Goal: Task Accomplishment & Management: Manage account settings

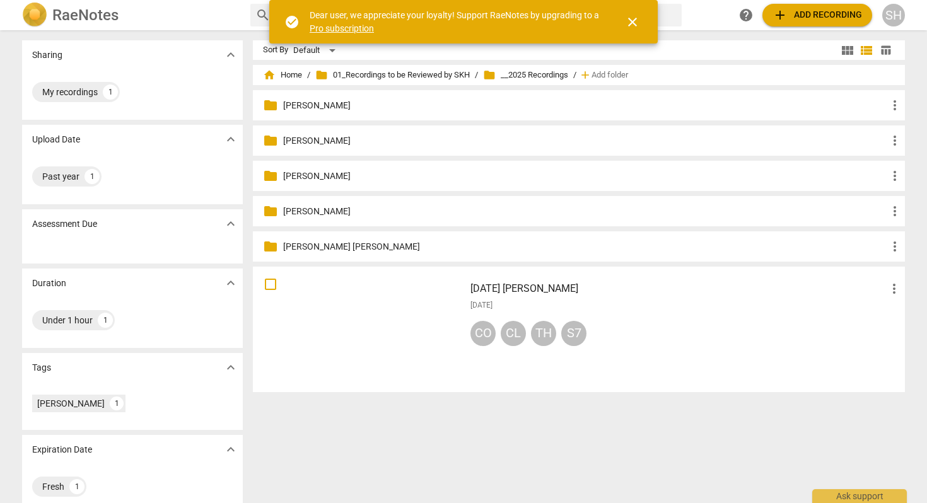
click at [313, 105] on p "[PERSON_NAME]" at bounding box center [585, 105] width 604 height 13
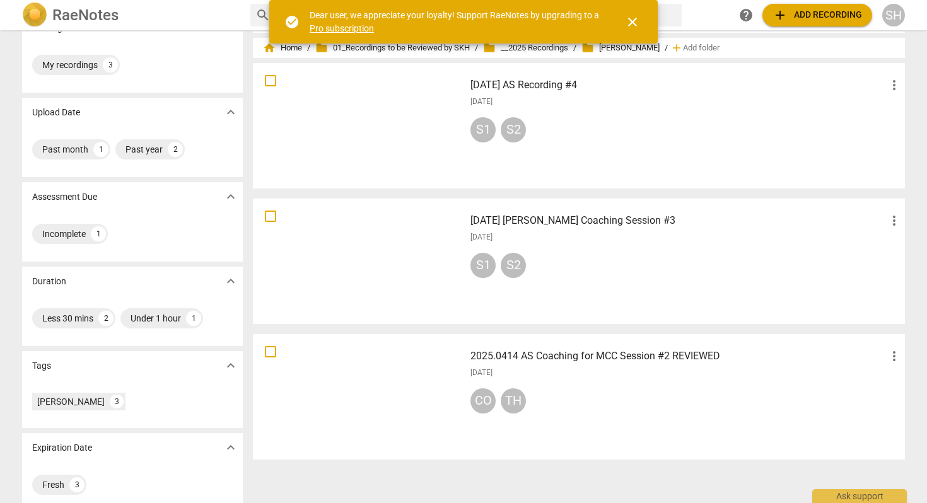
scroll to position [42, 0]
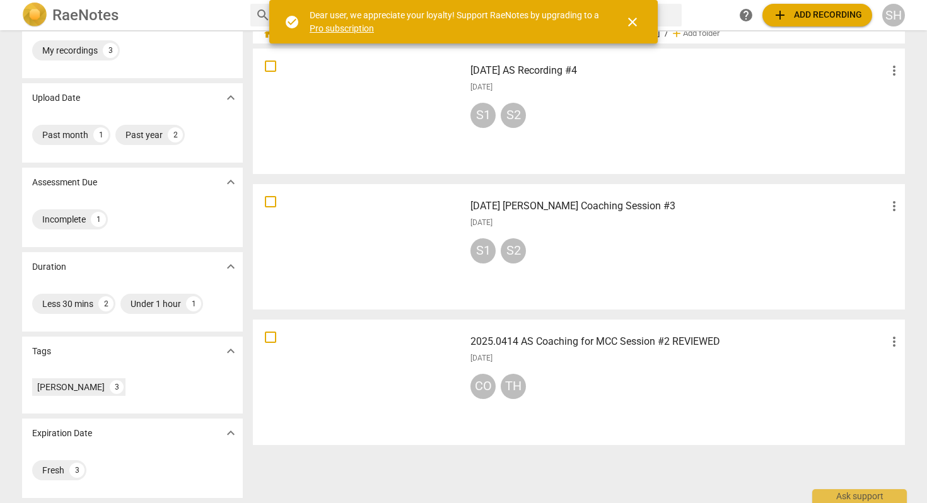
click at [576, 209] on h3 "[DATE] [PERSON_NAME] Coaching Session #3" at bounding box center [679, 206] width 416 height 15
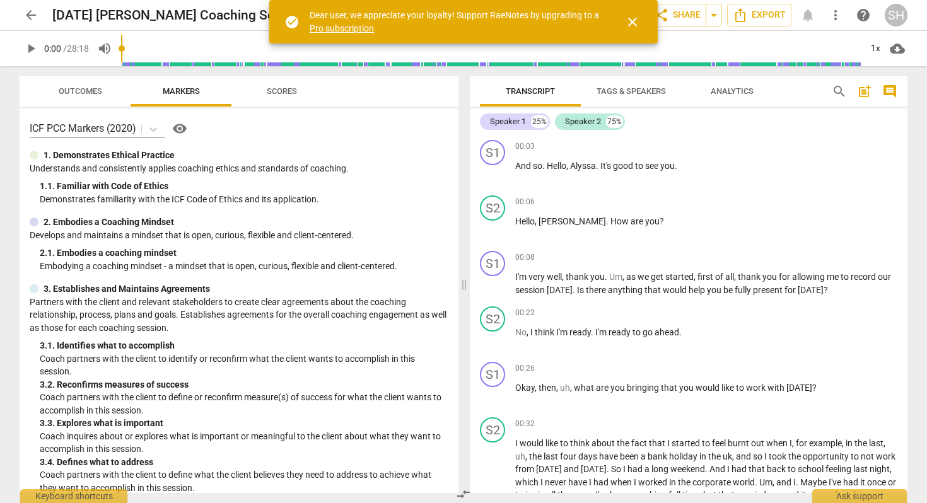
click at [636, 23] on span "close" at bounding box center [632, 22] width 15 height 15
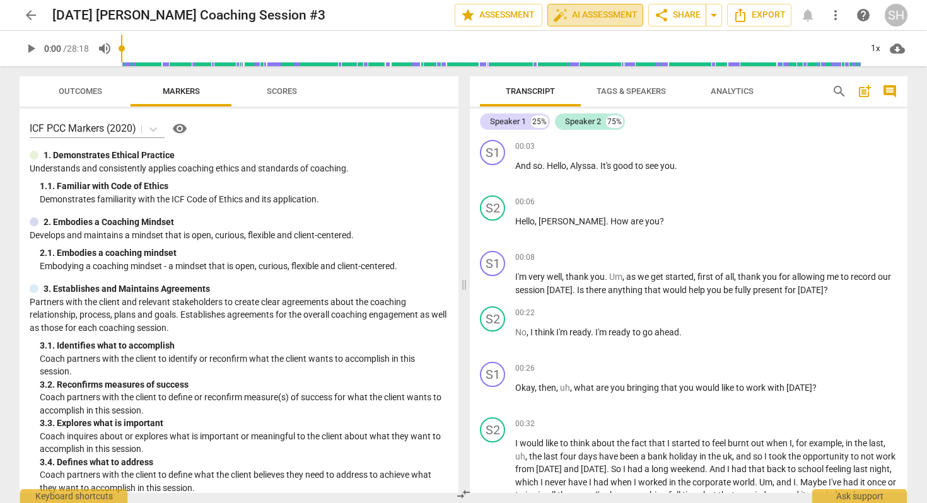
click at [599, 17] on span "auto_fix_high AI Assessment" at bounding box center [595, 15] width 85 height 15
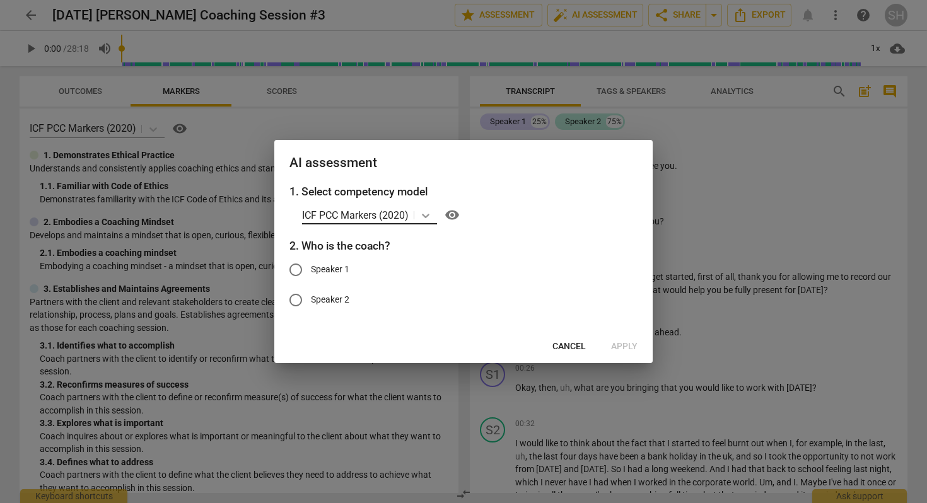
click at [429, 219] on icon at bounding box center [425, 215] width 13 height 13
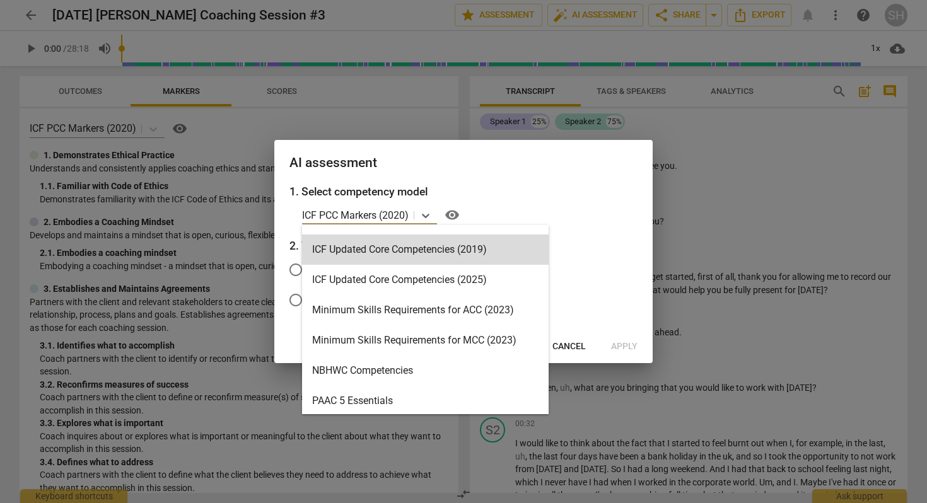
scroll to position [245, 0]
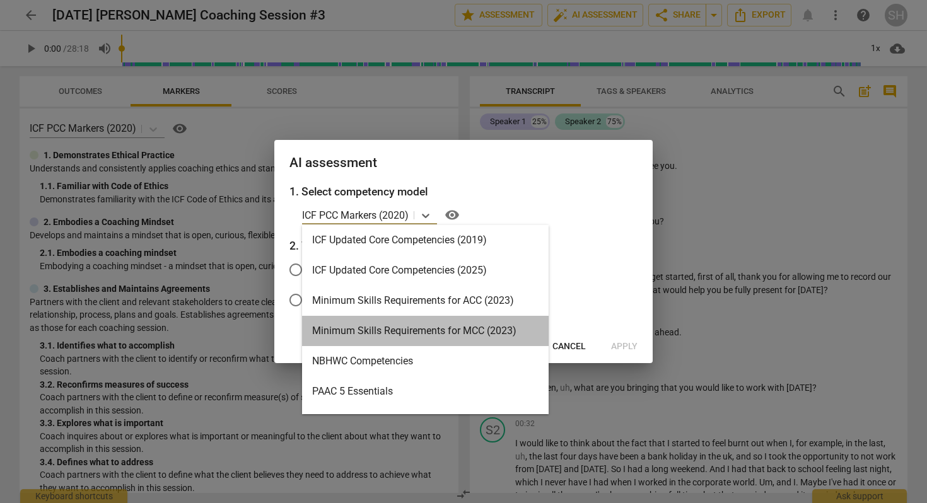
click at [401, 330] on div "Minimum Skills Requirements for MCC (2023)" at bounding box center [425, 331] width 247 height 30
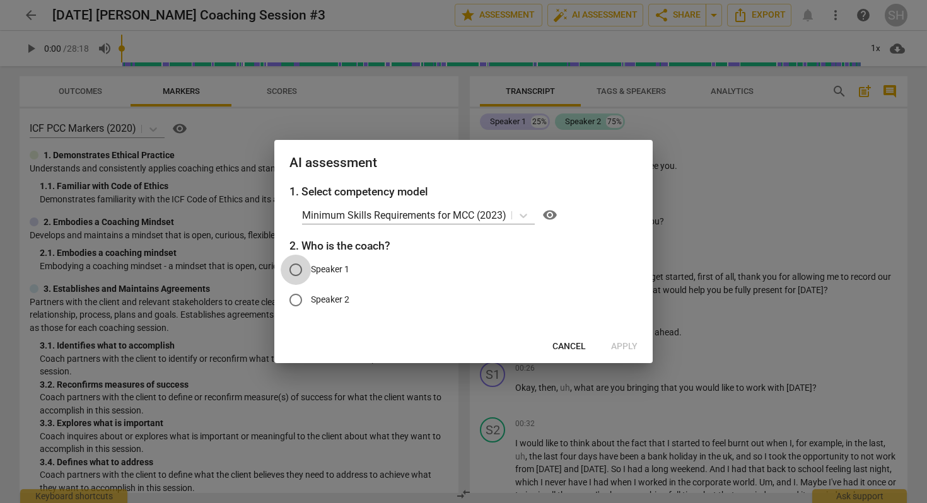
click at [298, 270] on input "Speaker 1" at bounding box center [296, 270] width 30 height 30
radio input "true"
click at [620, 344] on span "Apply" at bounding box center [624, 347] width 26 height 13
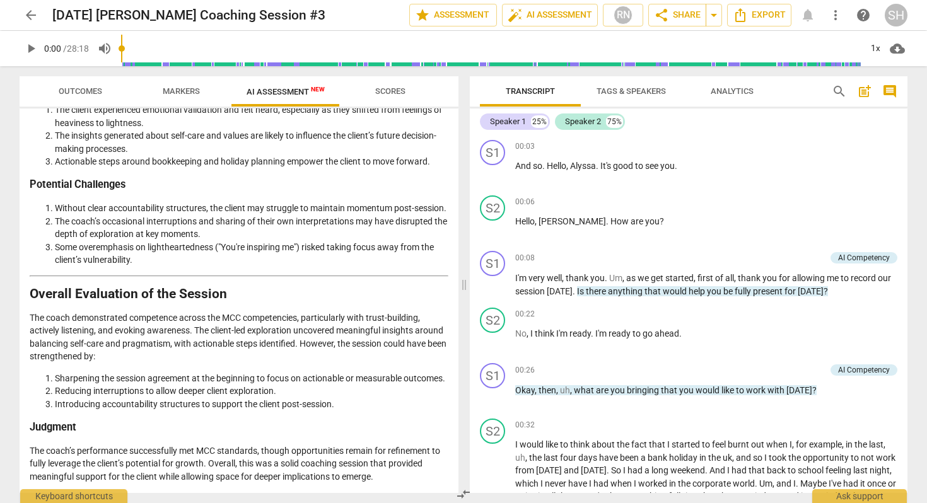
scroll to position [1714, 0]
click at [340, 23] on div "[DATE] [PERSON_NAME] Coaching Session #3 edit" at bounding box center [225, 15] width 347 height 23
click at [354, 16] on span "edit" at bounding box center [346, 15] width 15 height 15
click at [343, 15] on input "[DATE] [PERSON_NAME] Coaching Session #3" at bounding box center [202, 15] width 301 height 24
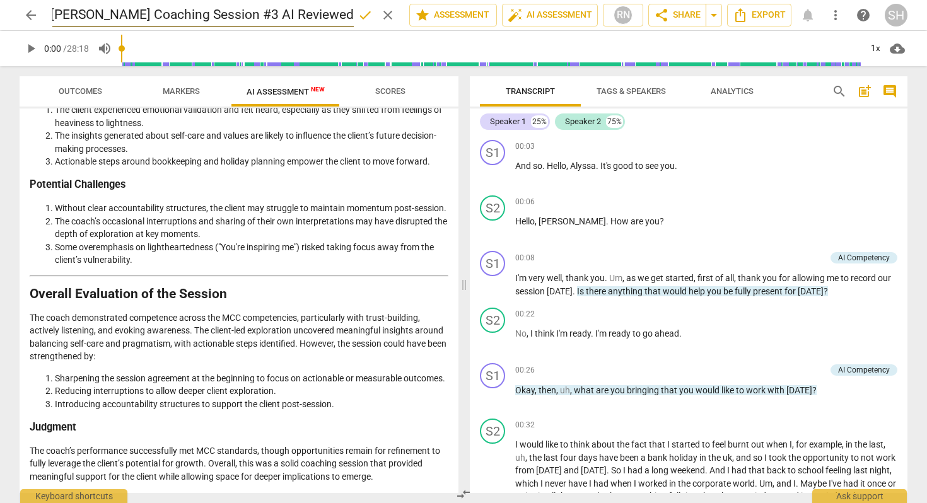
type input "[DATE] [PERSON_NAME] Coaching Session #3 AI Reviewed"
click at [363, 16] on span "done" at bounding box center [365, 15] width 15 height 15
click at [41, 14] on span "arrow_back" at bounding box center [31, 15] width 23 height 15
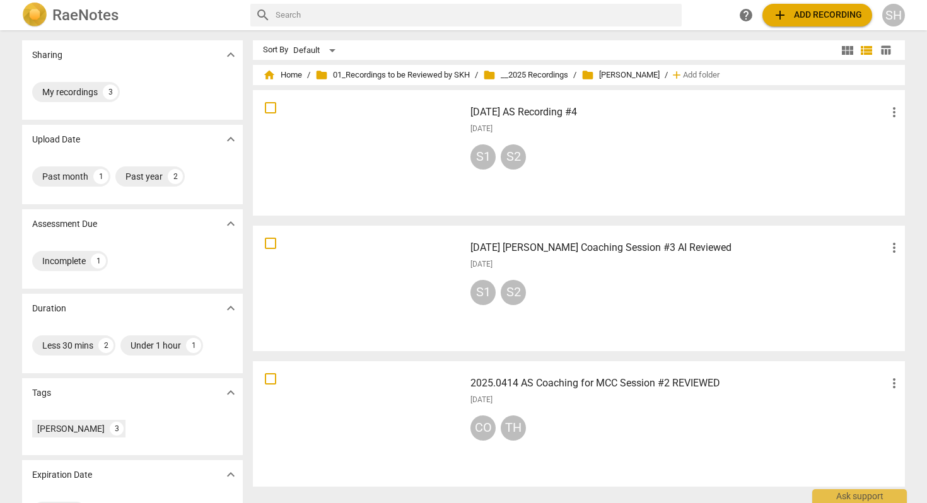
click at [548, 109] on h3 "2025.09.09 AS Recording #4" at bounding box center [679, 112] width 416 height 15
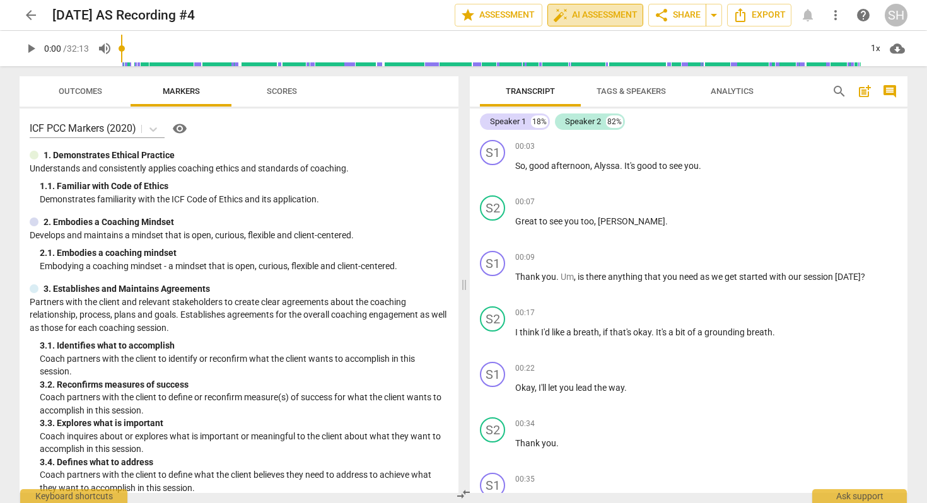
click at [573, 20] on span "auto_fix_high AI Assessment" at bounding box center [595, 15] width 85 height 15
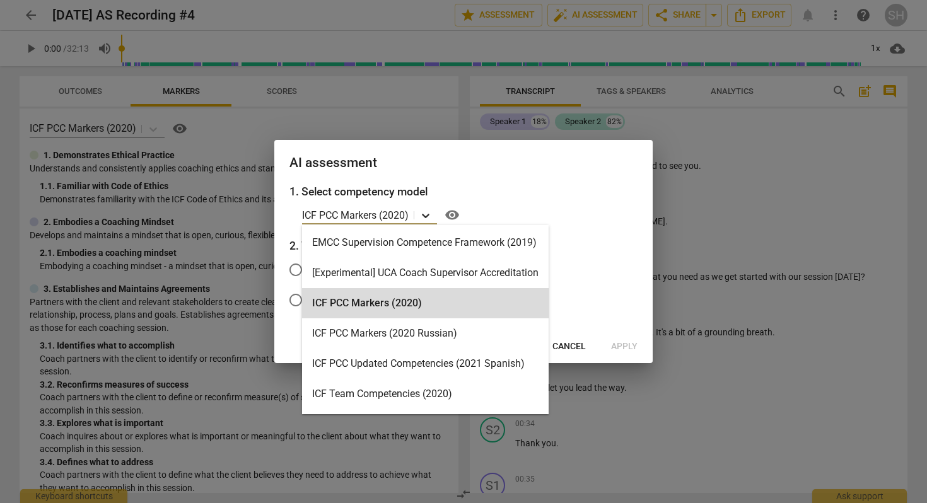
click at [428, 215] on icon at bounding box center [425, 215] width 13 height 13
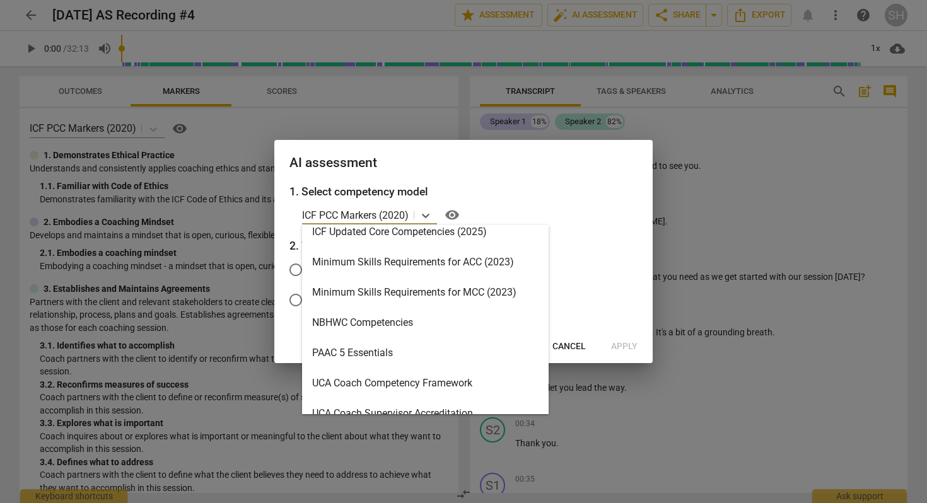
scroll to position [279, 0]
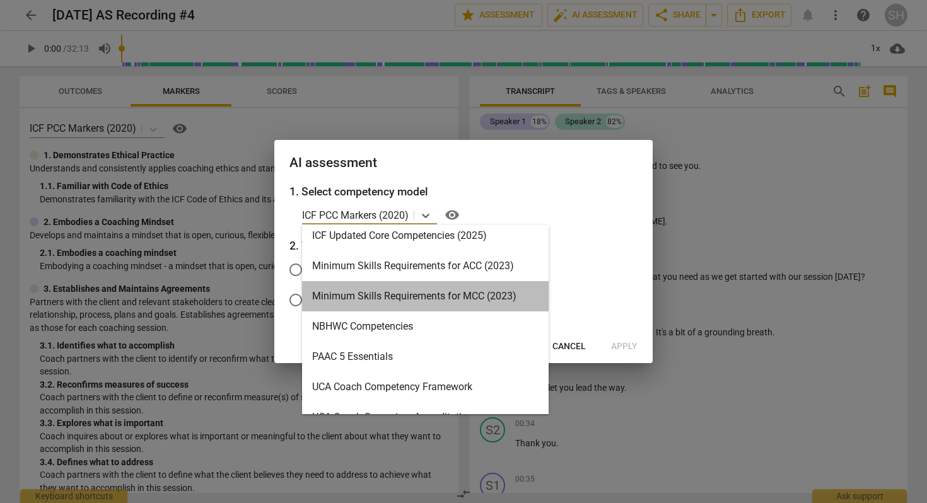
click at [424, 302] on div "Minimum Skills Requirements for MCC (2023)" at bounding box center [425, 296] width 247 height 30
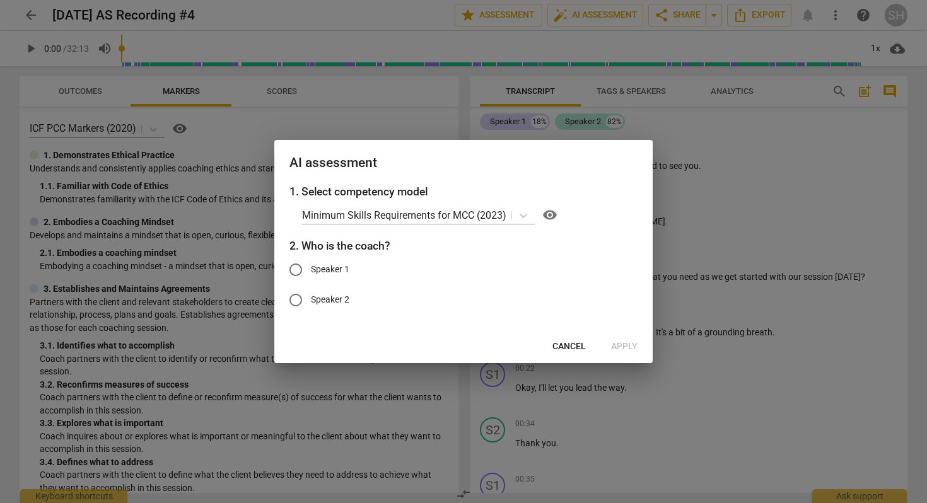
click at [342, 269] on span "Speaker 1" at bounding box center [330, 269] width 38 height 13
click at [311, 269] on input "Speaker 1" at bounding box center [296, 270] width 30 height 30
radio input "true"
click at [619, 346] on span "Apply" at bounding box center [624, 347] width 26 height 13
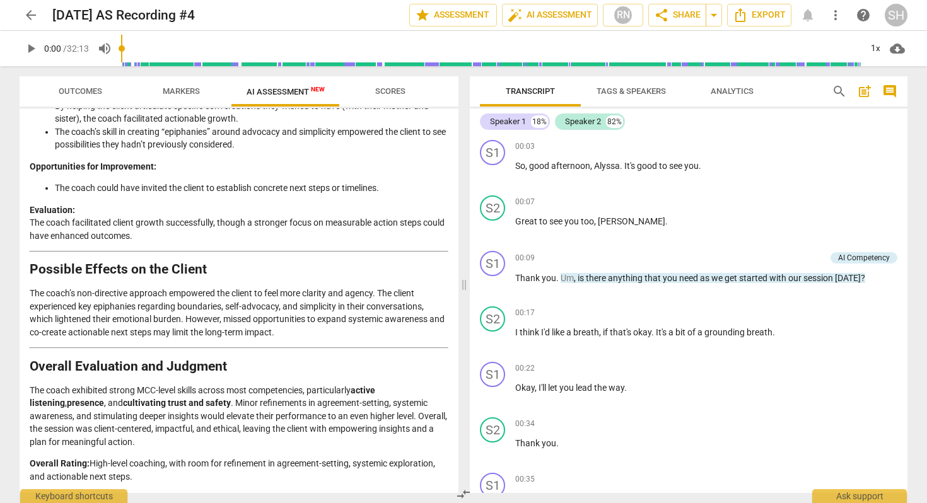
scroll to position [2143, 0]
click at [224, 18] on span "edit" at bounding box center [216, 15] width 15 height 15
type input "2025.09.09 AS Recording #4 AI Reviewed"
click at [364, 14] on span "done" at bounding box center [365, 15] width 15 height 15
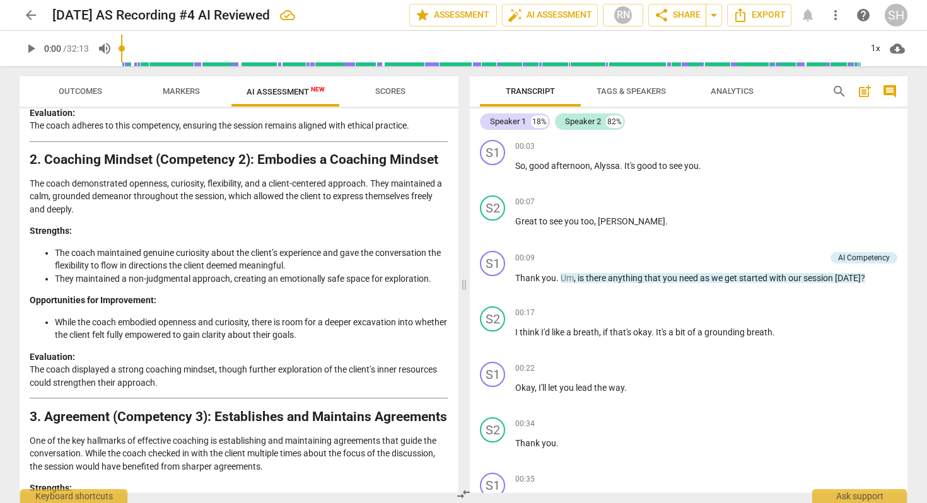
scroll to position [327, 0]
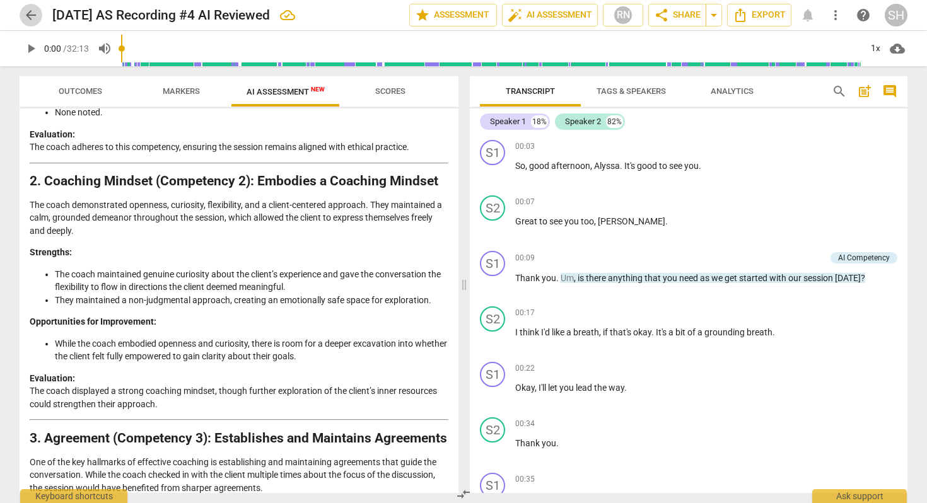
click at [30, 17] on span "arrow_back" at bounding box center [30, 15] width 15 height 15
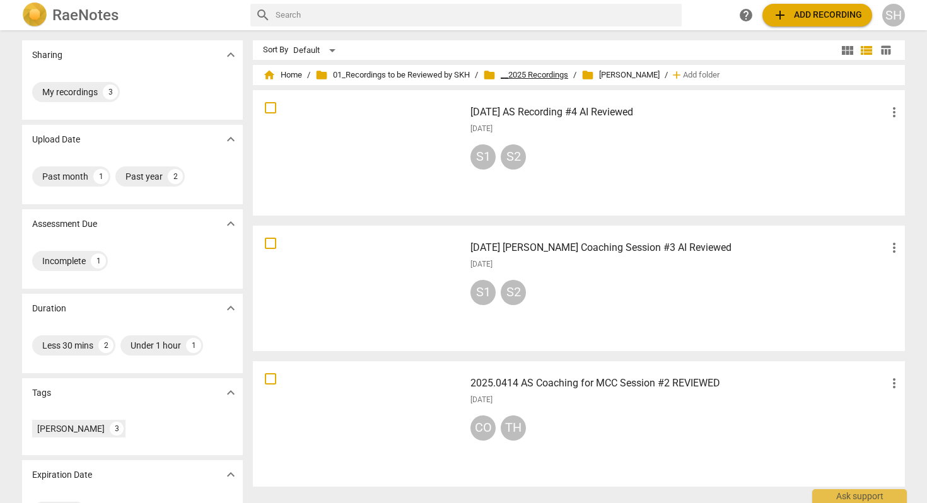
click at [540, 78] on span "folder __2025 Recordings" at bounding box center [525, 75] width 85 height 13
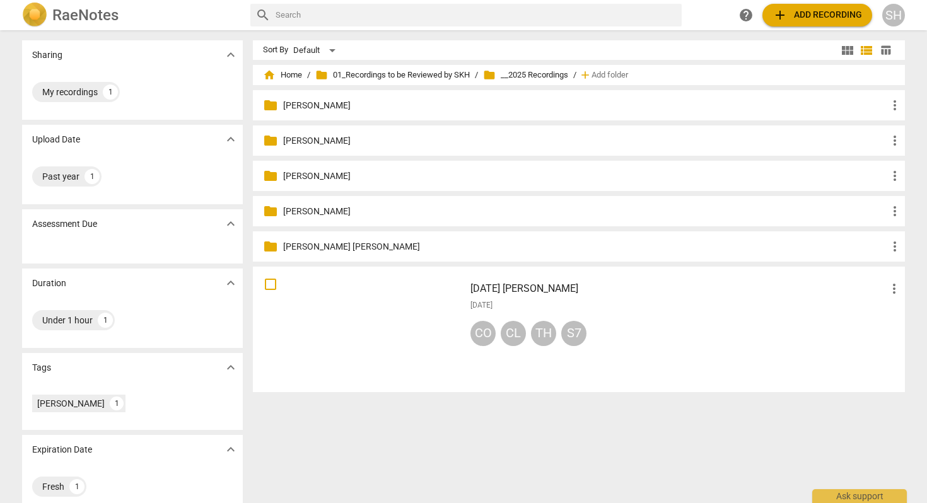
click at [301, 135] on p "Anna Wood" at bounding box center [585, 140] width 604 height 13
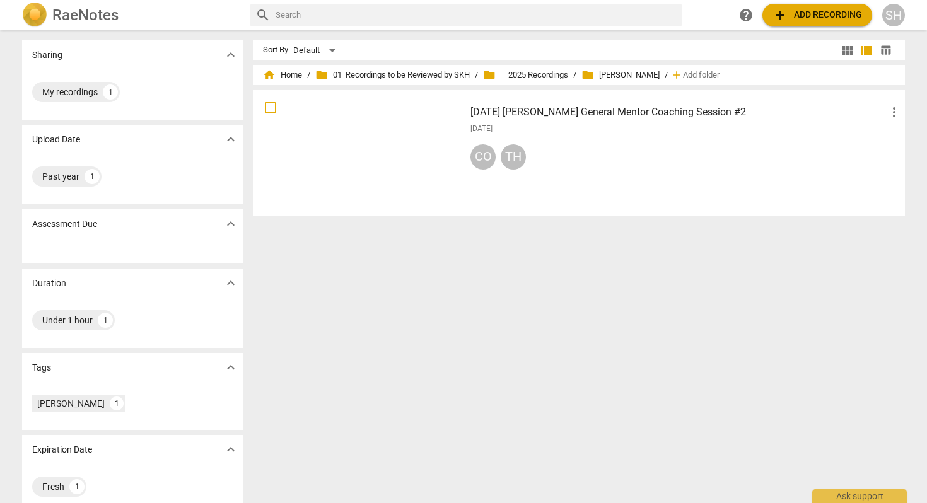
click at [580, 111] on h3 "2025.06.05 Sharon Hull General Mentor Coaching Session #2" at bounding box center [679, 112] width 416 height 15
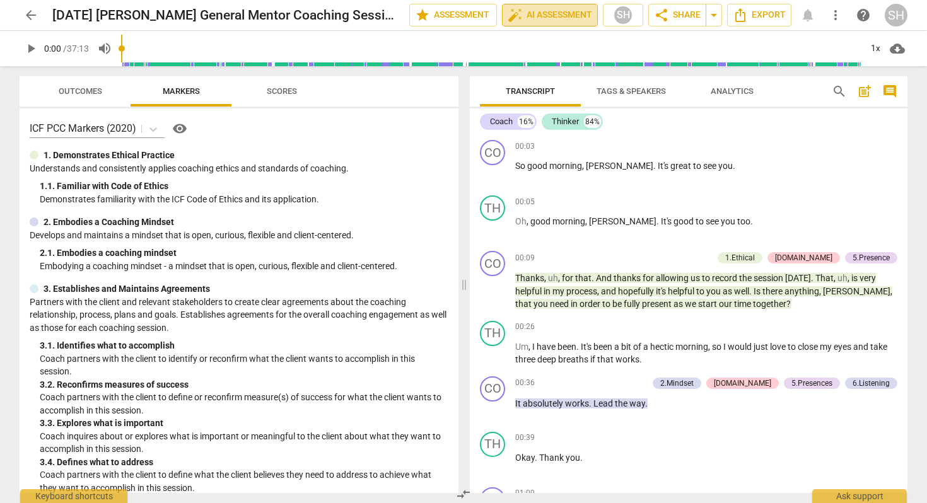
click at [556, 14] on span "auto_fix_high AI Assessment" at bounding box center [550, 15] width 85 height 15
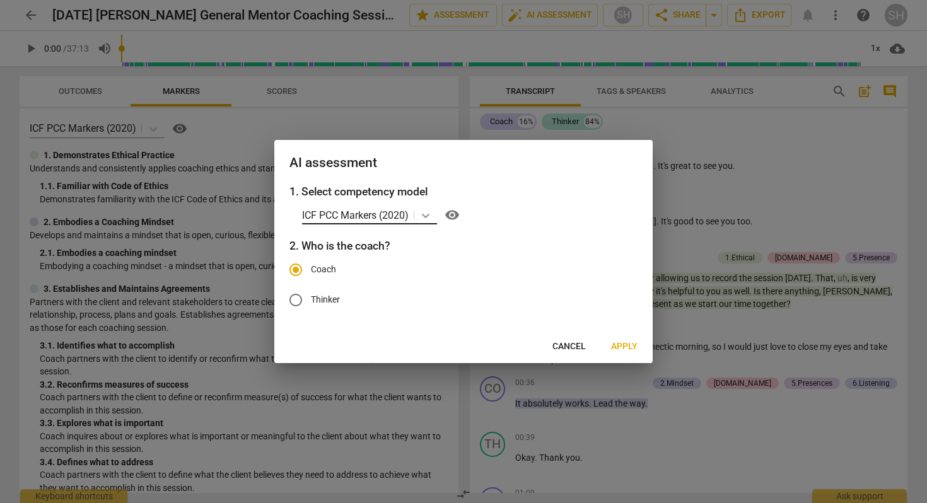
click at [428, 214] on icon at bounding box center [425, 215] width 13 height 13
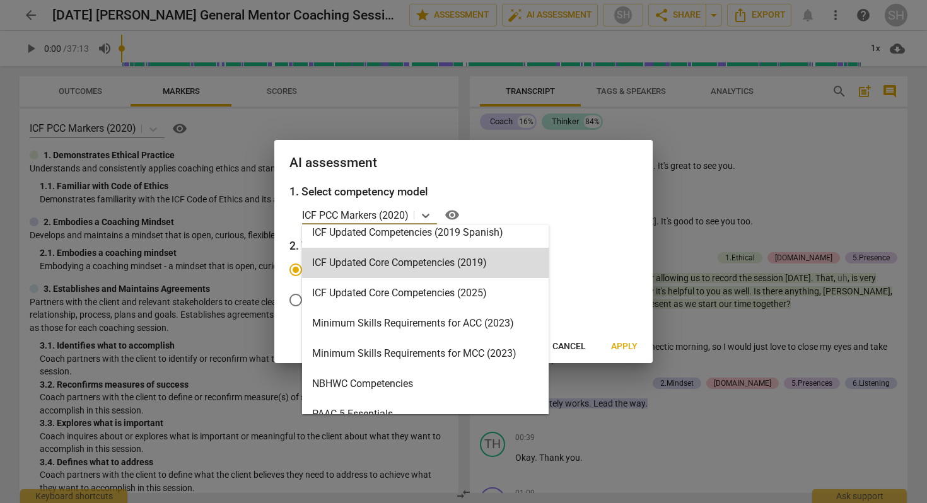
scroll to position [223, 0]
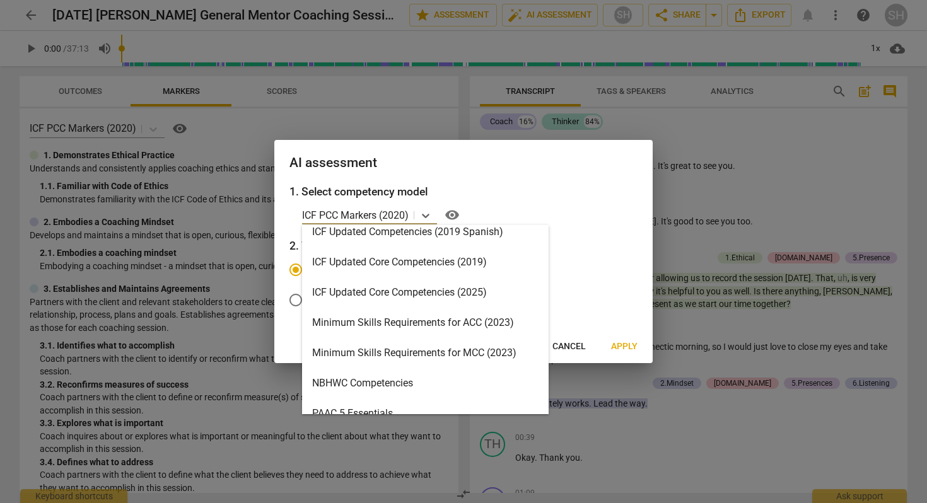
click at [383, 353] on div "Minimum Skills Requirements for MCC (2023)" at bounding box center [425, 353] width 247 height 30
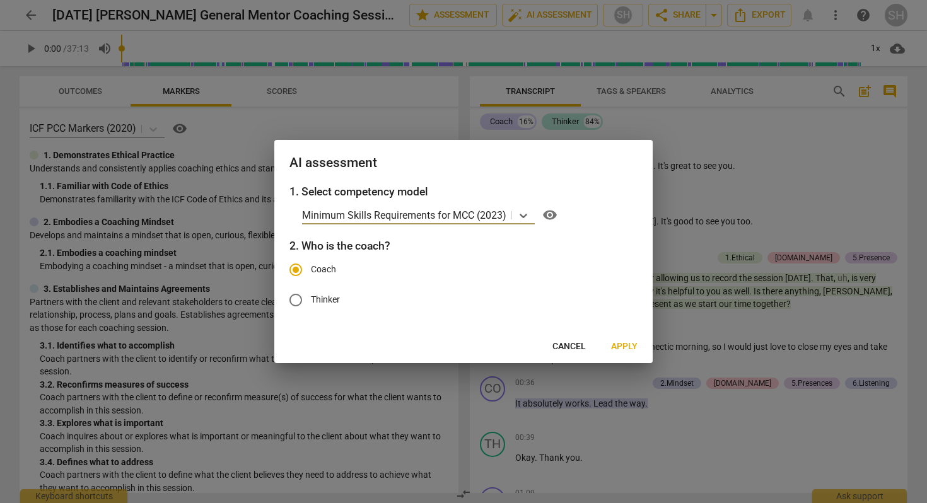
click at [622, 347] on span "Apply" at bounding box center [624, 347] width 26 height 13
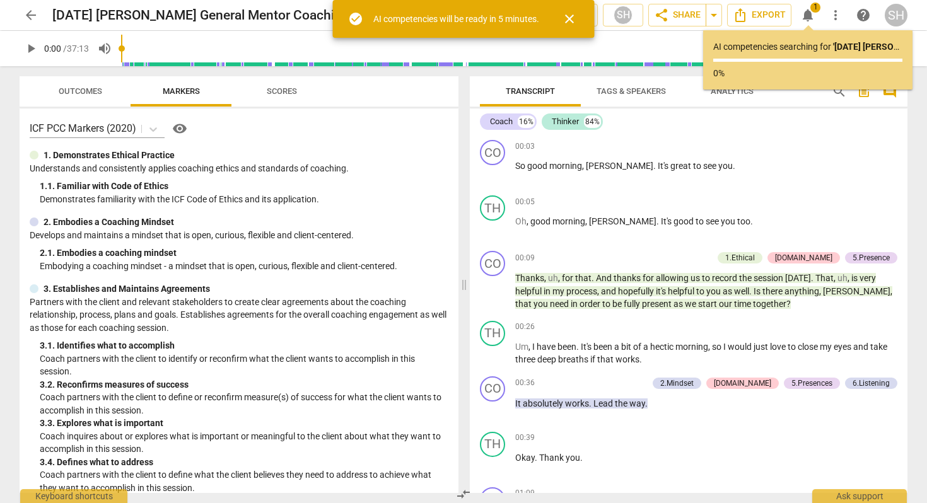
click at [575, 20] on span "close" at bounding box center [569, 18] width 15 height 15
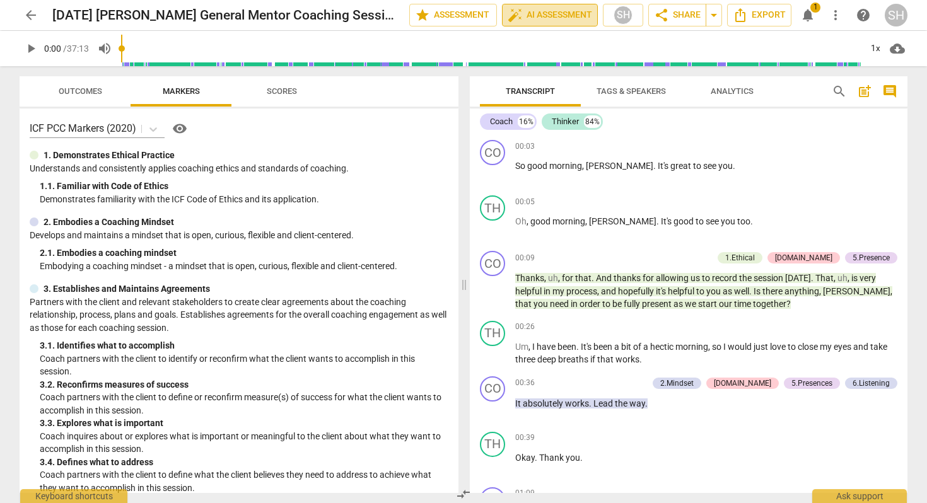
click at [542, 10] on span "auto_fix_high AI Assessment" at bounding box center [550, 15] width 85 height 15
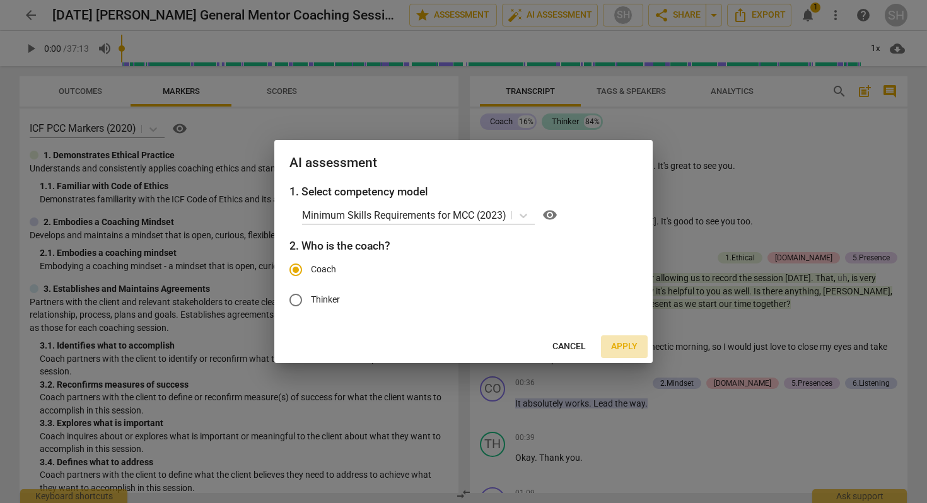
click at [620, 349] on span "Apply" at bounding box center [624, 347] width 26 height 13
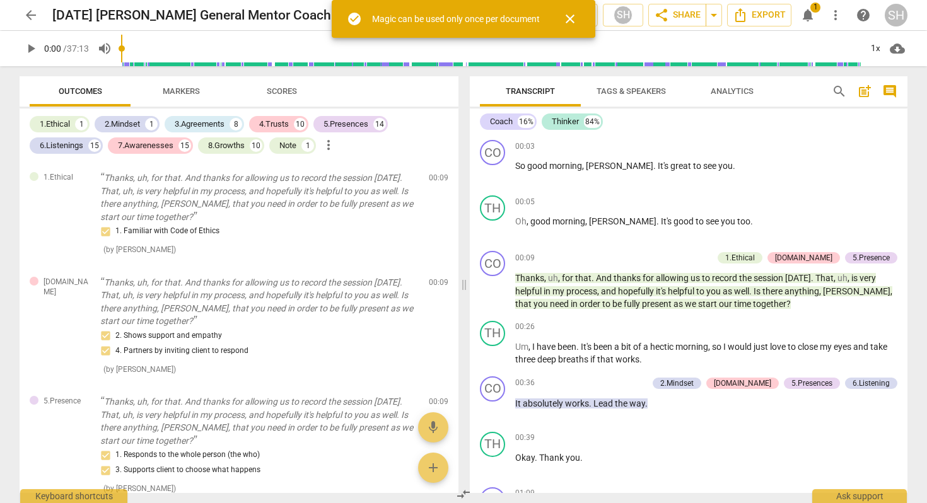
click at [573, 20] on span "close" at bounding box center [570, 18] width 15 height 15
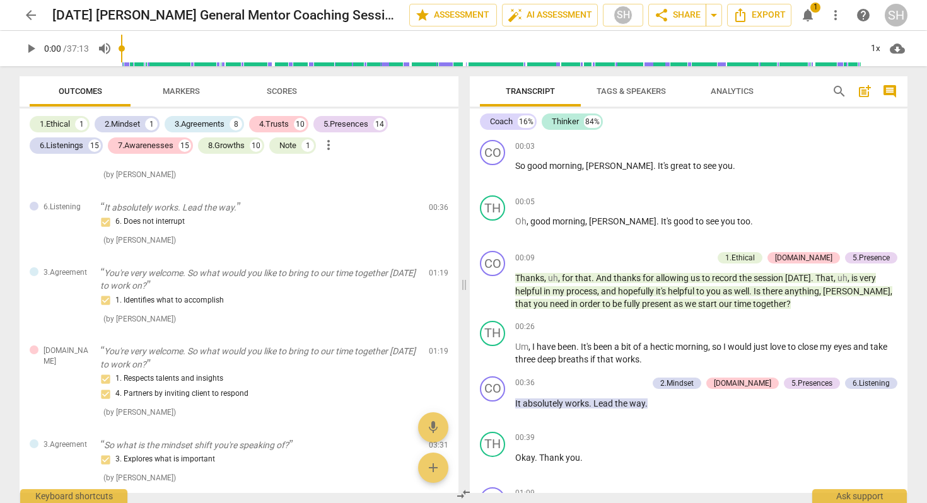
scroll to position [0, 0]
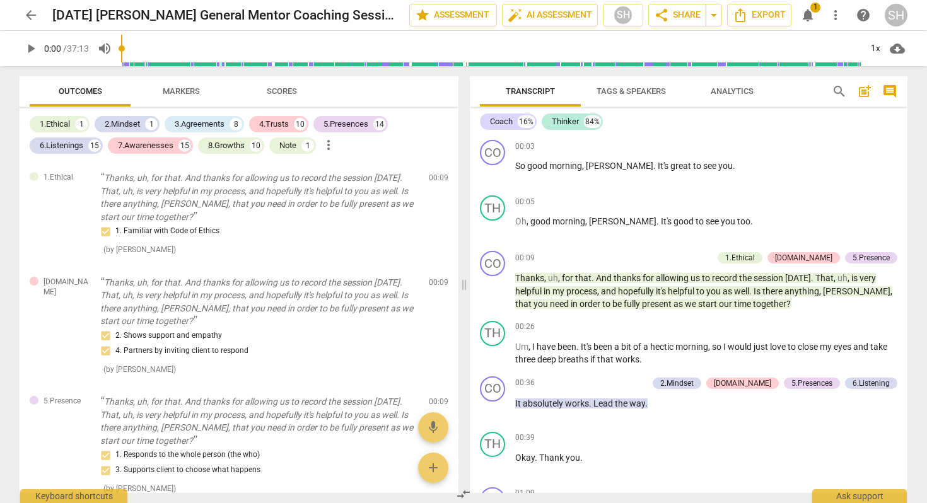
click at [33, 11] on span "arrow_back" at bounding box center [30, 15] width 15 height 15
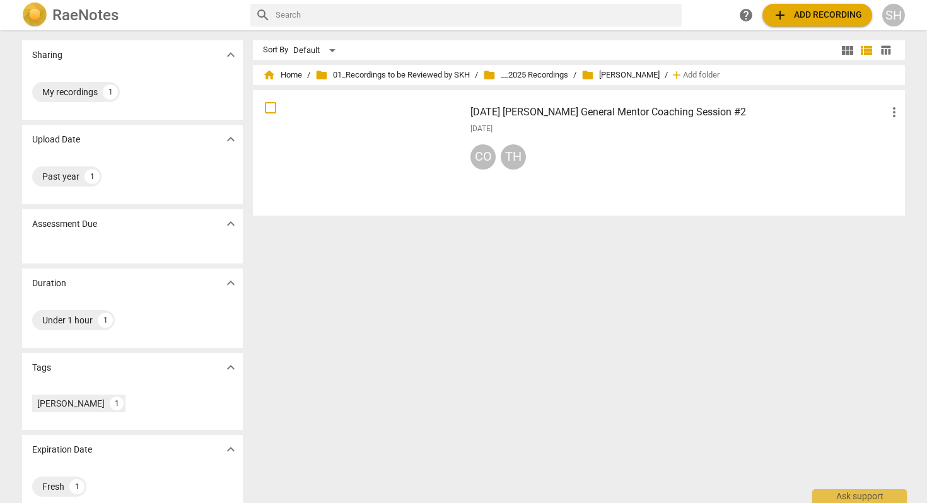
click at [523, 110] on h3 "2025.06.05 Sharon Hull General Mentor Coaching Session #2" at bounding box center [679, 112] width 416 height 15
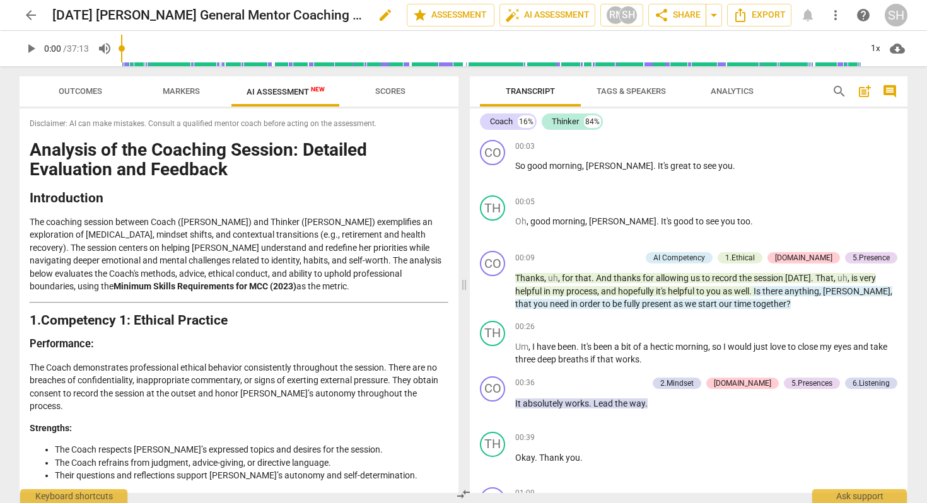
click at [378, 19] on span "edit" at bounding box center [385, 15] width 15 height 15
drag, startPoint x: 123, startPoint y: 16, endPoint x: 348, endPoint y: 14, distance: 224.5
click at [348, 14] on div "2025.06.05 Sharon Hull General Mentor Coaching Session #2 done clear" at bounding box center [224, 15] width 344 height 24
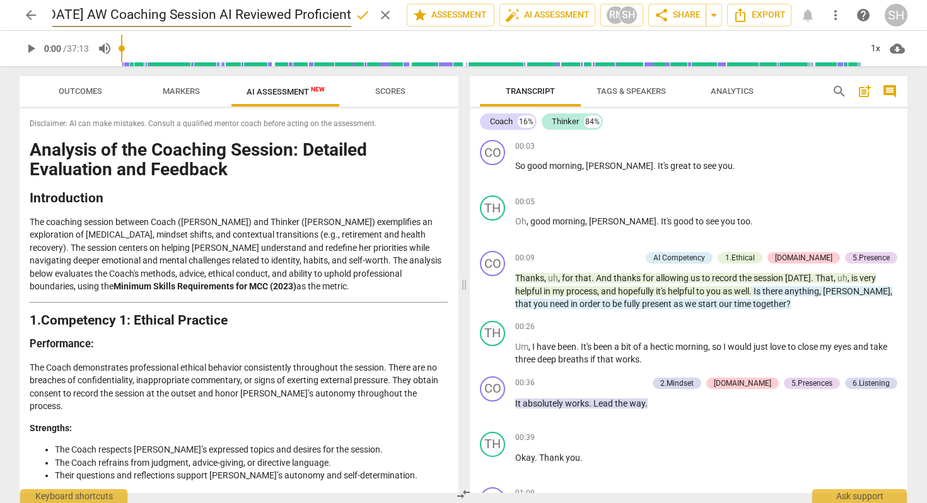
type input "2025.06.05 AW Coaching Session AI Reviewed Proficient"
click at [360, 15] on span "done" at bounding box center [362, 15] width 15 height 15
click at [34, 13] on span "arrow_back" at bounding box center [30, 15] width 15 height 15
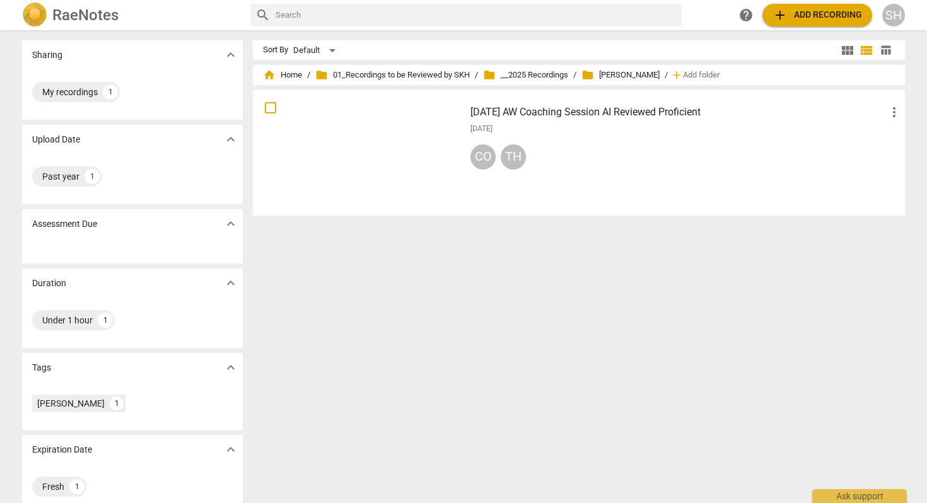
click at [891, 110] on span "more_vert" at bounding box center [894, 112] width 15 height 15
click at [891, 114] on li "Move" at bounding box center [892, 112] width 48 height 30
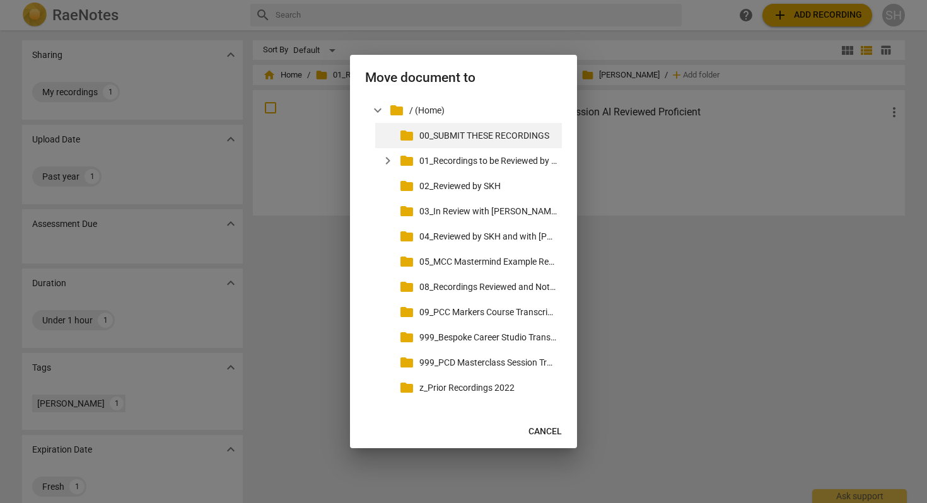
click at [501, 135] on p "00_SUBMIT THESE RECORDINGS" at bounding box center [487, 135] width 137 height 13
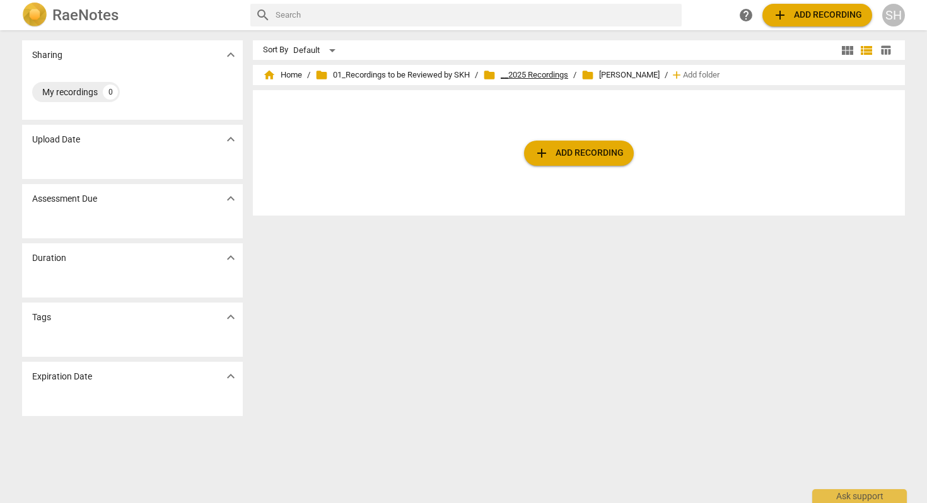
click at [526, 77] on span "folder __2025 Recordings" at bounding box center [525, 75] width 85 height 13
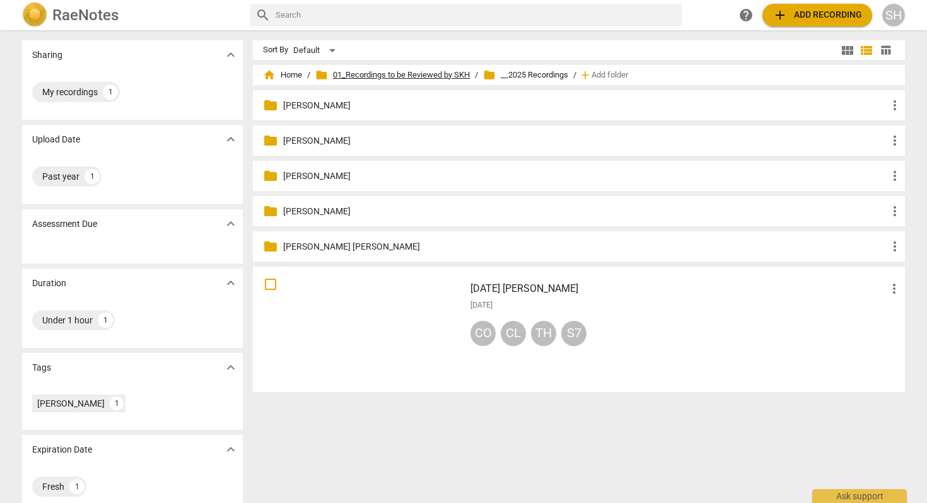
click at [457, 74] on span "folder 01_Recordings to be Reviewed by SKH" at bounding box center [392, 75] width 155 height 13
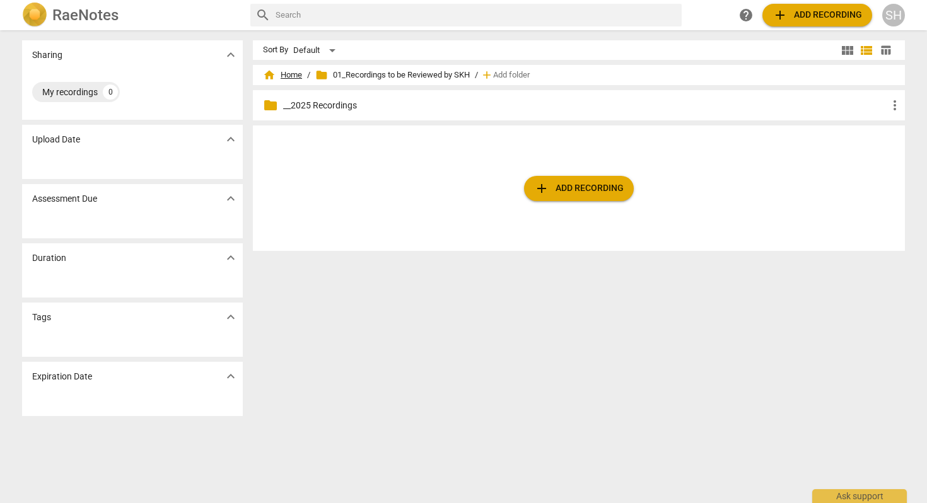
click at [296, 73] on span "home Home" at bounding box center [282, 75] width 39 height 13
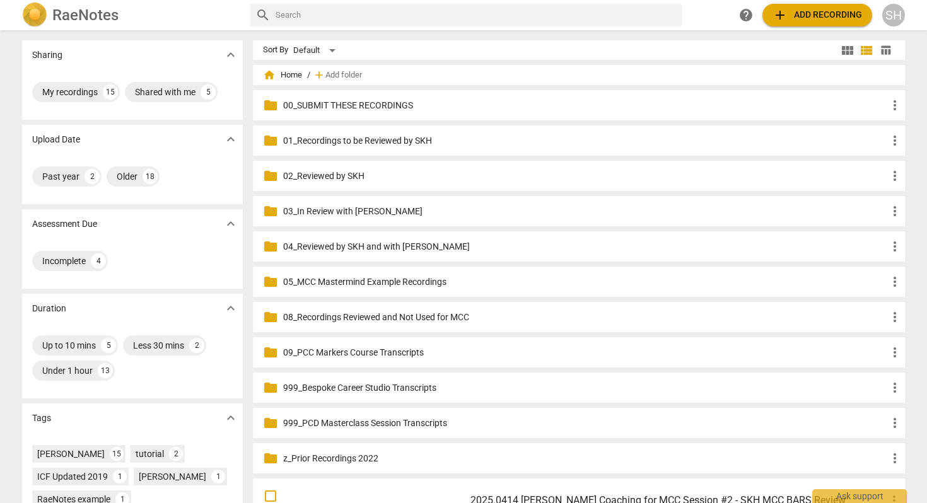
click at [330, 107] on p "00_SUBMIT THESE RECORDINGS" at bounding box center [585, 105] width 604 height 13
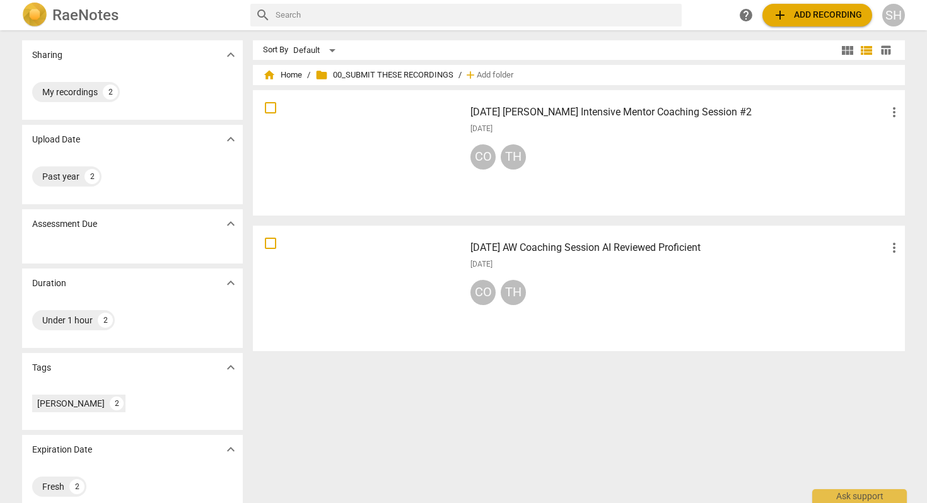
click at [605, 112] on h3 "2025.06.19 Sharon Hull Intensive Mentor Coaching Session #2" at bounding box center [679, 112] width 416 height 15
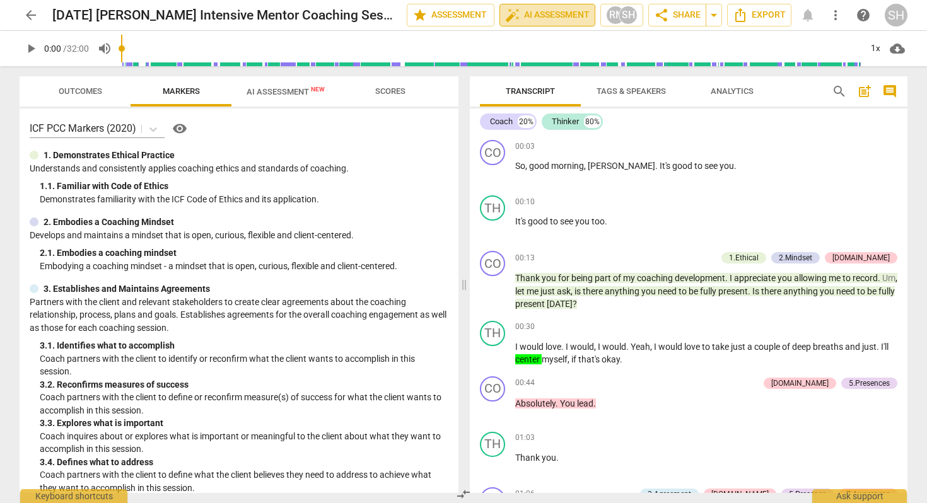
click at [545, 18] on span "auto_fix_high AI Assessment" at bounding box center [547, 15] width 85 height 15
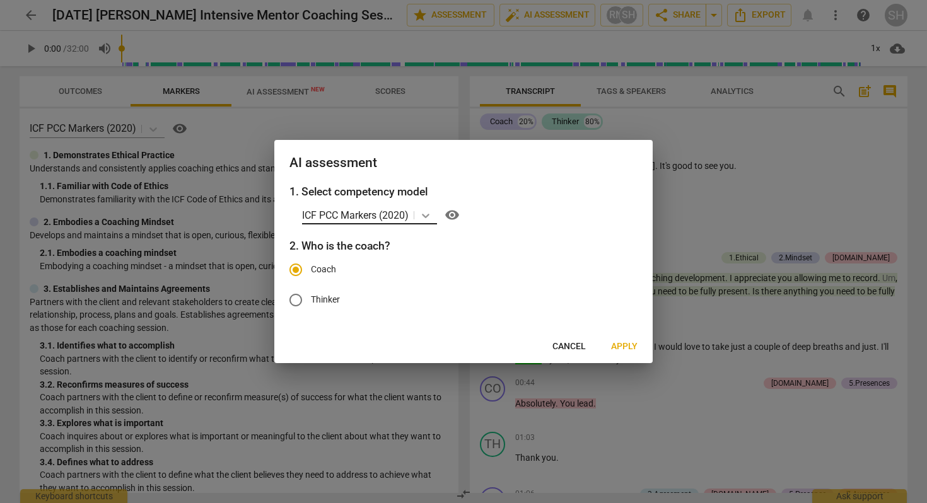
click at [426, 214] on icon at bounding box center [425, 215] width 13 height 13
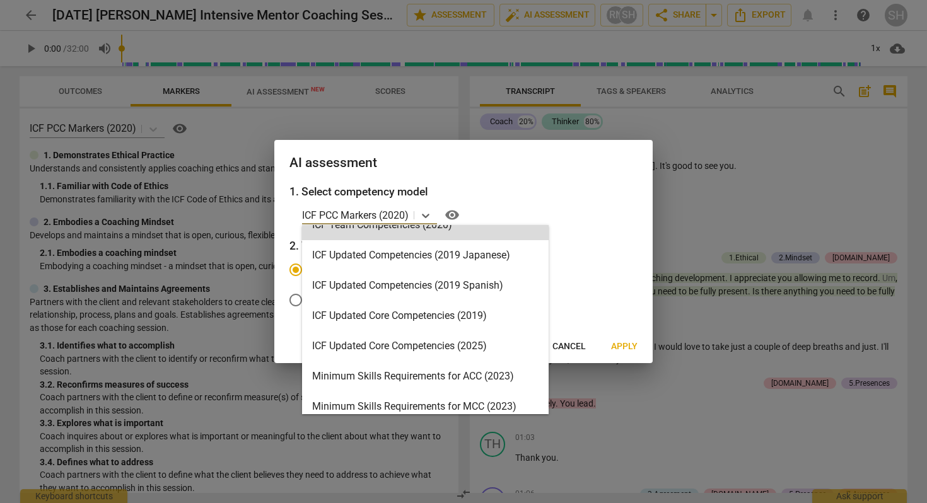
scroll to position [172, 0]
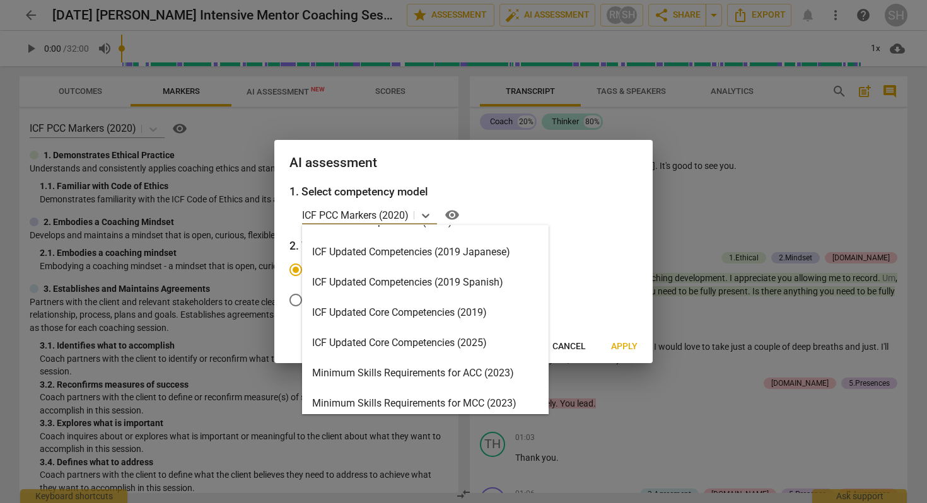
click at [386, 402] on div "Minimum Skills Requirements for MCC (2023)" at bounding box center [425, 404] width 247 height 30
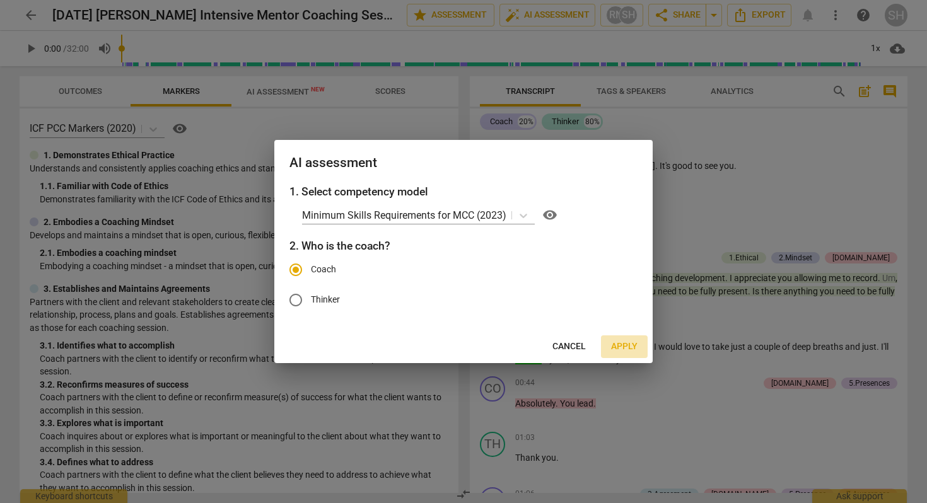
click at [626, 346] on span "Apply" at bounding box center [624, 347] width 26 height 13
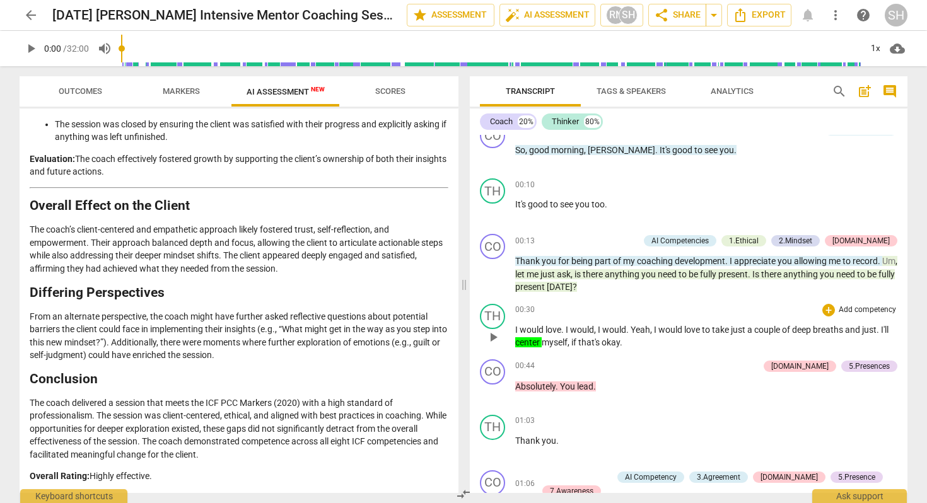
scroll to position [0, 0]
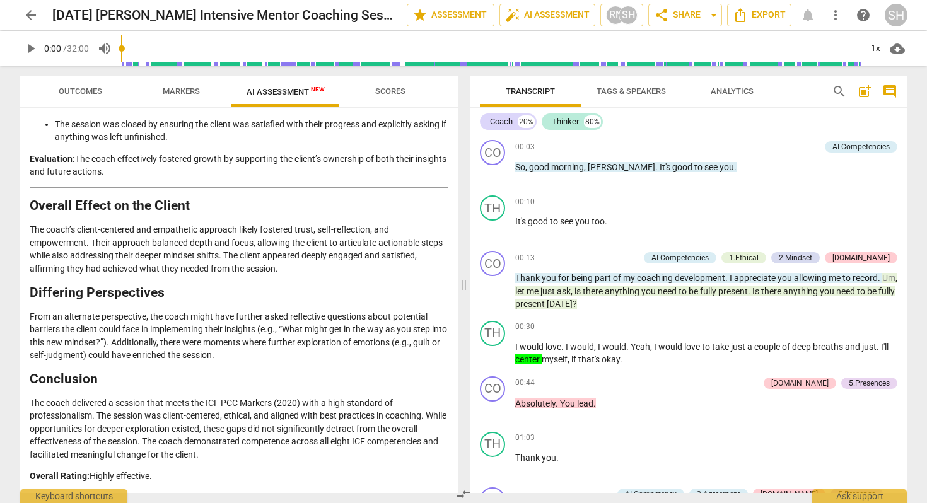
click at [30, 15] on span "arrow_back" at bounding box center [30, 15] width 15 height 15
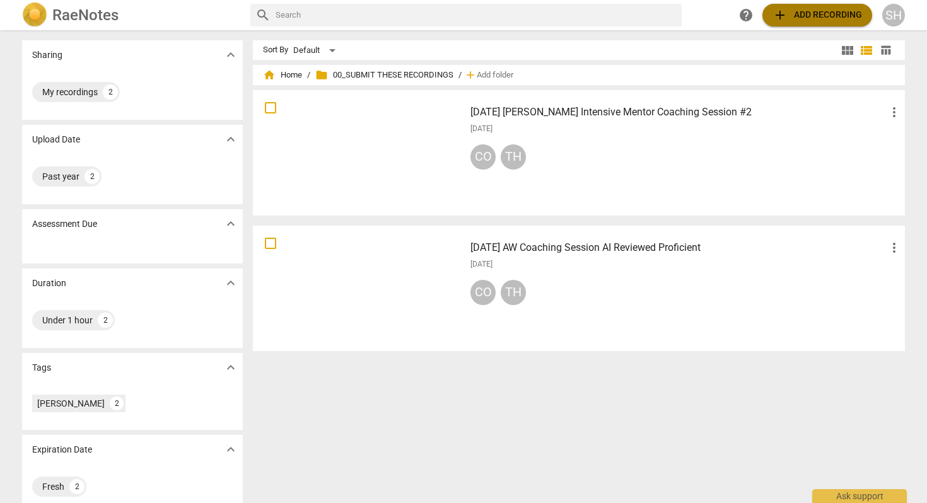
click at [821, 12] on span "add Add recording" at bounding box center [818, 15] width 90 height 15
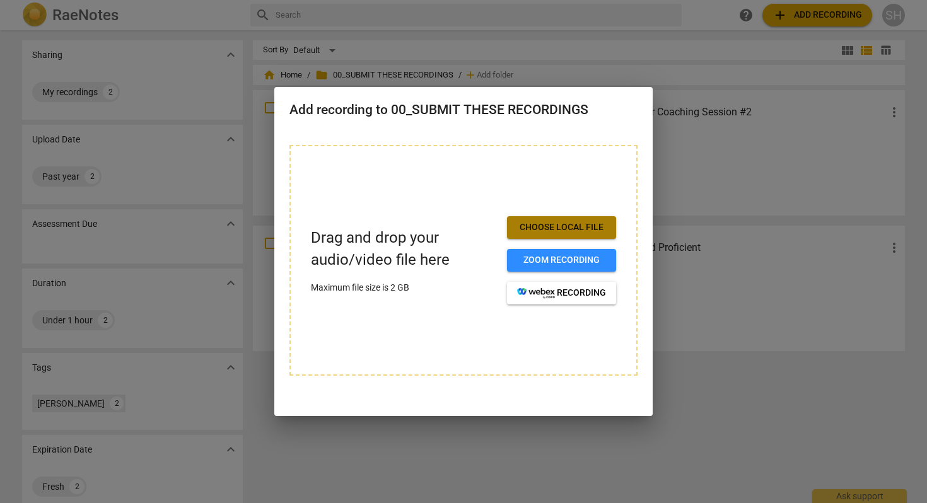
click at [535, 235] on button "Choose local file" at bounding box center [561, 227] width 109 height 23
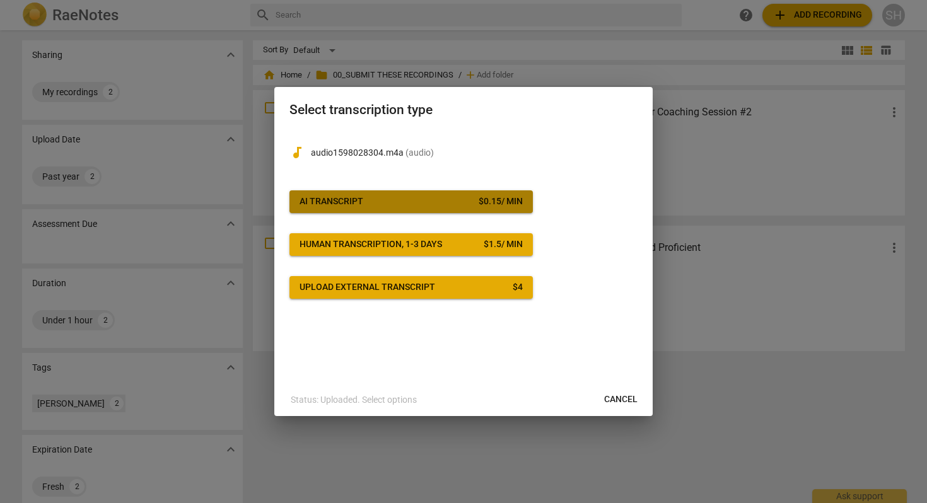
click at [473, 208] on button "AI Transcript $ 0.15 / min" at bounding box center [410, 201] width 243 height 23
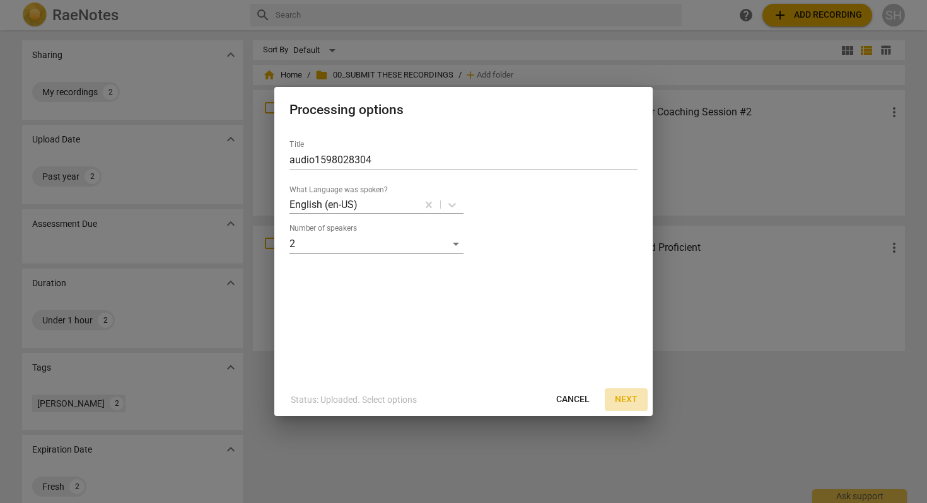
click at [626, 397] on span "Next" at bounding box center [626, 400] width 23 height 13
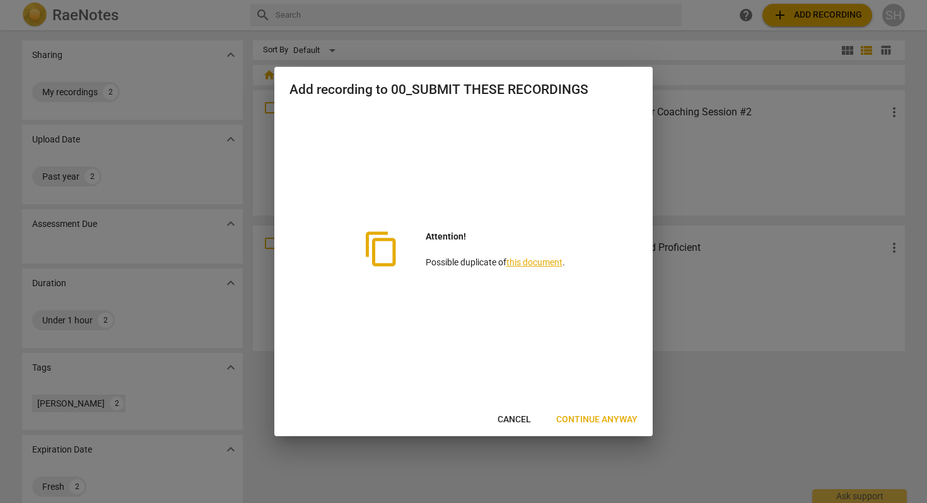
click at [611, 416] on span "Continue anyway" at bounding box center [596, 420] width 81 height 13
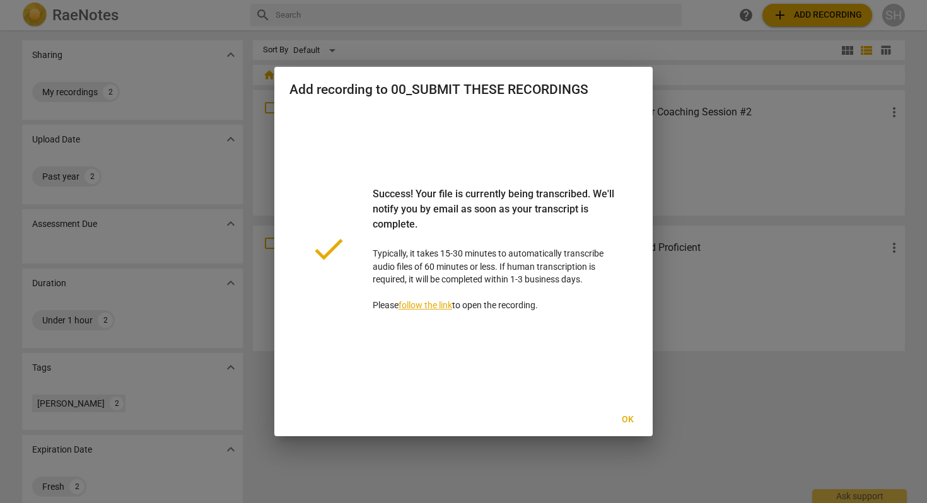
click at [627, 421] on span "Ok" at bounding box center [627, 420] width 20 height 13
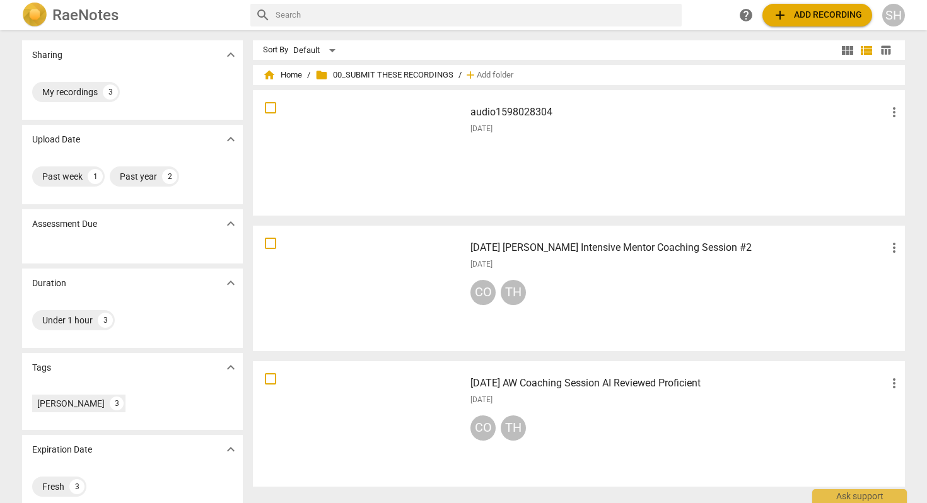
click at [724, 247] on h3 "2025.06.19 Sharon Hull Intensive Mentor Coaching Session #2" at bounding box center [679, 247] width 416 height 15
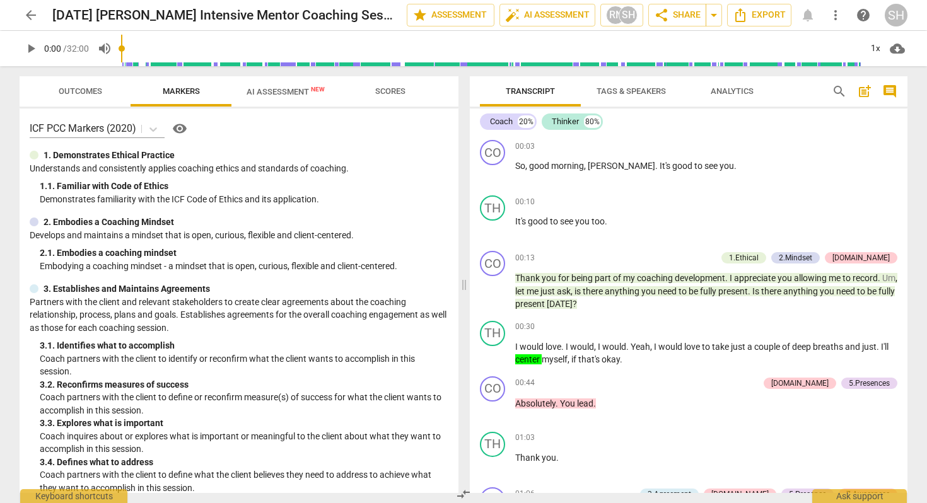
click at [290, 87] on span "AI Assessment New" at bounding box center [286, 91] width 78 height 9
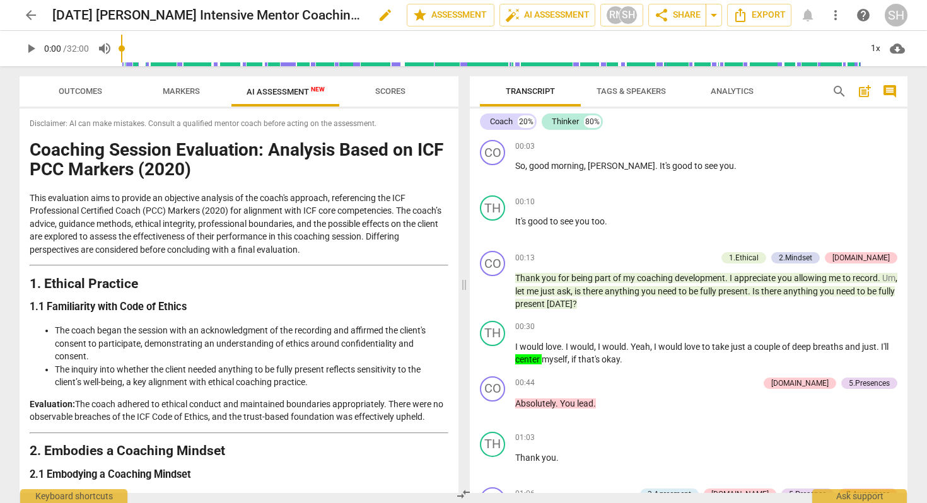
click at [381, 14] on span "edit" at bounding box center [385, 15] width 15 height 15
type input "2025.06.19 Sharon Hull Intensive Mentor Coaching Session #2 AI Reviewed As PCC"
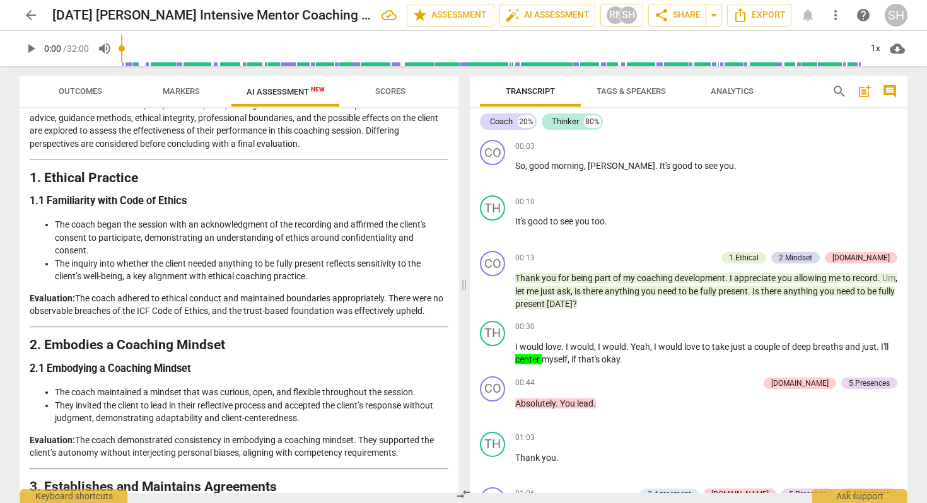
scroll to position [0, 0]
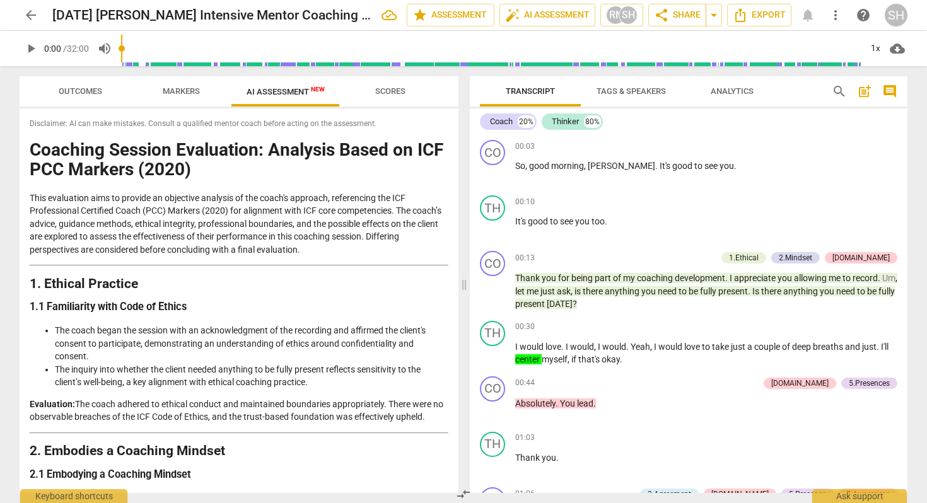
click at [35, 18] on span "arrow_back" at bounding box center [30, 15] width 15 height 15
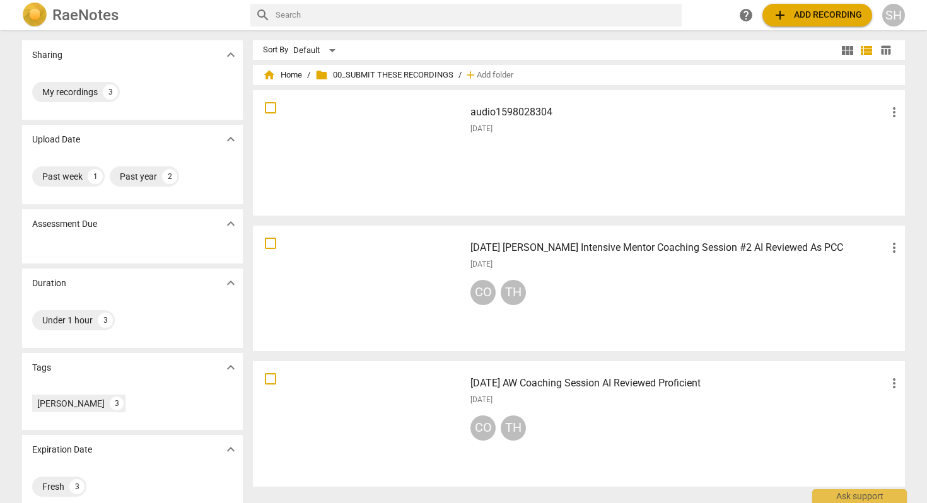
click at [675, 385] on h3 "2025.06.05 AW Coaching Session AI Reviewed Proficient" at bounding box center [679, 383] width 416 height 15
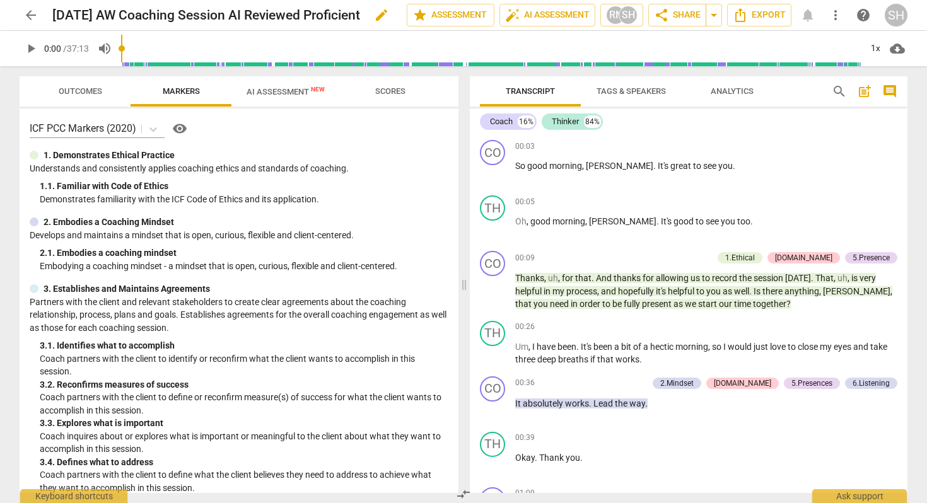
click at [386, 13] on span "edit" at bounding box center [381, 15] width 15 height 15
type input "2025.06.05 AW Coaching Session AI Reviewed Proficient as MCC"
click at [359, 13] on span "done" at bounding box center [362, 15] width 15 height 15
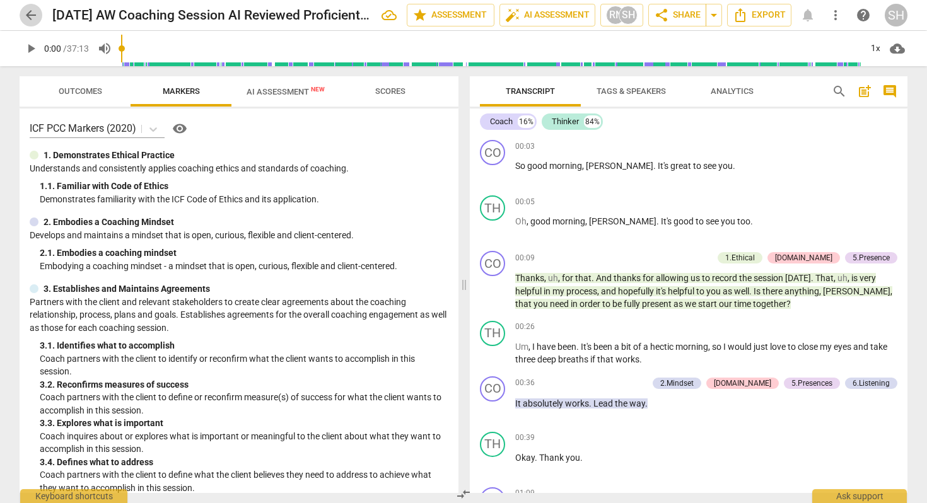
click at [31, 16] on span "arrow_back" at bounding box center [30, 15] width 15 height 15
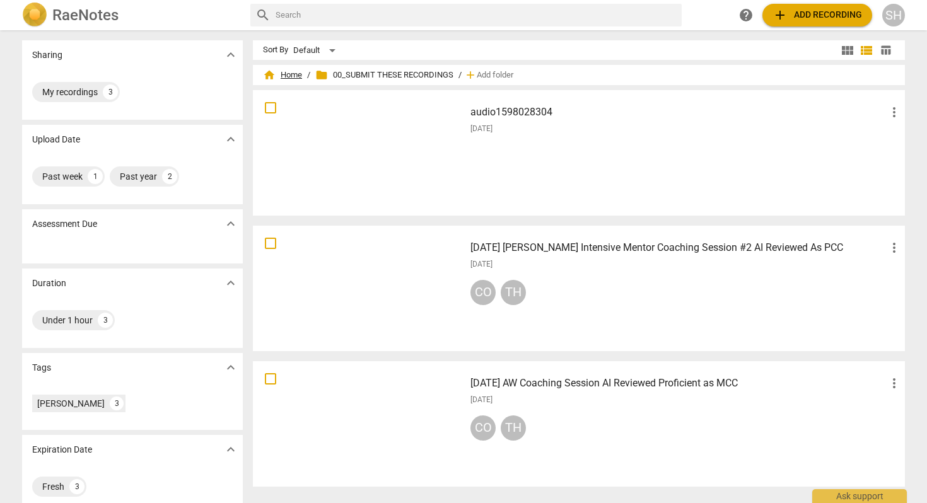
click at [296, 76] on span "home Home" at bounding box center [282, 75] width 39 height 13
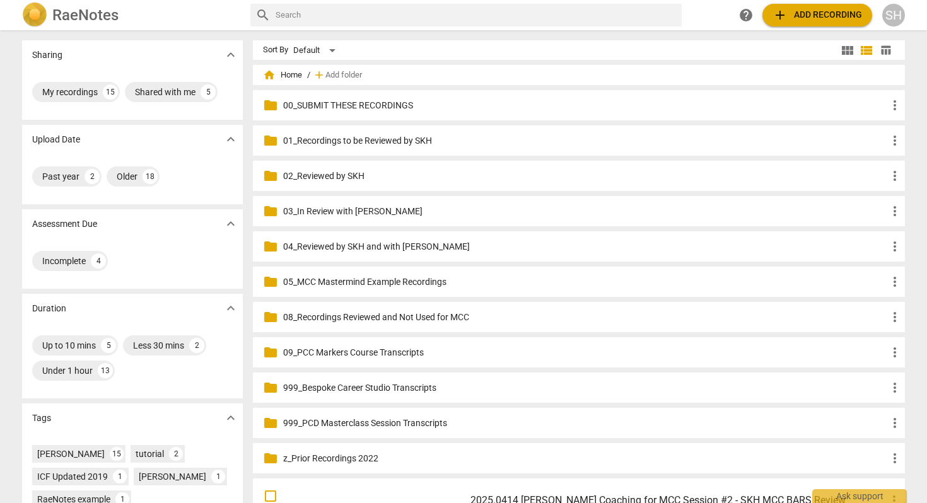
click at [377, 138] on p "01_Recordings to be Reviewed by SKH" at bounding box center [585, 140] width 604 height 13
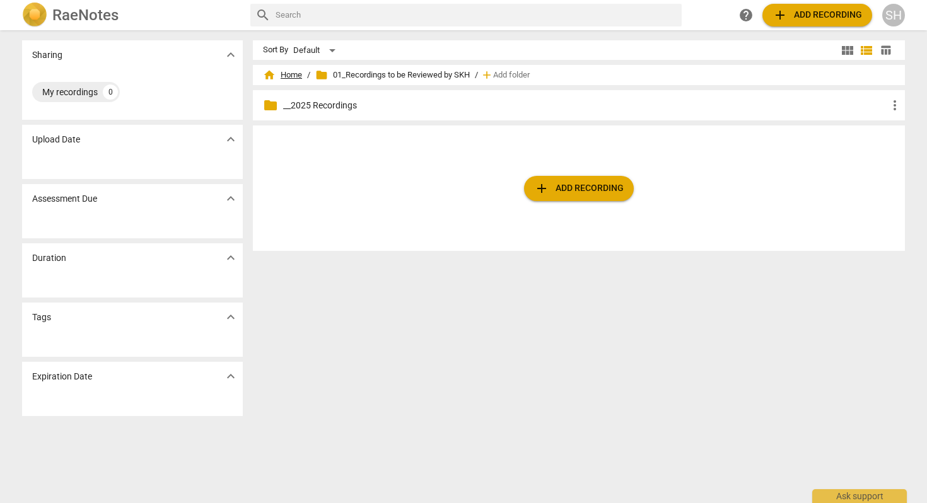
click at [293, 74] on span "home Home" at bounding box center [282, 75] width 39 height 13
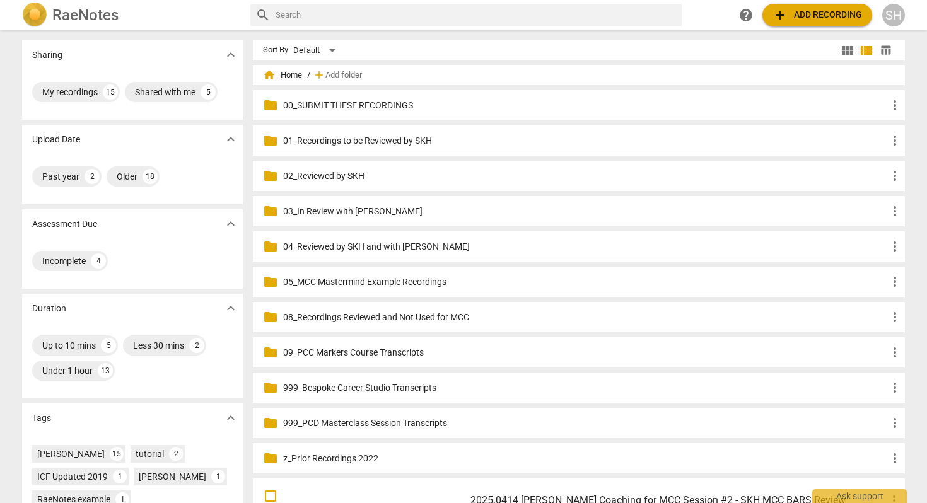
click at [307, 145] on p "01_Recordings to be Reviewed by SKH" at bounding box center [585, 140] width 604 height 13
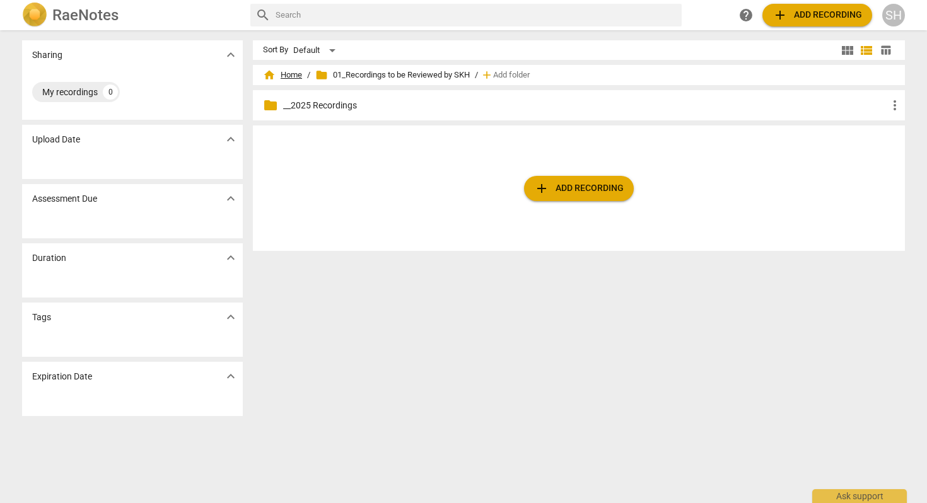
click at [294, 76] on span "home Home" at bounding box center [282, 75] width 39 height 13
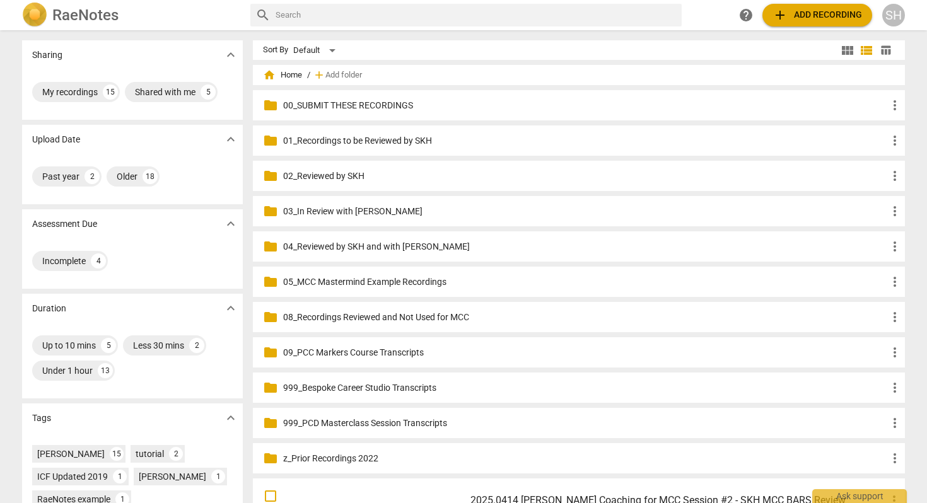
click at [360, 213] on p "03_In Review with [PERSON_NAME]" at bounding box center [585, 211] width 604 height 13
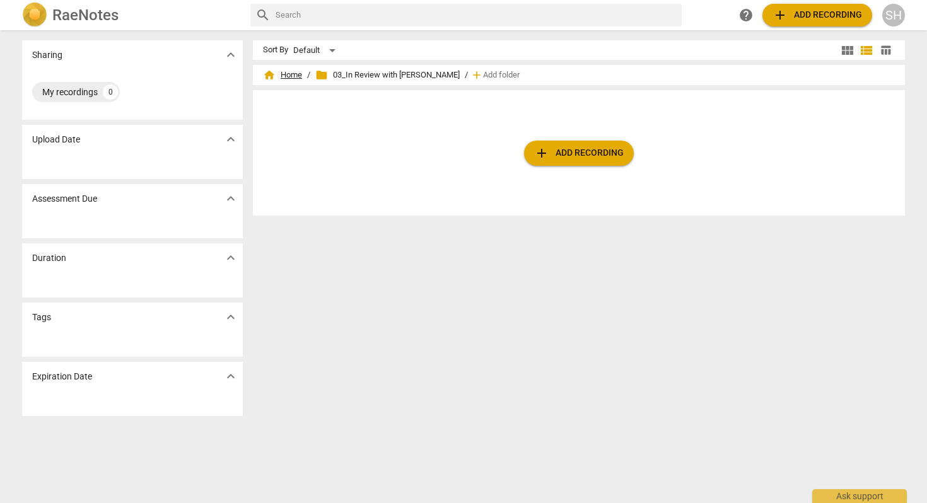
click at [285, 78] on span "home Home" at bounding box center [282, 75] width 39 height 13
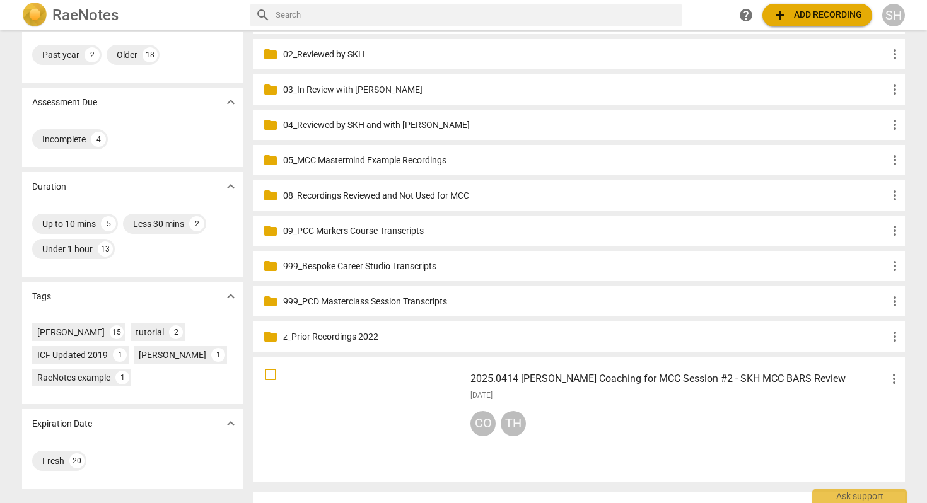
scroll to position [120, 0]
click at [531, 381] on h3 "2025.0414 Sharon Coaching for MCC Session #2 - SKH MCC BARS Review" at bounding box center [679, 380] width 416 height 15
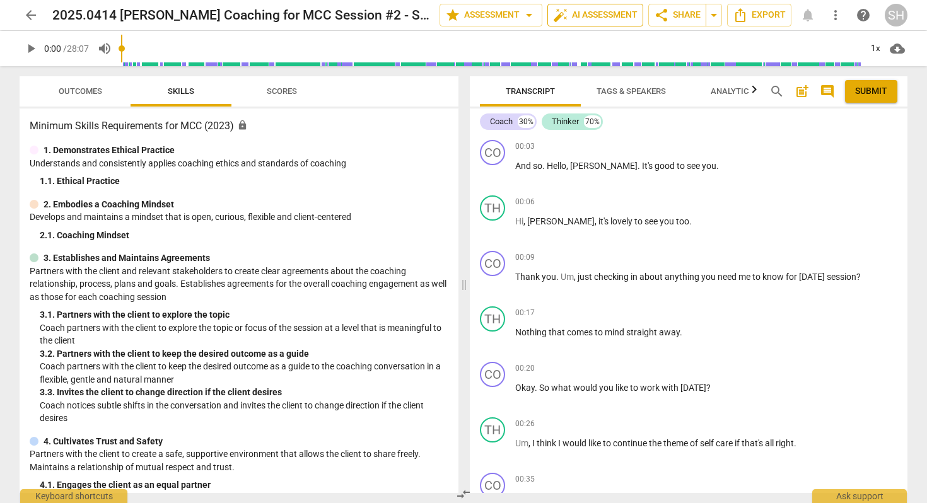
click at [581, 13] on span "auto_fix_high AI Assessment" at bounding box center [595, 15] width 85 height 15
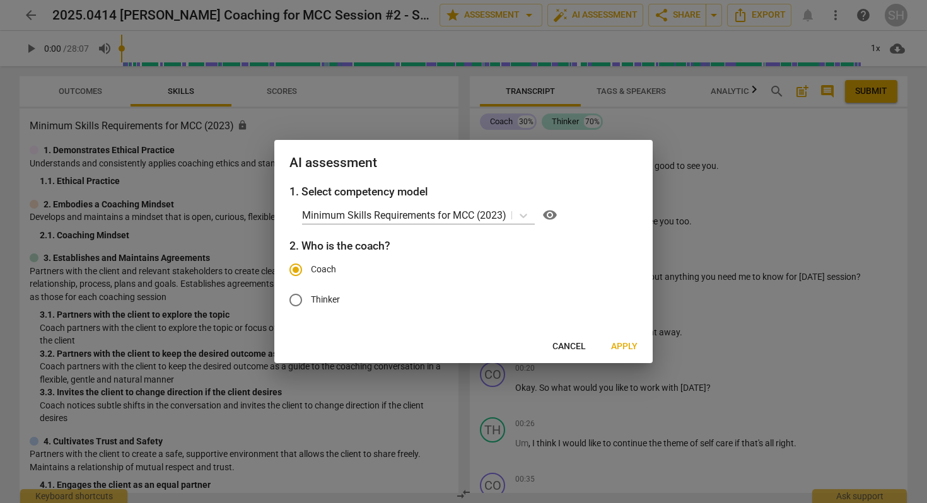
click at [623, 343] on span "Apply" at bounding box center [624, 347] width 26 height 13
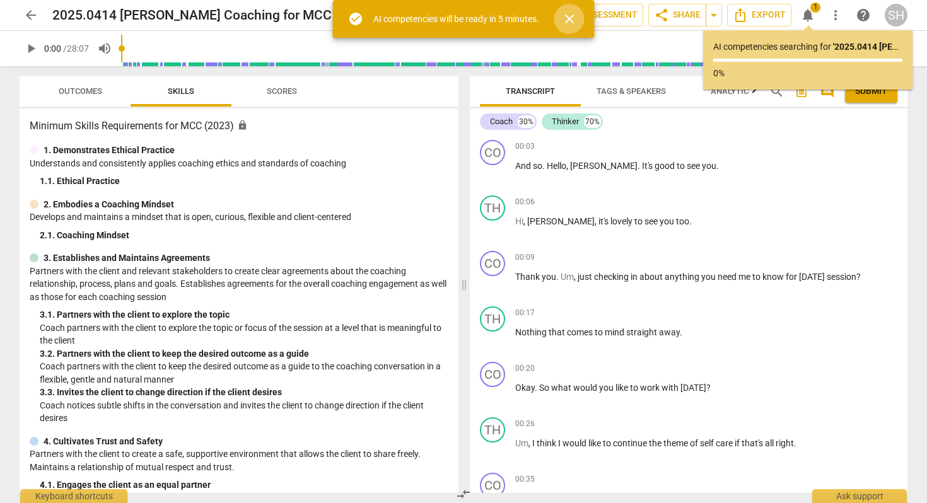
click at [571, 23] on span "close" at bounding box center [569, 18] width 15 height 15
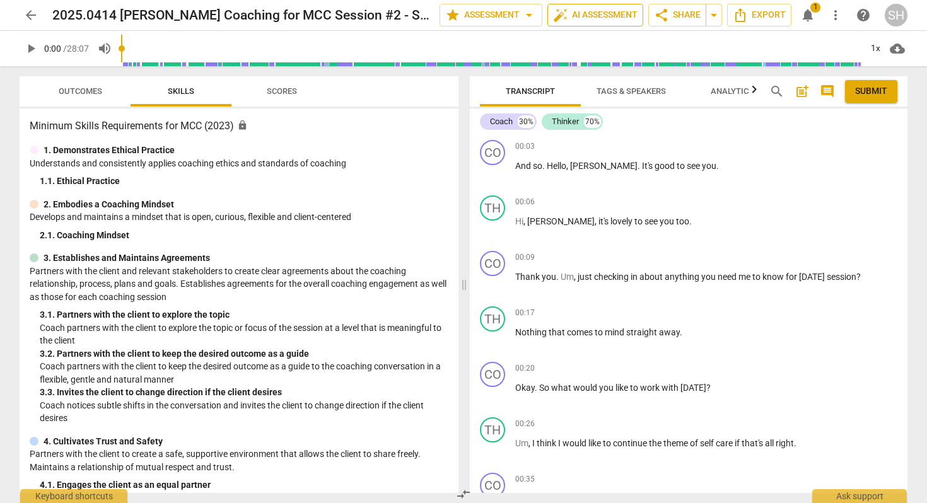
click at [571, 17] on span "auto_fix_high AI Assessment" at bounding box center [595, 15] width 85 height 15
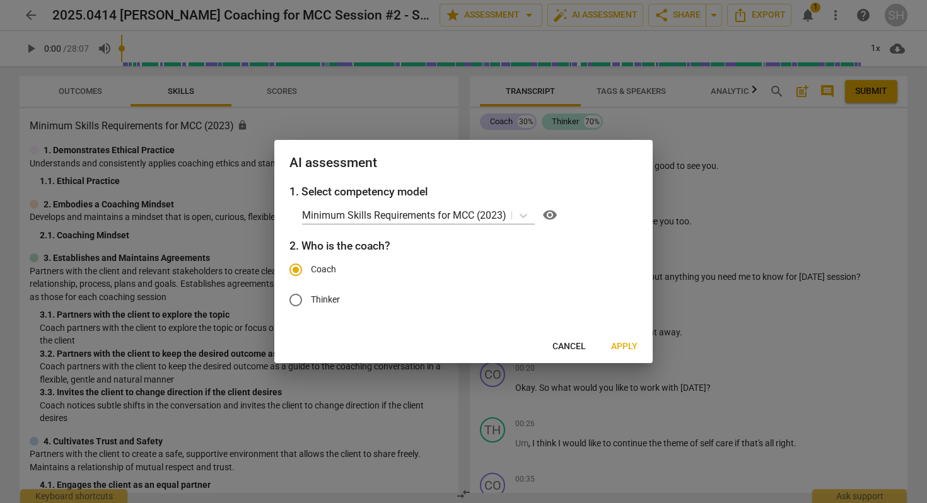
click at [628, 344] on span "Apply" at bounding box center [624, 347] width 26 height 13
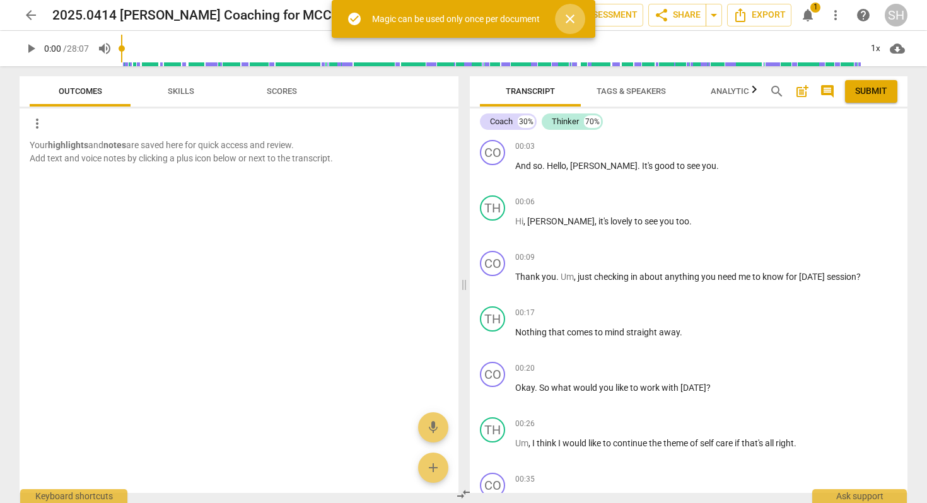
click at [571, 14] on span "close" at bounding box center [570, 18] width 15 height 15
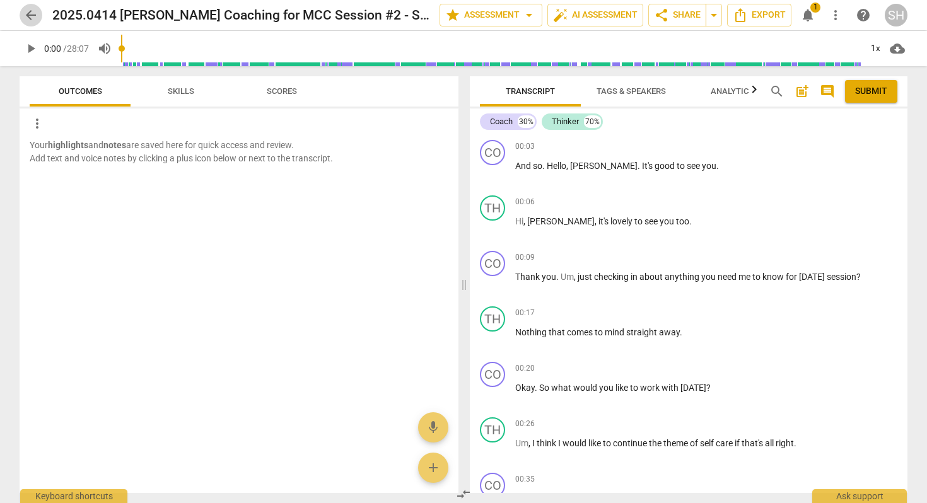
click at [32, 19] on span "arrow_back" at bounding box center [30, 15] width 15 height 15
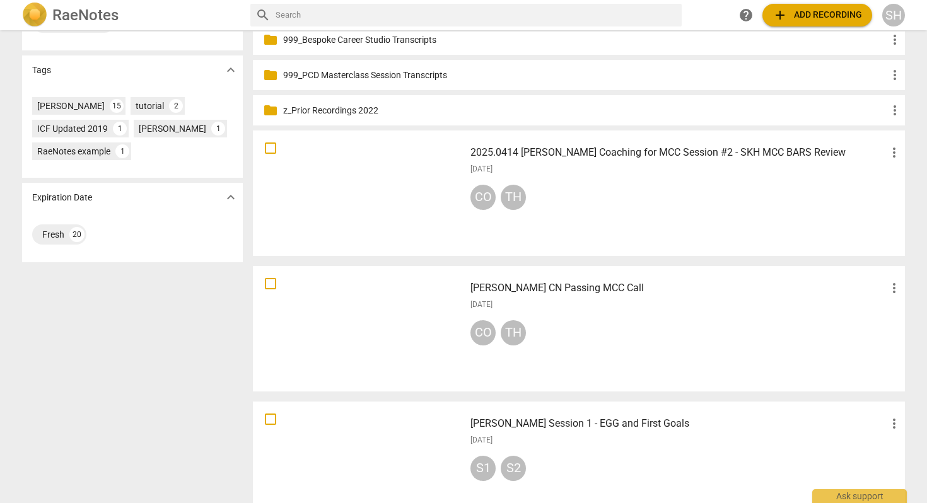
scroll to position [344, 0]
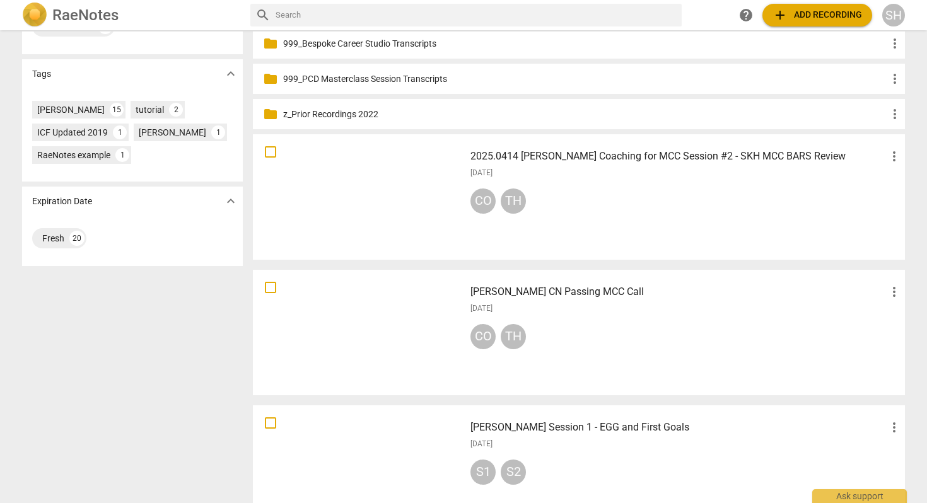
click at [267, 291] on input "checkbox" at bounding box center [270, 287] width 26 height 15
checkbox input "false"
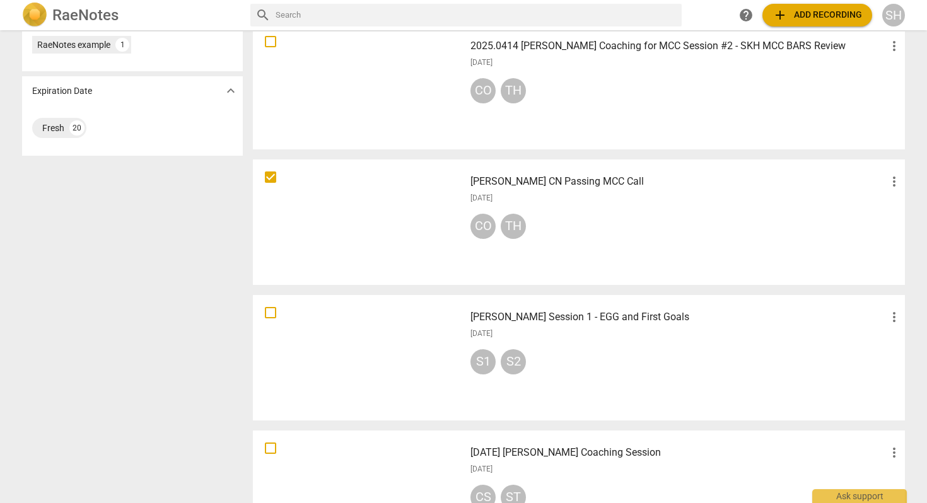
scroll to position [459, 0]
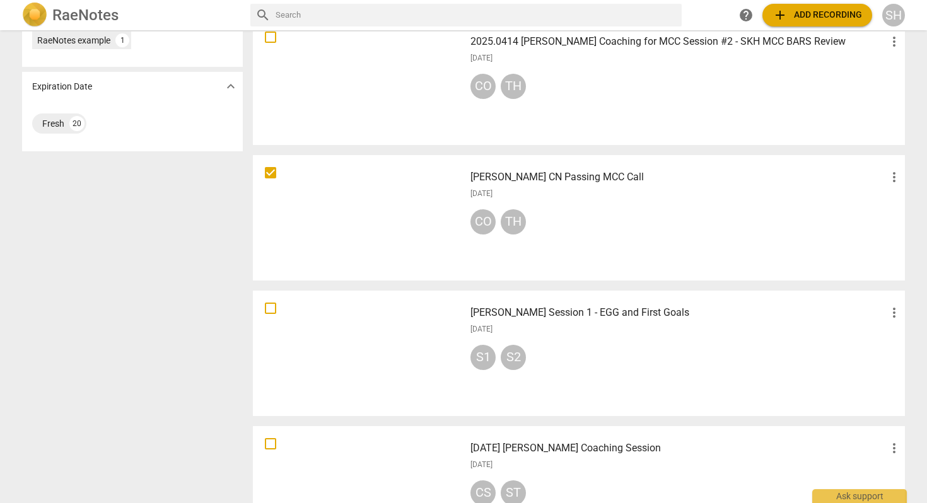
click at [500, 179] on h3 "Sharon CN Passing MCC Call" at bounding box center [679, 177] width 416 height 15
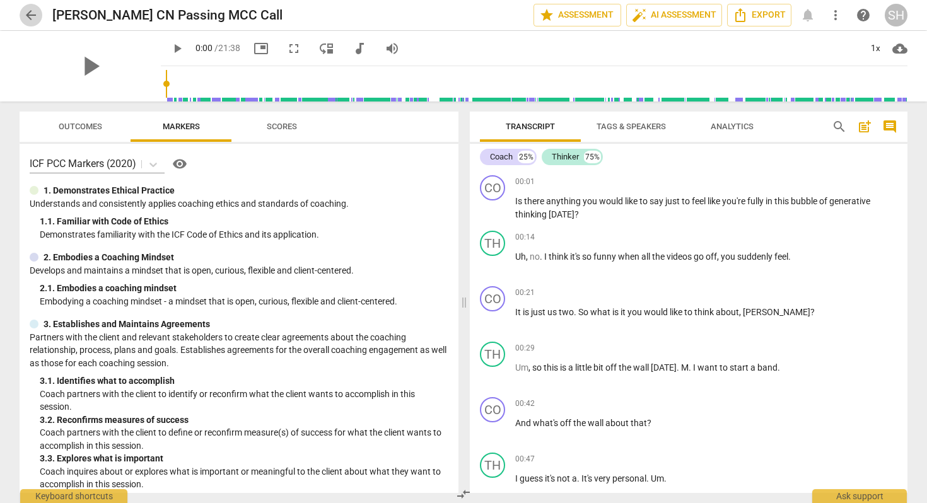
click at [30, 16] on span "arrow_back" at bounding box center [30, 15] width 15 height 15
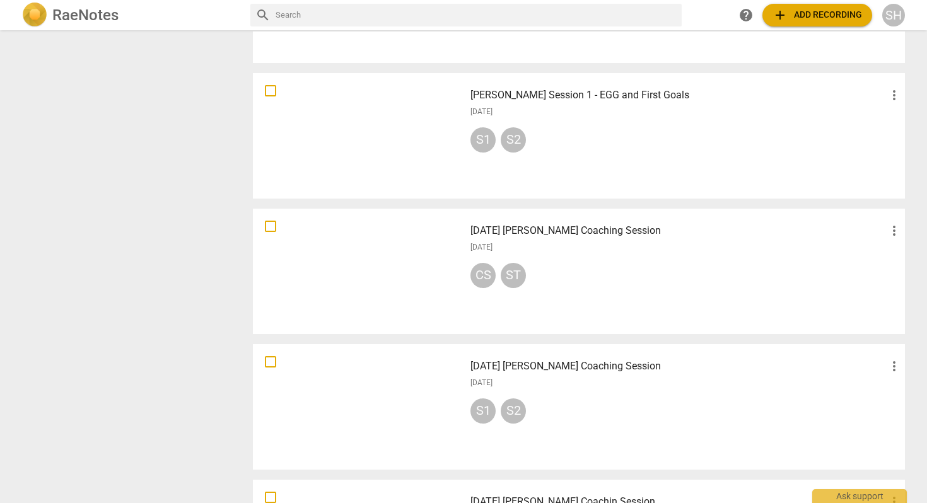
scroll to position [681, 0]
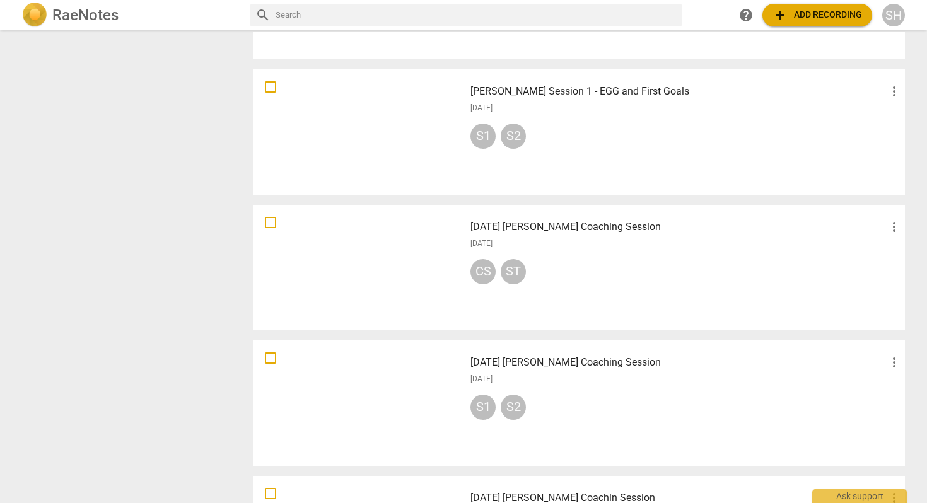
click at [272, 90] on input "checkbox" at bounding box center [270, 86] width 26 height 15
checkbox input "false"
click at [269, 225] on input "checkbox" at bounding box center [270, 222] width 26 height 15
checkbox input "false"
click at [268, 358] on input "checkbox" at bounding box center [270, 358] width 26 height 15
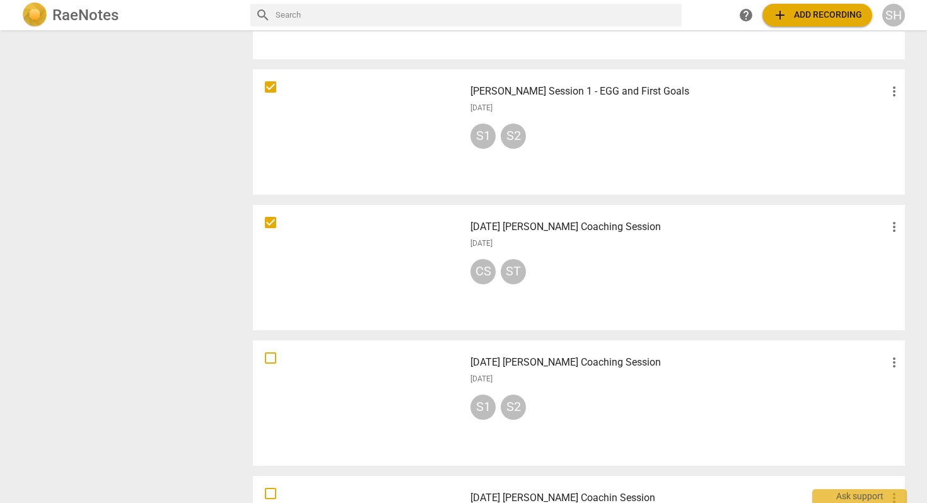
checkbox input "false"
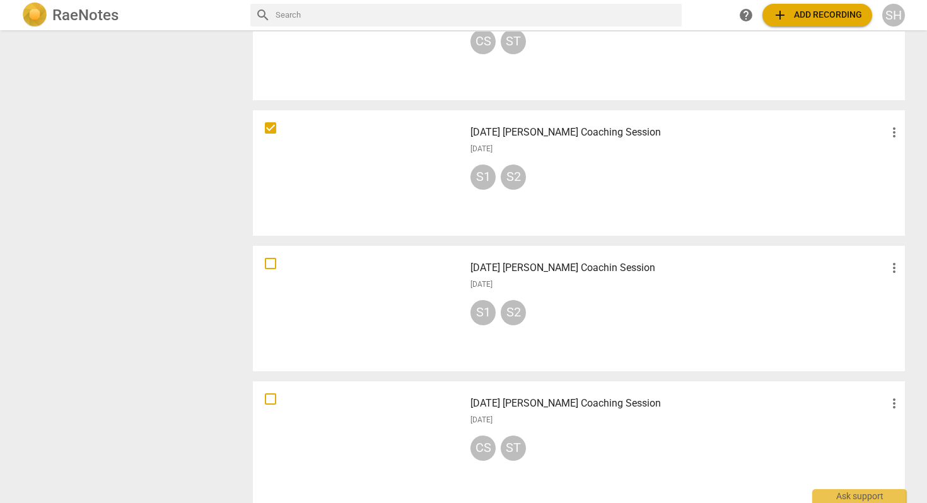
scroll to position [945, 0]
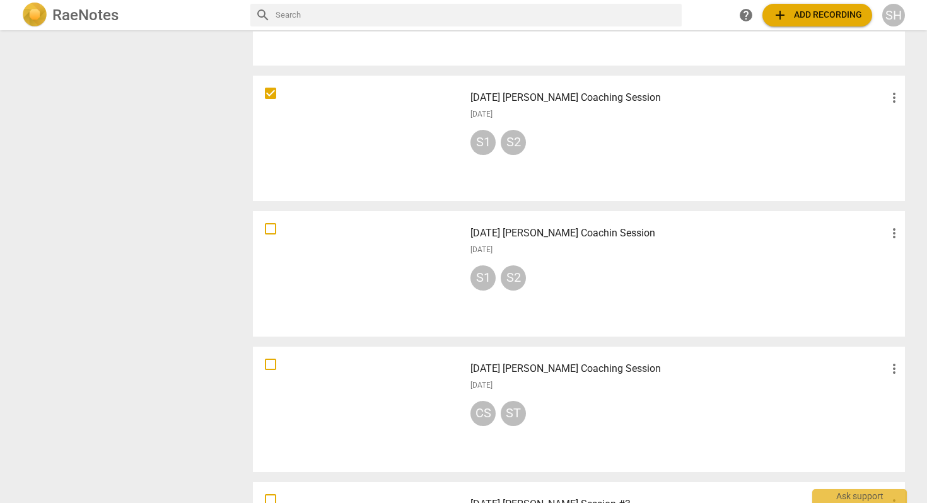
click at [268, 230] on input "checkbox" at bounding box center [270, 228] width 26 height 15
checkbox input "false"
click at [267, 368] on input "checkbox" at bounding box center [270, 364] width 26 height 15
checkbox input "false"
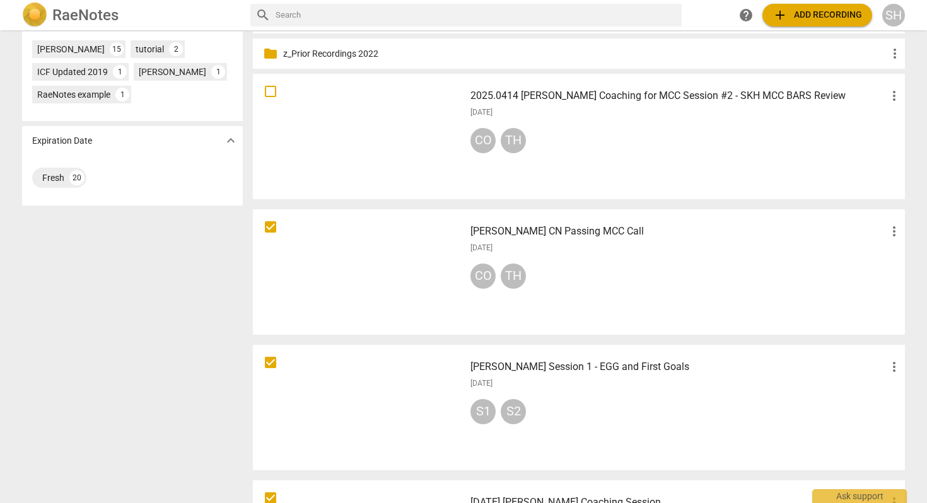
scroll to position [400, 0]
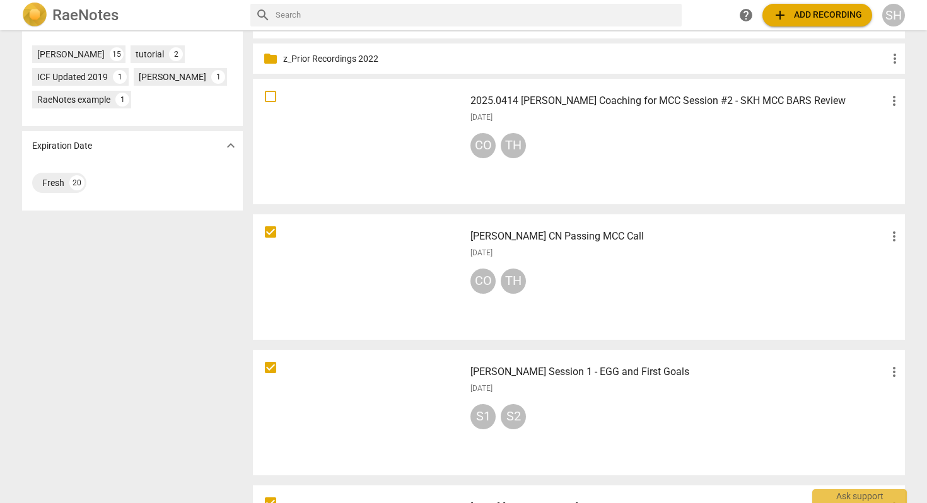
click at [895, 240] on span "more_vert" at bounding box center [894, 236] width 15 height 15
click at [892, 237] on li "Move" at bounding box center [892, 236] width 48 height 30
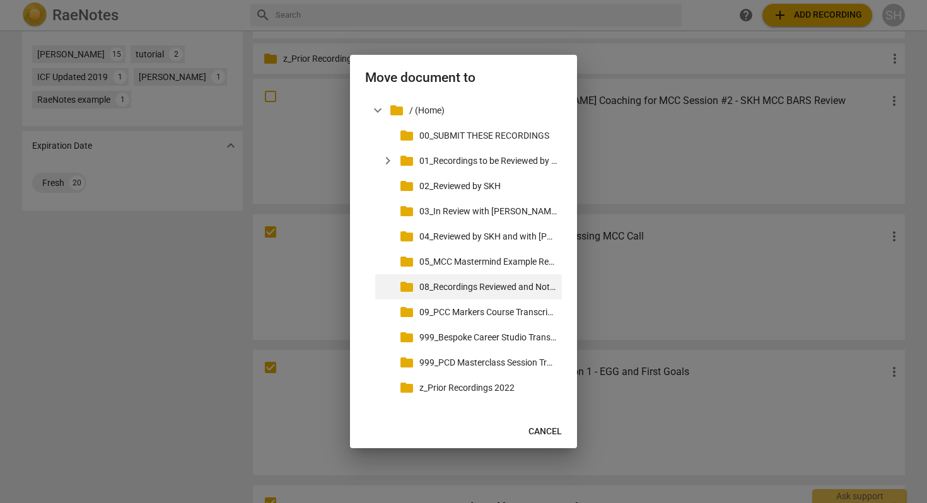
click at [549, 286] on p "08_Recordings Reviewed and Not Used for MCC" at bounding box center [487, 287] width 137 height 13
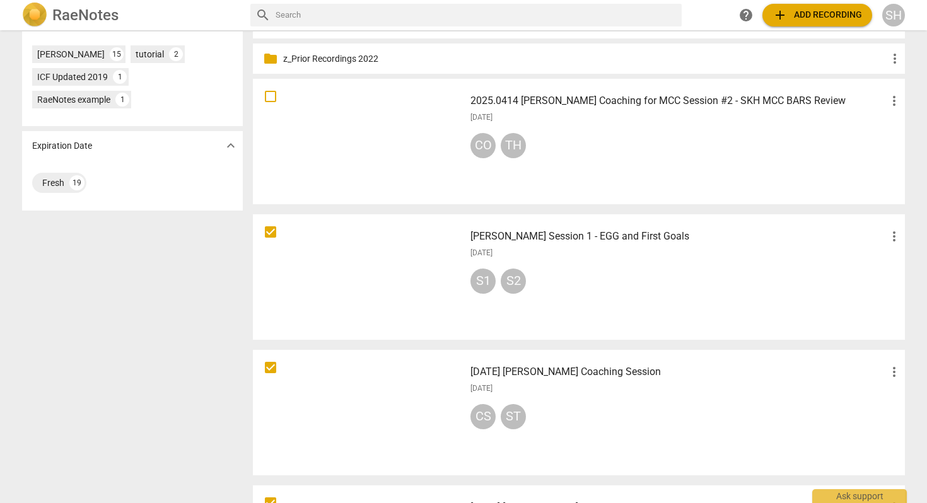
click at [895, 233] on span "more_vert" at bounding box center [894, 236] width 15 height 15
click at [892, 236] on li "Move" at bounding box center [892, 236] width 48 height 30
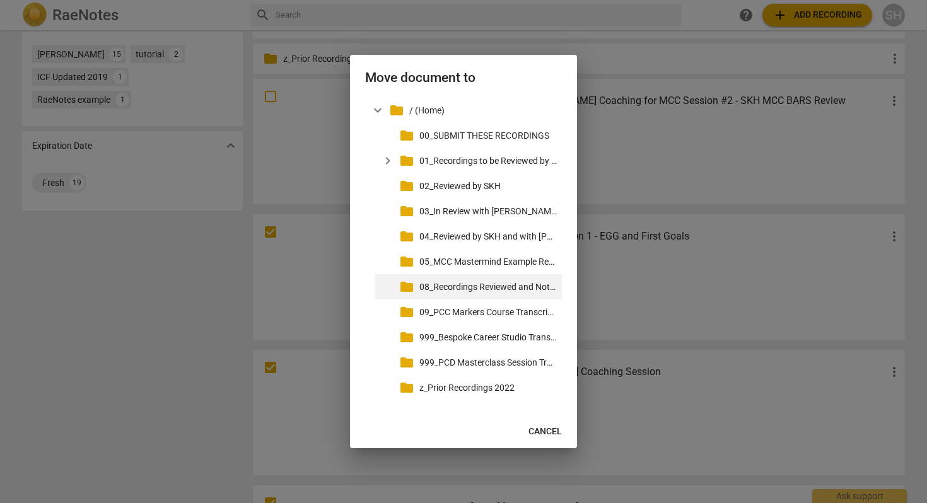
click at [540, 287] on p "08_Recordings Reviewed and Not Used for MCC" at bounding box center [487, 287] width 137 height 13
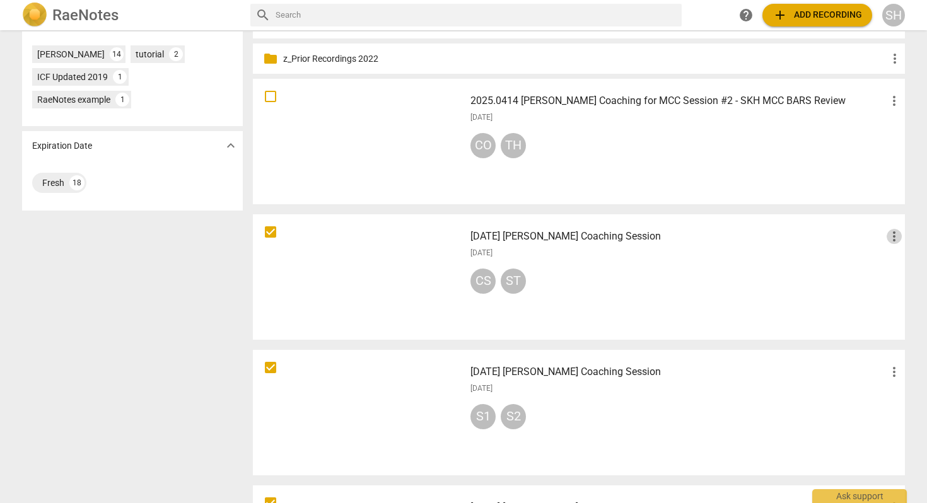
click at [895, 233] on span "more_vert" at bounding box center [894, 236] width 15 height 15
click at [892, 240] on li "Move" at bounding box center [892, 236] width 48 height 30
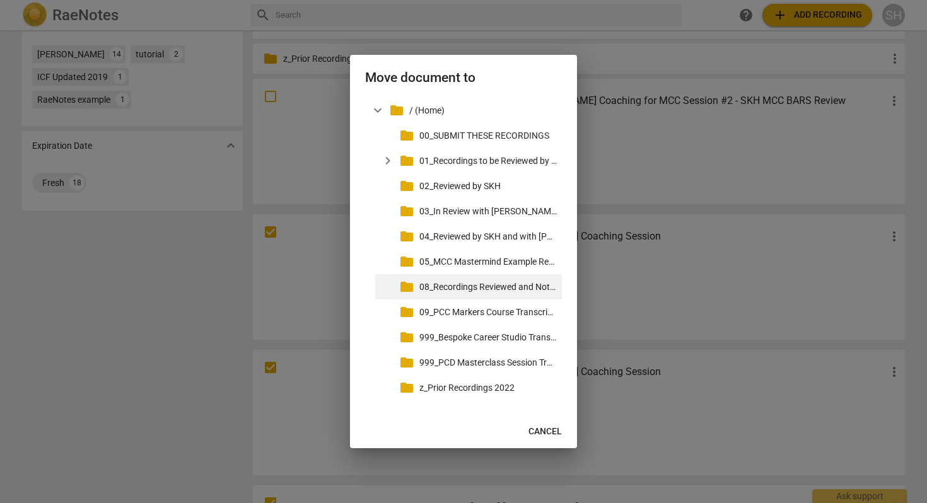
click at [493, 283] on p "08_Recordings Reviewed and Not Used for MCC" at bounding box center [487, 287] width 137 height 13
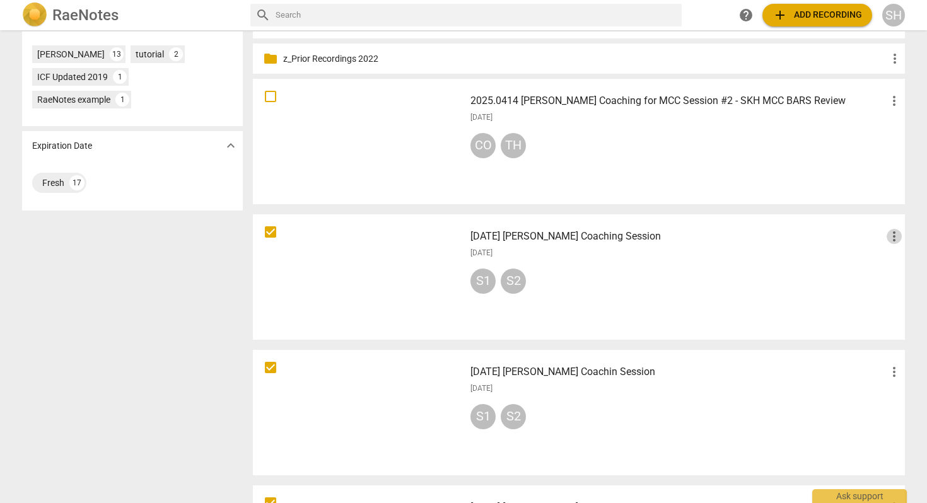
click at [892, 238] on span "more_vert" at bounding box center [894, 236] width 15 height 15
click at [892, 238] on li "Move" at bounding box center [892, 236] width 48 height 30
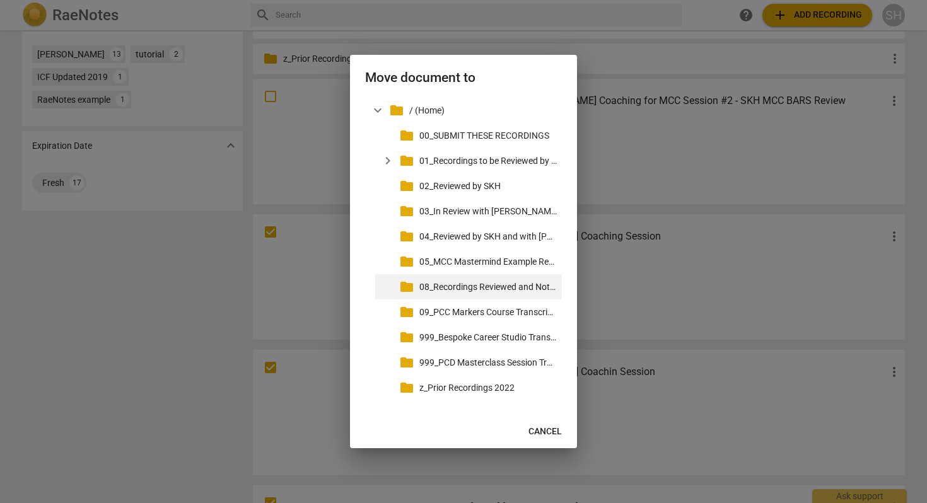
click at [455, 285] on p "08_Recordings Reviewed and Not Used for MCC" at bounding box center [487, 287] width 137 height 13
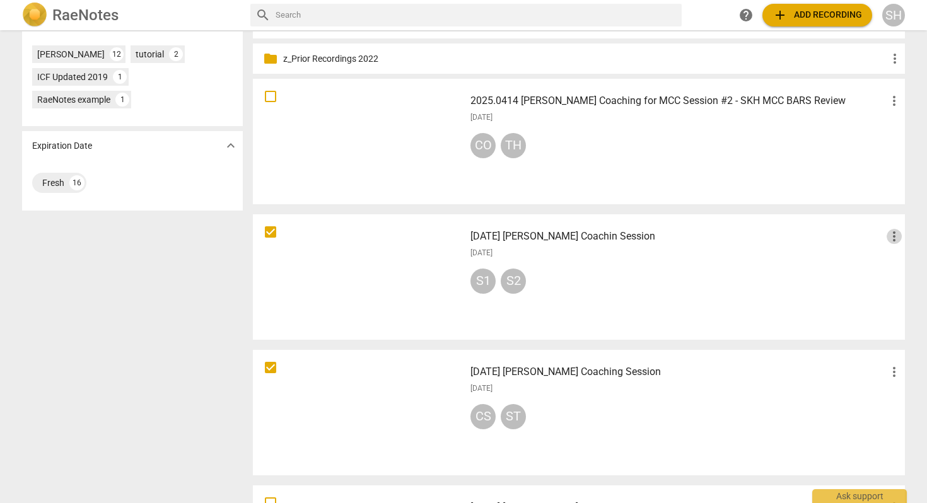
click at [894, 243] on span "more_vert" at bounding box center [894, 236] width 15 height 15
click at [891, 237] on li "Move" at bounding box center [892, 236] width 48 height 30
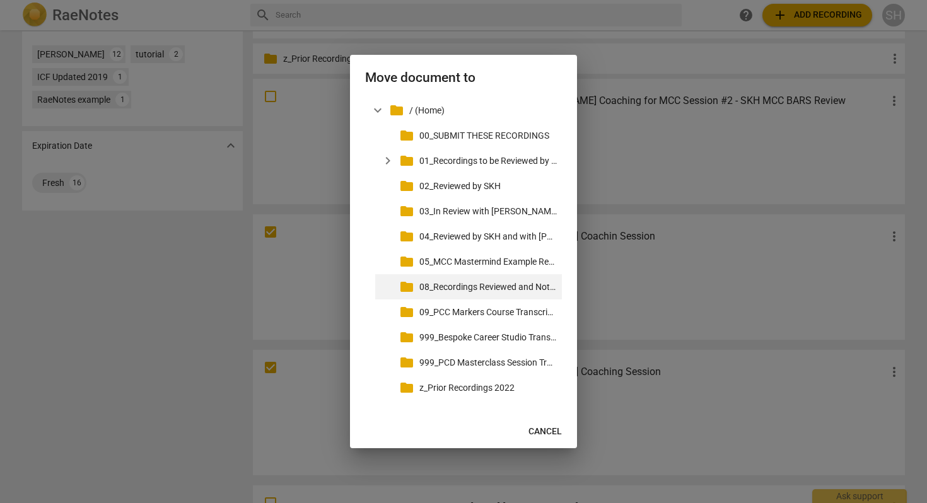
click at [455, 291] on p "08_Recordings Reviewed and Not Used for MCC" at bounding box center [487, 287] width 137 height 13
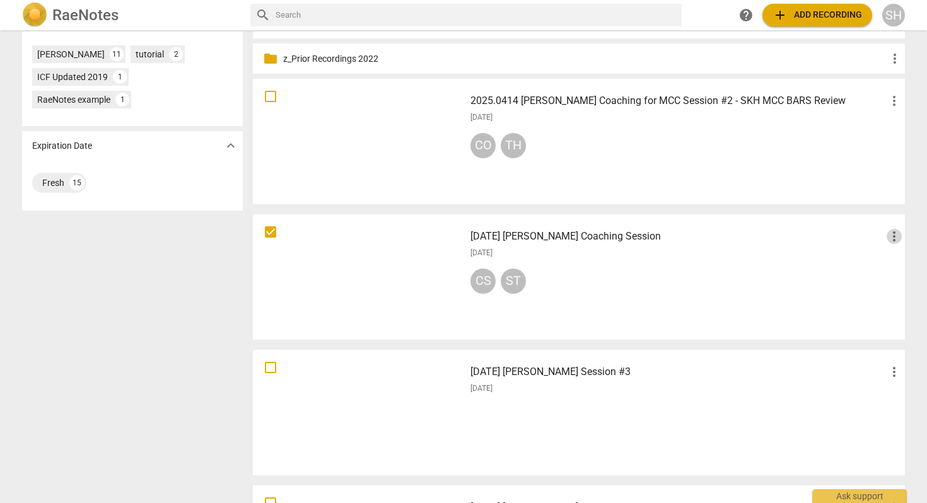
click at [893, 236] on span "more_vert" at bounding box center [894, 236] width 15 height 15
click at [880, 235] on li "Move" at bounding box center [892, 236] width 48 height 30
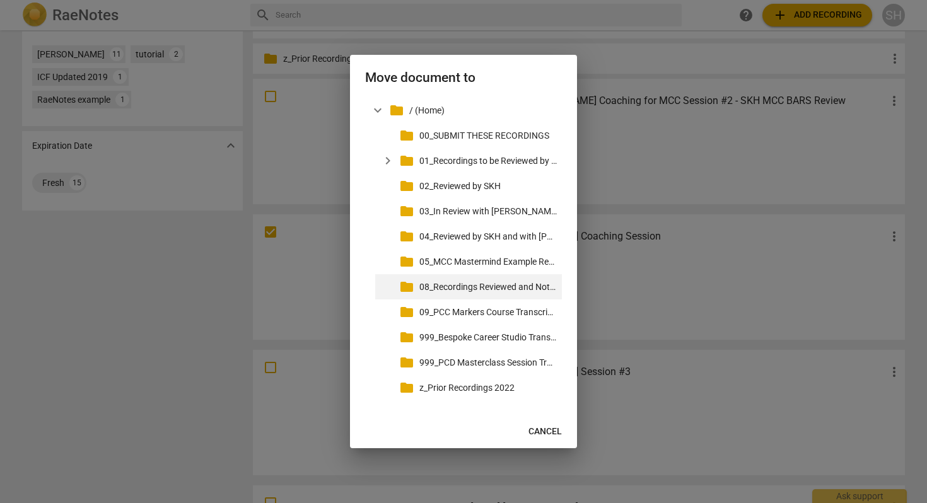
click at [459, 286] on p "08_Recordings Reviewed and Not Used for MCC" at bounding box center [487, 287] width 137 height 13
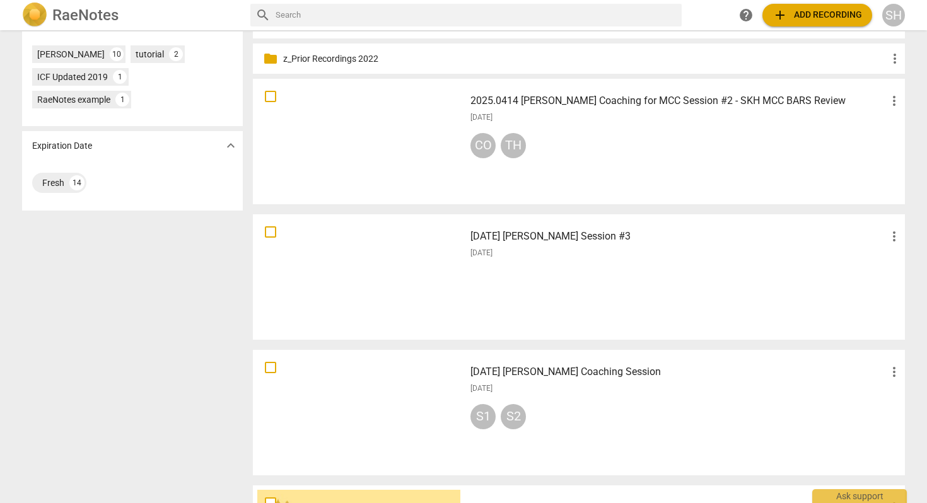
click at [889, 238] on span "more_vert" at bounding box center [894, 236] width 15 height 15
click at [879, 242] on li "Move" at bounding box center [892, 236] width 48 height 30
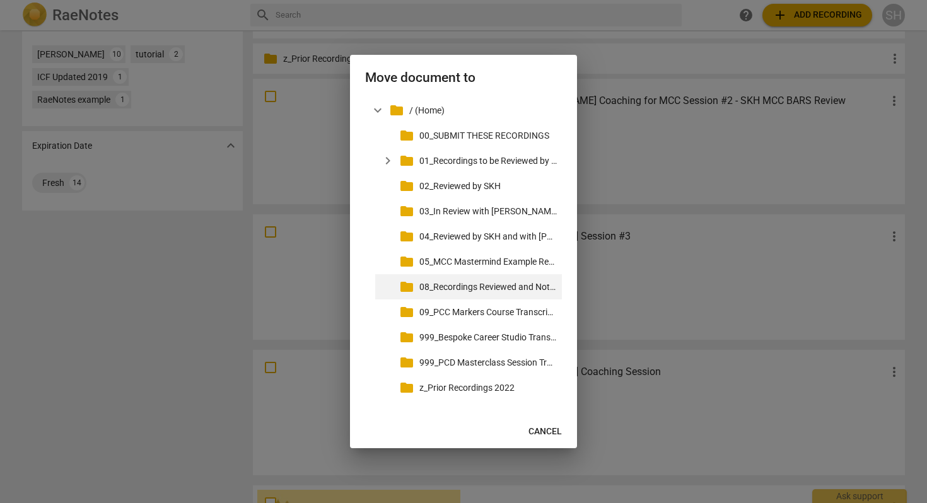
click at [516, 286] on p "08_Recordings Reviewed and Not Used for MCC" at bounding box center [487, 287] width 137 height 13
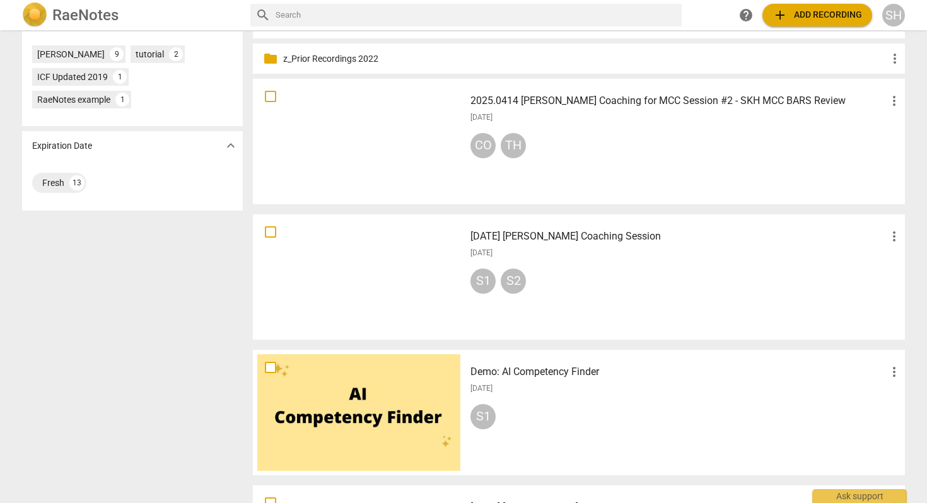
click at [894, 234] on span "more_vert" at bounding box center [894, 236] width 15 height 15
click at [886, 242] on li "Move" at bounding box center [892, 236] width 48 height 30
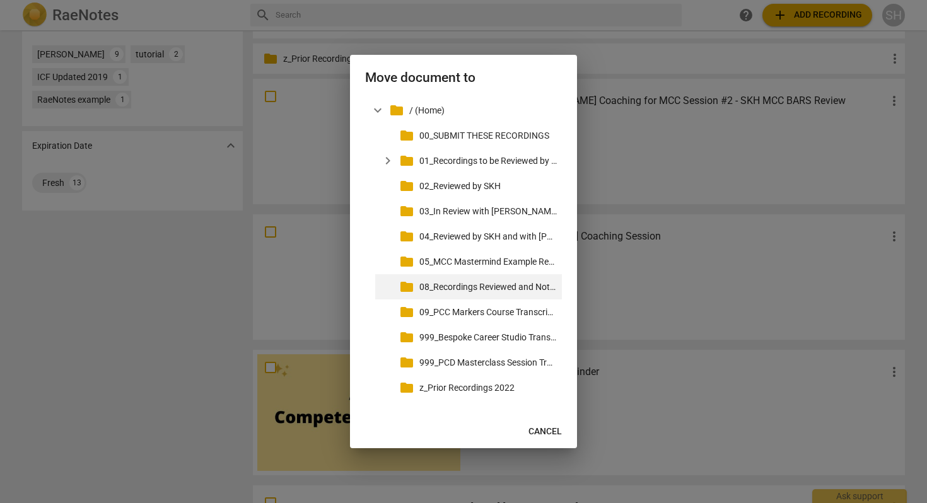
click at [460, 290] on p "08_Recordings Reviewed and Not Used for MCC" at bounding box center [487, 287] width 137 height 13
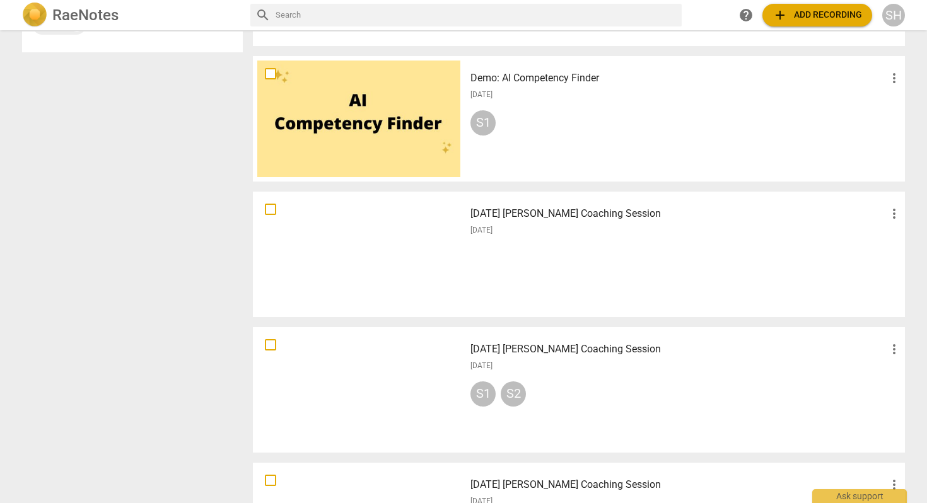
scroll to position [559, 0]
click at [891, 214] on span "more_vert" at bounding box center [894, 213] width 15 height 15
click at [891, 214] on li "Move" at bounding box center [892, 213] width 48 height 30
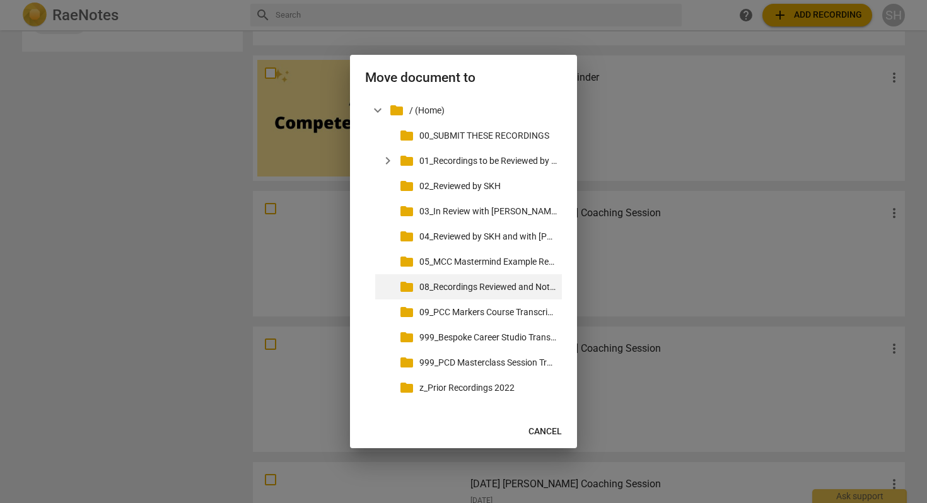
click at [532, 289] on p "08_Recordings Reviewed and Not Used for MCC" at bounding box center [487, 287] width 137 height 13
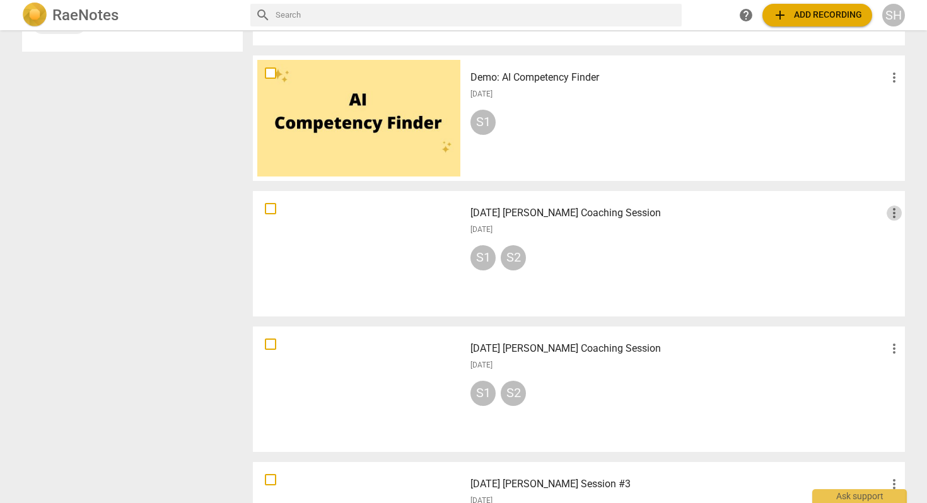
click at [889, 215] on span "more_vert" at bounding box center [894, 213] width 15 height 15
click at [884, 217] on li "Move" at bounding box center [892, 213] width 48 height 30
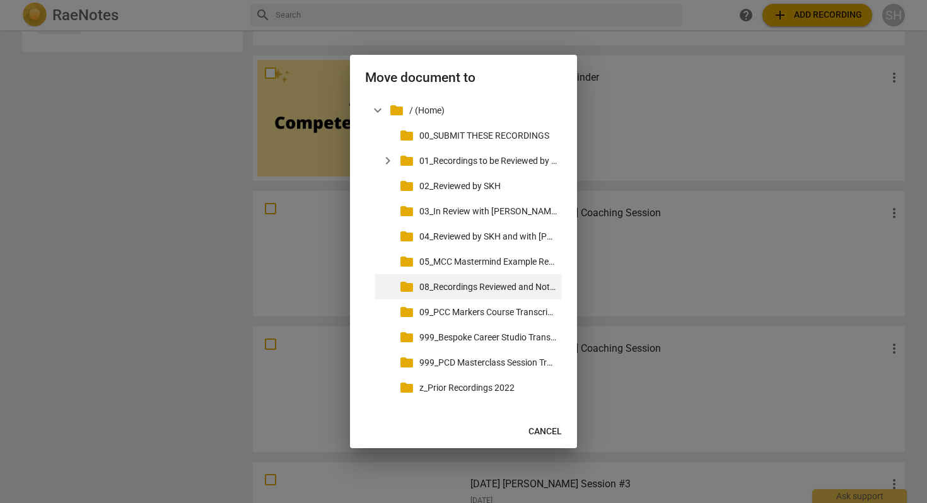
click at [504, 291] on p "08_Recordings Reviewed and Not Used for MCC" at bounding box center [487, 287] width 137 height 13
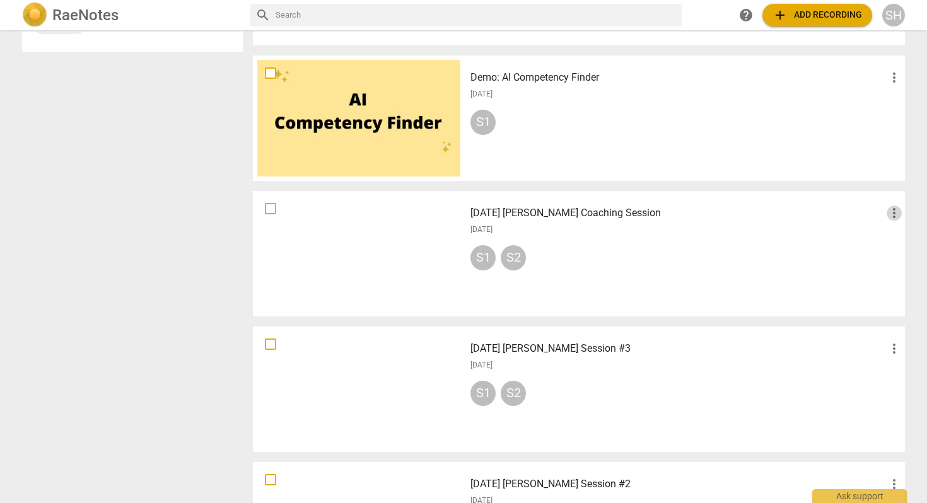
click at [893, 211] on span "more_vert" at bounding box center [894, 213] width 15 height 15
click at [892, 214] on li "Move" at bounding box center [892, 213] width 48 height 30
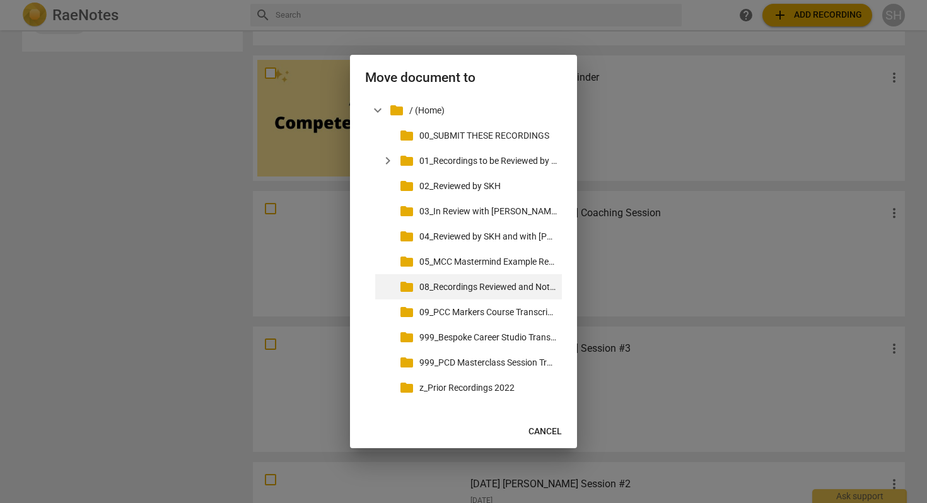
click at [508, 286] on p "08_Recordings Reviewed and Not Used for MCC" at bounding box center [487, 287] width 137 height 13
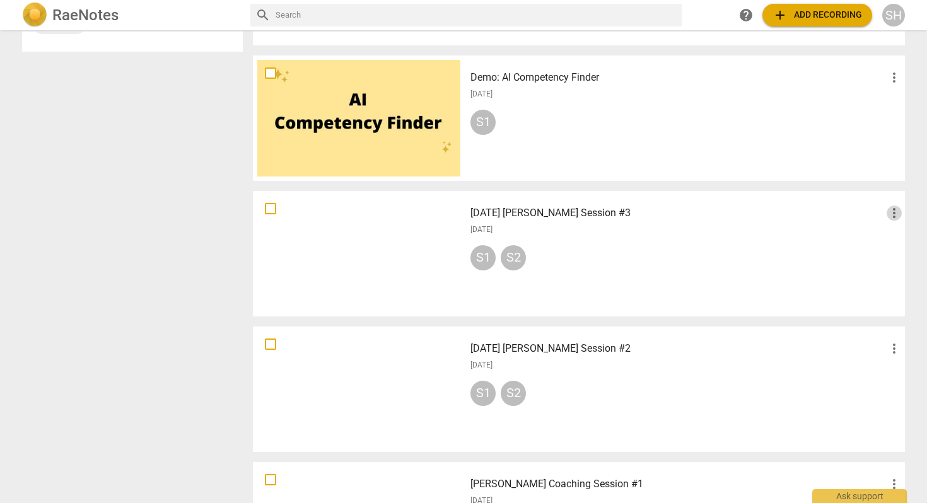
click at [890, 216] on span "more_vert" at bounding box center [894, 213] width 15 height 15
click at [889, 213] on li "Move" at bounding box center [892, 213] width 48 height 30
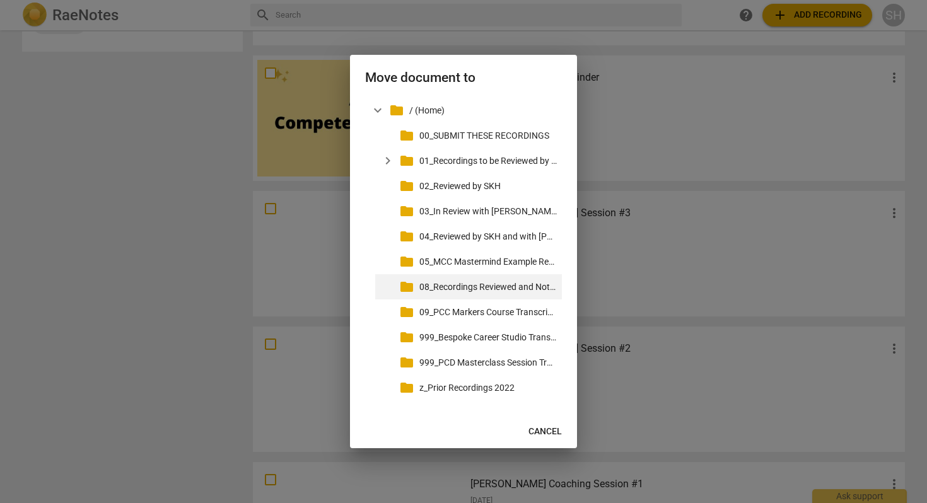
click at [510, 287] on p "08_Recordings Reviewed and Not Used for MCC" at bounding box center [487, 287] width 137 height 13
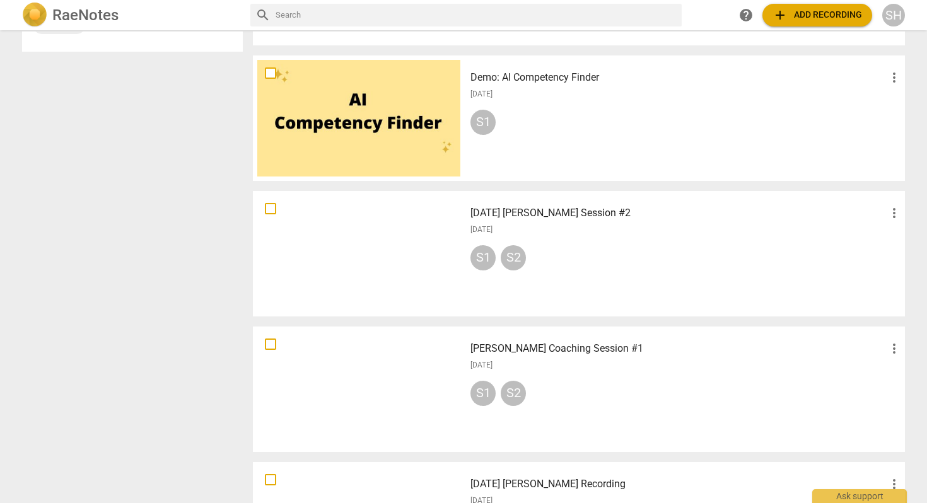
click at [893, 216] on span "more_vert" at bounding box center [894, 213] width 15 height 15
click at [882, 218] on li "Move" at bounding box center [892, 213] width 48 height 30
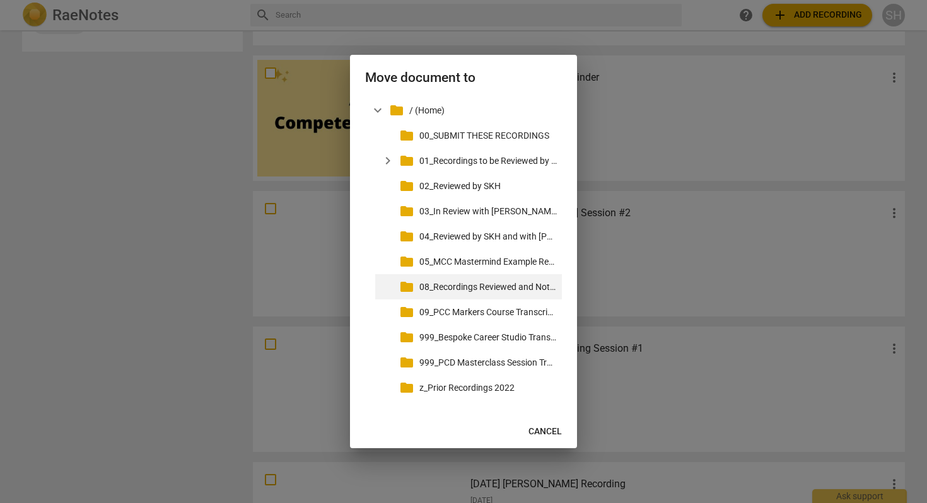
click at [550, 288] on p "08_Recordings Reviewed and Not Used for MCC" at bounding box center [487, 287] width 137 height 13
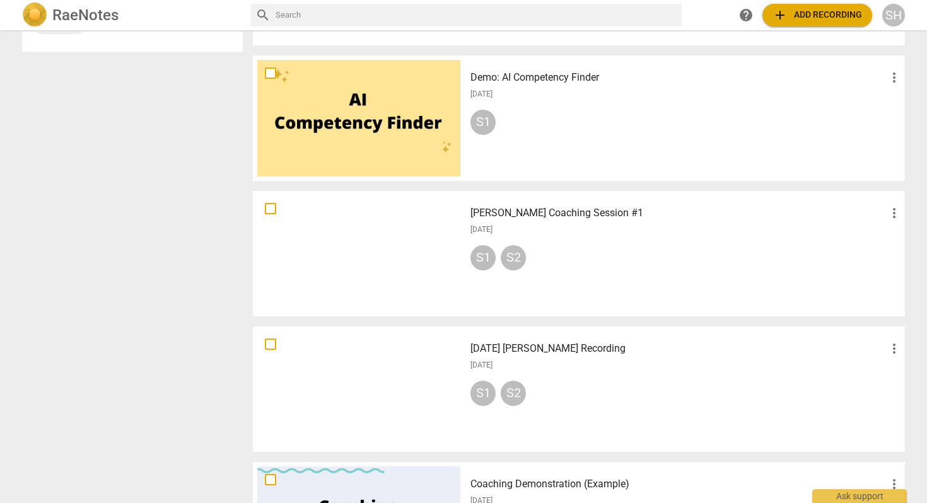
click at [893, 214] on span "more_vert" at bounding box center [894, 213] width 15 height 15
click at [893, 214] on li "Move" at bounding box center [892, 213] width 48 height 30
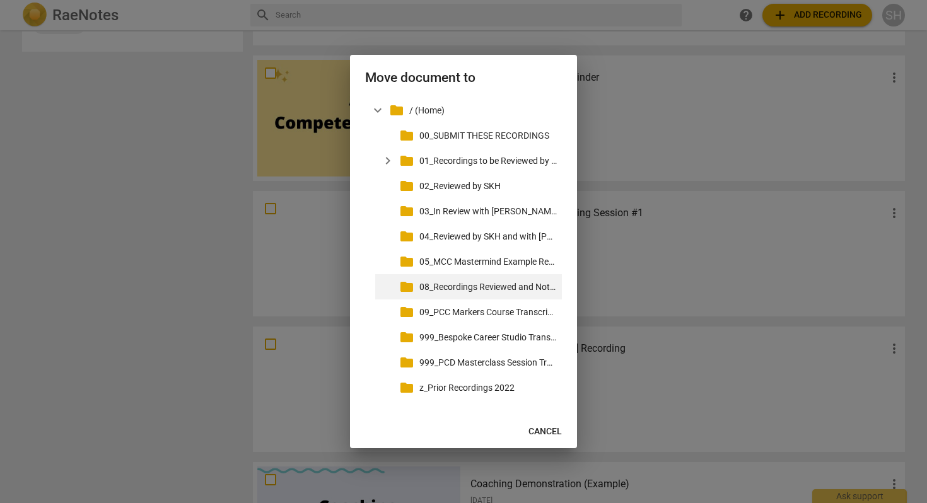
click at [529, 285] on p "08_Recordings Reviewed and Not Used for MCC" at bounding box center [487, 287] width 137 height 13
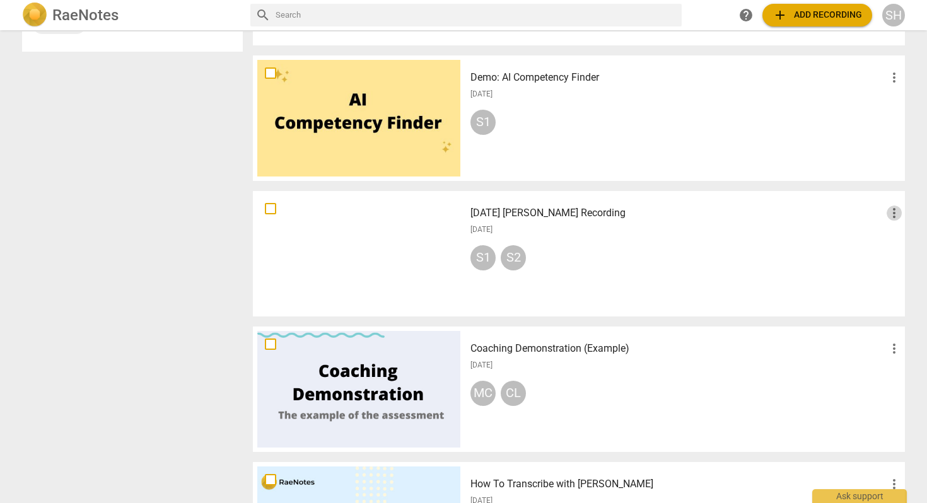
click at [890, 214] on span "more_vert" at bounding box center [894, 213] width 15 height 15
click at [895, 211] on li "Move" at bounding box center [892, 213] width 48 height 30
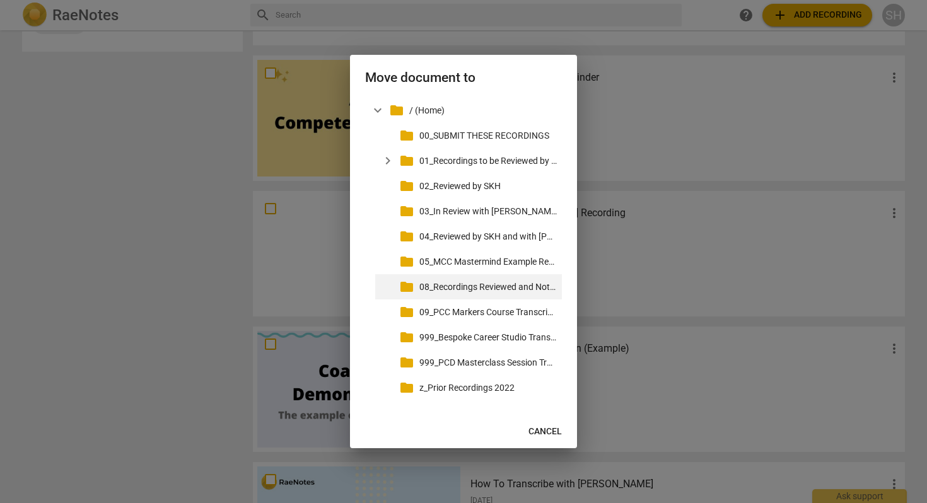
click at [505, 289] on p "08_Recordings Reviewed and Not Used for MCC" at bounding box center [487, 287] width 137 height 13
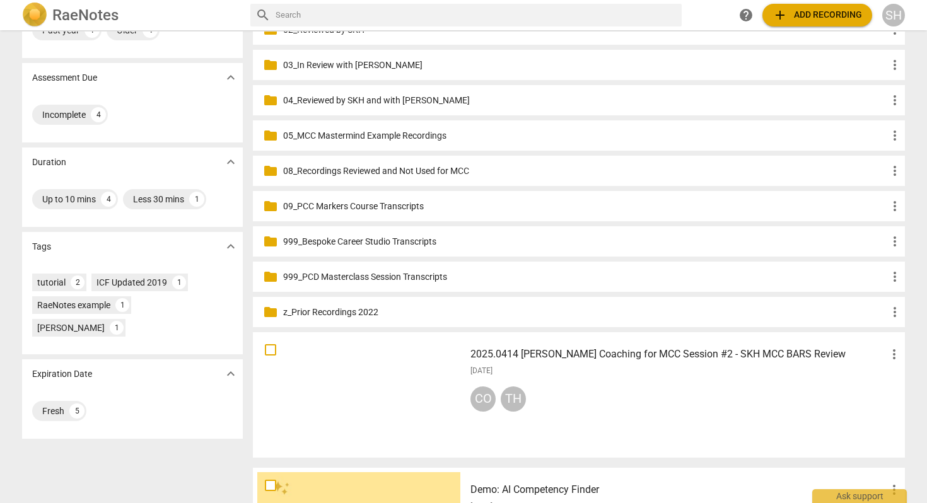
scroll to position [143, 0]
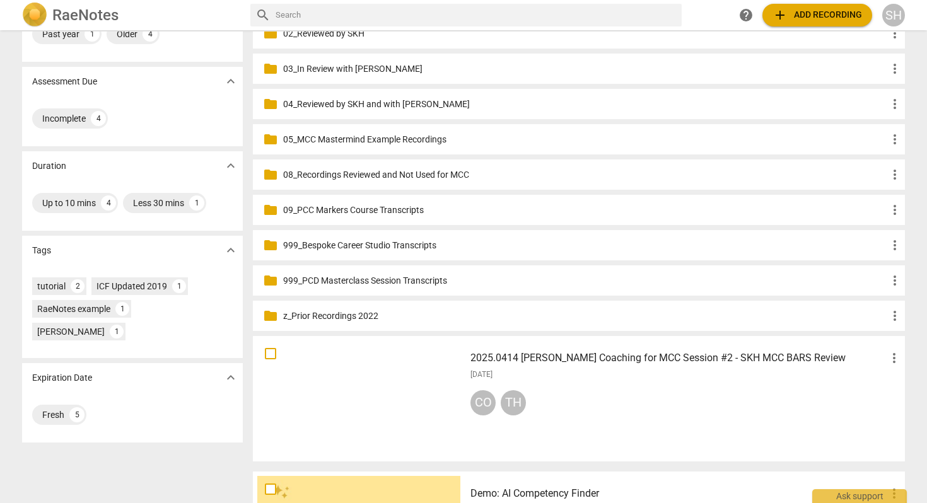
click at [418, 377] on div at bounding box center [358, 399] width 203 height 117
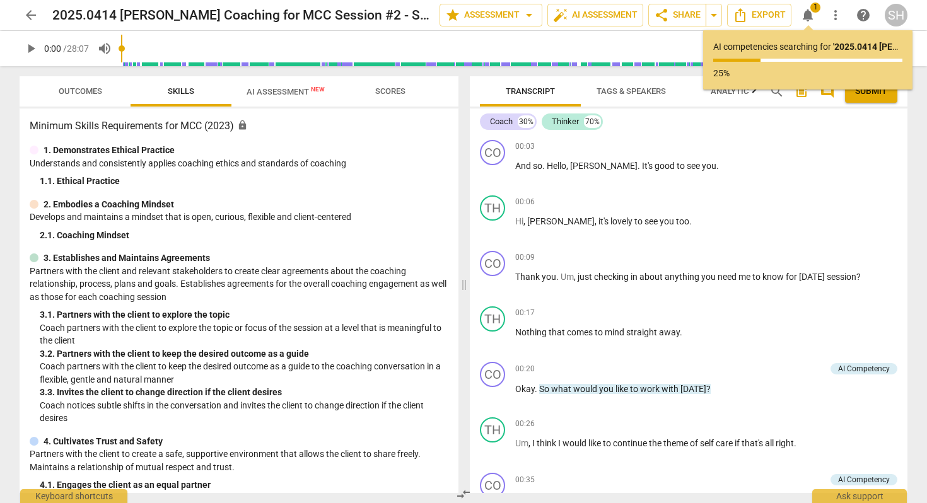
click at [298, 93] on span "AI Assessment New" at bounding box center [286, 91] width 78 height 9
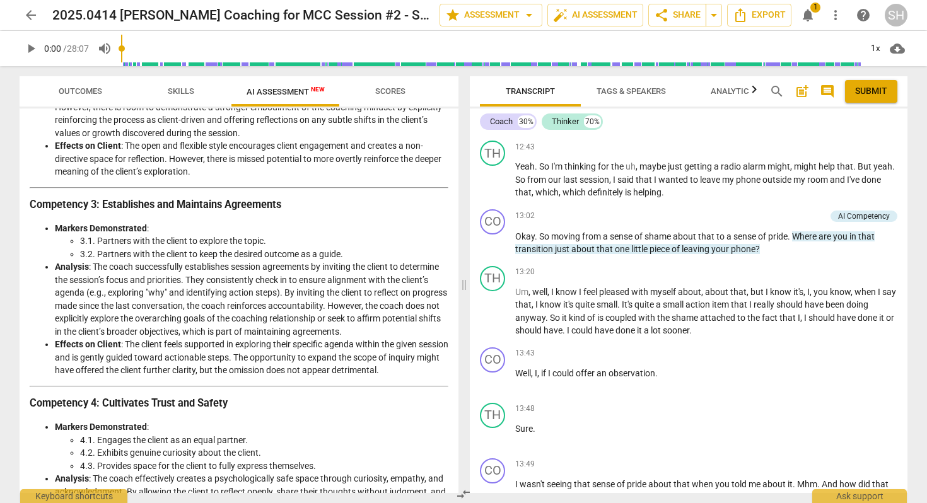
scroll to position [2479, 0]
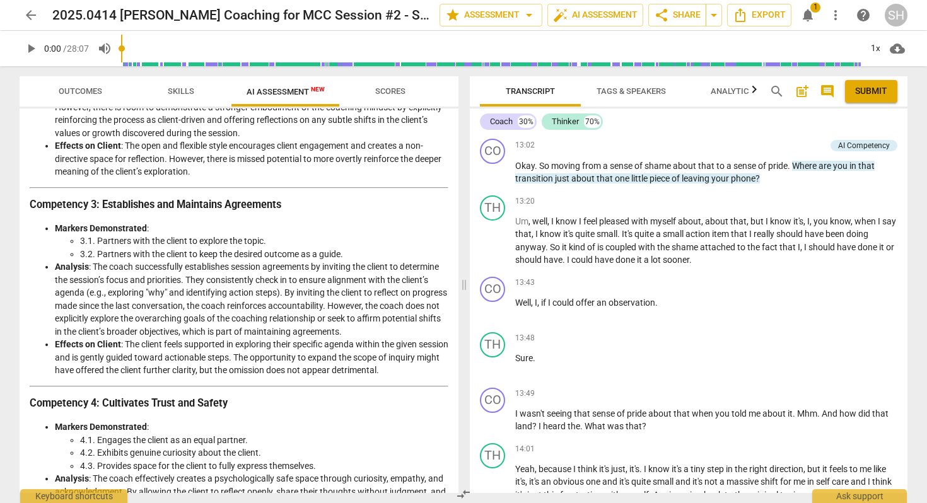
click at [30, 15] on span "arrow_back" at bounding box center [30, 15] width 15 height 15
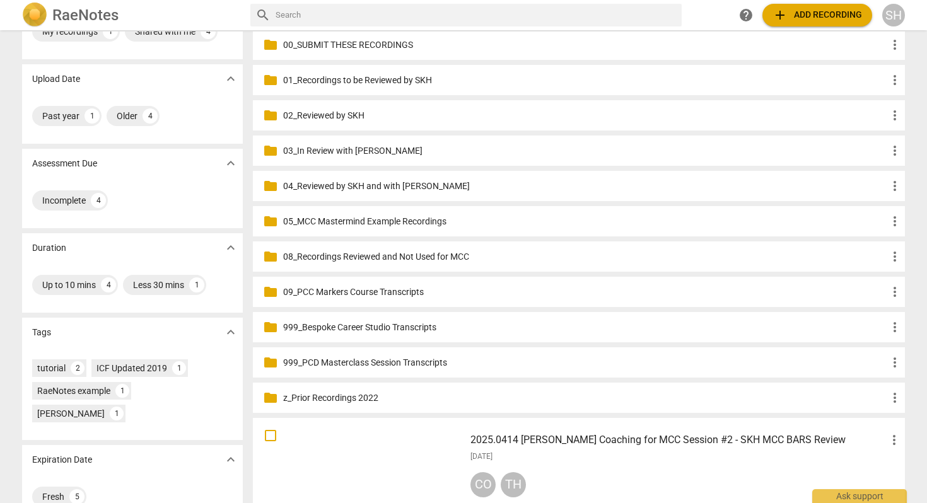
scroll to position [66, 0]
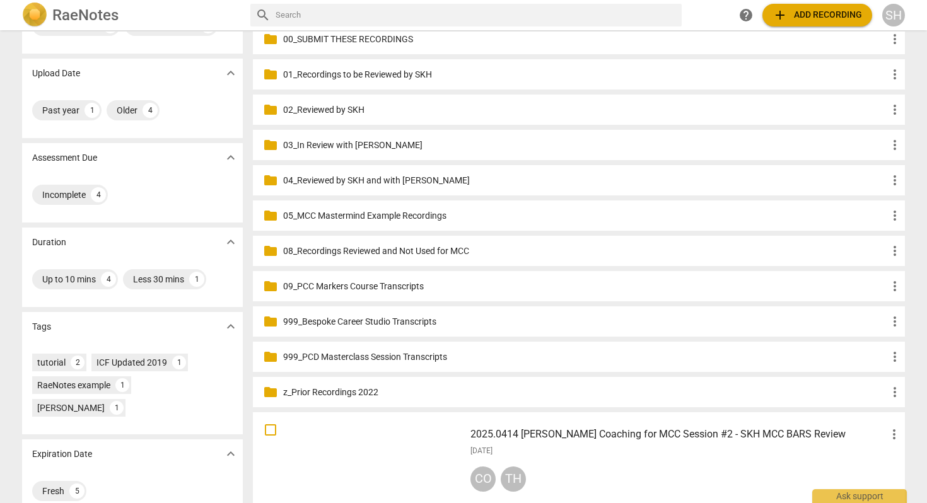
click at [270, 430] on input "checkbox" at bounding box center [270, 430] width 26 height 15
checkbox input "false"
click at [891, 431] on span "more_vert" at bounding box center [894, 434] width 15 height 15
click at [892, 435] on li "Move" at bounding box center [892, 434] width 48 height 30
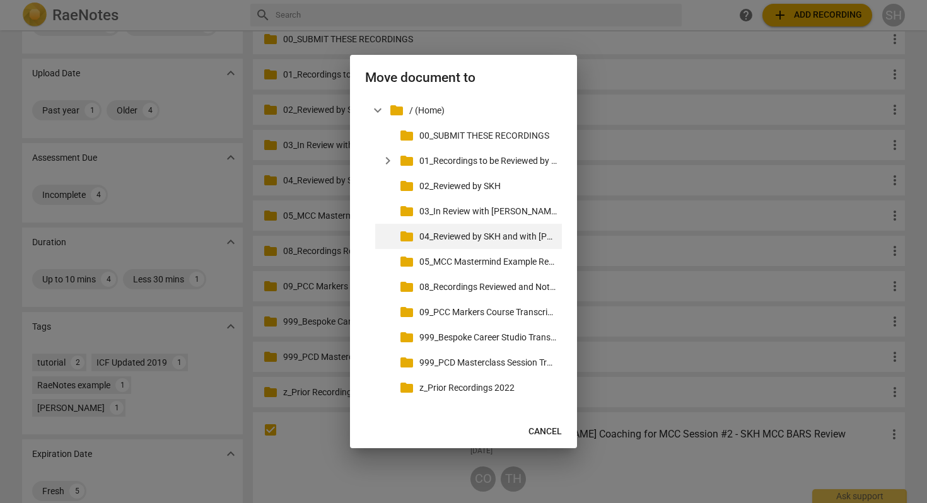
click at [492, 235] on p "04_Reviewed by SKH and with [PERSON_NAME]" at bounding box center [487, 236] width 137 height 13
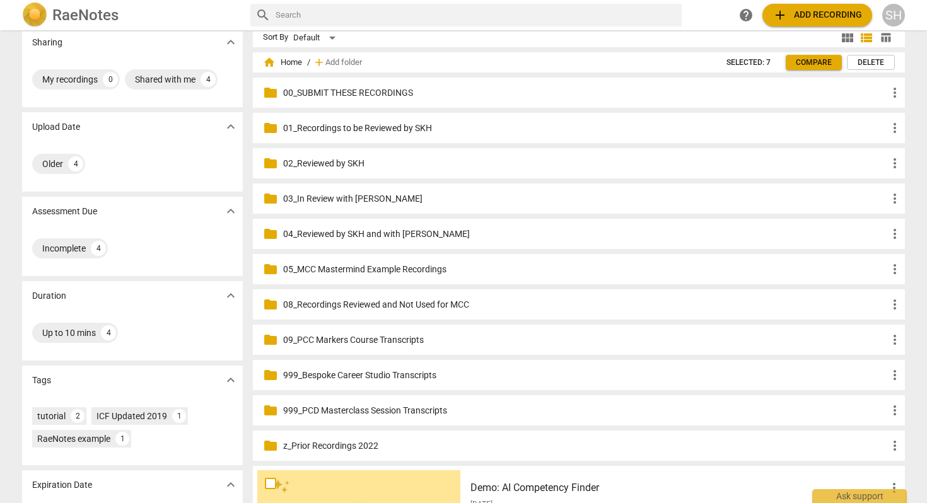
scroll to position [0, 0]
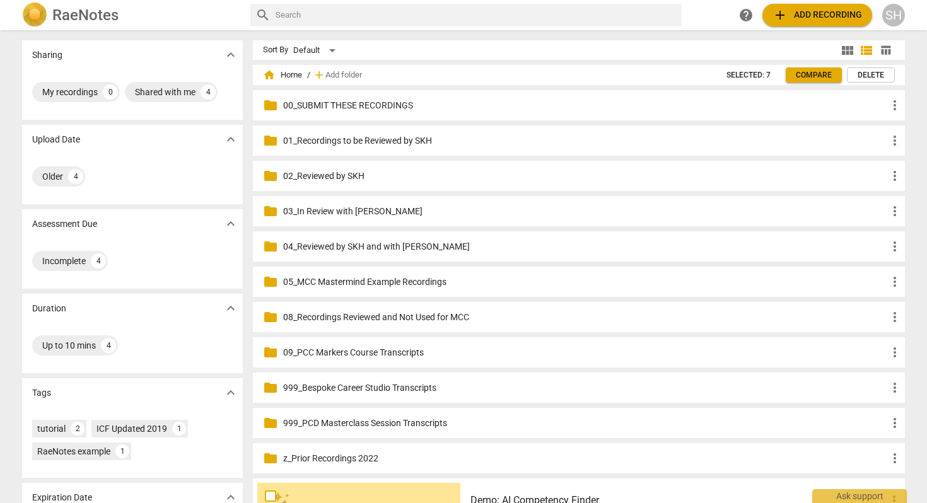
click at [397, 104] on p "00_SUBMIT THESE RECORDINGS" at bounding box center [585, 105] width 604 height 13
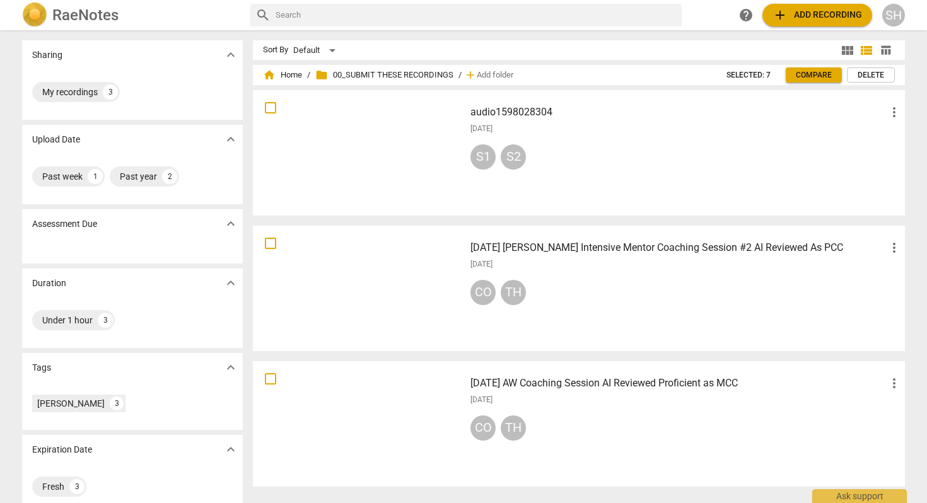
click at [534, 110] on h3 "audio1598028304" at bounding box center [679, 112] width 416 height 15
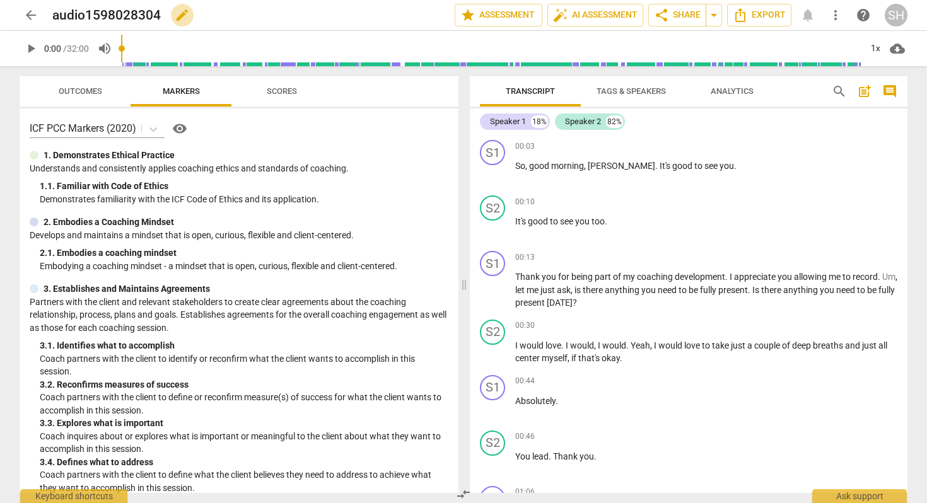
click at [177, 15] on span "edit" at bounding box center [182, 15] width 15 height 15
drag, startPoint x: 164, startPoint y: 15, endPoint x: 42, endPoint y: 12, distance: 122.4
click at [42, 12] on div "arrow_back audio1598028304 done clear star Assessment auto_fix_high AI Assessme…" at bounding box center [464, 15] width 888 height 24
type input "2025.06.19 AW Coaching Session Reviewed for MCC"
click at [405, 16] on span "done" at bounding box center [410, 15] width 15 height 15
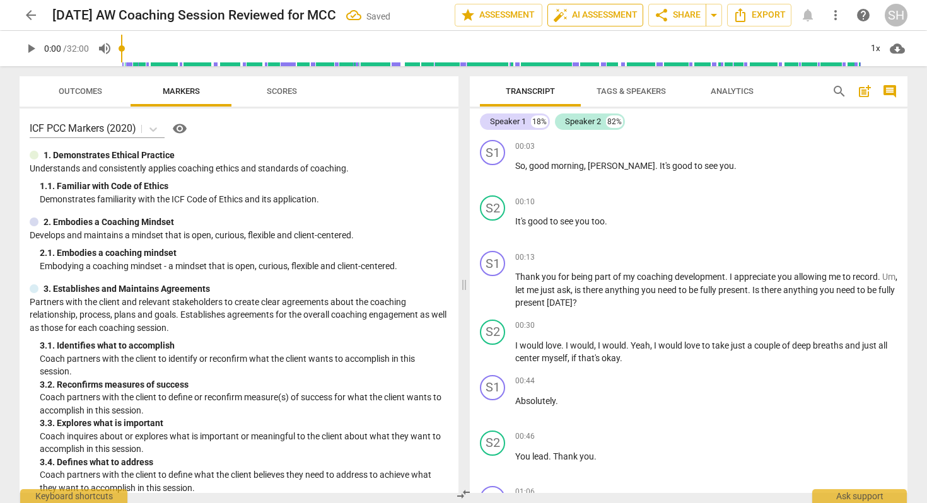
click at [611, 11] on span "auto_fix_high AI Assessment" at bounding box center [595, 15] width 85 height 15
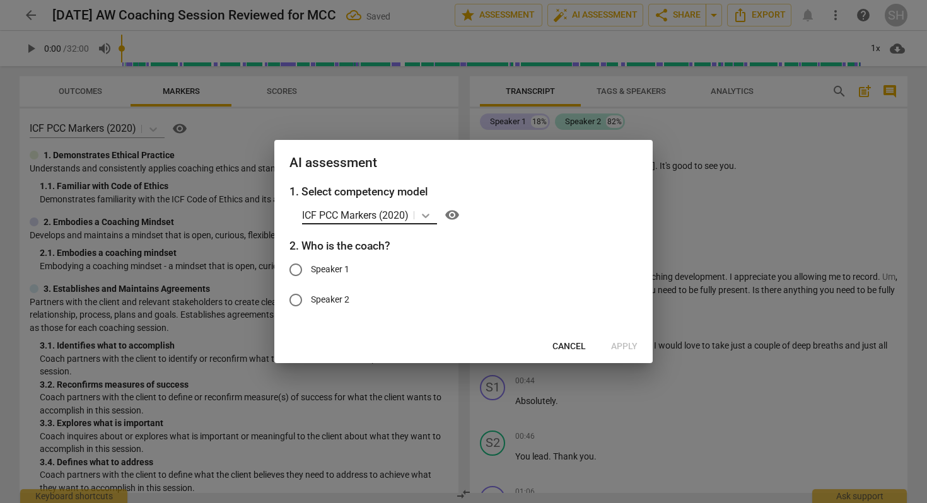
click at [424, 217] on icon at bounding box center [425, 215] width 13 height 13
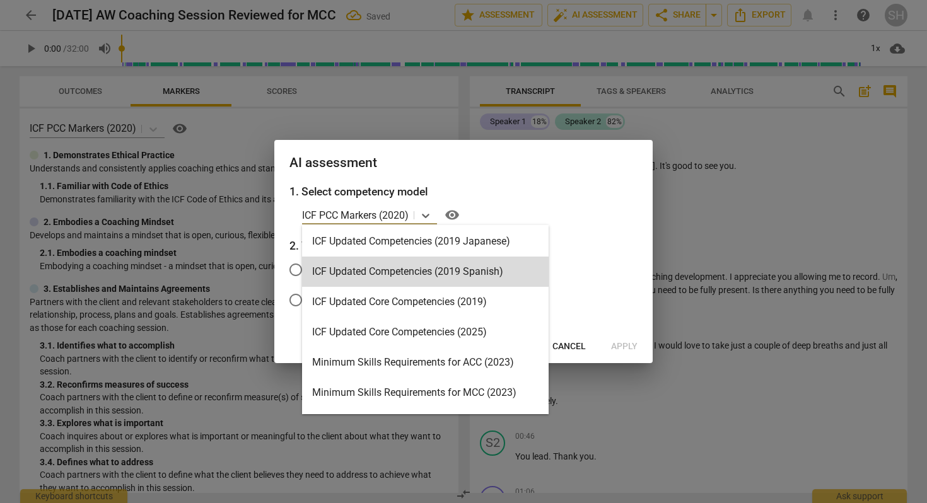
scroll to position [194, 0]
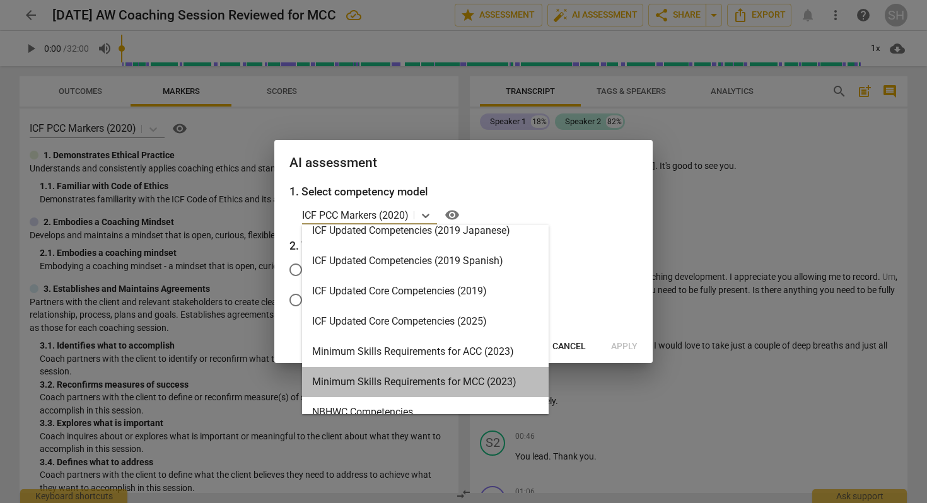
click at [400, 381] on div "Minimum Skills Requirements for MCC (2023)" at bounding box center [425, 382] width 247 height 30
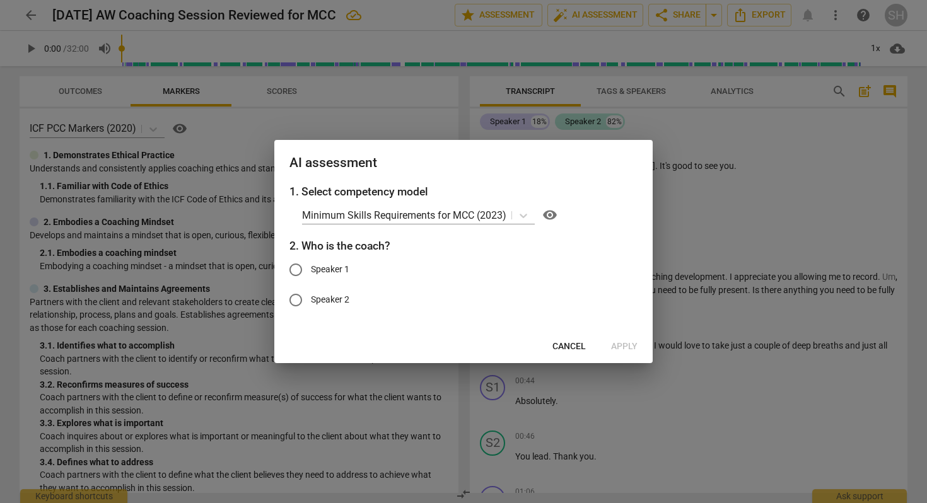
click at [311, 266] on span "Speaker 1" at bounding box center [330, 269] width 38 height 13
click at [311, 266] on input "Speaker 1" at bounding box center [296, 270] width 30 height 30
radio input "true"
click at [564, 348] on span "Cancel" at bounding box center [568, 347] width 33 height 13
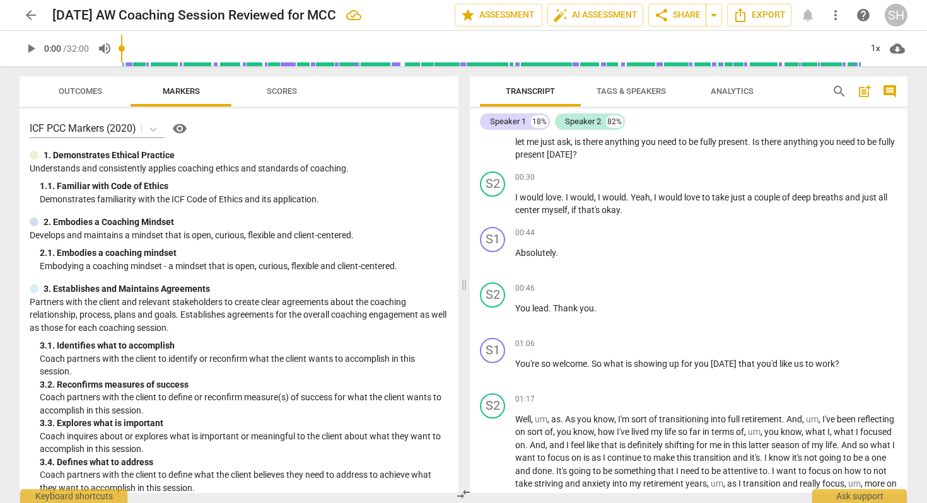
scroll to position [164, 0]
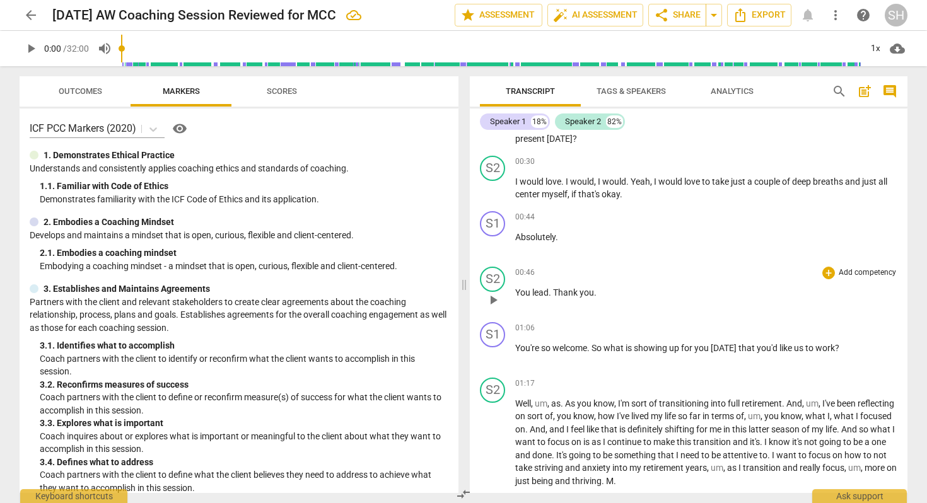
click at [516, 291] on span "You" at bounding box center [523, 293] width 17 height 10
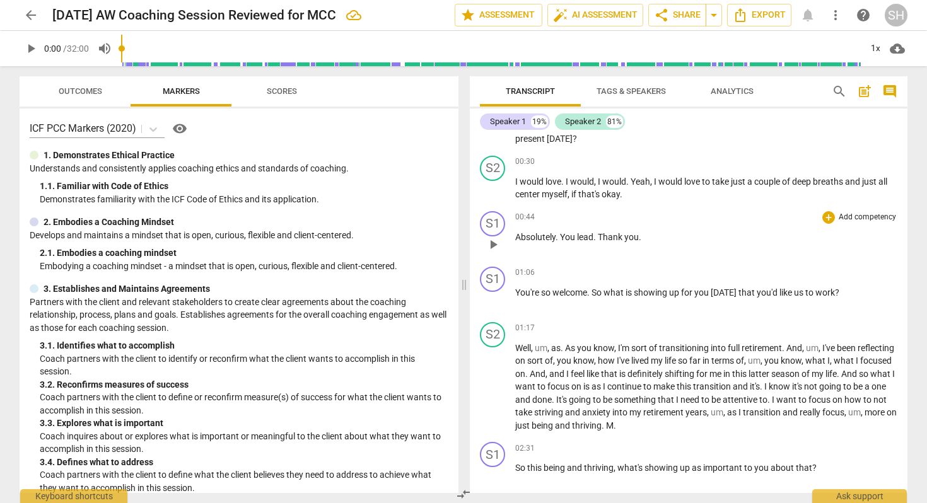
click at [599, 237] on span "Thank" at bounding box center [611, 237] width 26 height 10
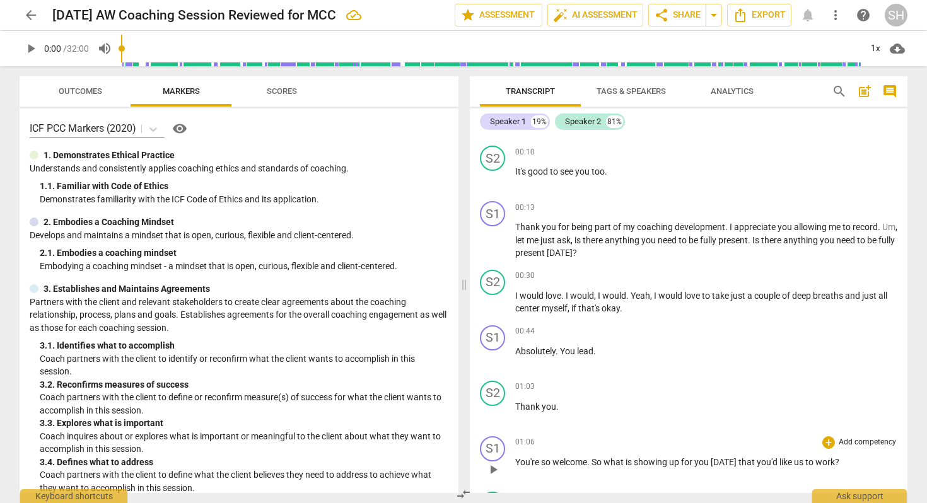
scroll to position [0, 0]
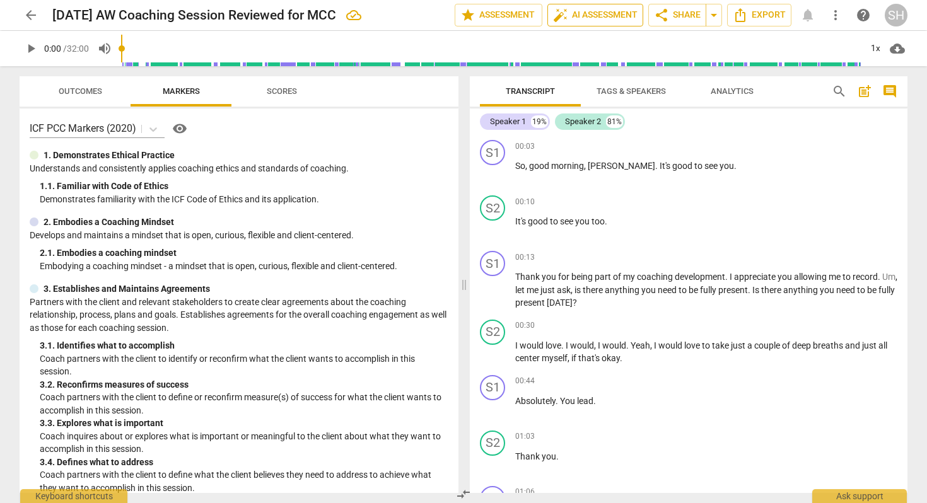
click at [583, 12] on span "auto_fix_high AI Assessment" at bounding box center [595, 15] width 85 height 15
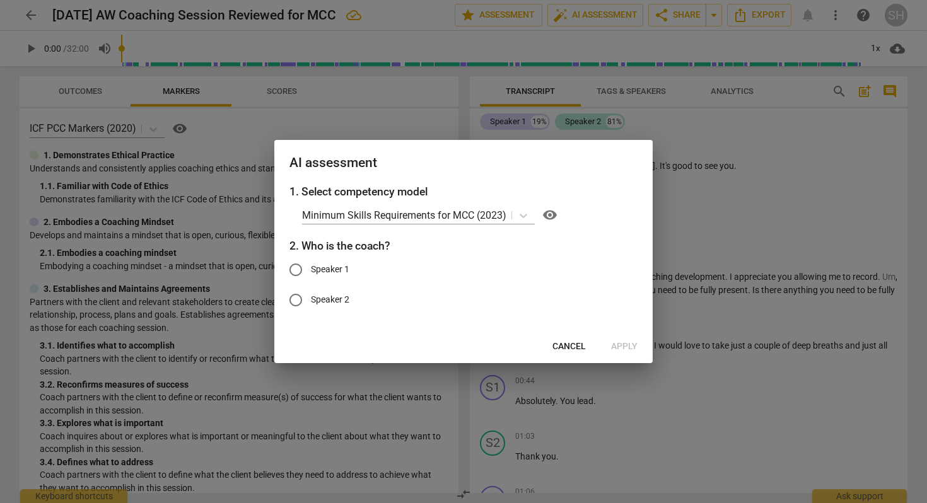
click at [330, 274] on span "Speaker 1" at bounding box center [330, 269] width 38 height 13
click at [311, 274] on input "Speaker 1" at bounding box center [296, 270] width 30 height 30
radio input "true"
click at [628, 344] on span "Apply" at bounding box center [624, 347] width 26 height 13
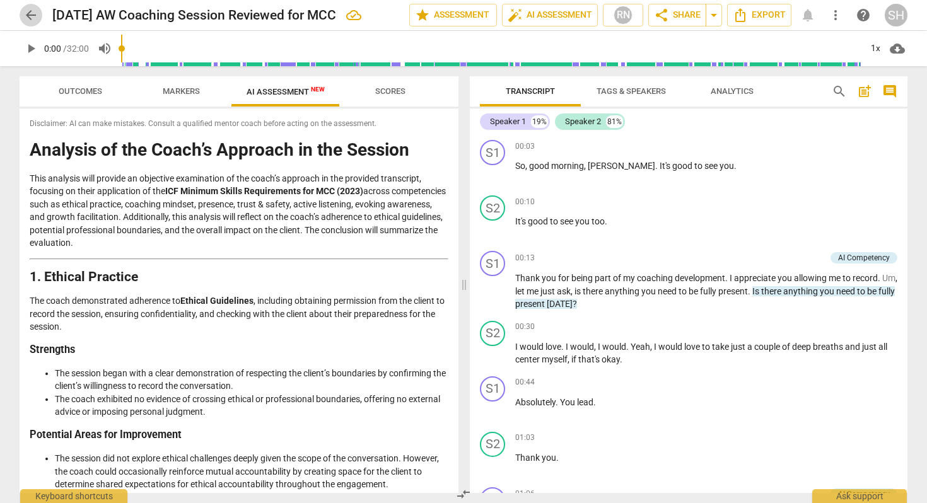
click at [30, 18] on span "arrow_back" at bounding box center [30, 15] width 15 height 15
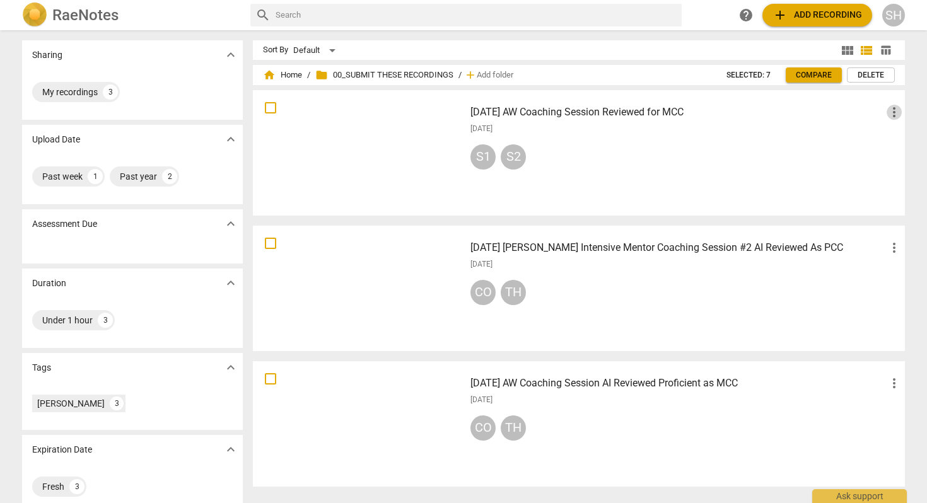
click at [895, 110] on span "more_vert" at bounding box center [894, 112] width 15 height 15
click at [887, 110] on li "Move" at bounding box center [892, 112] width 48 height 30
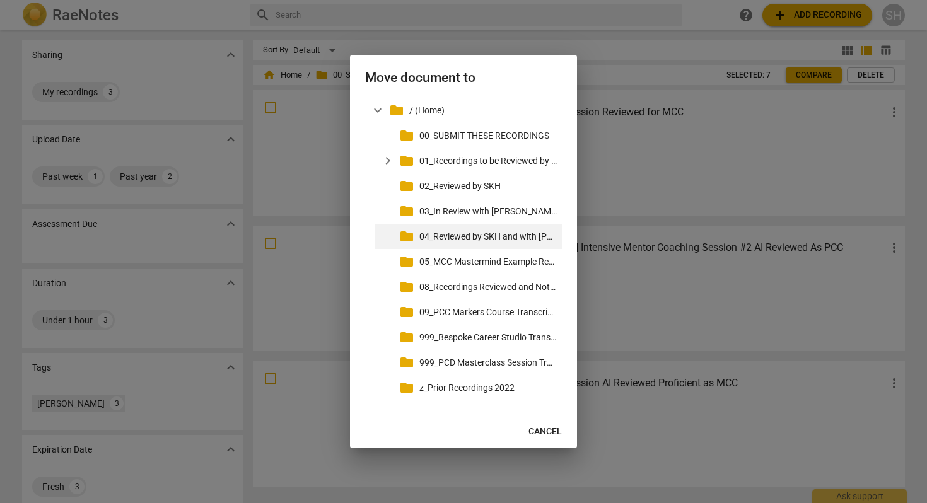
click at [487, 240] on p "04_Reviewed by SKH and with [PERSON_NAME]" at bounding box center [487, 236] width 137 height 13
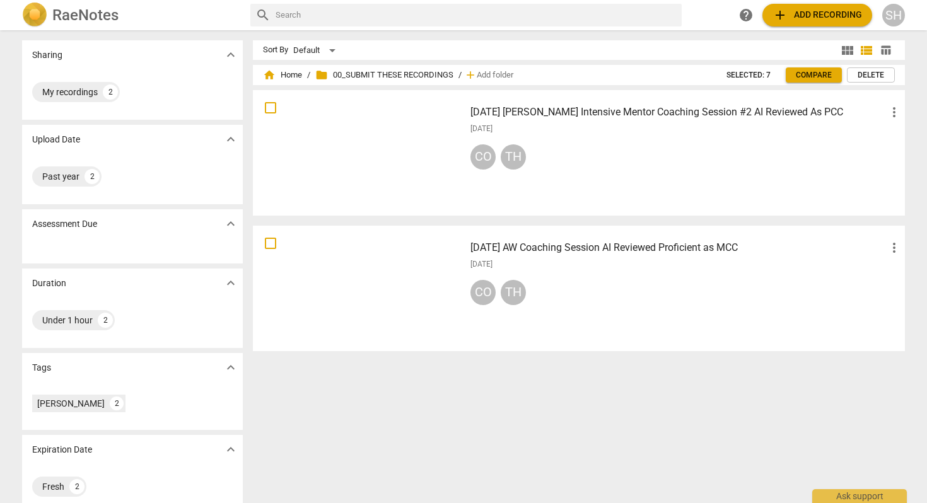
click at [892, 110] on span "more_vert" at bounding box center [894, 112] width 15 height 15
click at [892, 114] on li "Move" at bounding box center [892, 112] width 48 height 30
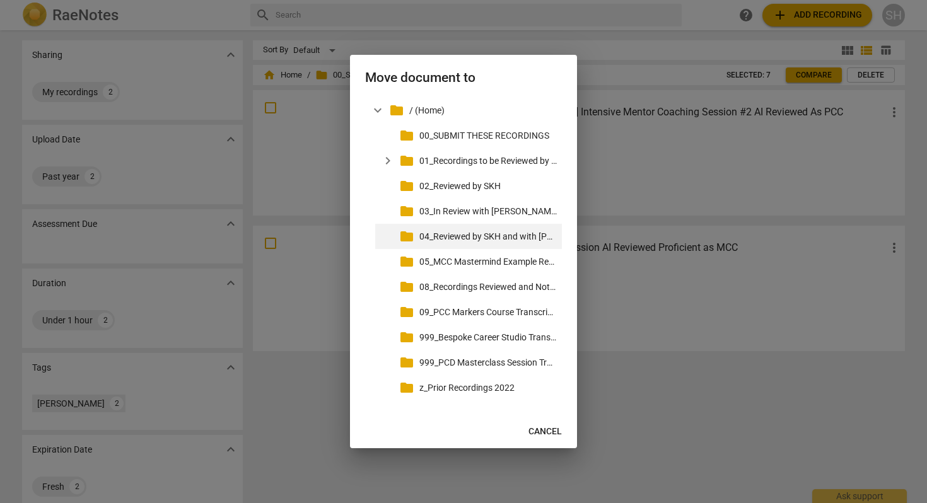
click at [485, 237] on p "04_Reviewed by SKH and with [PERSON_NAME]" at bounding box center [487, 236] width 137 height 13
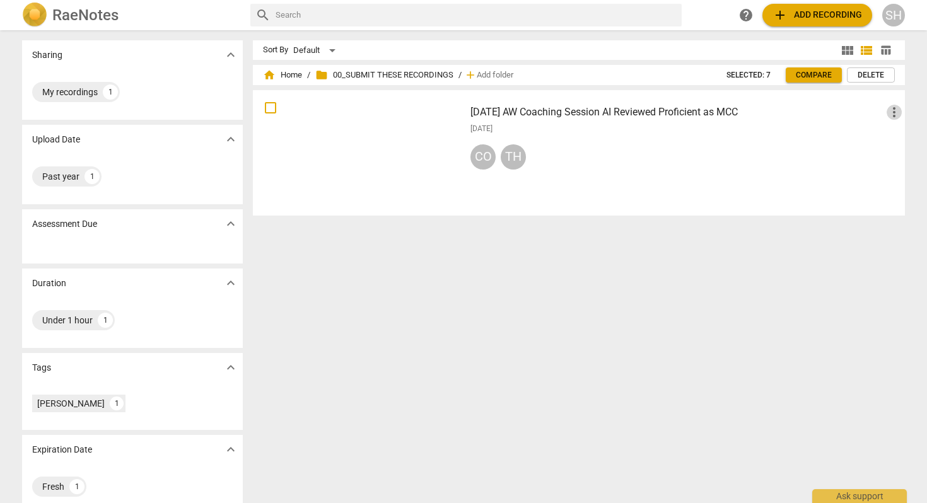
click at [892, 114] on span "more_vert" at bounding box center [894, 112] width 15 height 15
click at [894, 111] on li "Move" at bounding box center [892, 112] width 48 height 30
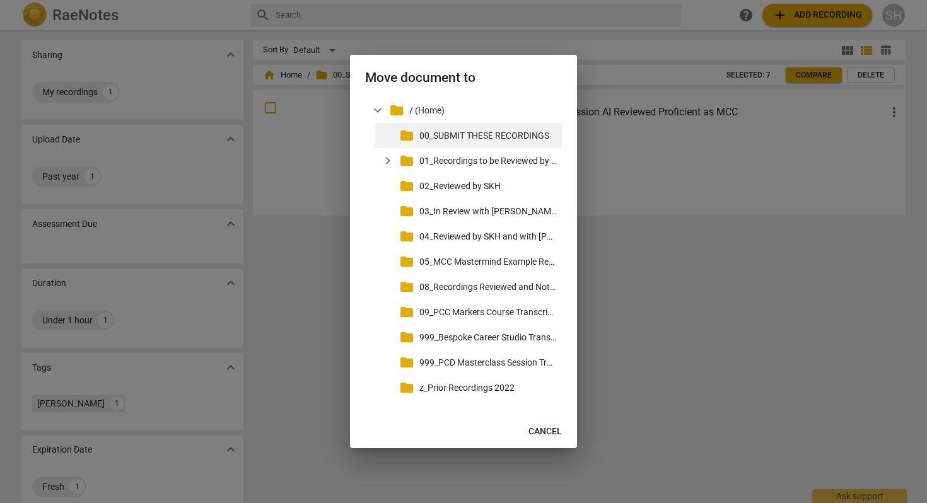
click at [500, 134] on p "00_SUBMIT THESE RECORDINGS" at bounding box center [487, 135] width 137 height 13
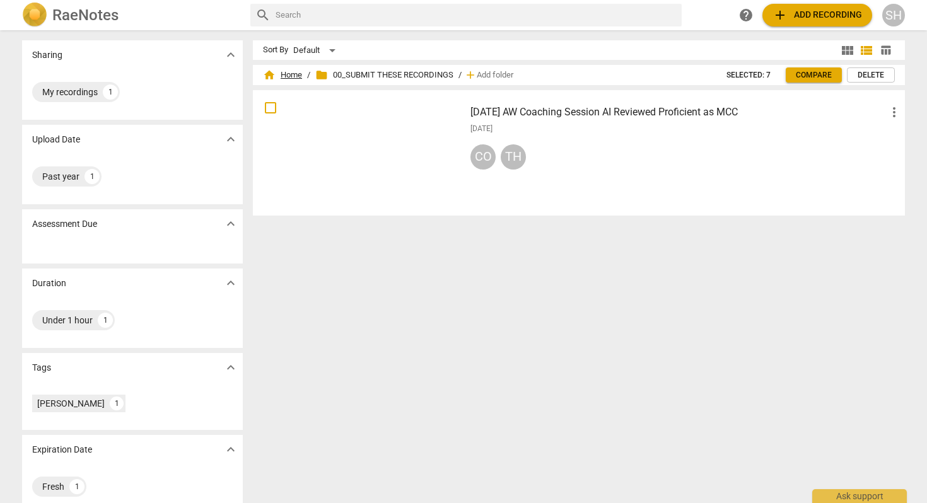
click at [290, 76] on span "home Home" at bounding box center [282, 75] width 39 height 13
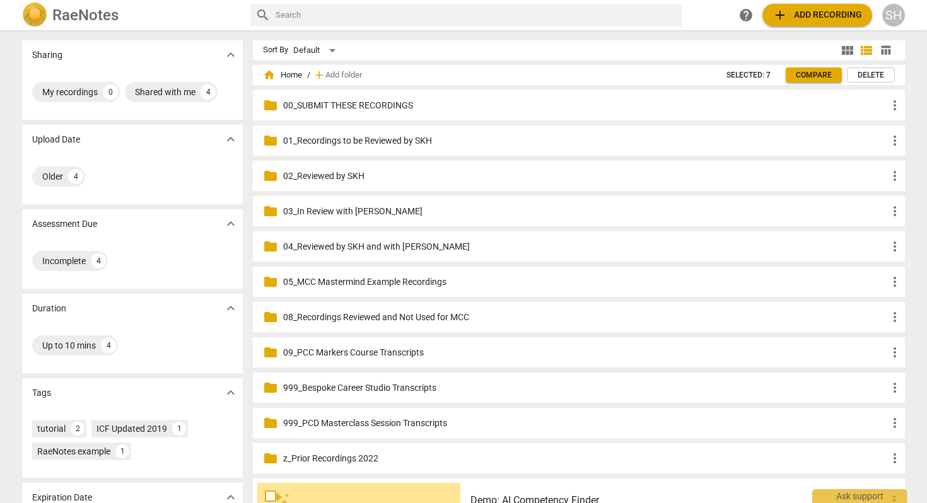
click at [383, 104] on p "00_SUBMIT THESE RECORDINGS" at bounding box center [585, 105] width 604 height 13
click at [369, 142] on p "01_Recordings to be Reviewed by SKH" at bounding box center [585, 140] width 604 height 13
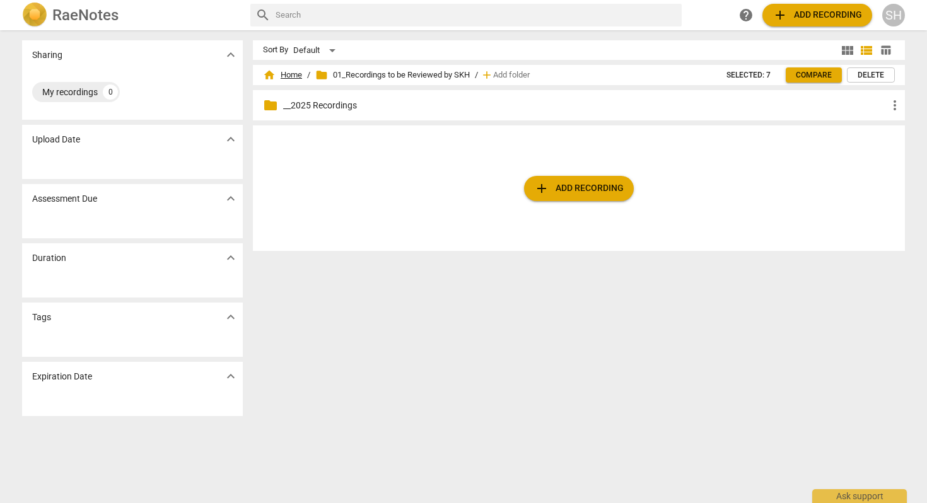
click at [298, 73] on span "home Home" at bounding box center [282, 75] width 39 height 13
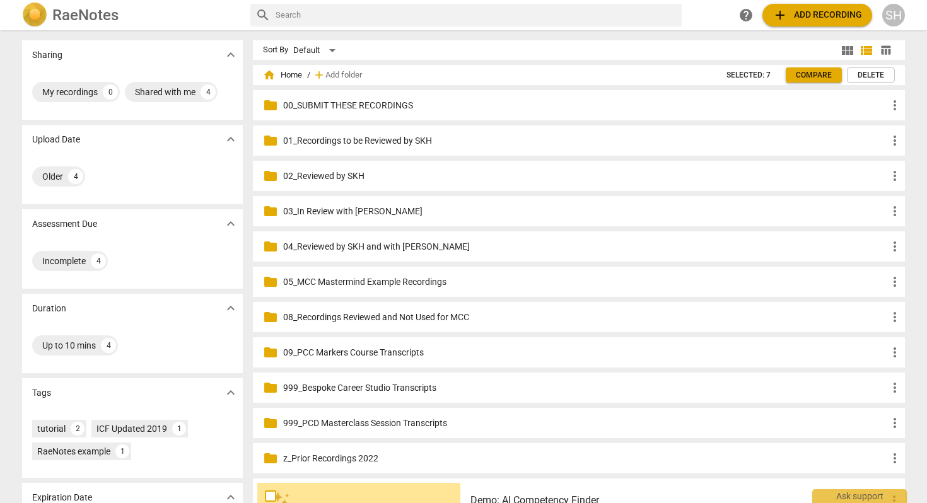
click at [335, 177] on p "02_Reviewed by SKH" at bounding box center [585, 176] width 604 height 13
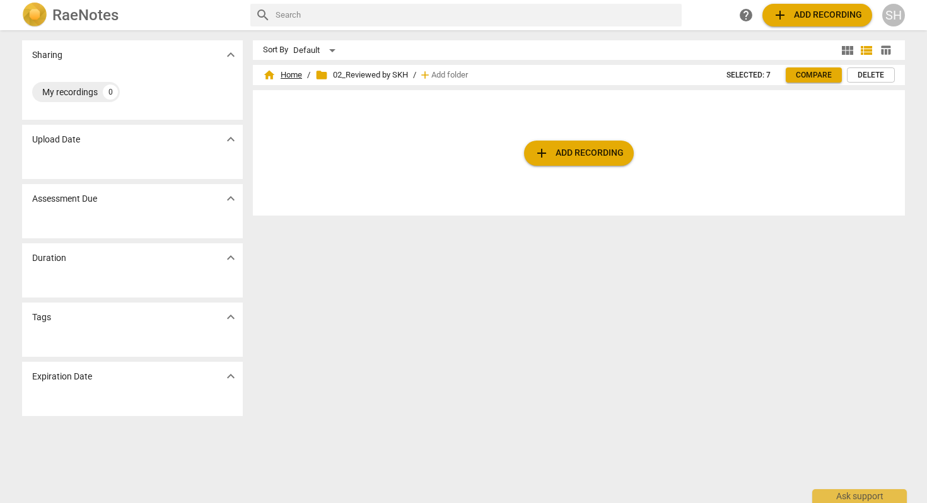
click at [290, 79] on span "home Home" at bounding box center [282, 75] width 39 height 13
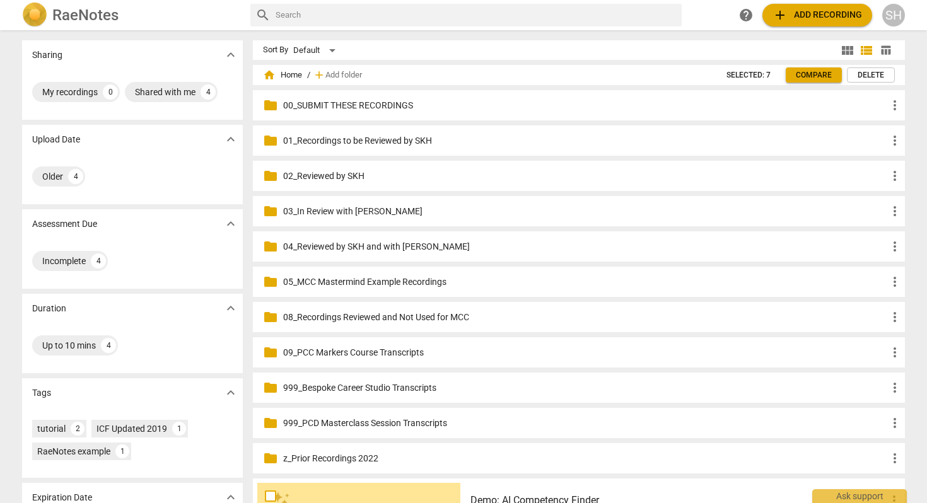
click at [365, 211] on p "03_In Review with [PERSON_NAME]" at bounding box center [585, 211] width 604 height 13
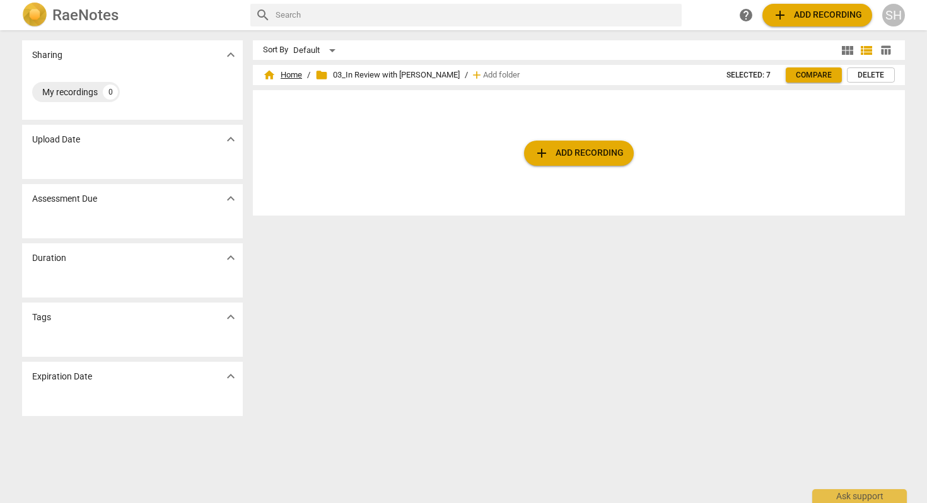
click at [287, 73] on span "home Home" at bounding box center [282, 75] width 39 height 13
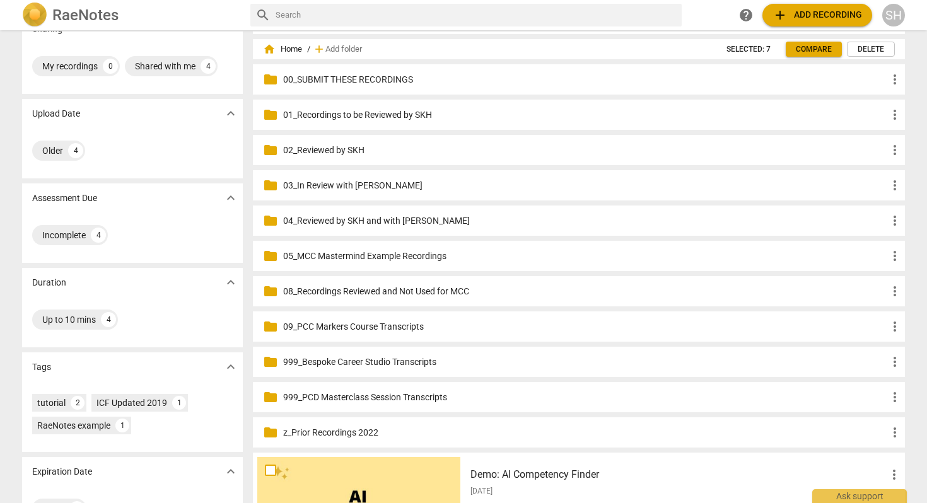
scroll to position [25, 0]
click at [344, 294] on p "08_Recordings Reviewed and Not Used for MCC" at bounding box center [585, 292] width 604 height 13
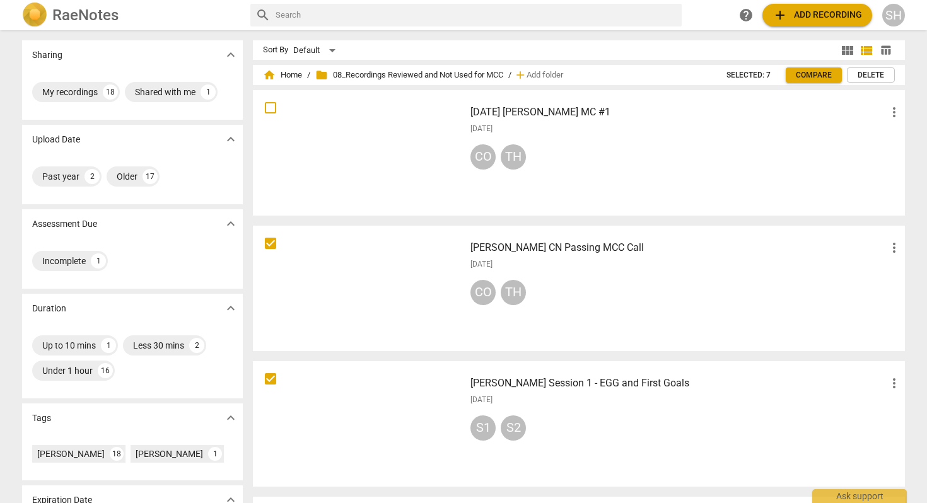
click at [278, 20] on input "text" at bounding box center [476, 15] width 401 height 20
type input "as"
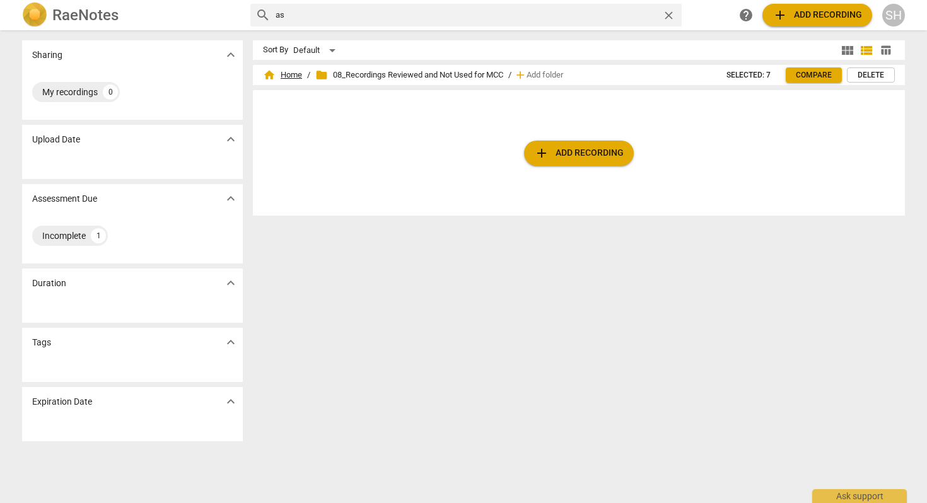
click at [288, 69] on span "home Home" at bounding box center [282, 75] width 39 height 13
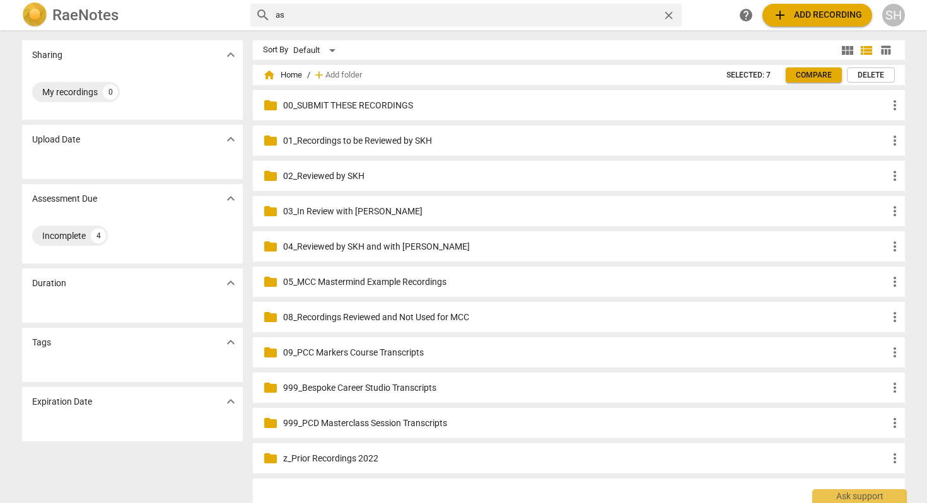
click at [296, 12] on input "as" at bounding box center [467, 15] width 382 height 20
click at [324, 108] on p "00_SUBMIT THESE RECORDINGS" at bounding box center [585, 105] width 604 height 13
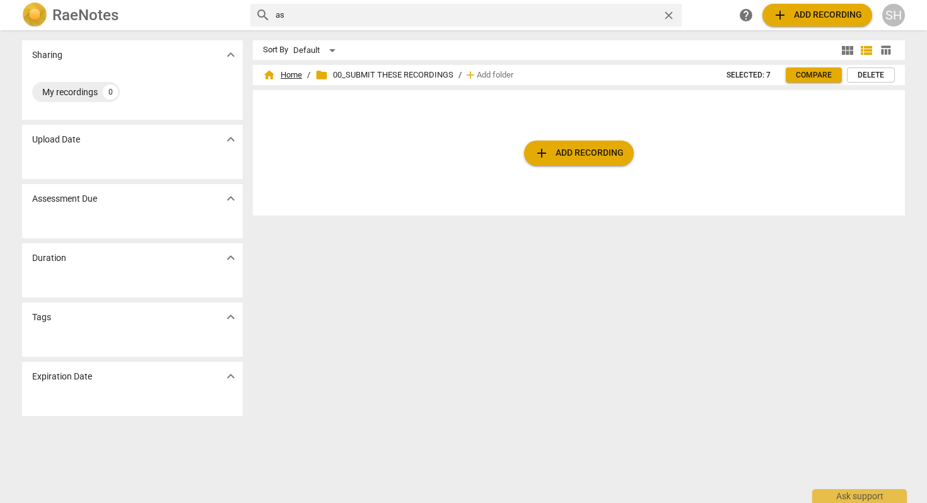
click at [291, 73] on span "home Home" at bounding box center [282, 75] width 39 height 13
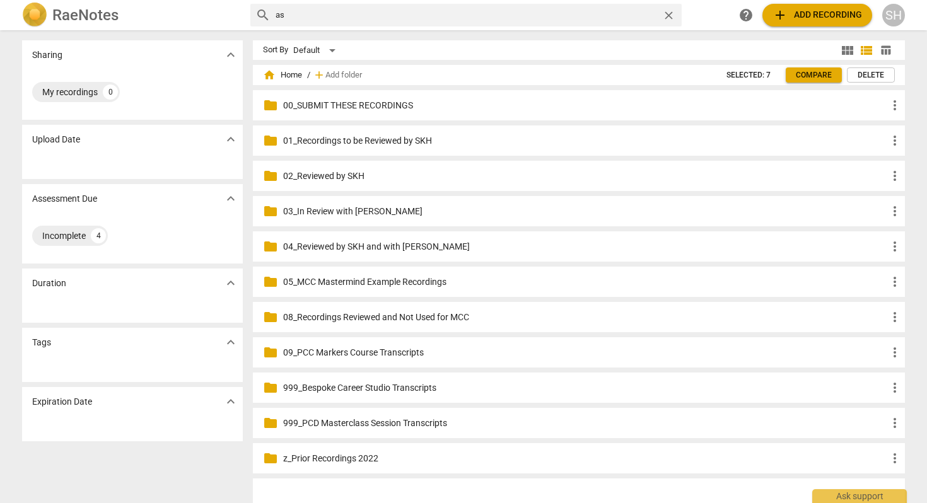
click at [311, 141] on p "01_Recordings to be Reviewed by SKH" at bounding box center [585, 140] width 604 height 13
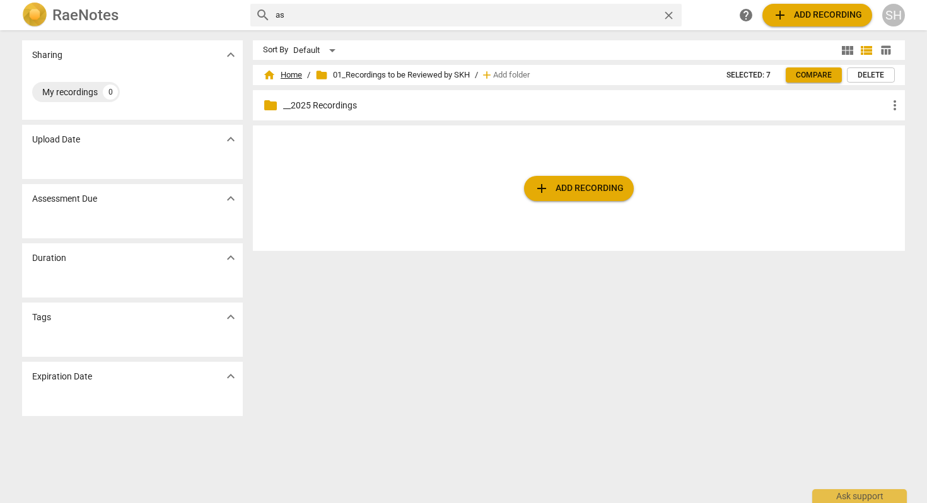
click at [291, 77] on span "home Home" at bounding box center [282, 75] width 39 height 13
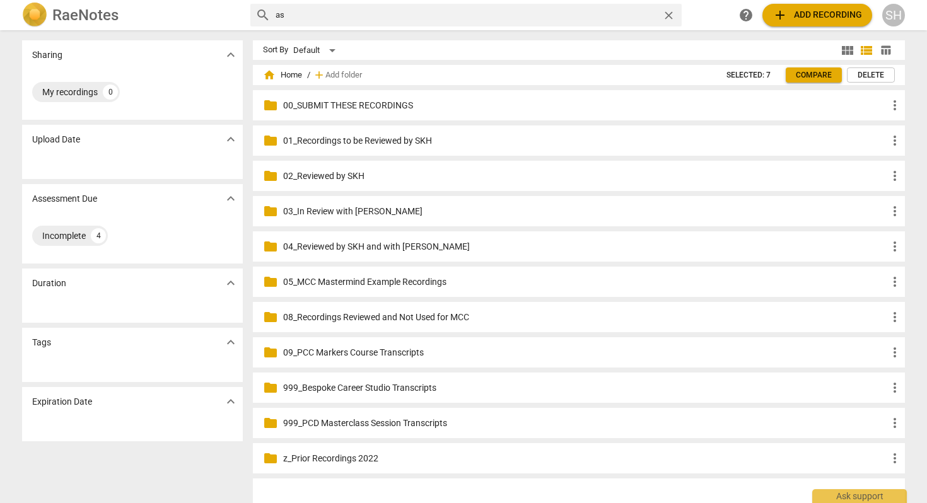
click at [339, 317] on p "08_Recordings Reviewed and Not Used for MCC" at bounding box center [585, 317] width 604 height 13
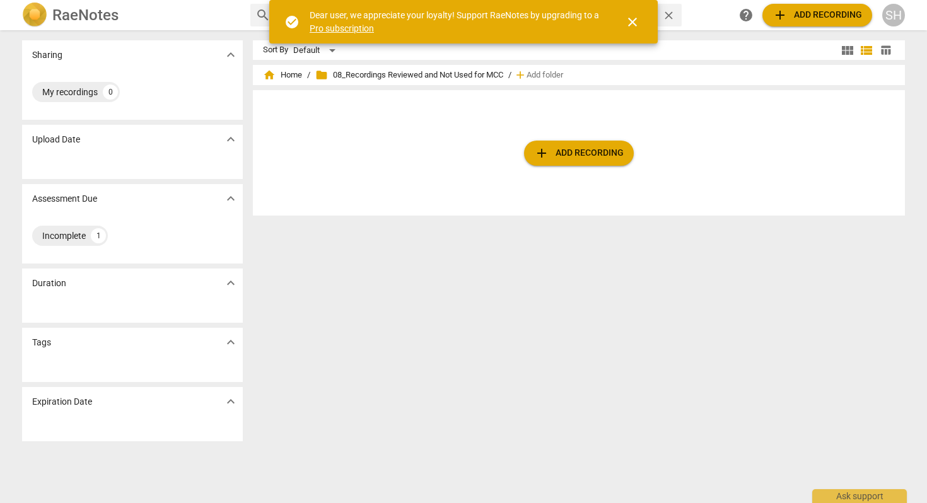
click at [634, 23] on span "close" at bounding box center [632, 22] width 15 height 15
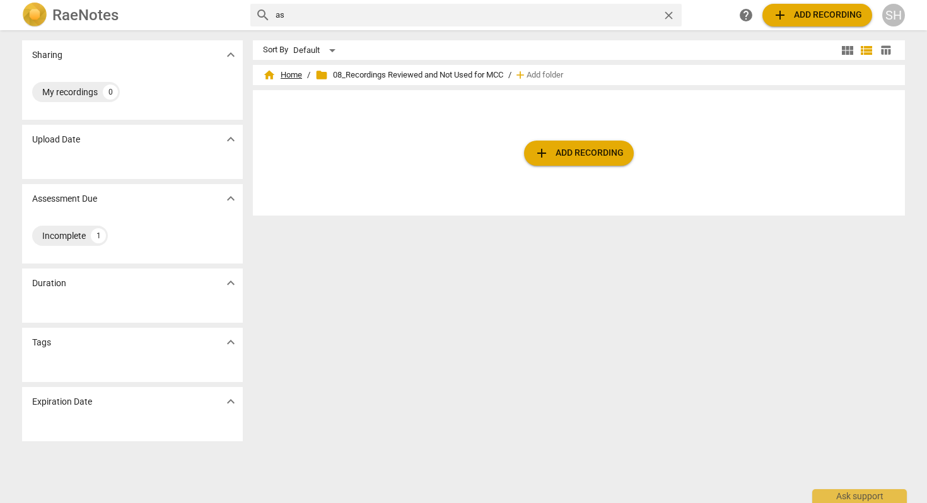
click at [288, 75] on span "home Home" at bounding box center [282, 75] width 39 height 13
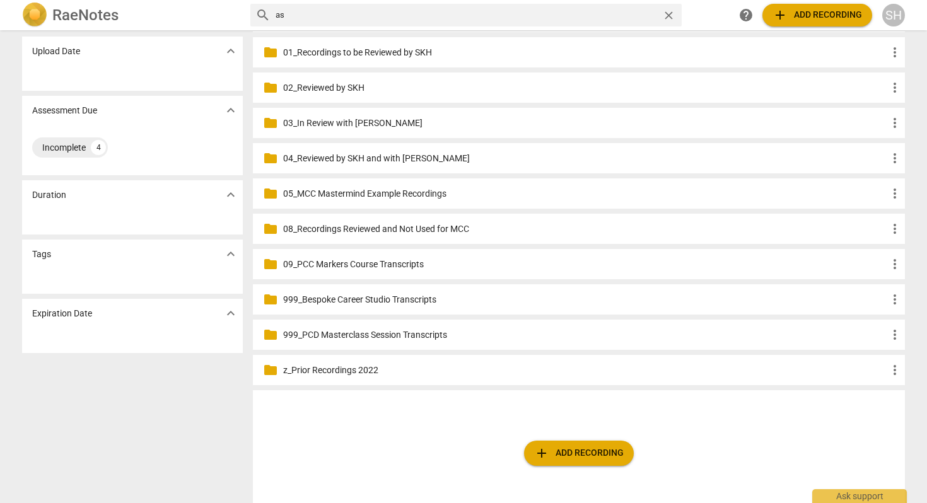
scroll to position [111, 0]
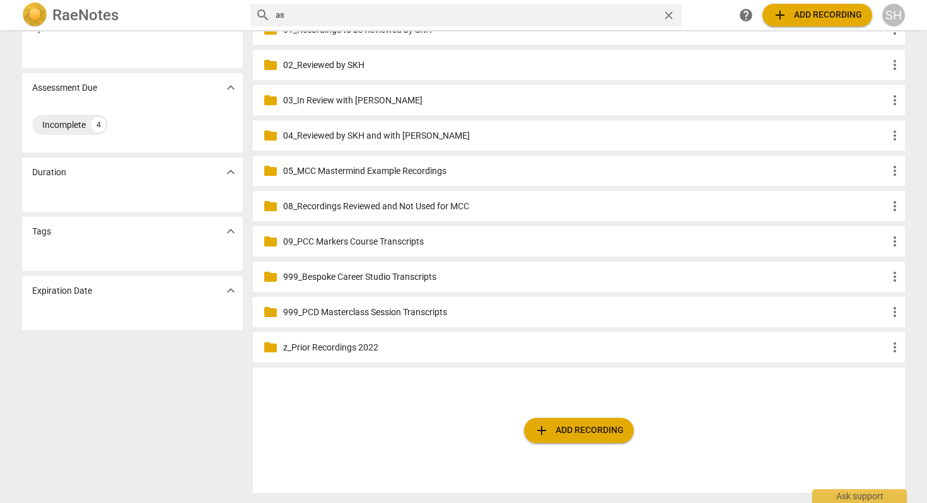
click at [893, 16] on div "SH" at bounding box center [893, 15] width 23 height 23
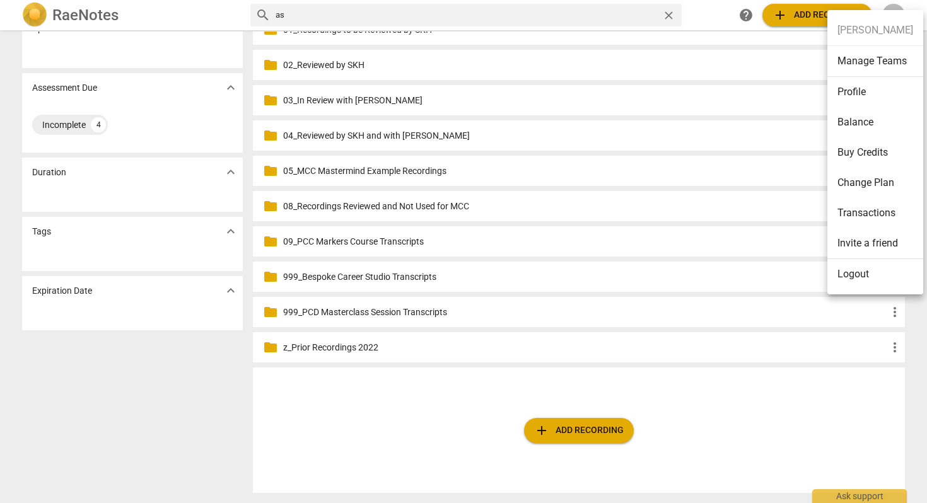
click at [859, 273] on li "Logout" at bounding box center [875, 274] width 96 height 30
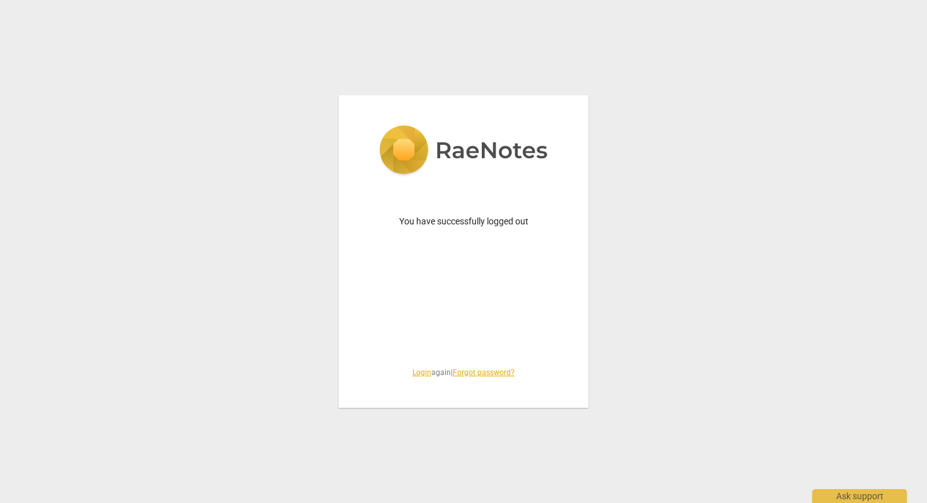
click at [419, 370] on link "Login" at bounding box center [421, 372] width 19 height 9
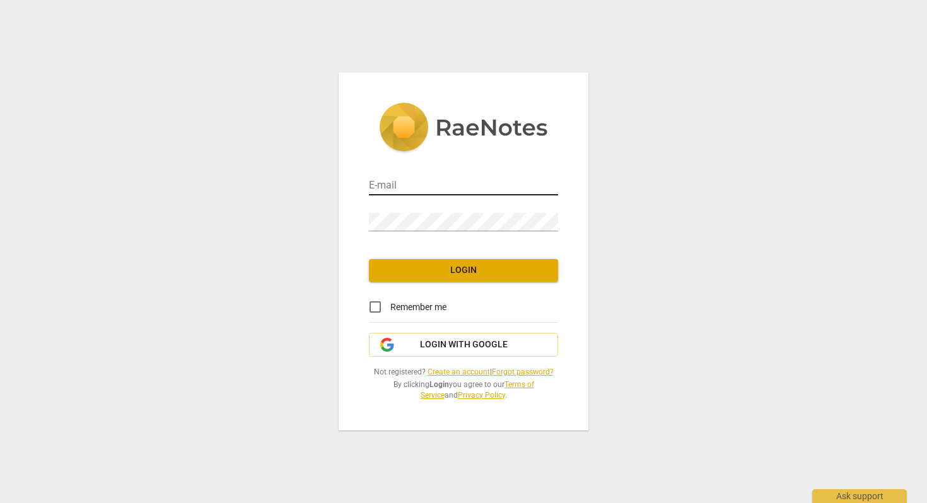
click at [381, 184] on input "email" at bounding box center [463, 186] width 189 height 18
click at [0, 0] on com-1password-button at bounding box center [0, 0] width 0 height 0
type input "vendors@mettasolutions.com"
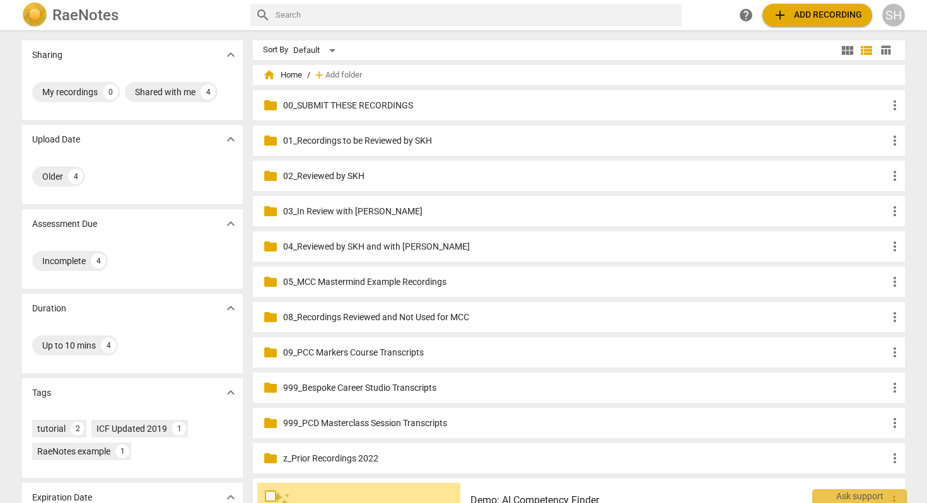
click at [367, 107] on p "00_SUBMIT THESE RECORDINGS" at bounding box center [585, 105] width 604 height 13
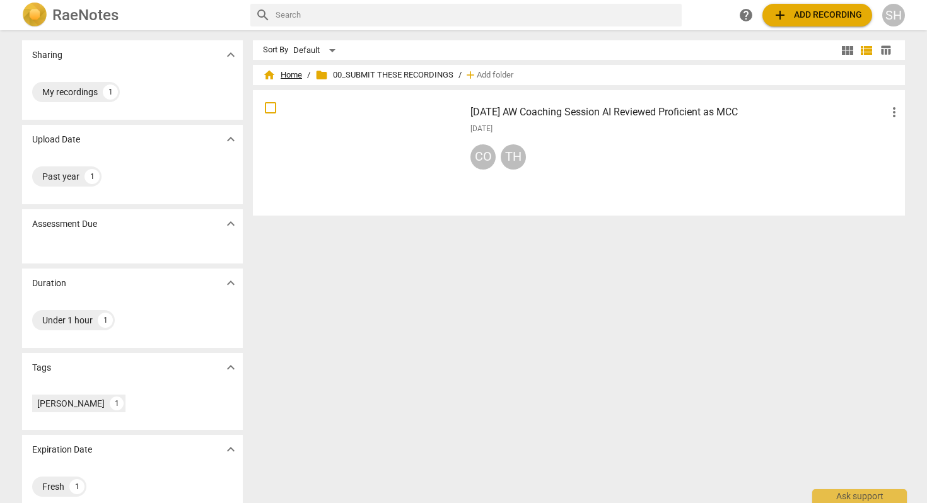
click at [291, 78] on span "home Home" at bounding box center [282, 75] width 39 height 13
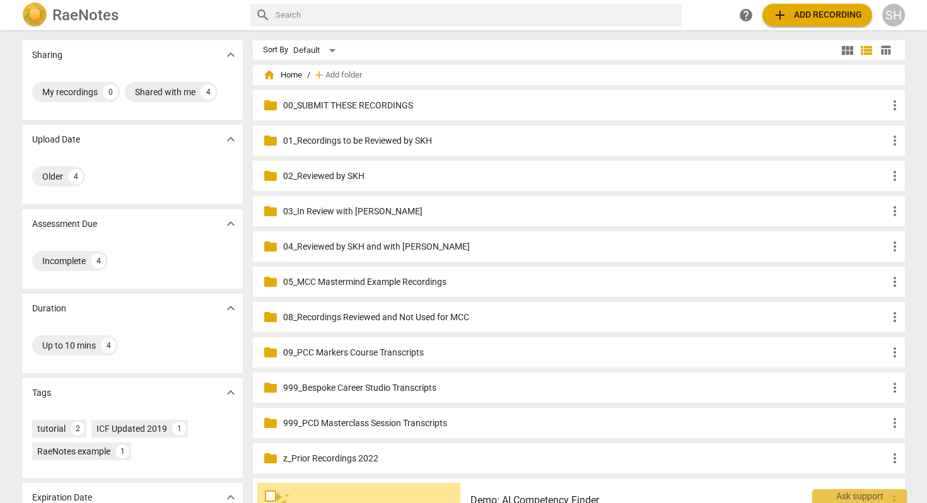
click at [324, 137] on p "01_Recordings to be Reviewed by SKH" at bounding box center [585, 140] width 604 height 13
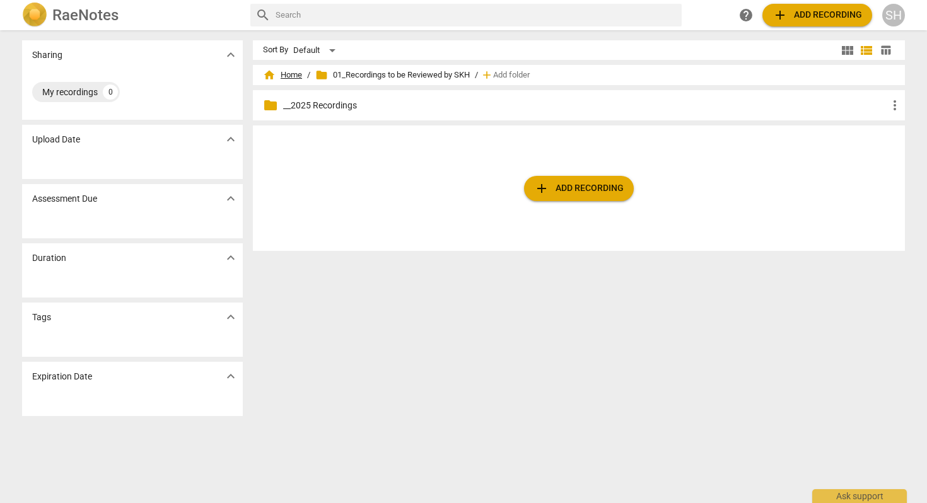
click at [285, 77] on span "home Home" at bounding box center [282, 75] width 39 height 13
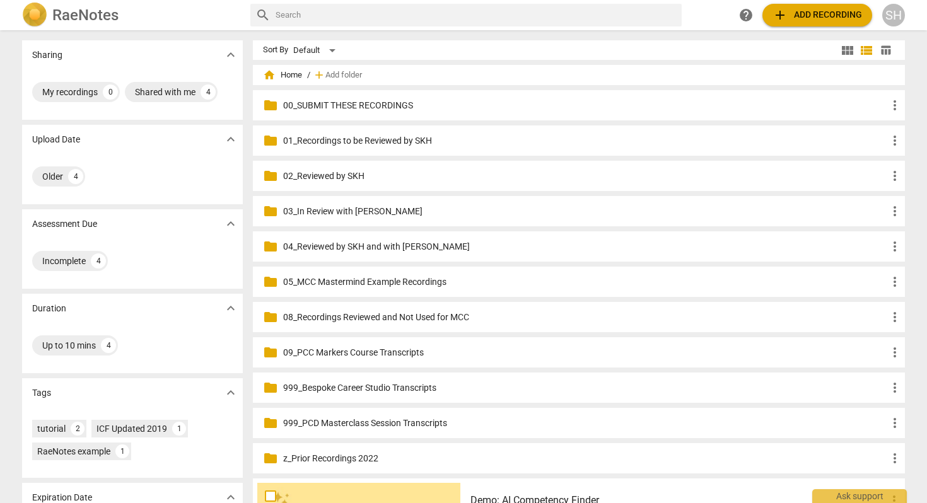
click at [324, 173] on p "02_Reviewed by SKH" at bounding box center [585, 176] width 604 height 13
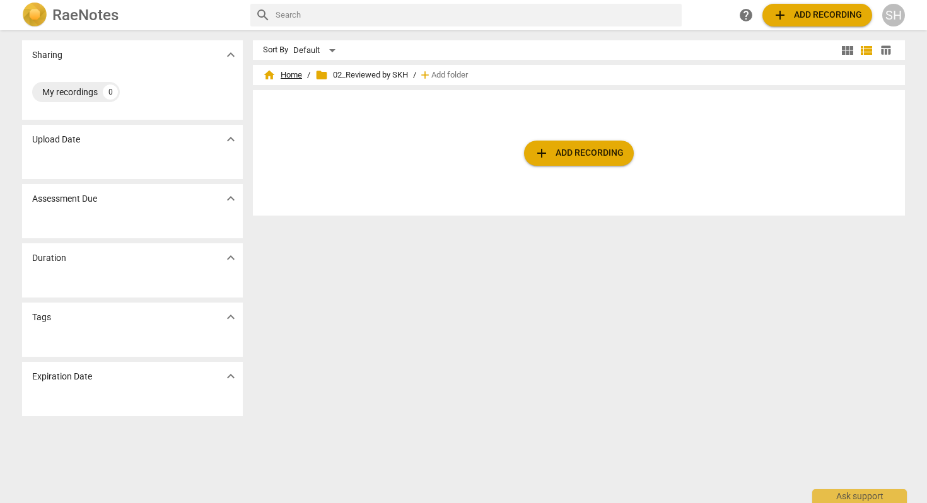
click at [300, 71] on span "home Home" at bounding box center [282, 75] width 39 height 13
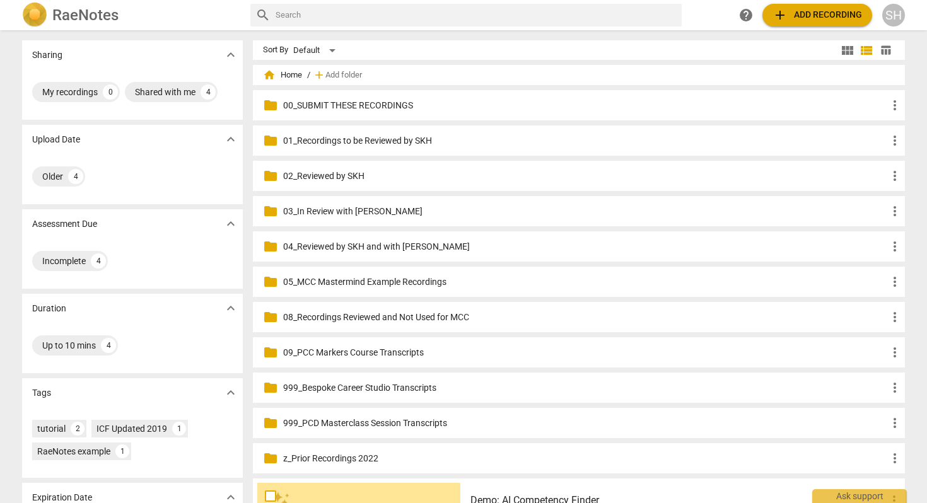
click at [330, 212] on p "03_In Review with [PERSON_NAME]" at bounding box center [585, 211] width 604 height 13
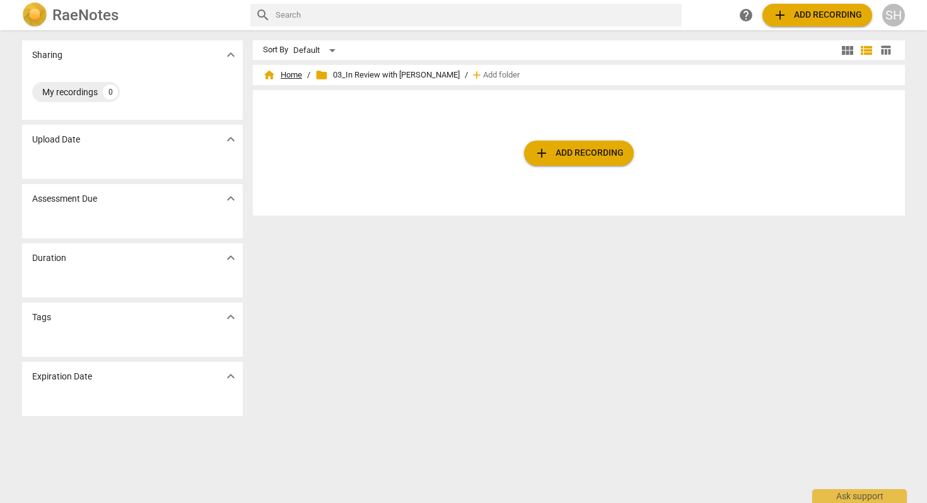
click at [285, 74] on span "home Home" at bounding box center [282, 75] width 39 height 13
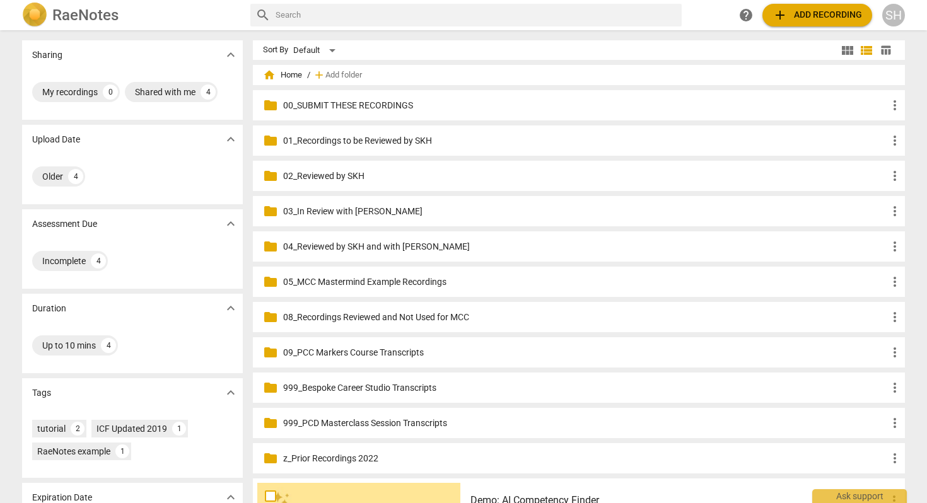
click at [309, 244] on p "04_Reviewed by SKH and with [PERSON_NAME]" at bounding box center [585, 246] width 604 height 13
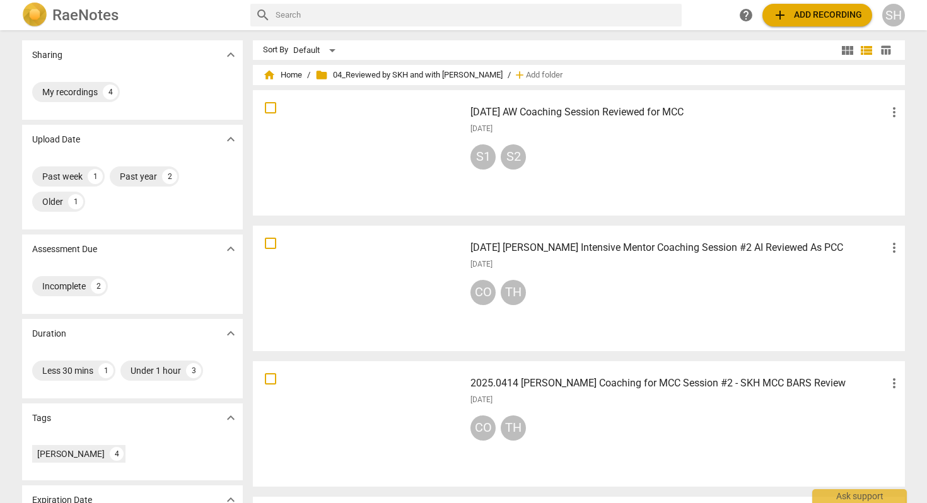
click at [580, 385] on h3 "2025.0414 [PERSON_NAME] Coaching for MCC Session #2 - SKH MCC BARS Review" at bounding box center [679, 383] width 416 height 15
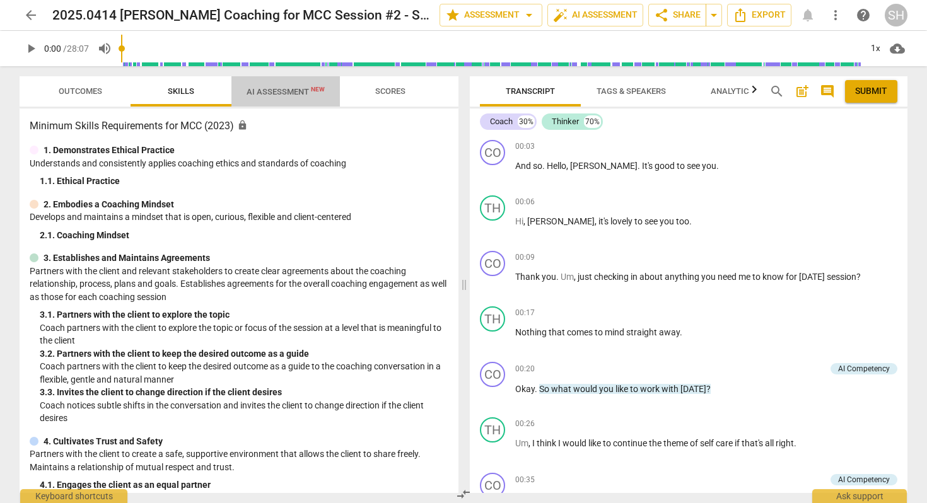
click at [294, 93] on span "AI Assessment New" at bounding box center [286, 91] width 78 height 9
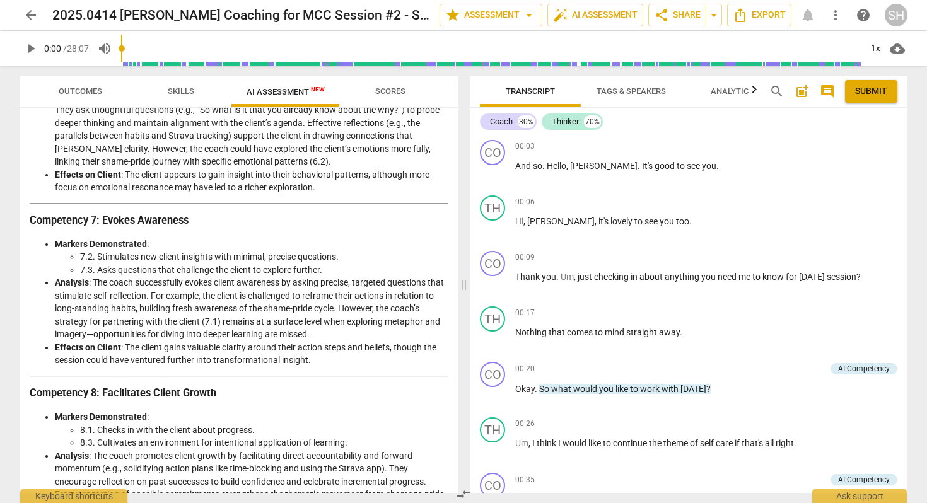
scroll to position [1777, 0]
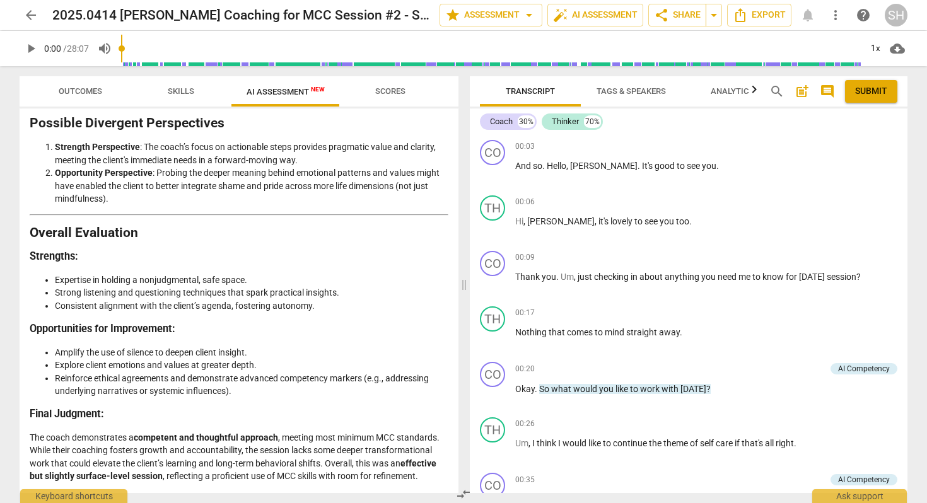
click at [31, 16] on span "arrow_back" at bounding box center [30, 15] width 15 height 15
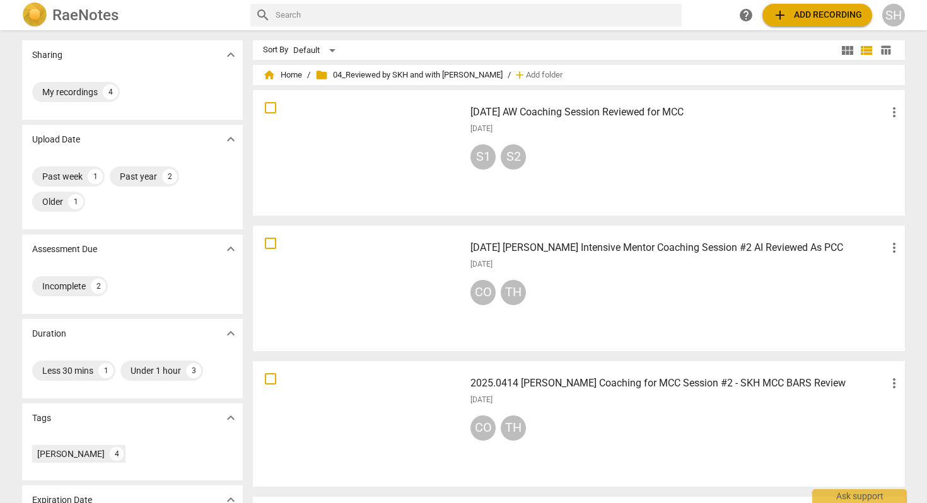
click at [662, 115] on h3 "[DATE] AW Coaching Session Reviewed for MCC" at bounding box center [679, 112] width 416 height 15
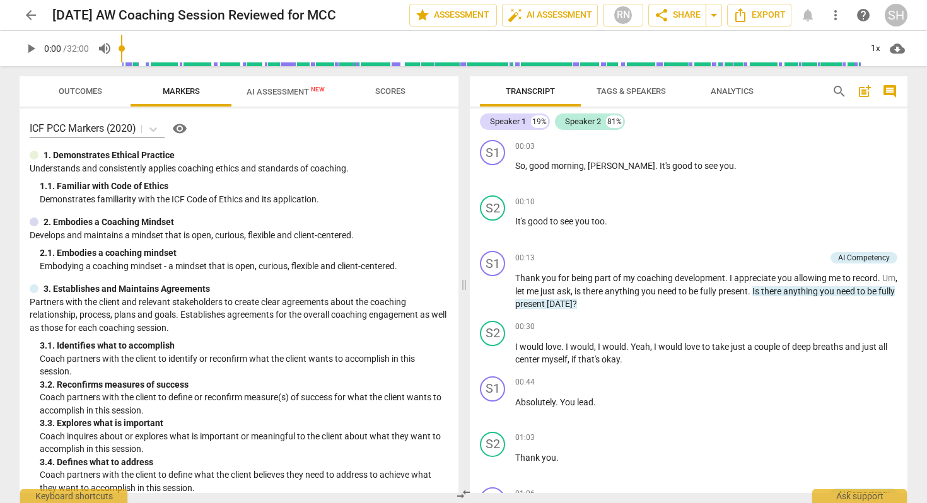
click at [281, 95] on span "AI Assessment New" at bounding box center [286, 91] width 78 height 9
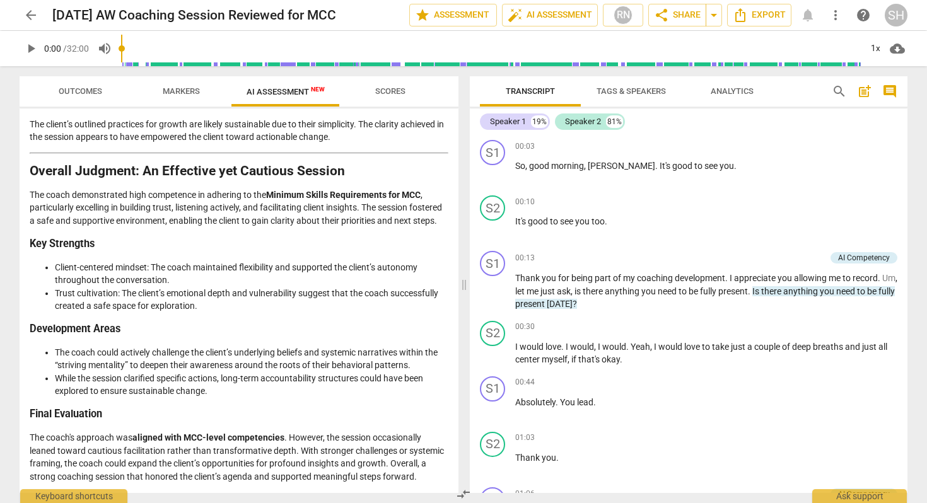
scroll to position [2552, 0]
click at [31, 17] on span "arrow_back" at bounding box center [30, 15] width 15 height 15
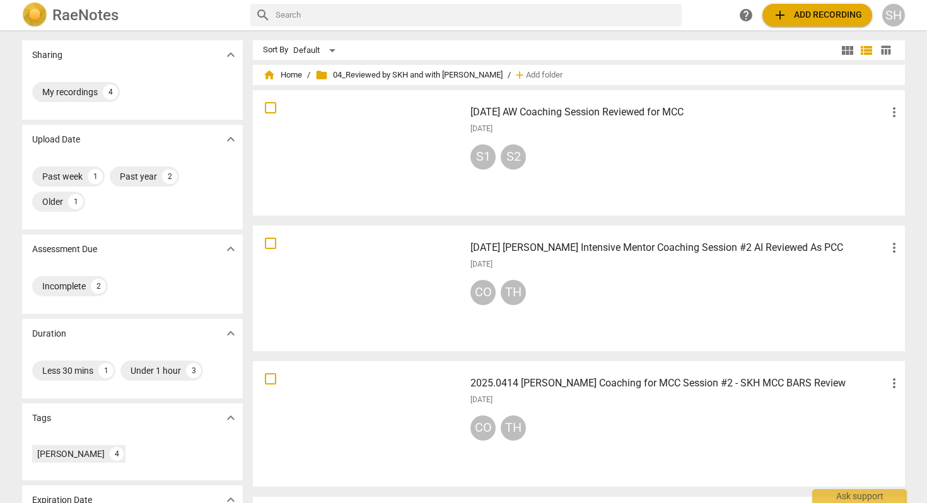
click at [894, 111] on span "more_vert" at bounding box center [894, 112] width 15 height 15
click at [883, 118] on li "Move" at bounding box center [892, 112] width 48 height 30
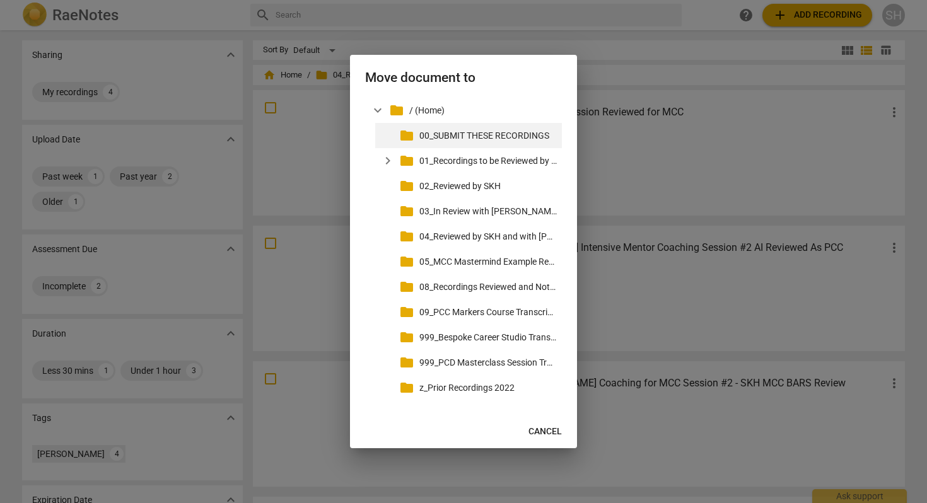
click at [506, 136] on p "00_SUBMIT THESE RECORDINGS" at bounding box center [487, 135] width 137 height 13
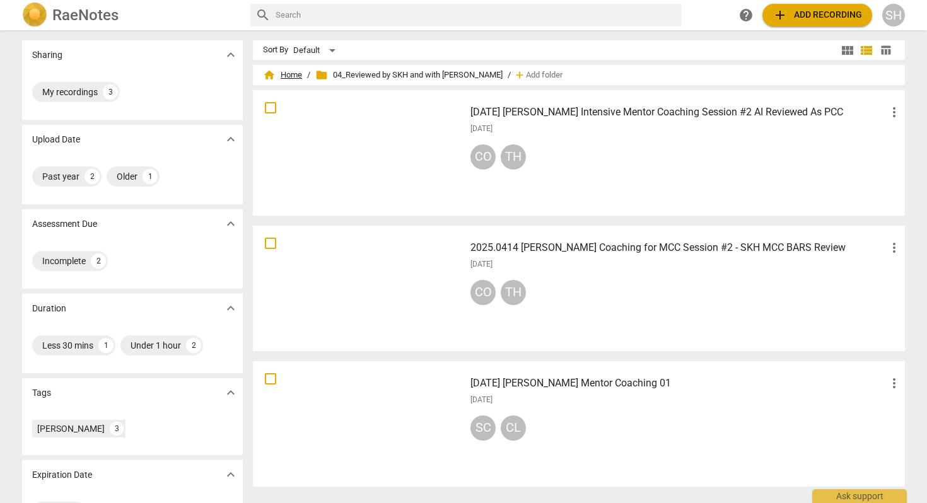
click at [295, 74] on span "home Home" at bounding box center [282, 75] width 39 height 13
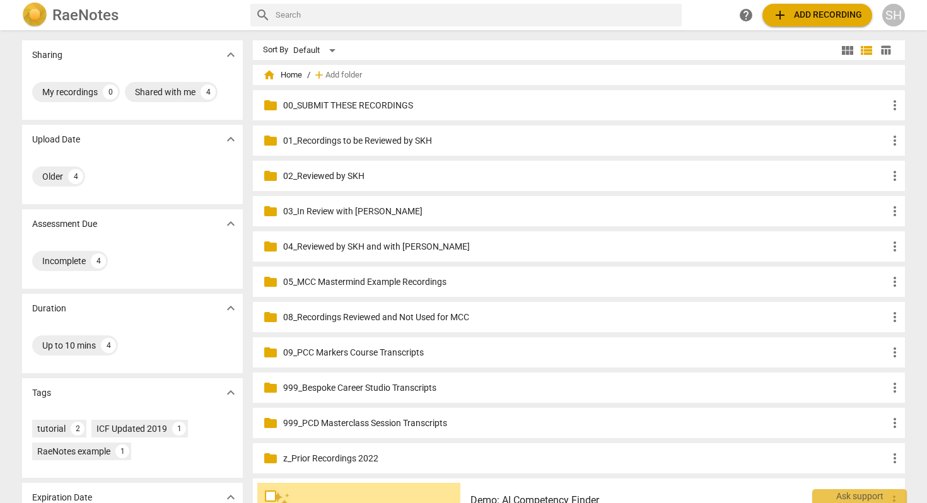
click at [380, 105] on p "00_SUBMIT THESE RECORDINGS" at bounding box center [585, 105] width 604 height 13
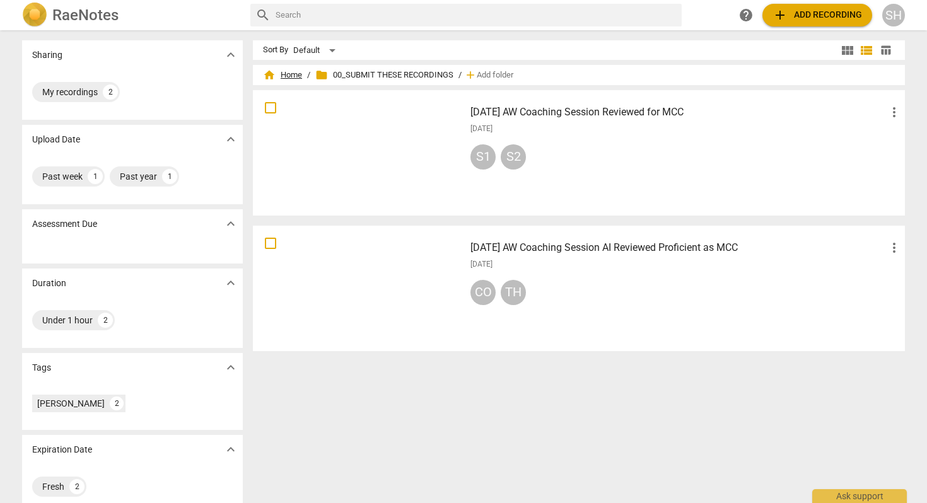
click at [295, 77] on span "home Home" at bounding box center [282, 75] width 39 height 13
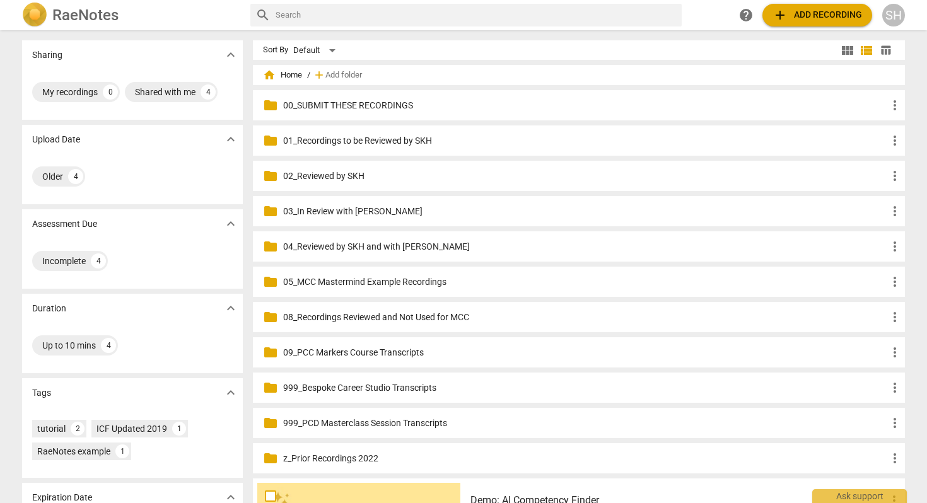
click at [387, 319] on p "08_Recordings Reviewed and Not Used for MCC" at bounding box center [585, 317] width 604 height 13
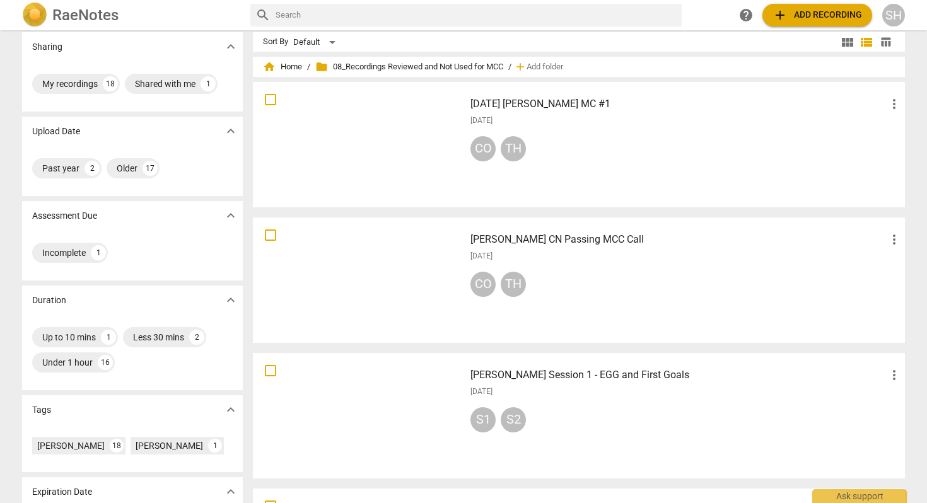
scroll to position [8, 0]
click at [542, 105] on h3 "[DATE] [PERSON_NAME] MC #1" at bounding box center [679, 104] width 416 height 15
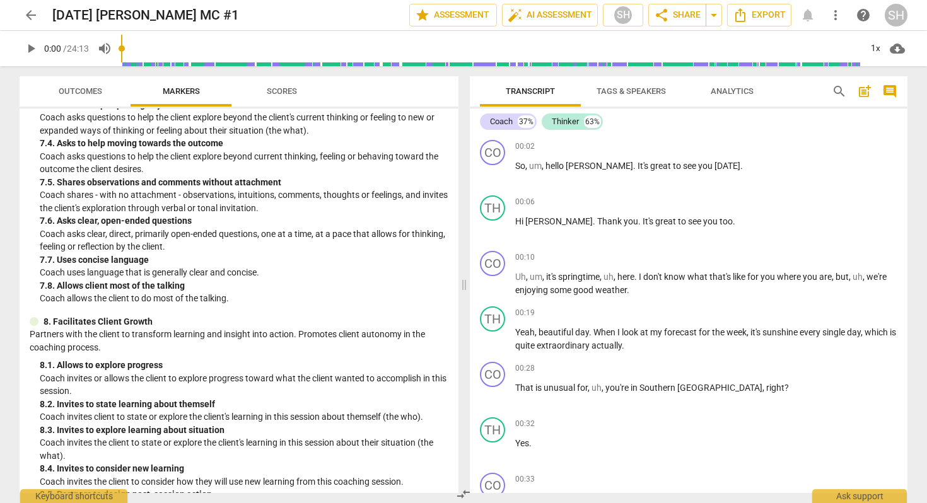
scroll to position [1328, 0]
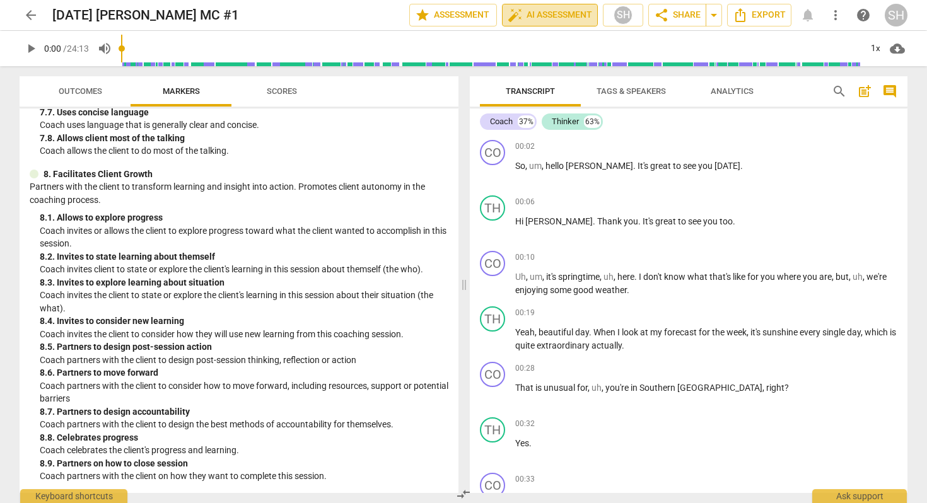
click at [544, 16] on span "auto_fix_high AI Assessment" at bounding box center [550, 15] width 85 height 15
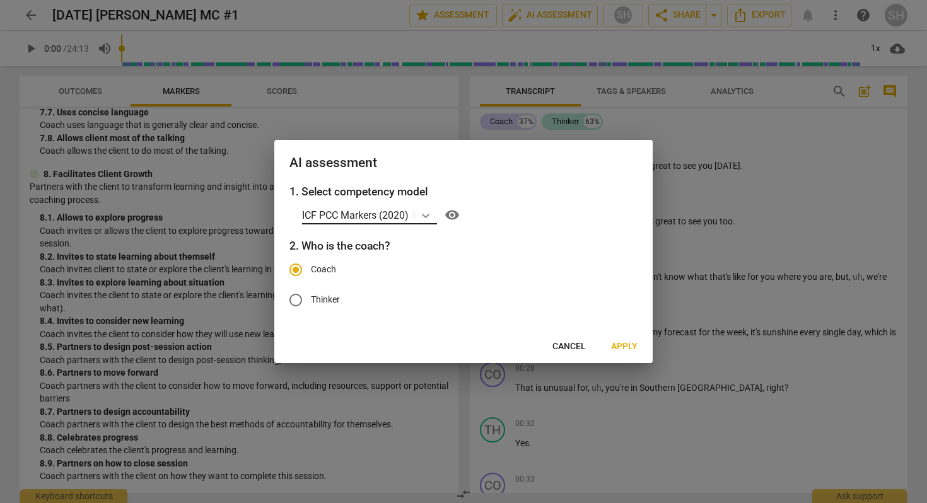
click at [426, 217] on icon at bounding box center [426, 216] width 8 height 4
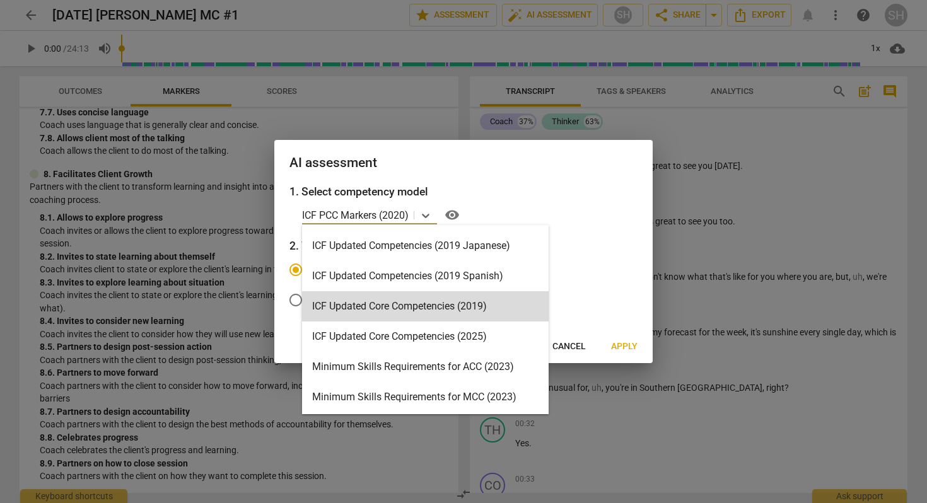
scroll to position [188, 0]
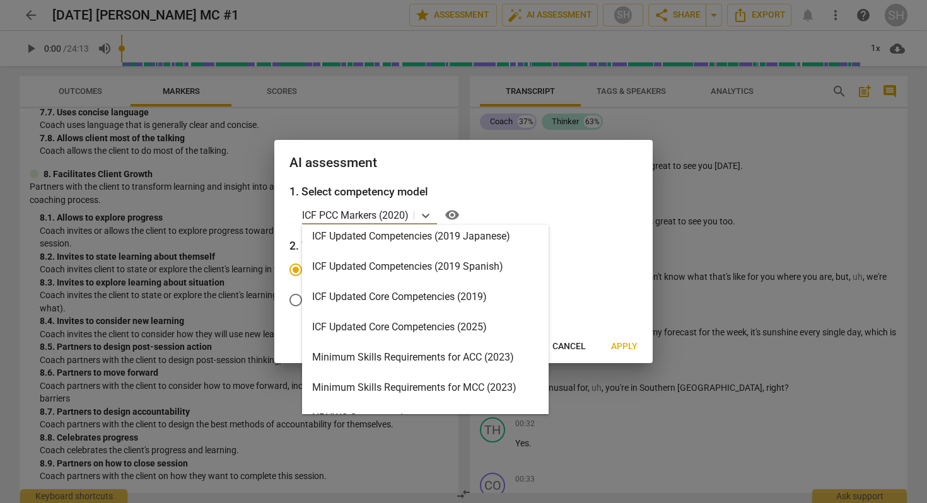
click at [397, 385] on div "Minimum Skills Requirements for MCC (2023)" at bounding box center [425, 388] width 247 height 30
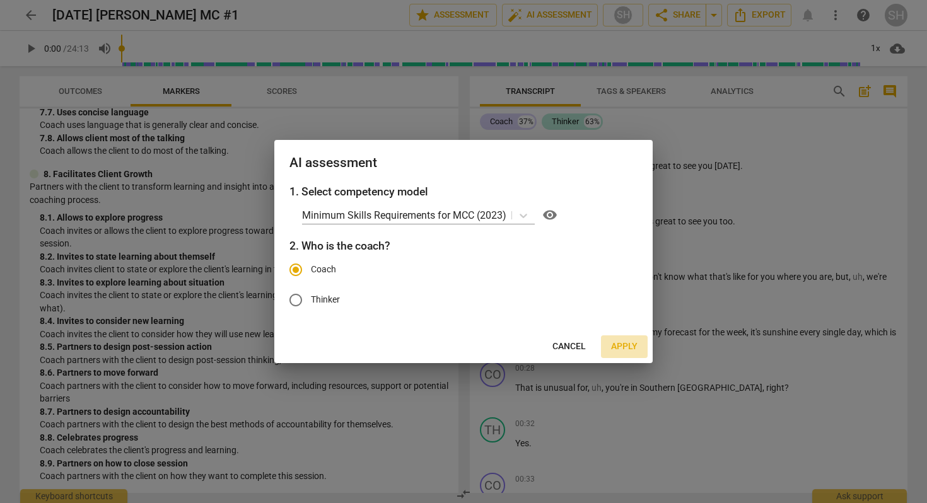
click at [620, 351] on span "Apply" at bounding box center [624, 347] width 26 height 13
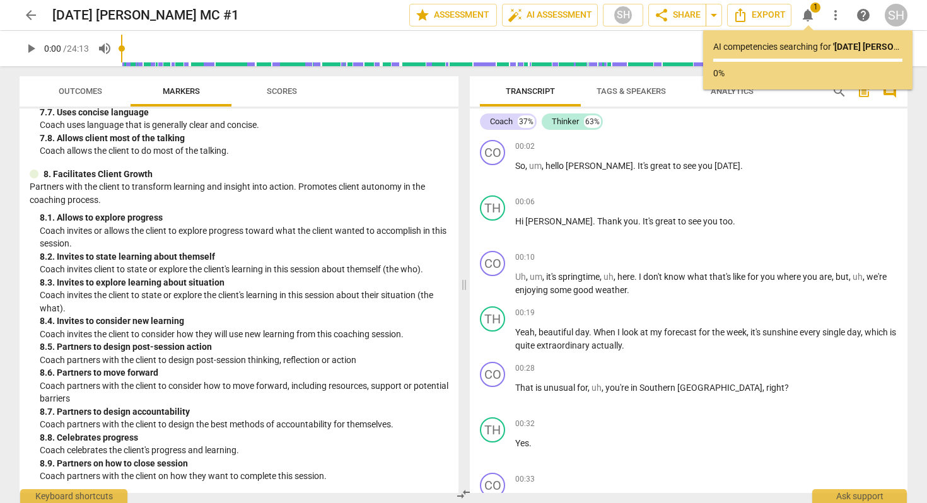
click at [33, 16] on span "arrow_back" at bounding box center [30, 15] width 15 height 15
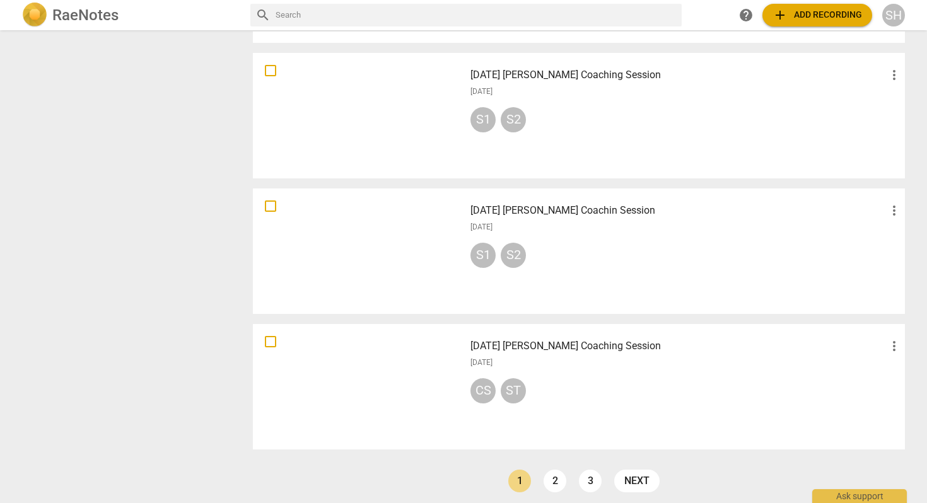
scroll to position [856, 0]
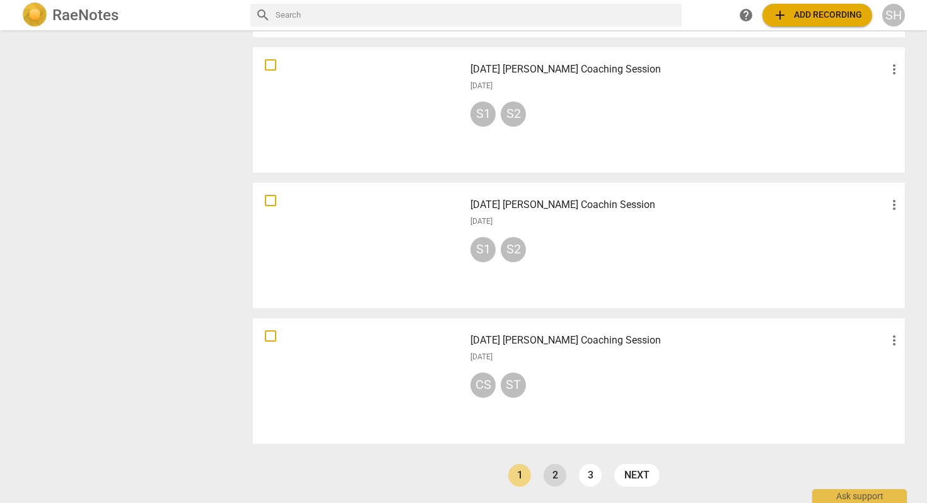
click at [559, 475] on link "2" at bounding box center [555, 475] width 23 height 23
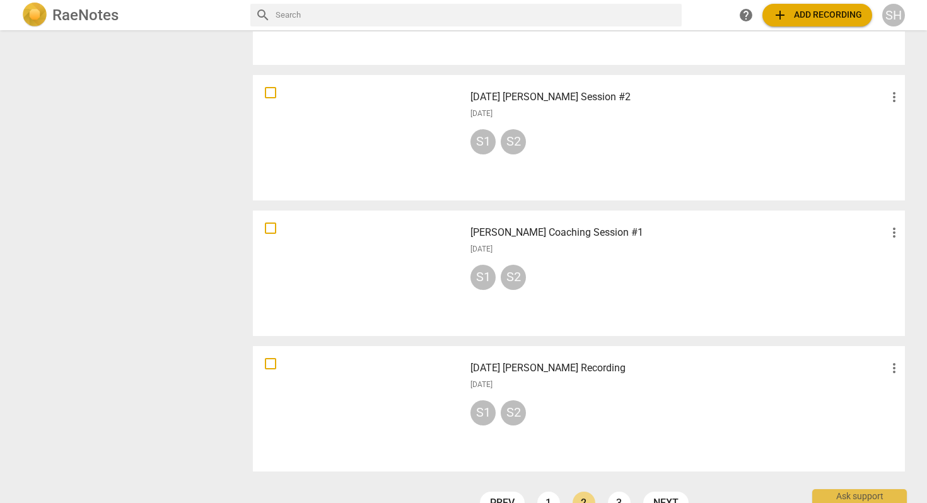
scroll to position [856, 0]
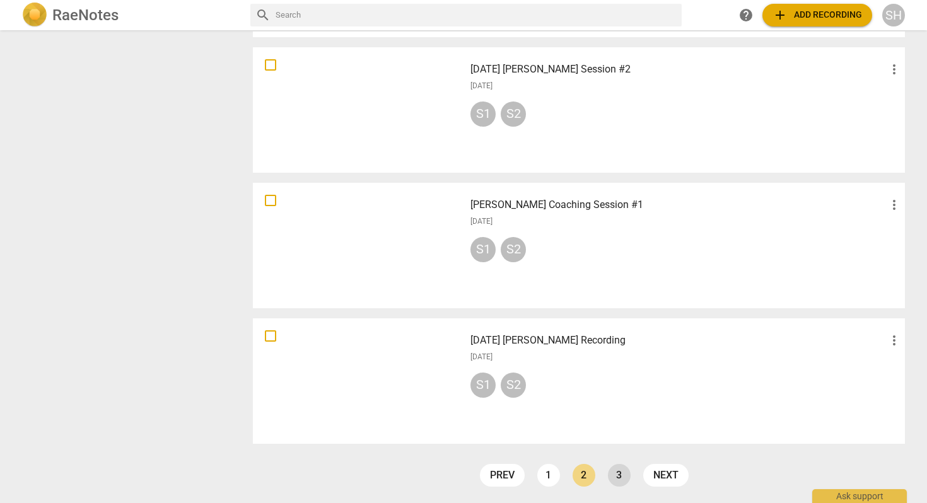
click at [617, 479] on link "3" at bounding box center [619, 475] width 23 height 23
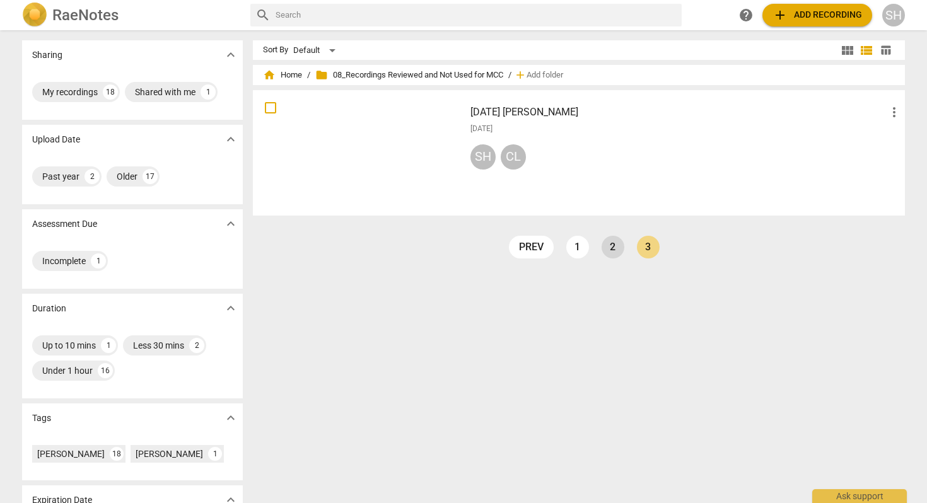
click at [607, 246] on link "2" at bounding box center [613, 247] width 23 height 23
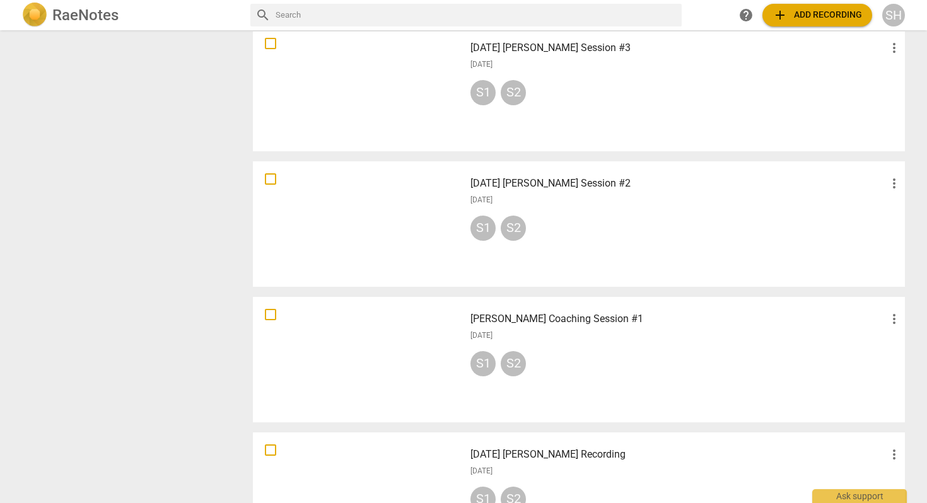
scroll to position [856, 0]
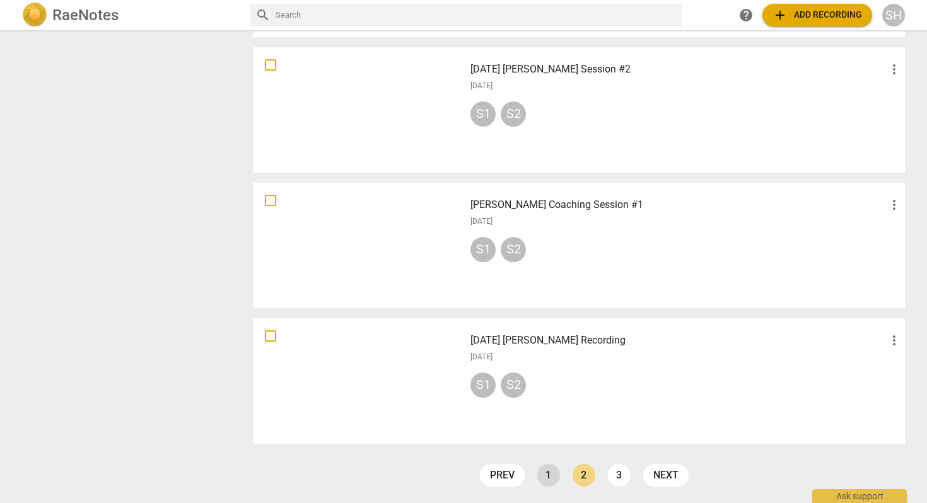
click at [546, 480] on link "1" at bounding box center [548, 475] width 23 height 23
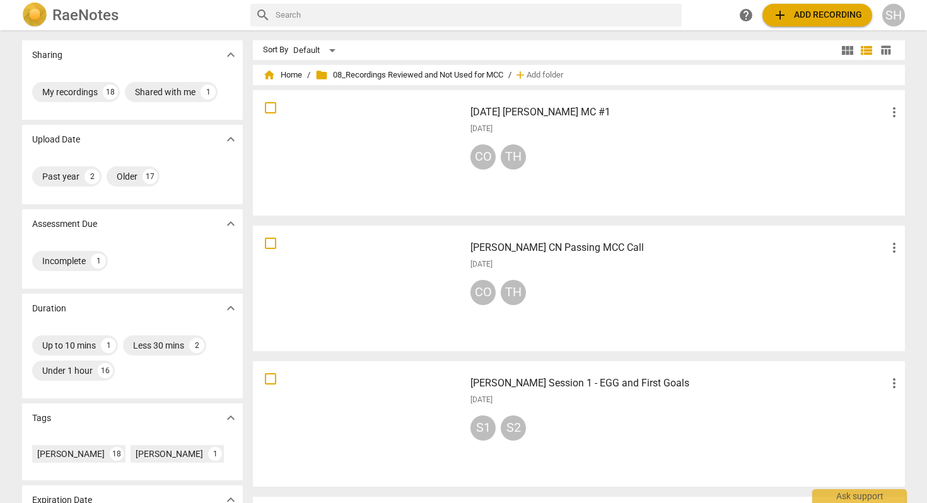
click at [324, 77] on span "folder" at bounding box center [321, 75] width 13 height 13
click at [291, 78] on span "home Home" at bounding box center [282, 75] width 39 height 13
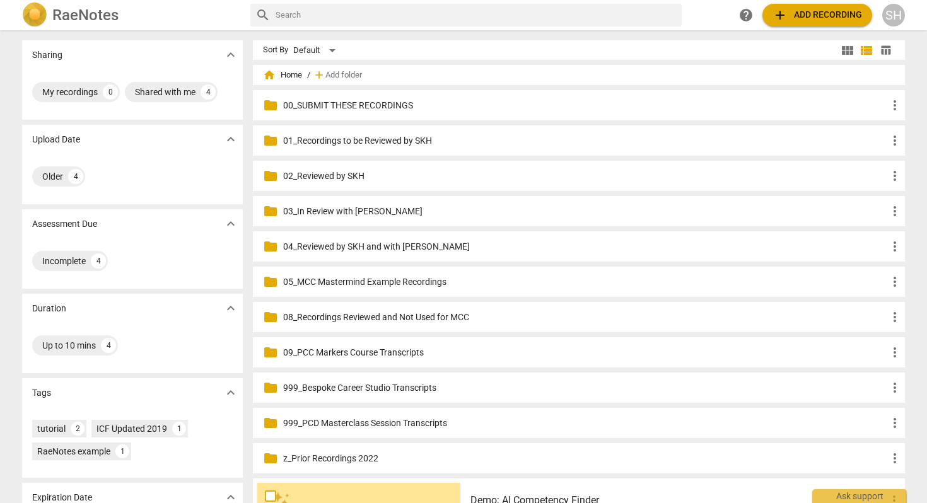
click at [891, 317] on span "more_vert" at bounding box center [894, 317] width 15 height 15
click at [891, 319] on li "Rename" at bounding box center [888, 317] width 57 height 30
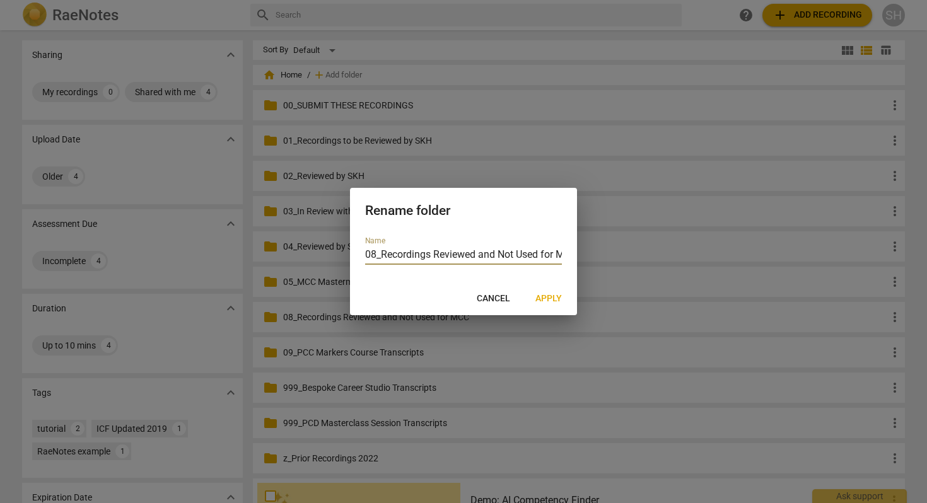
scroll to position [0, 18]
drag, startPoint x: 479, startPoint y: 255, endPoint x: 414, endPoint y: 255, distance: 65.6
click at [414, 255] on input "08_Recordings Reviewed and Not Used for MCC" at bounding box center [463, 256] width 197 height 18
type input "08_Recordings Not Used for MCC"
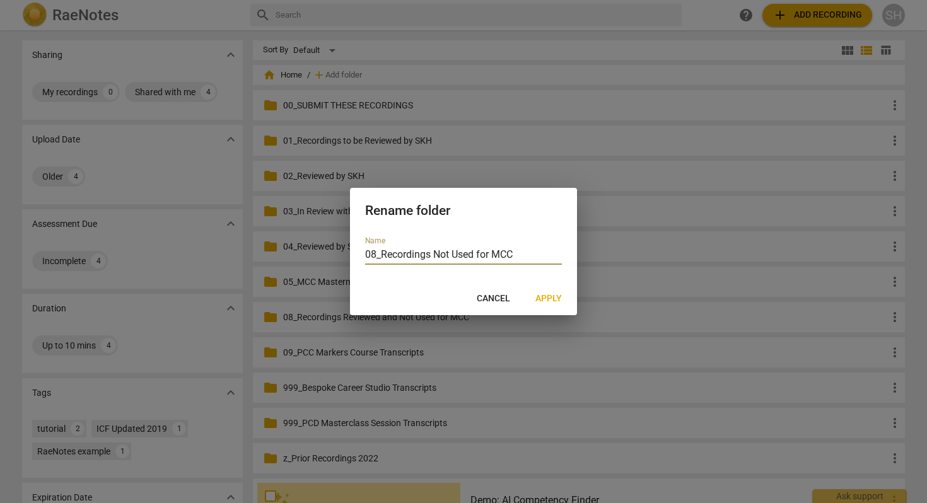
click at [544, 297] on span "Apply" at bounding box center [548, 299] width 26 height 13
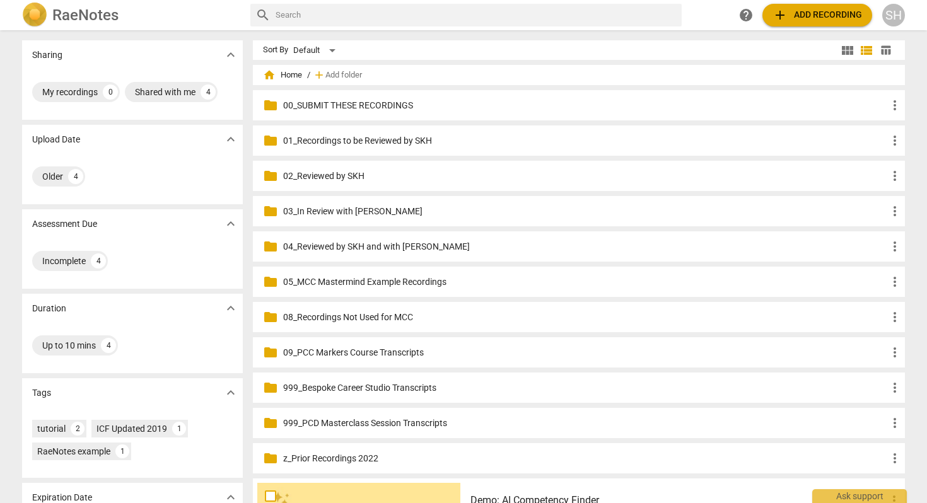
click at [429, 281] on p "05_MCC Mastermind Example Recordings" at bounding box center [585, 282] width 604 height 13
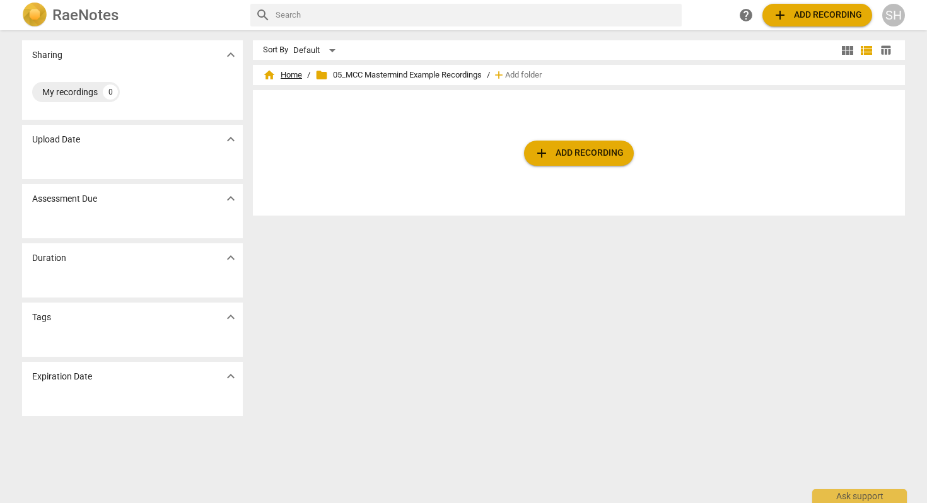
click at [296, 77] on span "home Home" at bounding box center [282, 75] width 39 height 13
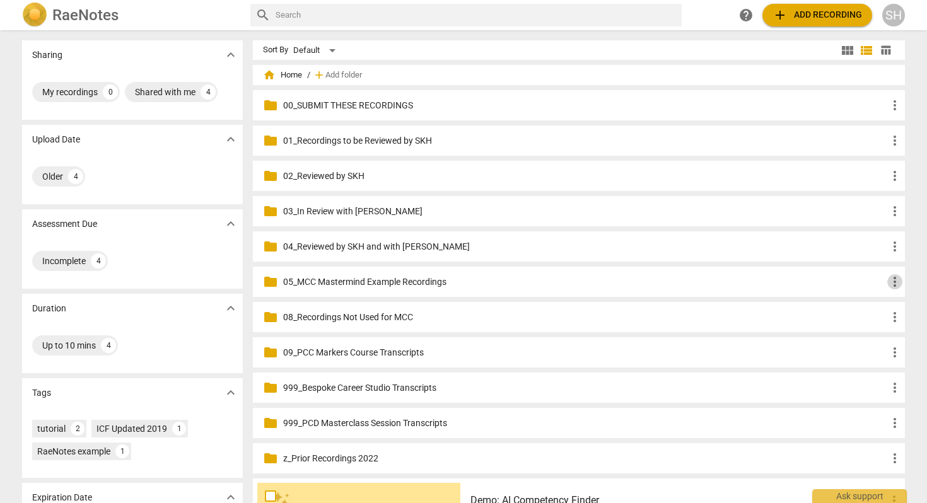
click at [892, 285] on span "more_vert" at bounding box center [894, 281] width 15 height 15
click at [883, 313] on li "Delete" at bounding box center [888, 312] width 57 height 30
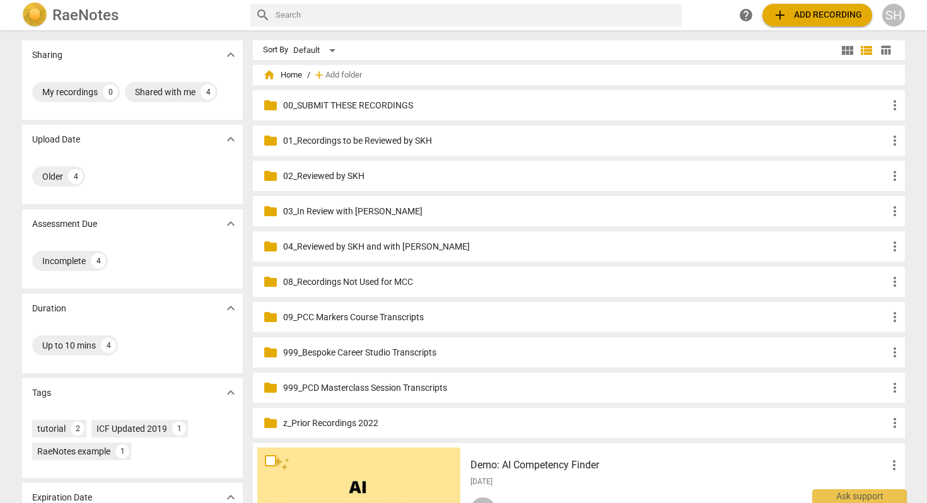
click at [414, 351] on p "999_Bespoke Career Studio Transcripts" at bounding box center [585, 352] width 604 height 13
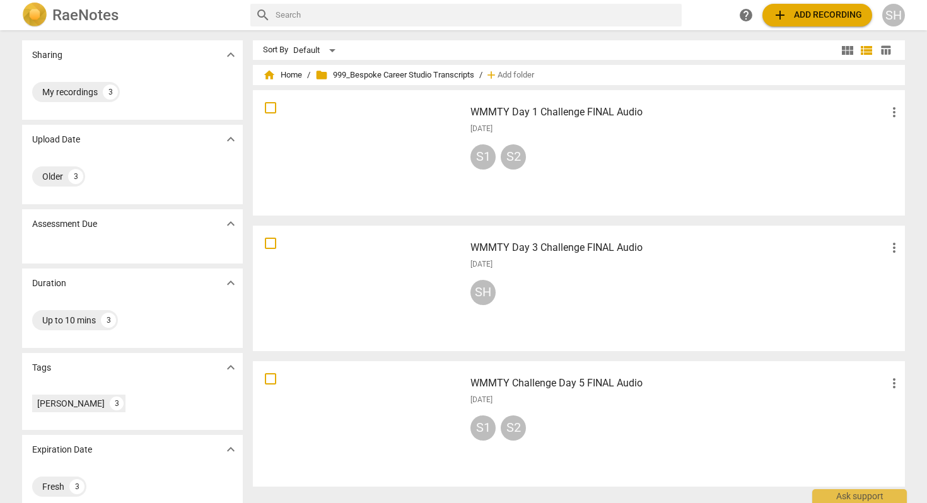
scroll to position [16, 0]
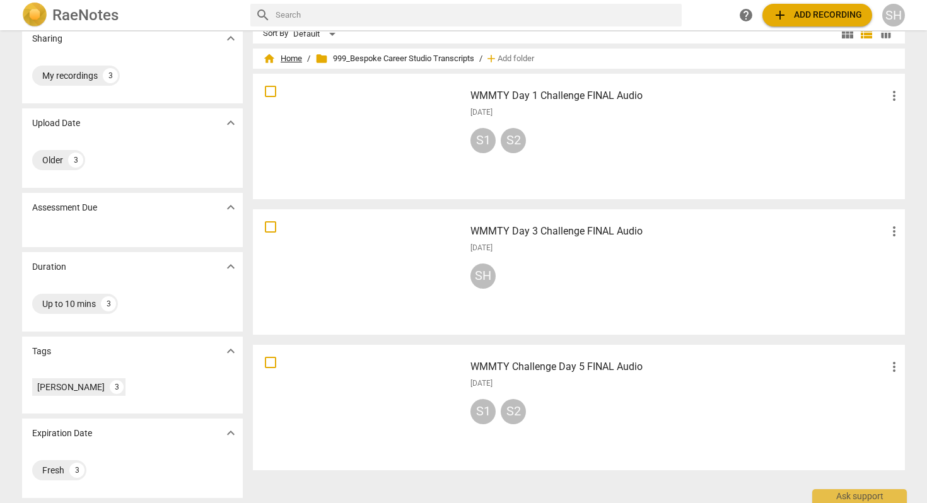
click at [288, 60] on span "home Home" at bounding box center [282, 58] width 39 height 13
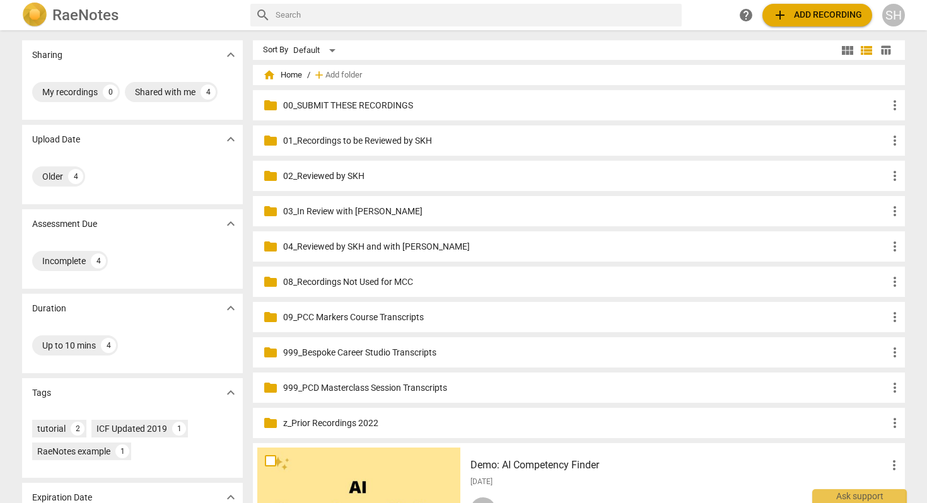
click at [358, 389] on p "999_PCD Masterclass Session Transcripts" at bounding box center [585, 388] width 604 height 13
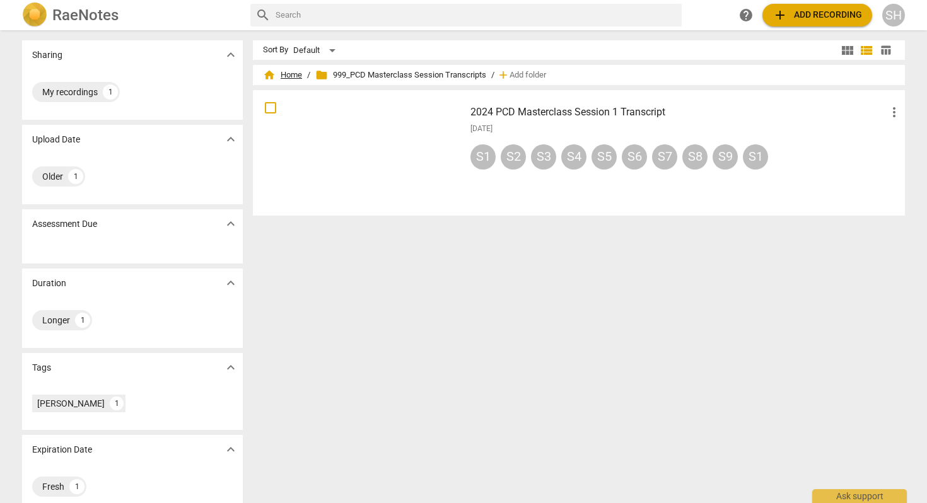
click at [284, 73] on span "home Home" at bounding box center [282, 75] width 39 height 13
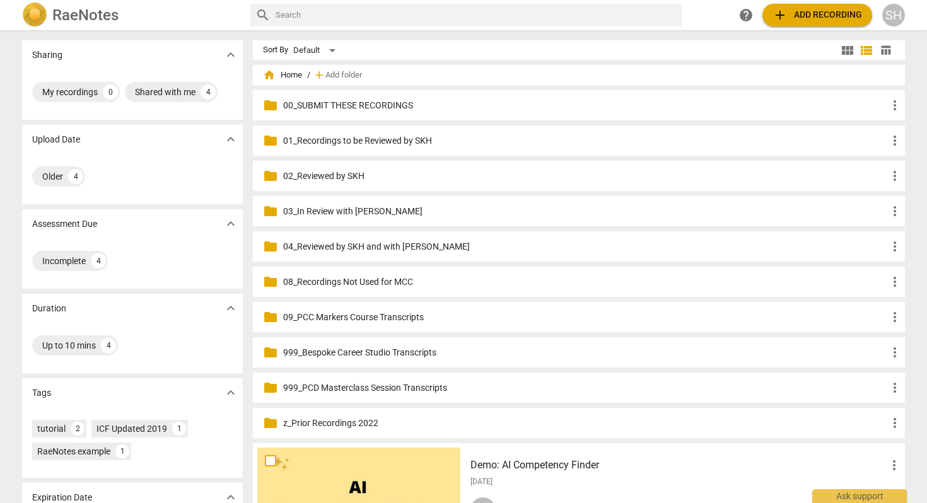
click at [388, 317] on p "09_PCC Markers Course Transcripts" at bounding box center [585, 317] width 604 height 13
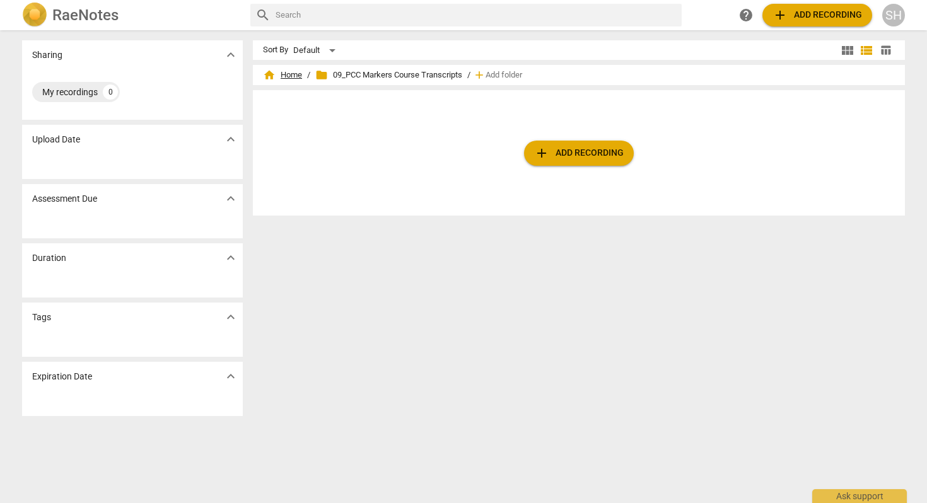
click at [290, 75] on span "home Home" at bounding box center [282, 75] width 39 height 13
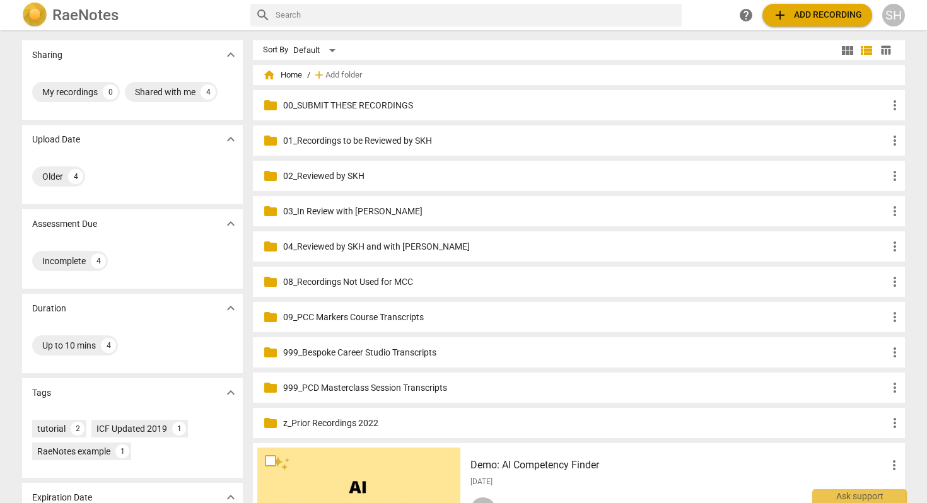
click at [809, 21] on span "add Add recording" at bounding box center [818, 15] width 90 height 15
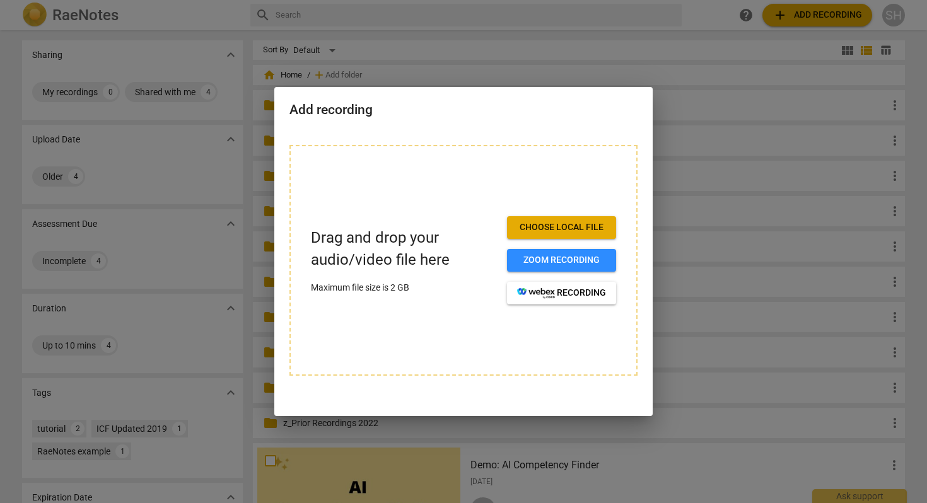
click at [551, 225] on span "Choose local file" at bounding box center [561, 227] width 89 height 13
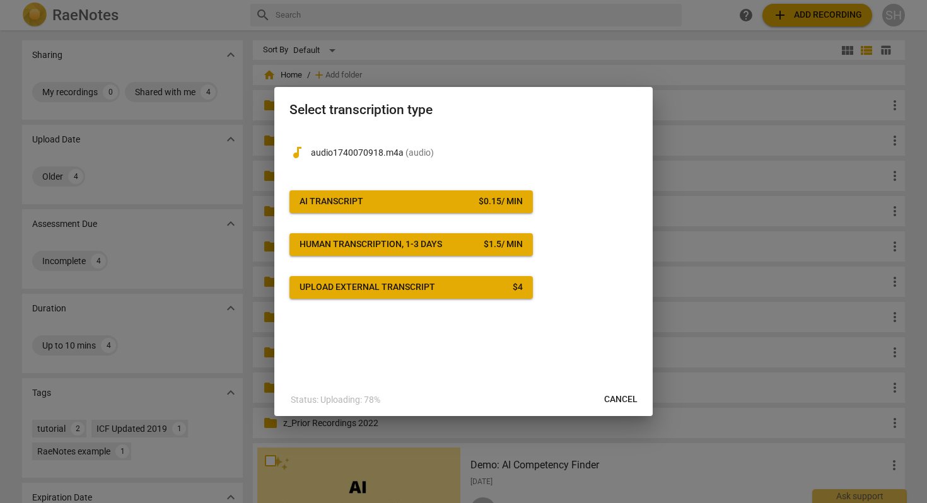
click at [467, 209] on button "AI Transcript $ 0.15 / min" at bounding box center [410, 201] width 243 height 23
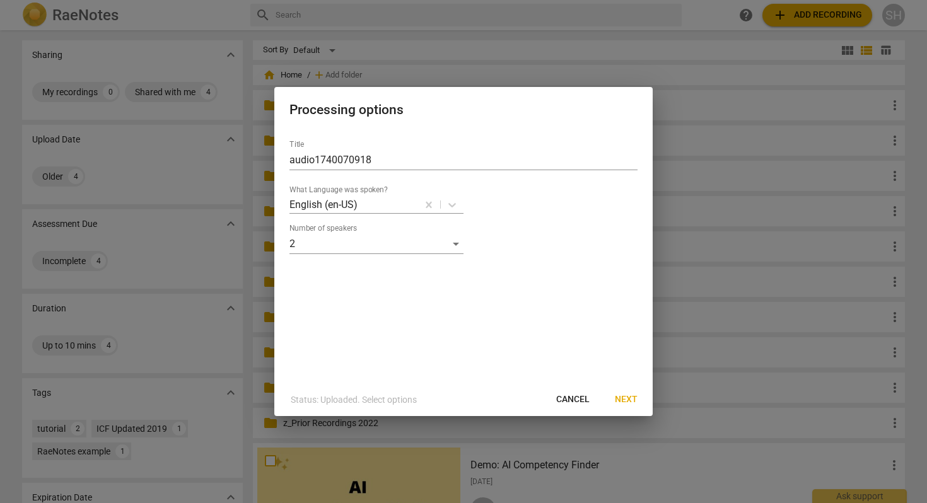
click at [624, 401] on span "Next" at bounding box center [626, 400] width 23 height 13
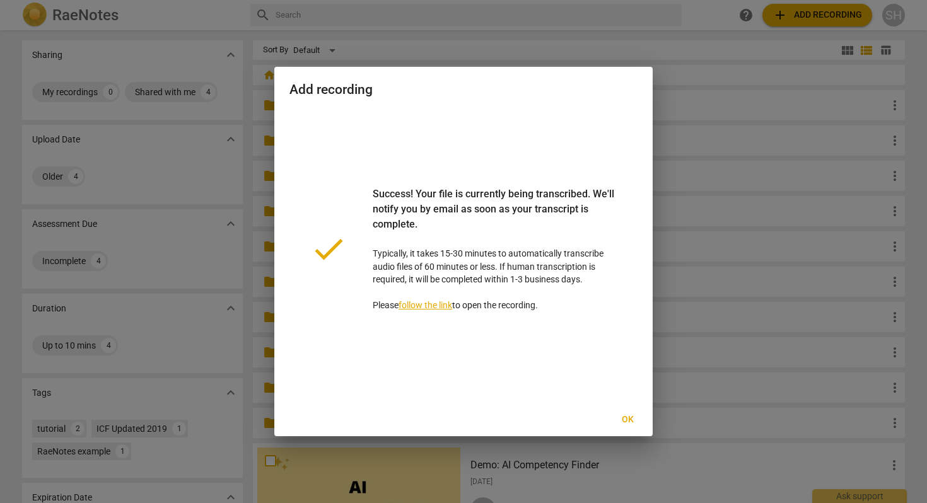
click at [633, 419] on span "Ok" at bounding box center [627, 420] width 20 height 13
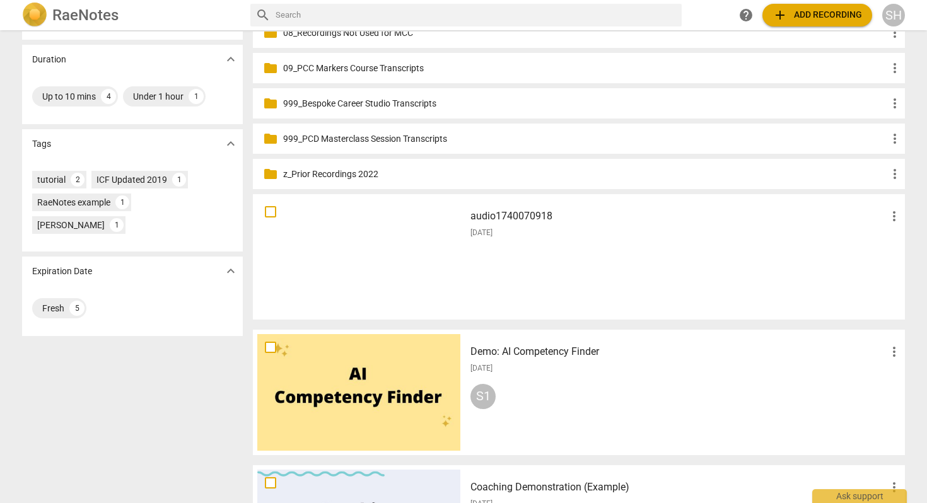
scroll to position [228, 0]
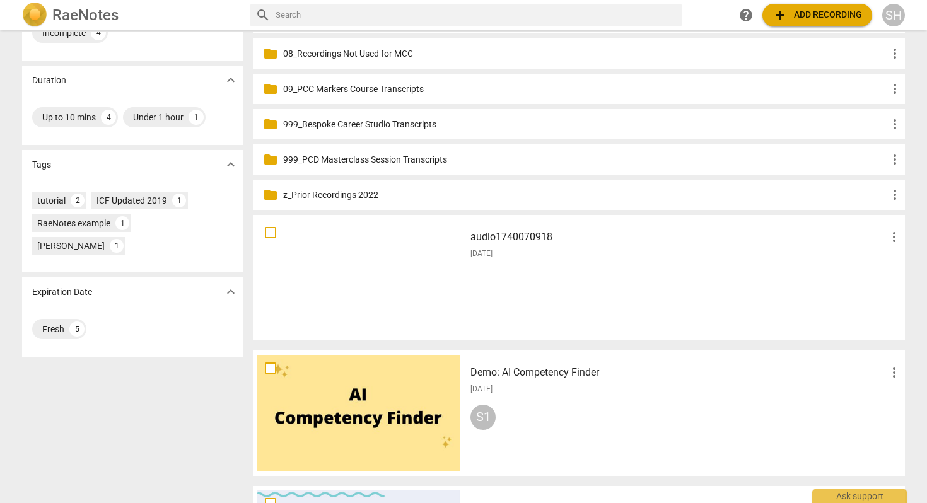
click at [546, 238] on h3 "audio1740070918" at bounding box center [679, 237] width 416 height 15
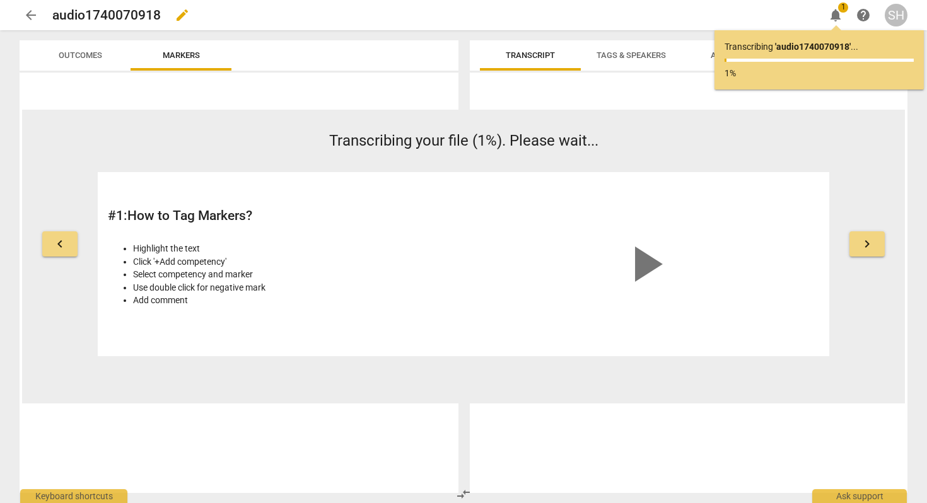
click at [182, 13] on span "edit" at bounding box center [182, 15] width 15 height 15
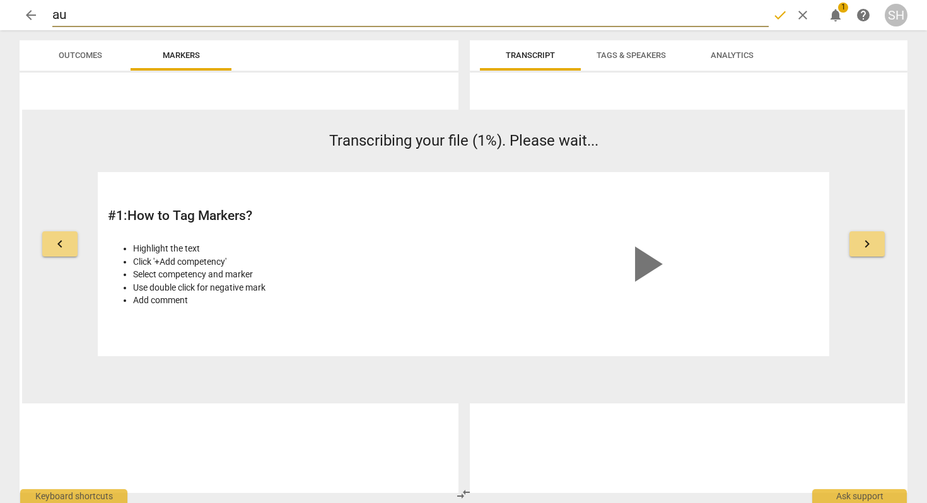
type input "a"
type input "2025.07"
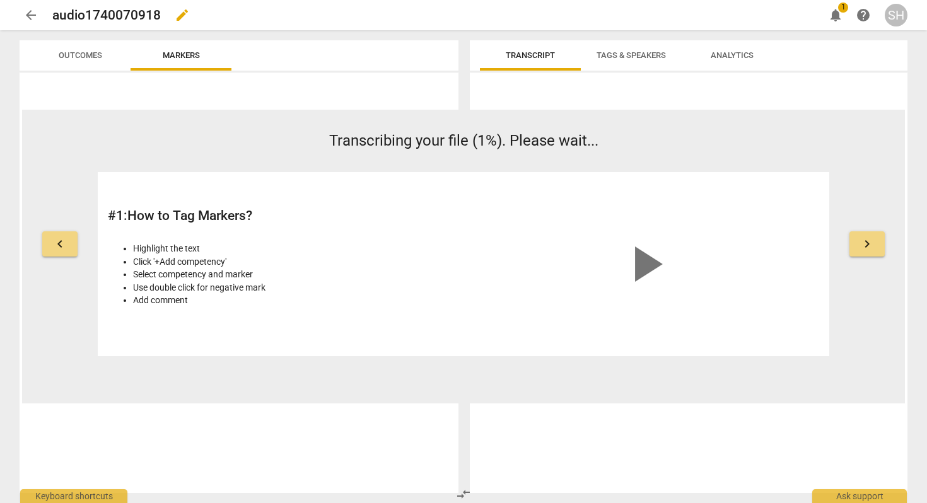
click at [179, 16] on span "edit" at bounding box center [182, 15] width 15 height 15
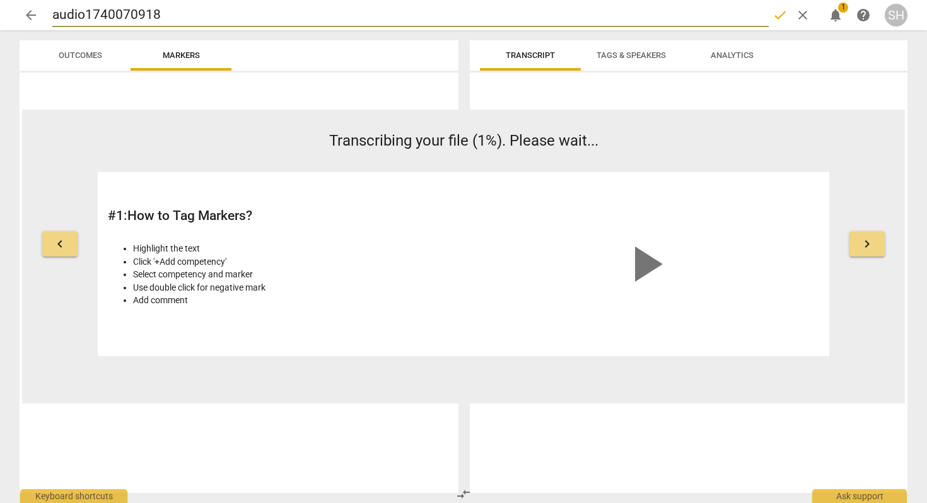
drag, startPoint x: 169, startPoint y: 13, endPoint x: 44, endPoint y: 3, distance: 125.9
click at [44, 3] on div "arrow_back audio1740070918 done clear notifications 1 help SH" at bounding box center [464, 15] width 888 height 24
type input "2025.07.30"
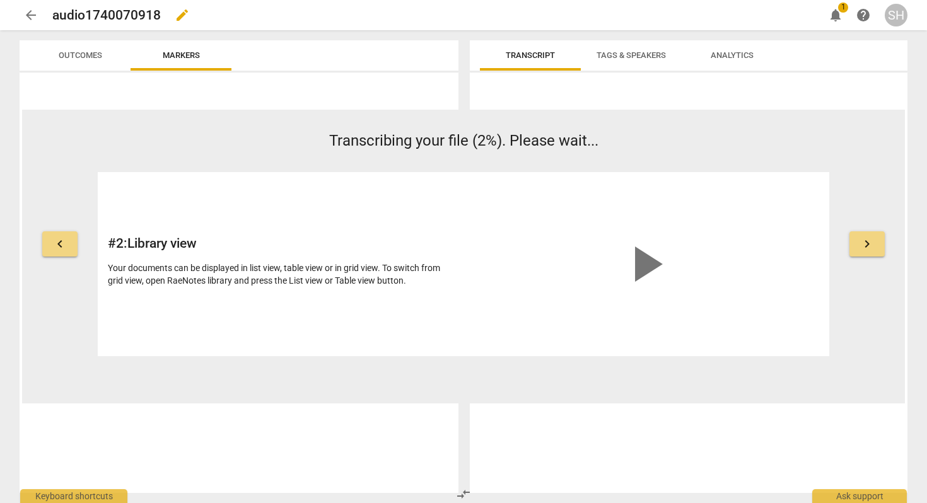
click at [179, 17] on span "edit" at bounding box center [182, 15] width 15 height 15
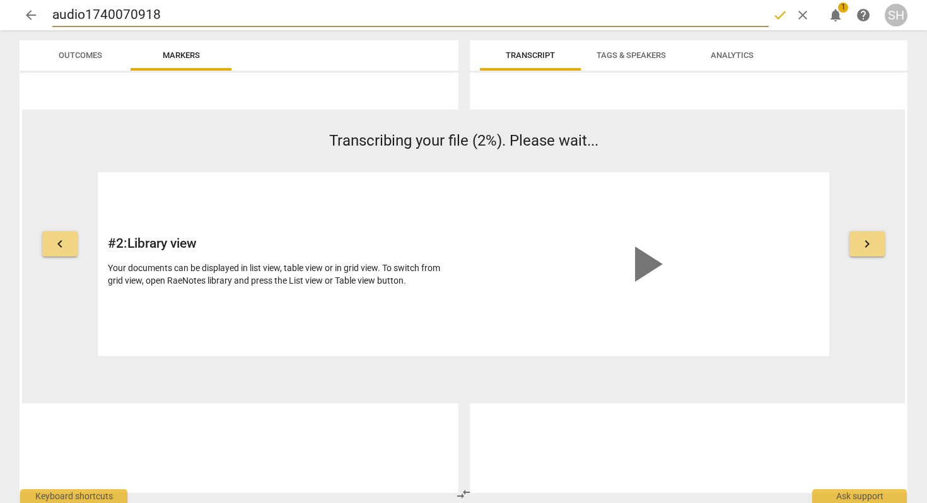
drag, startPoint x: 163, startPoint y: 16, endPoint x: 38, endPoint y: 16, distance: 124.9
click at [38, 16] on div "arrow_back audio1740070918 done clear notifications 1 help SH" at bounding box center [464, 15] width 888 height 24
type input "2025.07.30 JV Coaching"
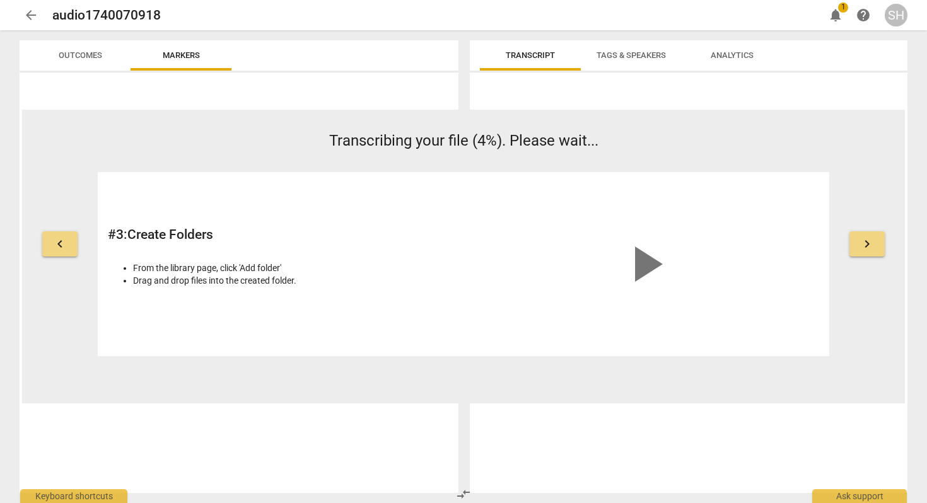
click at [31, 15] on span "arrow_back" at bounding box center [30, 15] width 15 height 15
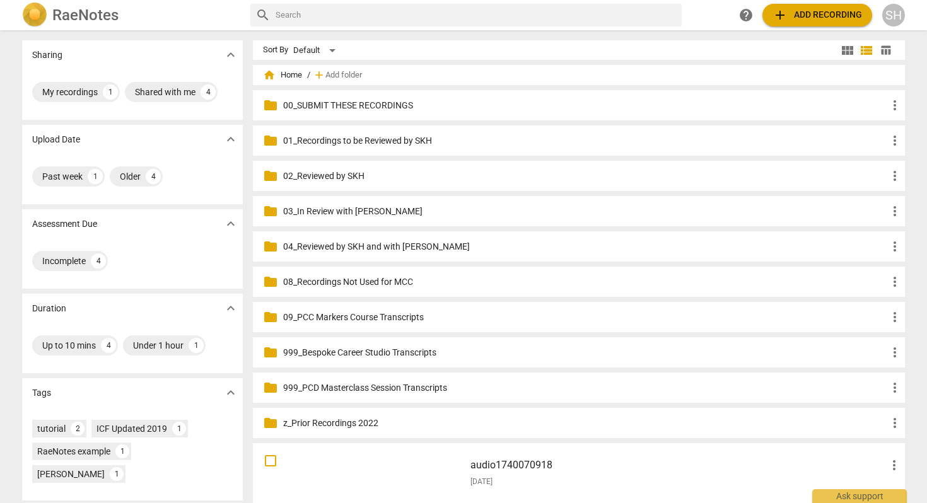
click at [792, 14] on span "add Add recording" at bounding box center [818, 15] width 90 height 15
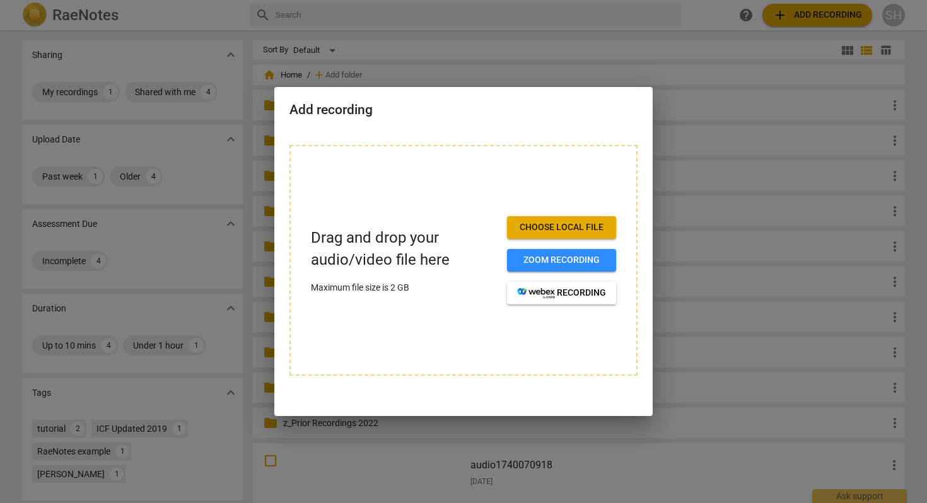
click at [560, 230] on span "Choose local file" at bounding box center [561, 227] width 89 height 13
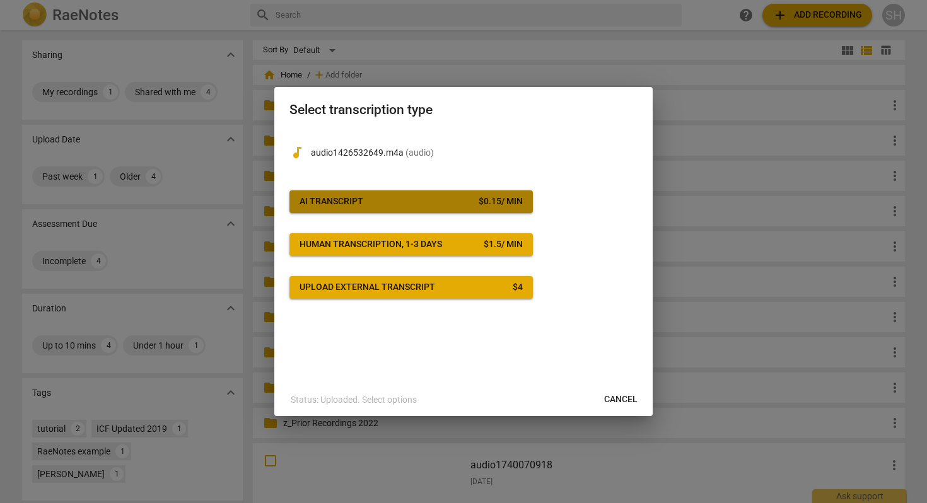
click at [435, 202] on span "AI Transcript $ 0.15 / min" at bounding box center [411, 202] width 223 height 13
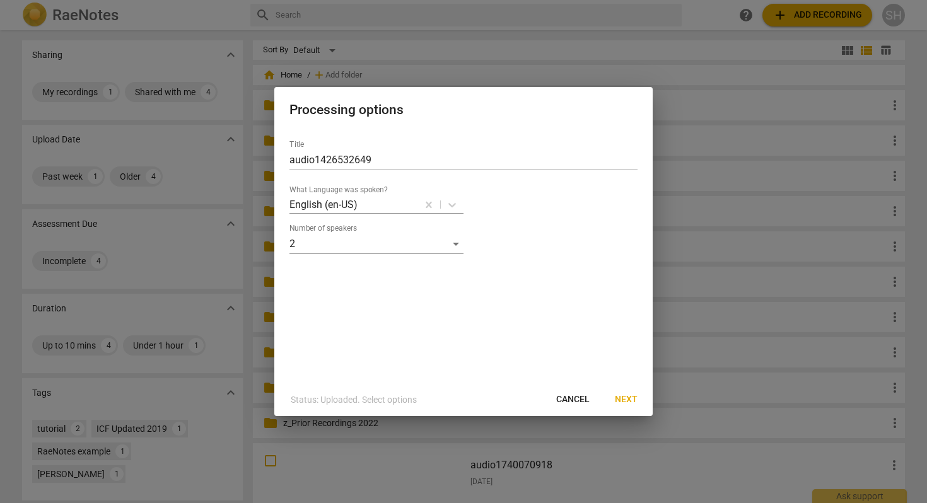
click at [626, 404] on span "Next" at bounding box center [626, 400] width 23 height 13
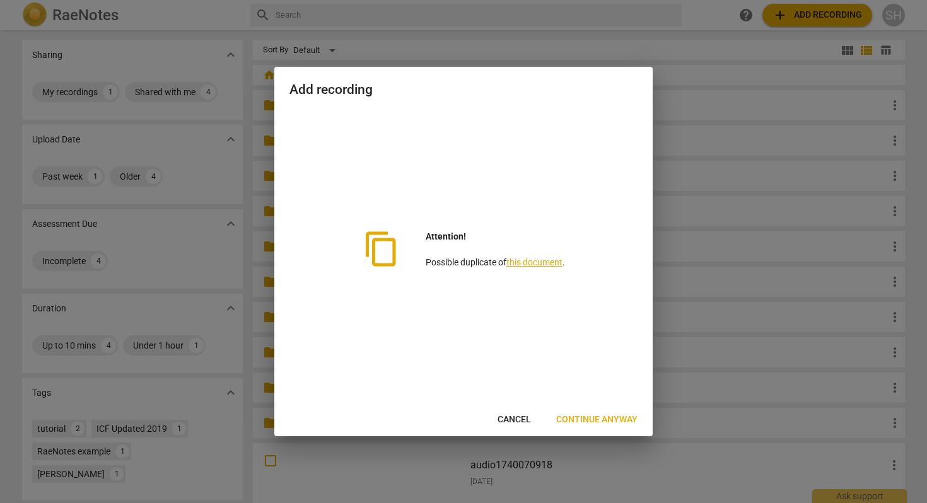
click at [541, 267] on p "Attention! Possible duplicate of this document ." at bounding box center [495, 249] width 139 height 39
click at [541, 264] on link "this document" at bounding box center [534, 262] width 56 height 10
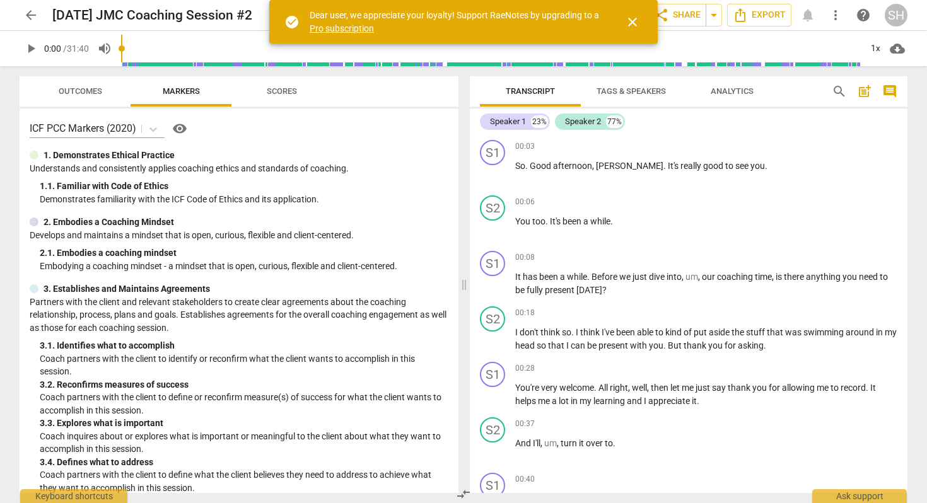
click at [628, 23] on span "close" at bounding box center [632, 22] width 15 height 15
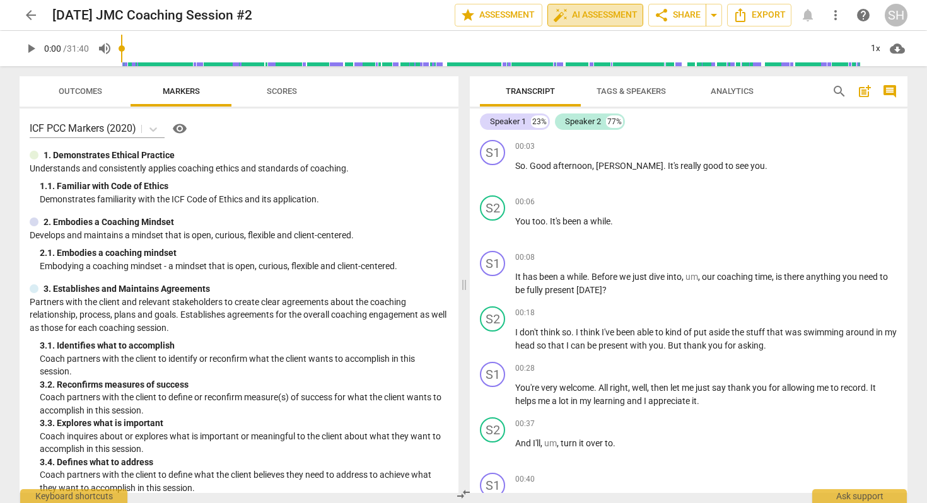
click at [579, 11] on span "auto_fix_high AI Assessment" at bounding box center [595, 15] width 85 height 15
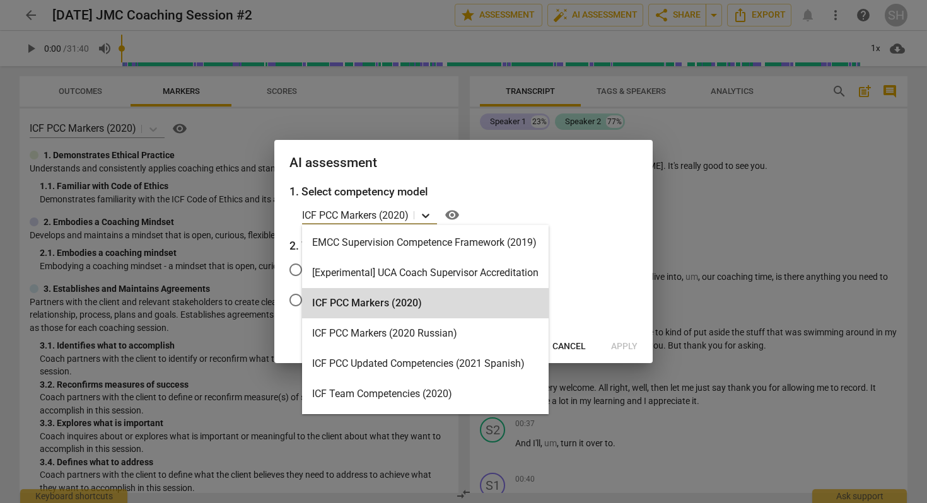
click at [429, 219] on icon at bounding box center [425, 215] width 13 height 13
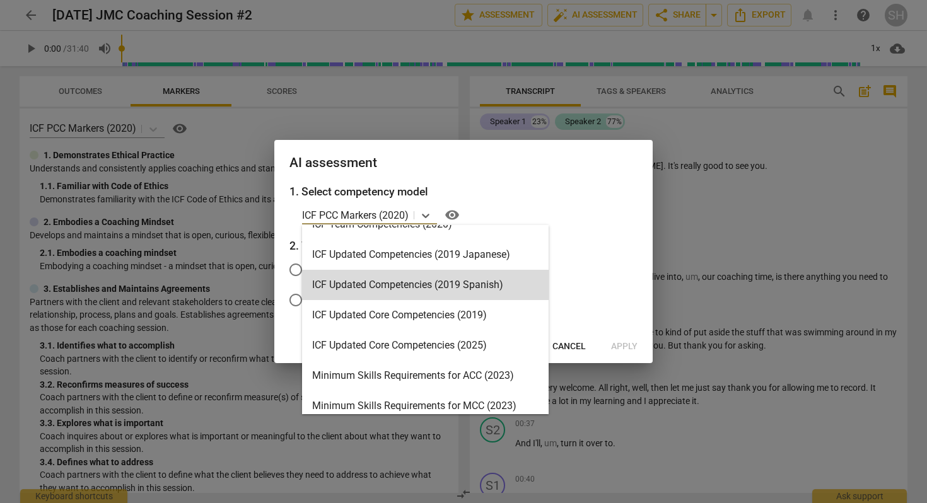
scroll to position [177, 0]
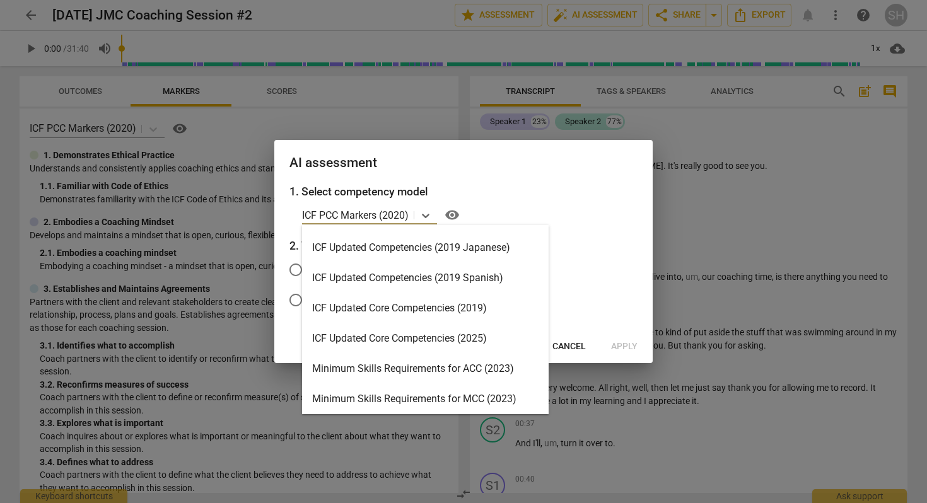
click at [399, 396] on div "Minimum Skills Requirements for MCC (2023)" at bounding box center [425, 399] width 247 height 30
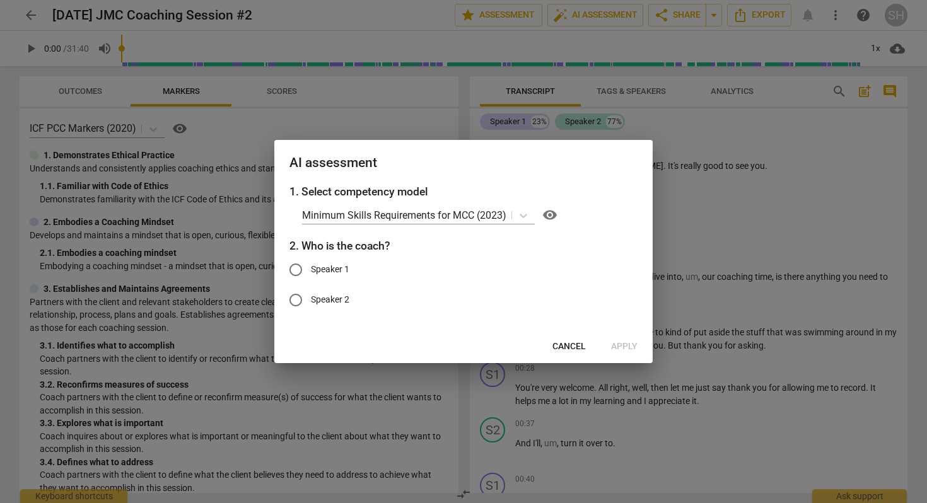
click at [318, 269] on span "Speaker 1" at bounding box center [330, 269] width 38 height 13
click at [311, 269] on input "Speaker 1" at bounding box center [296, 270] width 30 height 30
radio input "true"
click at [628, 345] on span "Apply" at bounding box center [624, 347] width 26 height 13
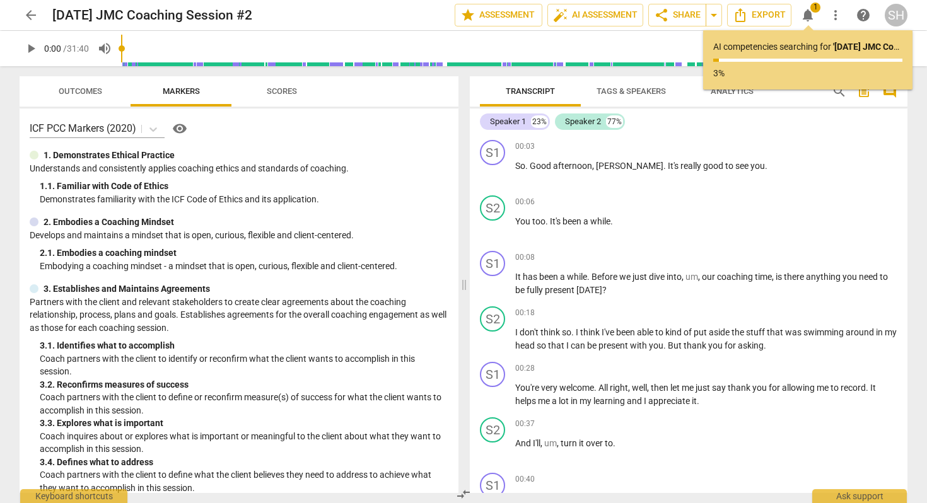
click at [32, 18] on span "arrow_back" at bounding box center [30, 15] width 15 height 15
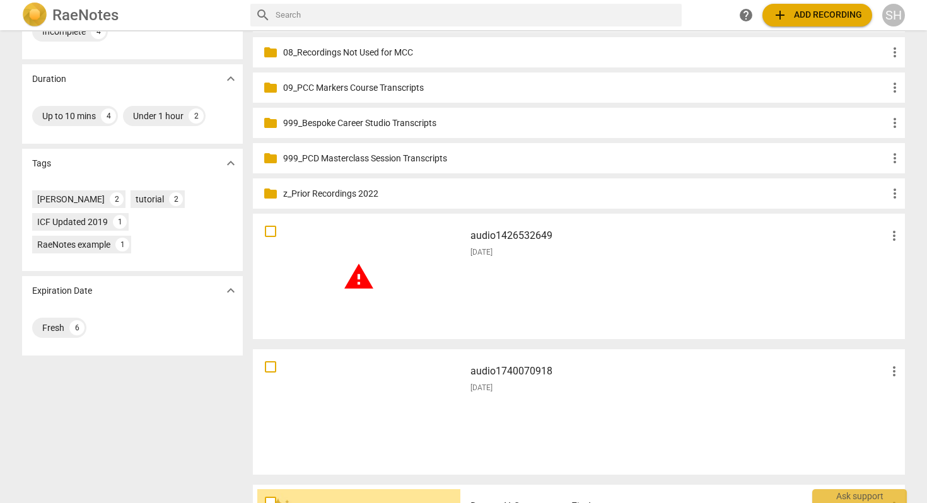
scroll to position [204, 0]
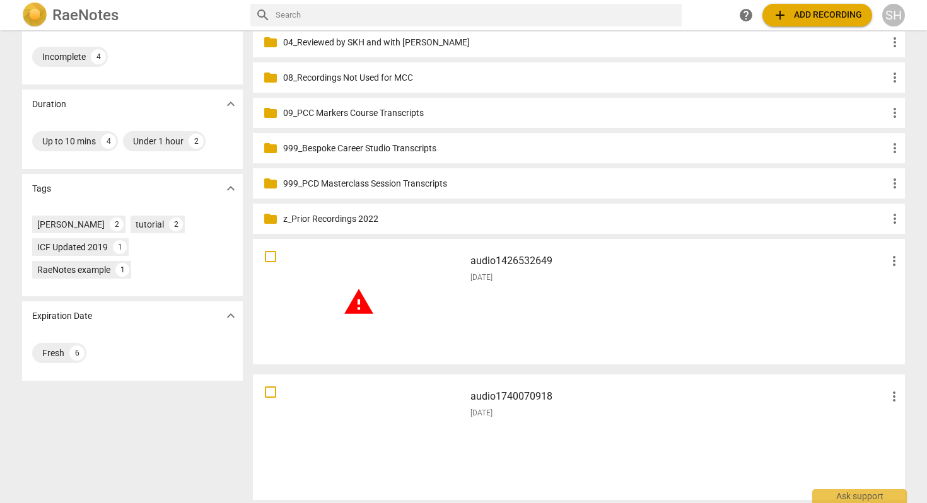
click at [523, 257] on h3 "audio1426532649" at bounding box center [679, 261] width 416 height 15
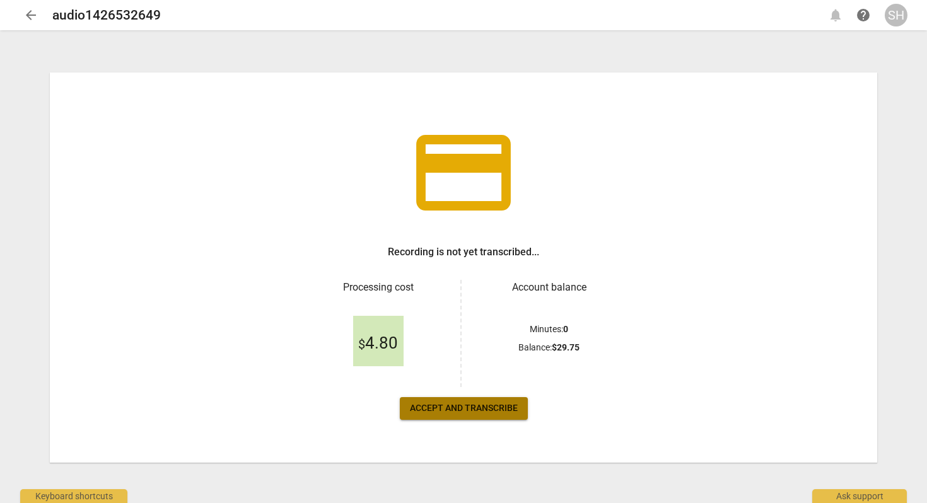
click at [519, 404] on button "Accept and transcribe" at bounding box center [464, 408] width 128 height 23
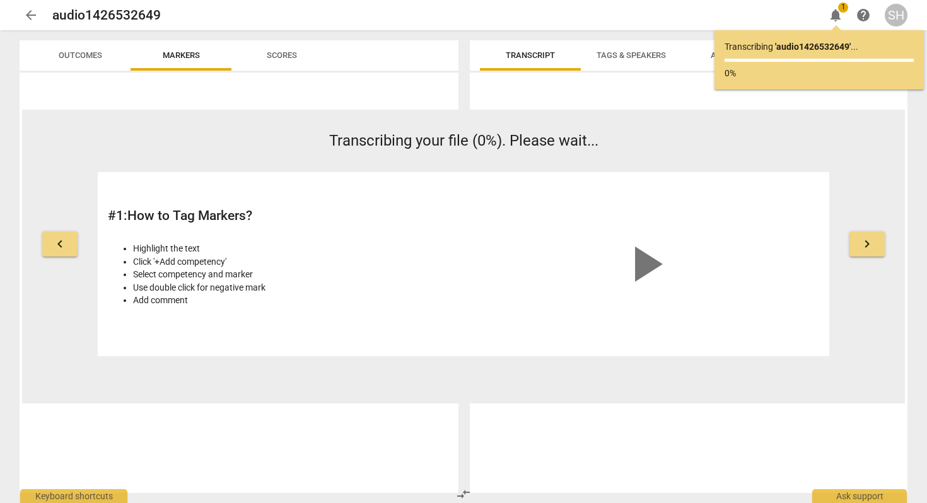
click at [860, 243] on span "keyboard_arrow_right" at bounding box center [867, 244] width 15 height 15
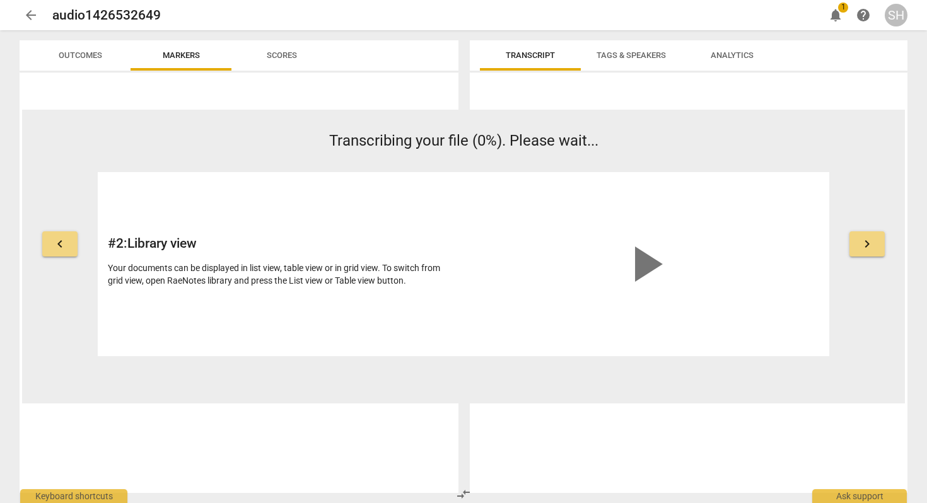
click at [862, 245] on span "keyboard_arrow_right" at bounding box center [867, 244] width 15 height 15
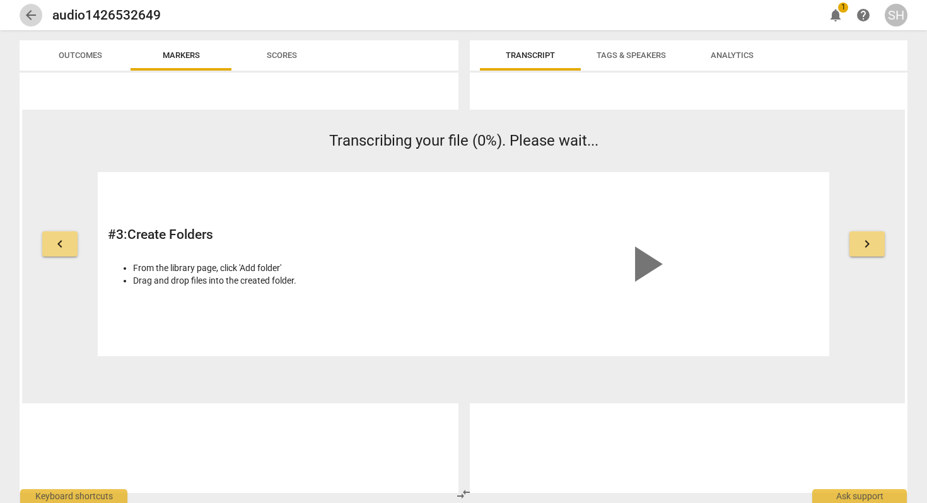
click at [32, 17] on span "arrow_back" at bounding box center [30, 15] width 15 height 15
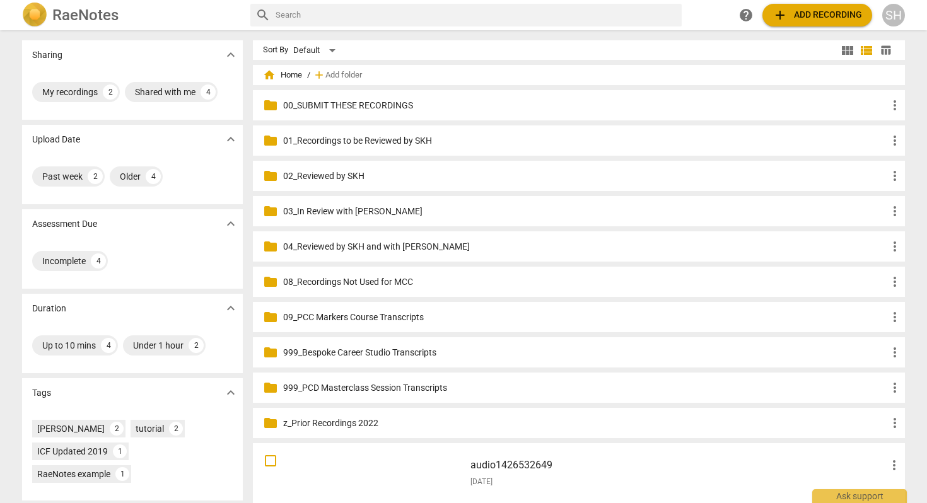
click at [395, 141] on p "01_Recordings to be Reviewed by SKH" at bounding box center [585, 140] width 604 height 13
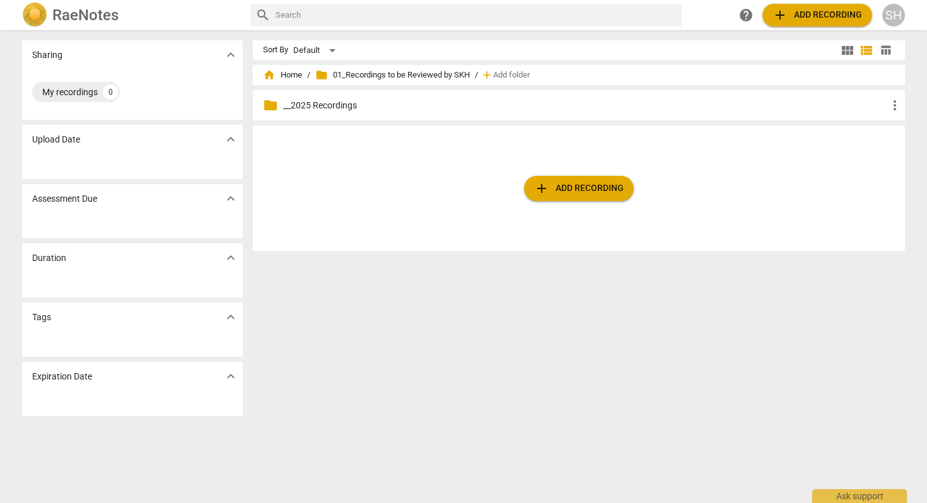
click at [375, 18] on input "text" at bounding box center [476, 15] width 401 height 20
type input "jmc"
click at [283, 73] on span "home Home" at bounding box center [282, 75] width 39 height 13
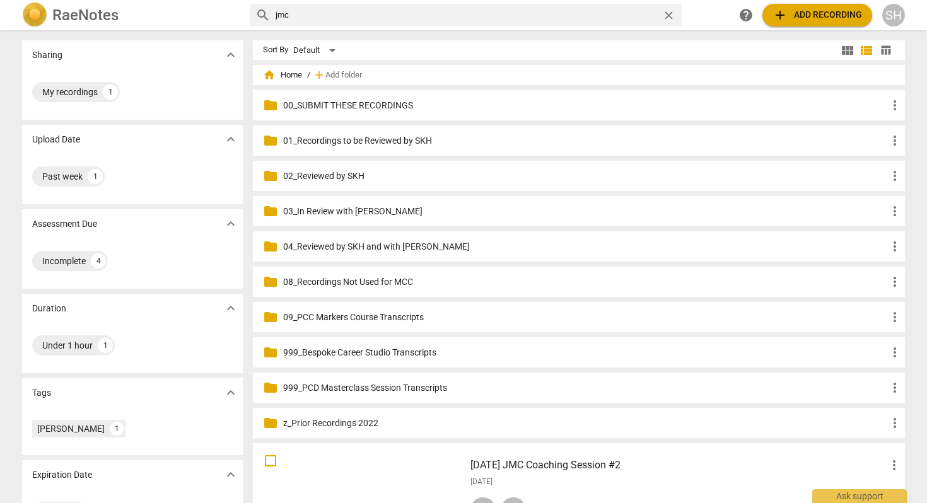
click at [299, 16] on input "jmc" at bounding box center [467, 15] width 382 height 20
click at [323, 101] on p "00_SUBMIT THESE RECORDINGS" at bounding box center [585, 105] width 604 height 13
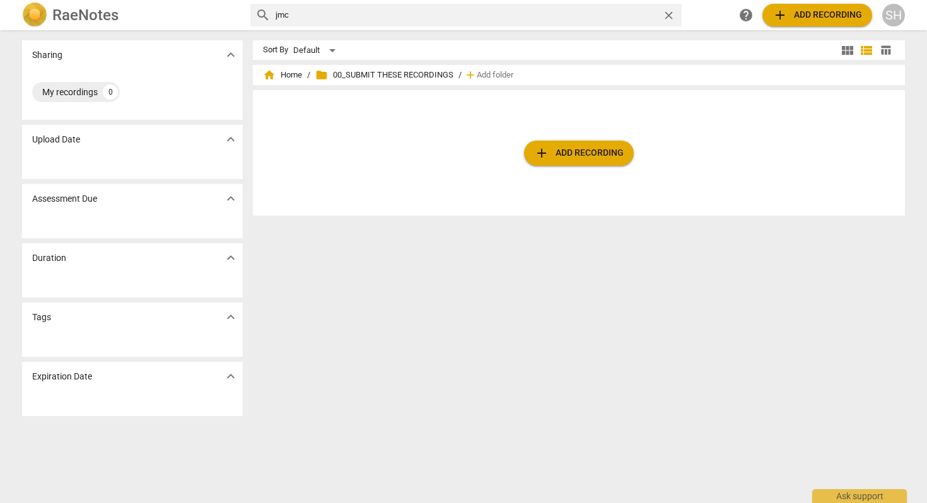
click at [300, 15] on input "jmc" at bounding box center [467, 15] width 382 height 20
drag, startPoint x: 291, startPoint y: 11, endPoint x: 259, endPoint y: 11, distance: 32.8
click at [259, 11] on div "search jmc close" at bounding box center [465, 15] width 431 height 23
click at [289, 77] on span "home Home" at bounding box center [282, 75] width 39 height 13
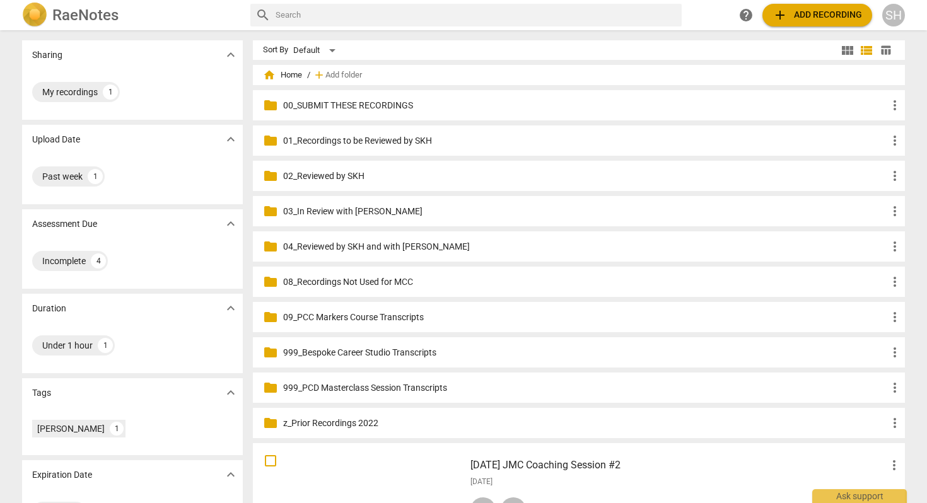
click at [325, 139] on p "01_Recordings to be Reviewed by SKH" at bounding box center [585, 140] width 604 height 13
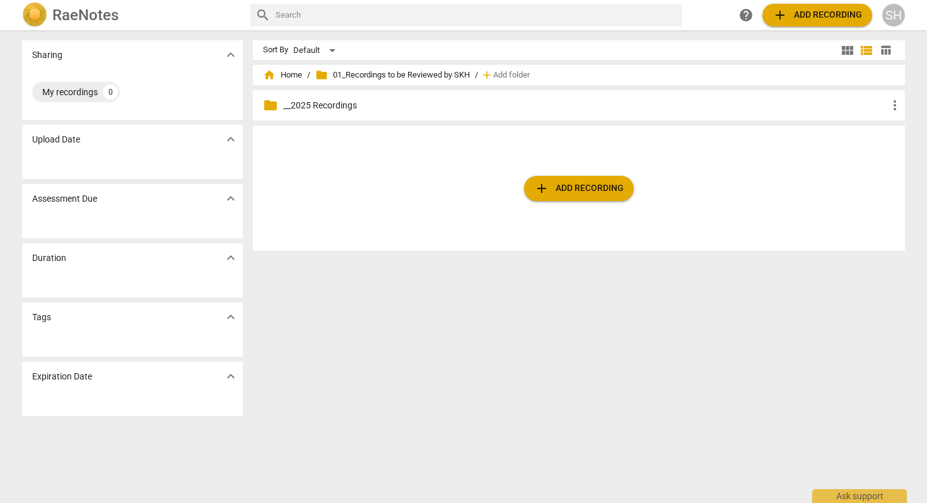
click at [300, 74] on div "home Home / folder 01_Recordings to be Reviewed by SKH / add Add folder" at bounding box center [579, 75] width 632 height 20
click at [283, 79] on span "home Home" at bounding box center [282, 75] width 39 height 13
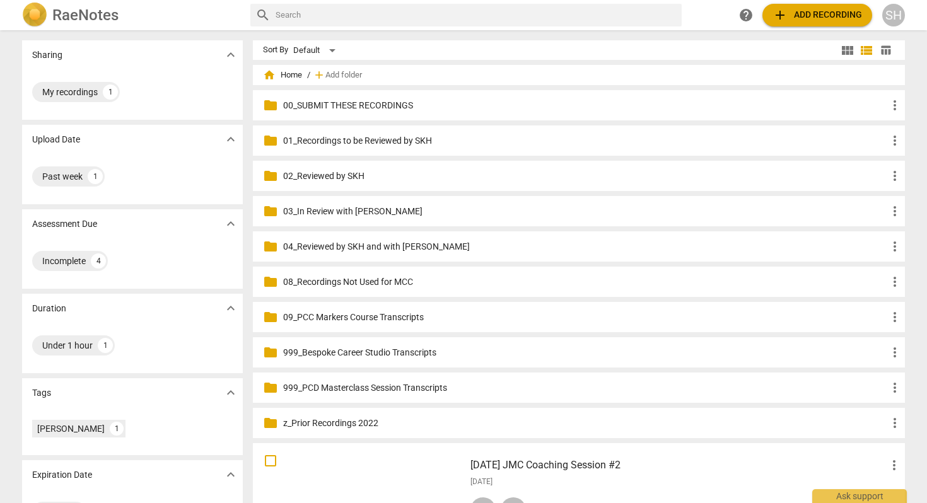
click at [313, 212] on p "03_In Review with [PERSON_NAME]" at bounding box center [585, 211] width 604 height 13
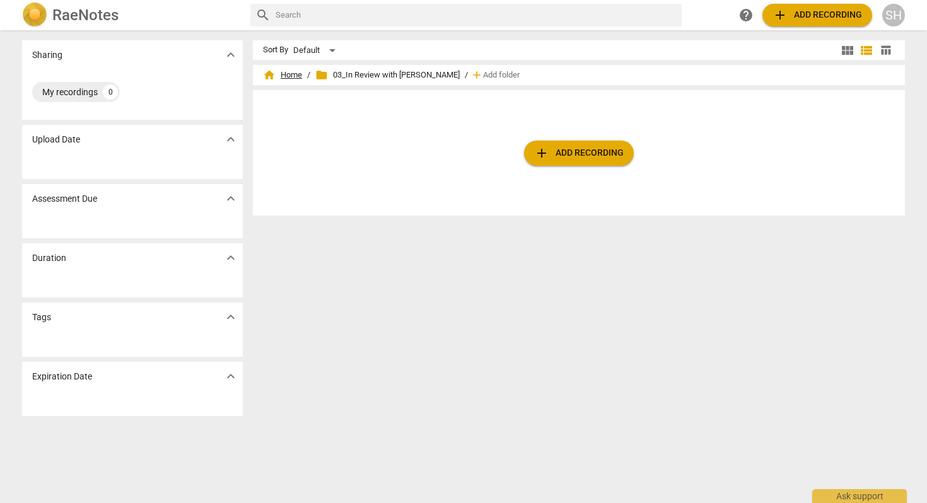
click at [289, 76] on span "home Home" at bounding box center [282, 75] width 39 height 13
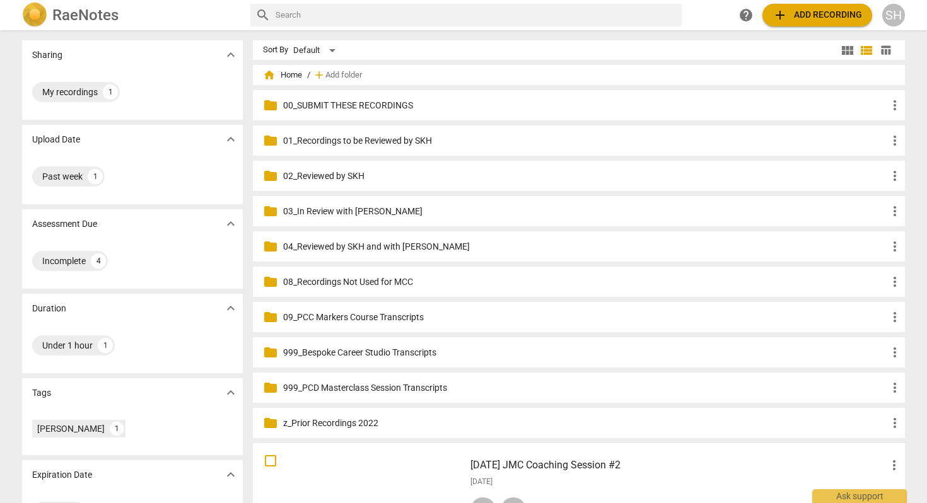
click at [342, 248] on p "04_Reviewed by SKH and with [PERSON_NAME]" at bounding box center [585, 246] width 604 height 13
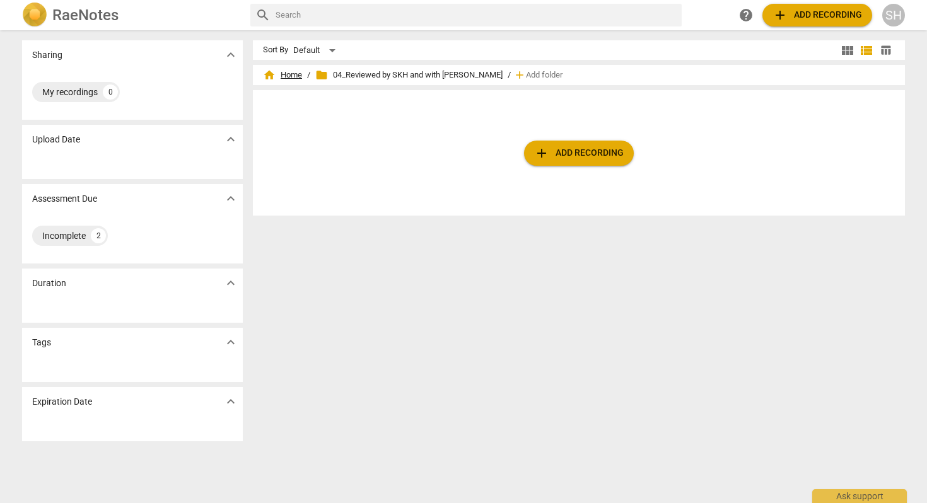
click at [289, 76] on span "home Home" at bounding box center [282, 75] width 39 height 13
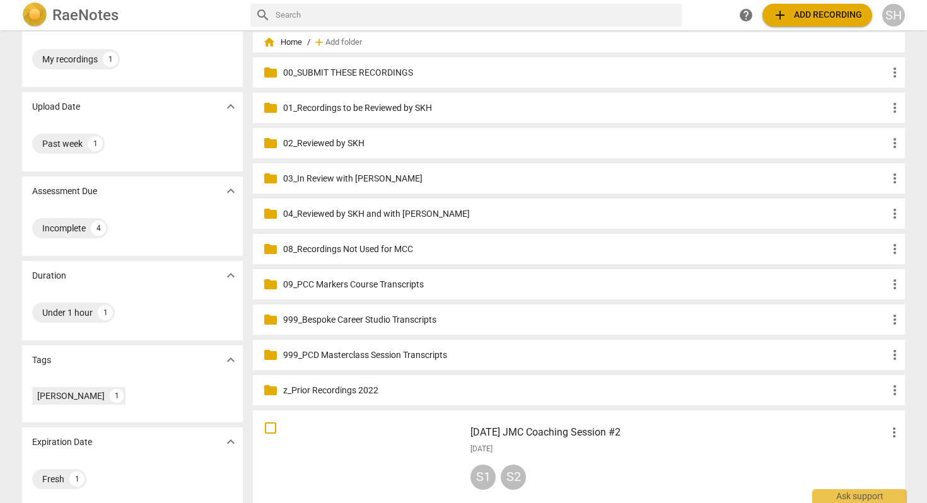
scroll to position [37, 0]
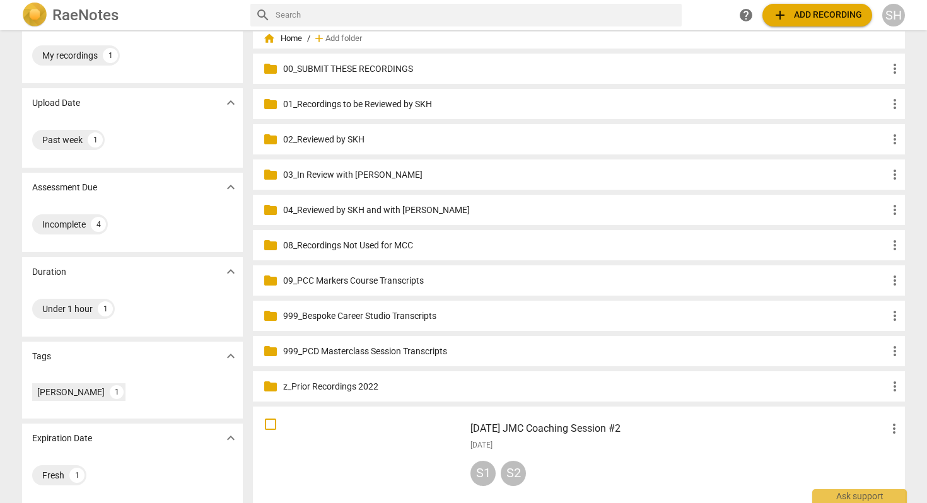
click at [336, 248] on p "08_Recordings Not Used for MCC" at bounding box center [585, 245] width 604 height 13
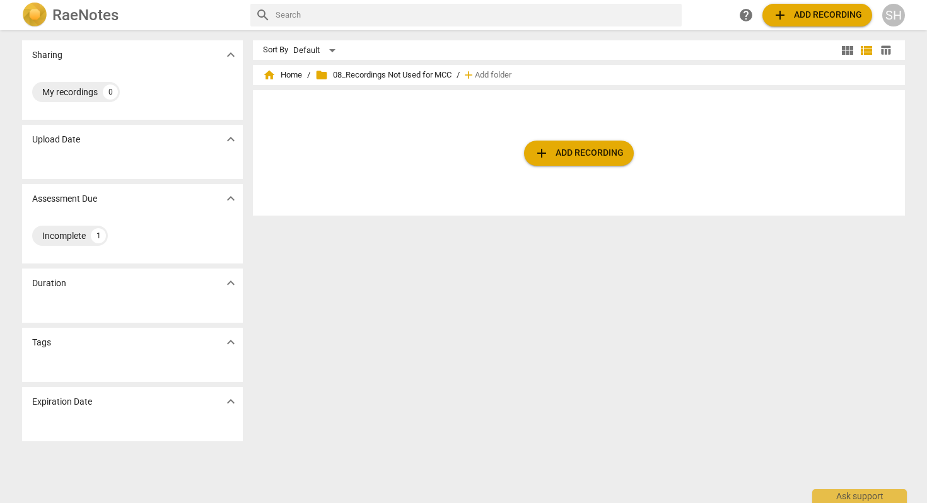
click at [346, 76] on span "folder 08_Recordings Not Used for MCC" at bounding box center [383, 75] width 136 height 13
click at [293, 70] on span "home Home" at bounding box center [282, 75] width 39 height 13
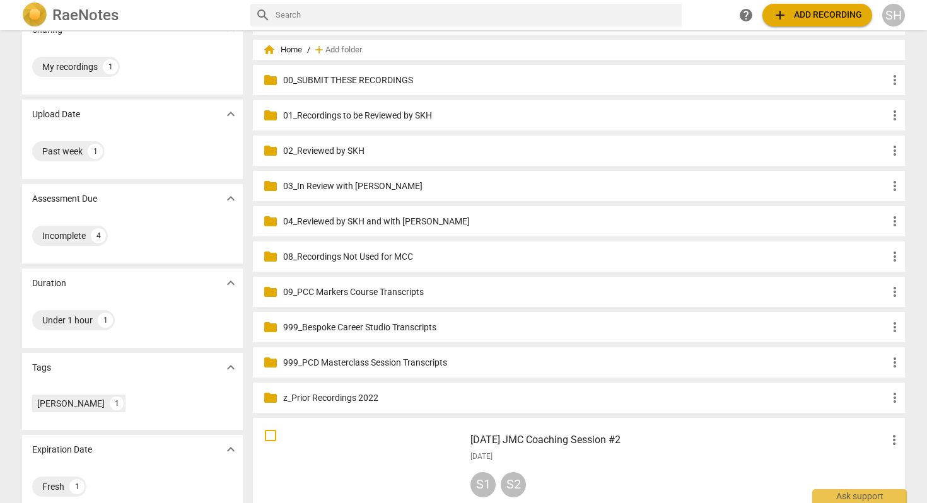
scroll to position [76, 0]
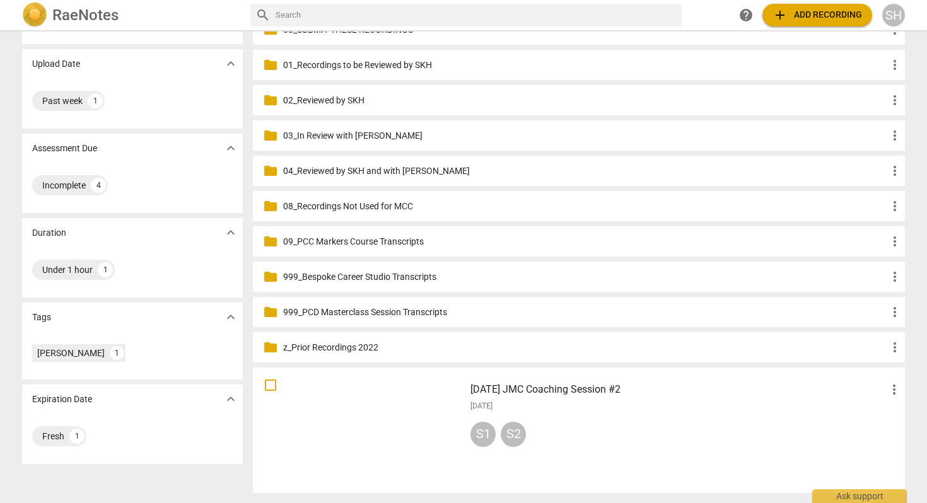
click at [563, 390] on h3 "2025.09.10 JMC Coaching Session #2" at bounding box center [679, 389] width 416 height 15
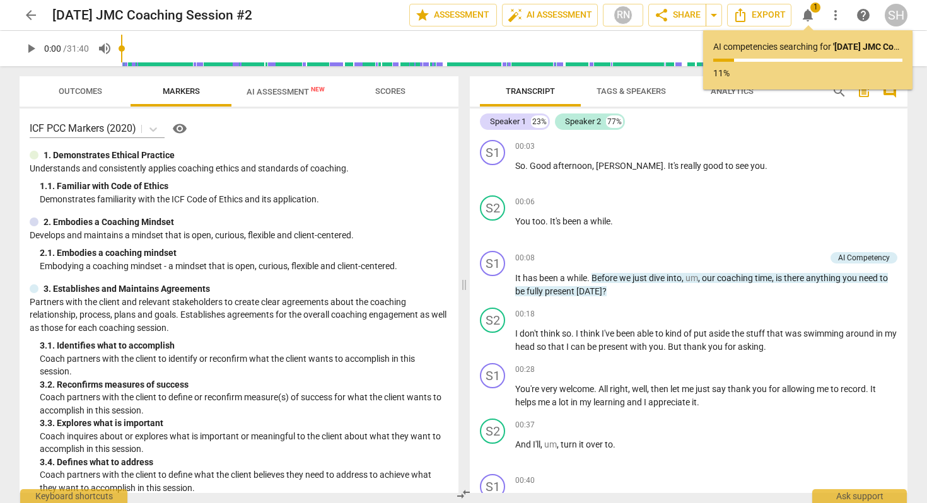
click at [293, 87] on span "AI Assessment New" at bounding box center [286, 91] width 78 height 9
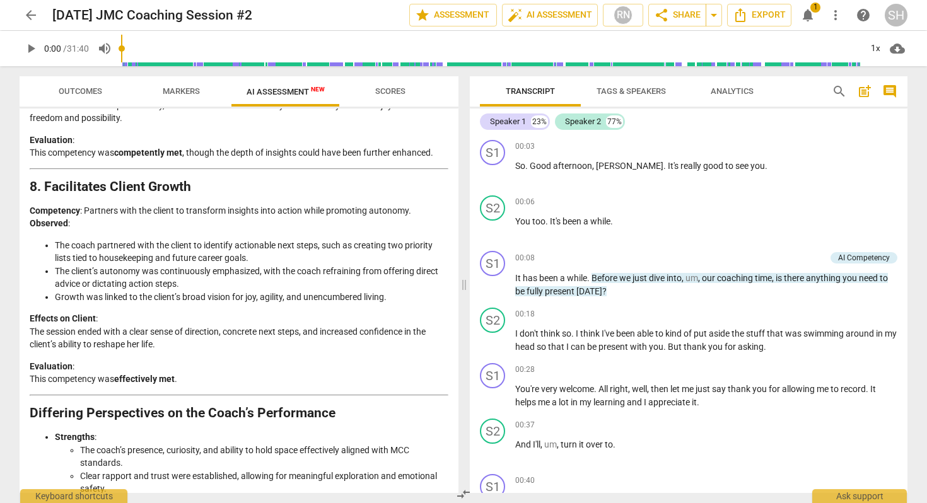
scroll to position [2112, 0]
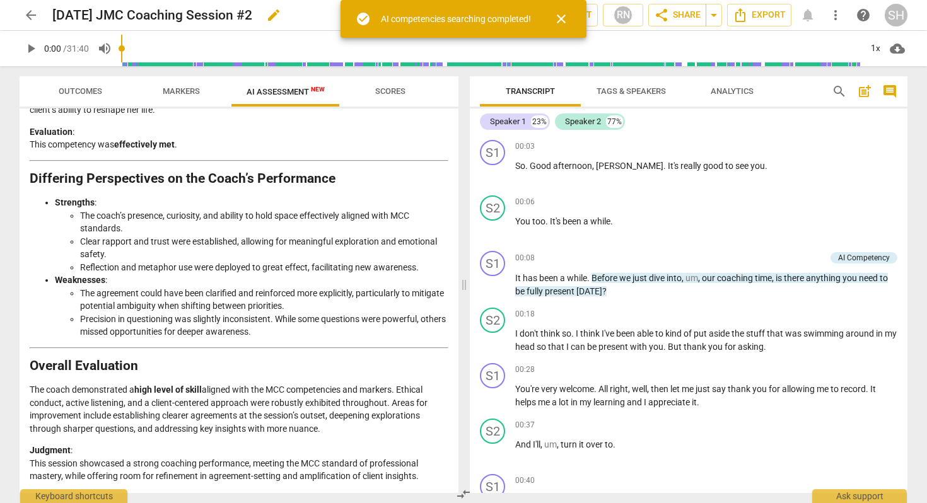
click at [156, 15] on h2 "2025.09.10 JMC Coaching Session #2" at bounding box center [152, 16] width 200 height 16
click at [127, 12] on h2 "2025.09.10 JMC Coaching Session #2" at bounding box center [152, 16] width 200 height 16
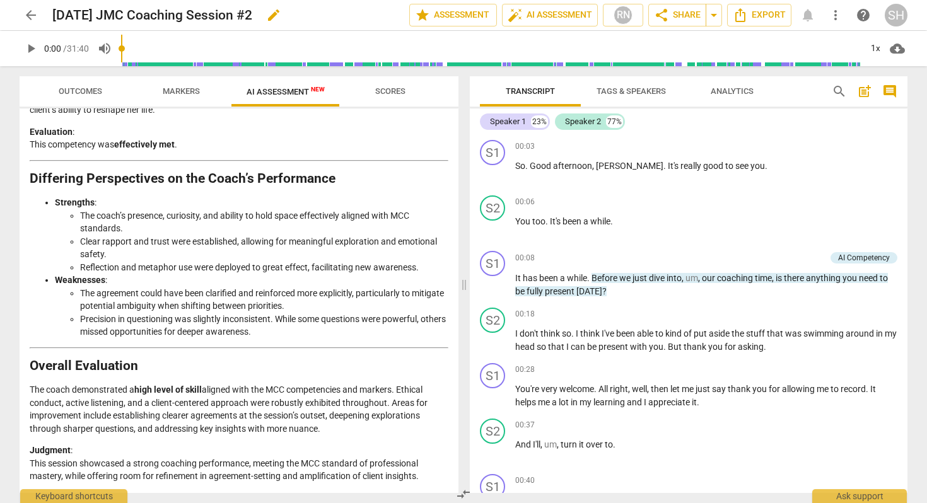
click at [126, 15] on h2 "2025.09.10 JMC Coaching Session #2" at bounding box center [152, 16] width 200 height 16
click at [281, 16] on span "edit" at bounding box center [273, 15] width 15 height 15
click at [122, 13] on input "2025.09.10 JMC Coaching Session #2" at bounding box center [202, 15] width 301 height 24
type input "2025.09.10 Sharon Hull Intensive Mentor Coaching ReviewJMC Coaching Session #2"
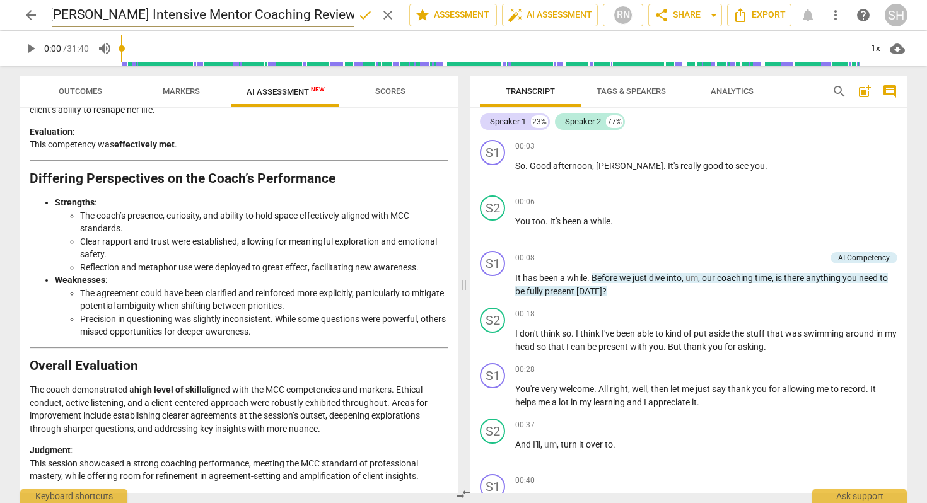
scroll to position [0, 0]
click at [359, 11] on span "done" at bounding box center [365, 15] width 15 height 15
click at [33, 16] on span "arrow_back" at bounding box center [30, 15] width 15 height 15
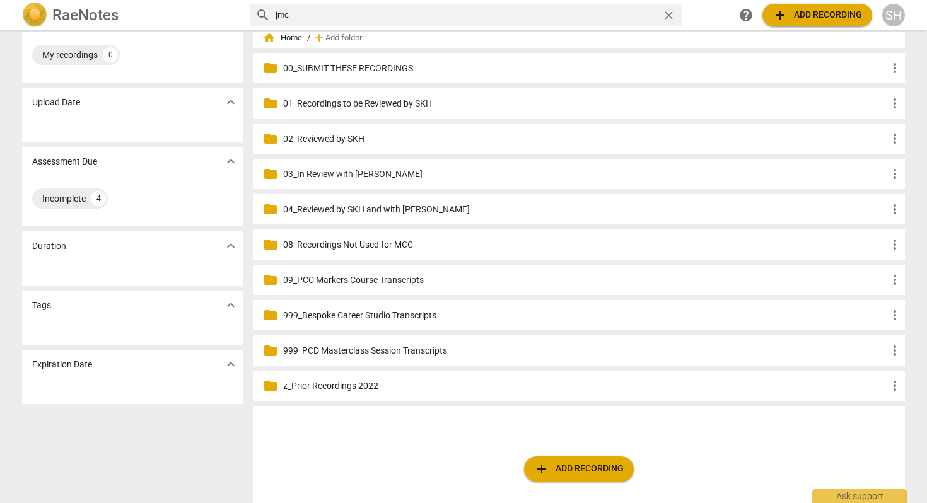
scroll to position [76, 0]
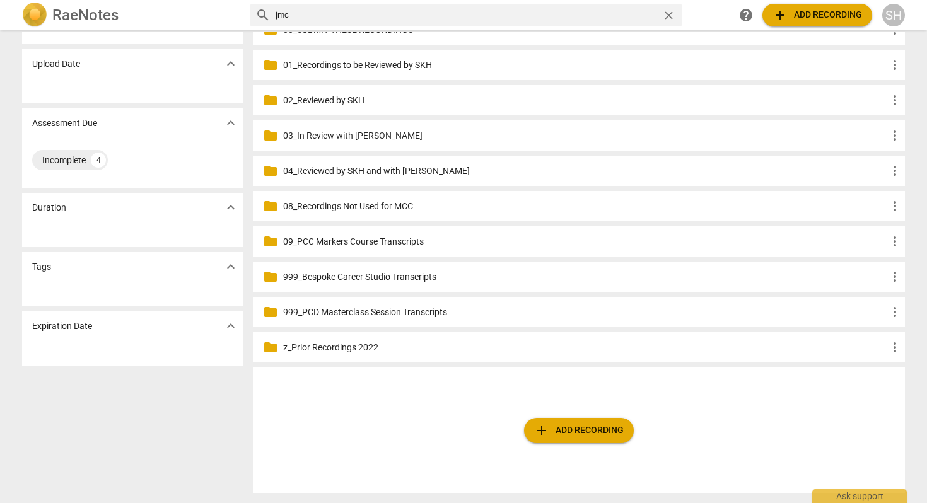
click at [310, 15] on input "jmc" at bounding box center [467, 15] width 382 height 20
type input "j"
click at [384, 423] on div "add Add recording" at bounding box center [579, 431] width 652 height 126
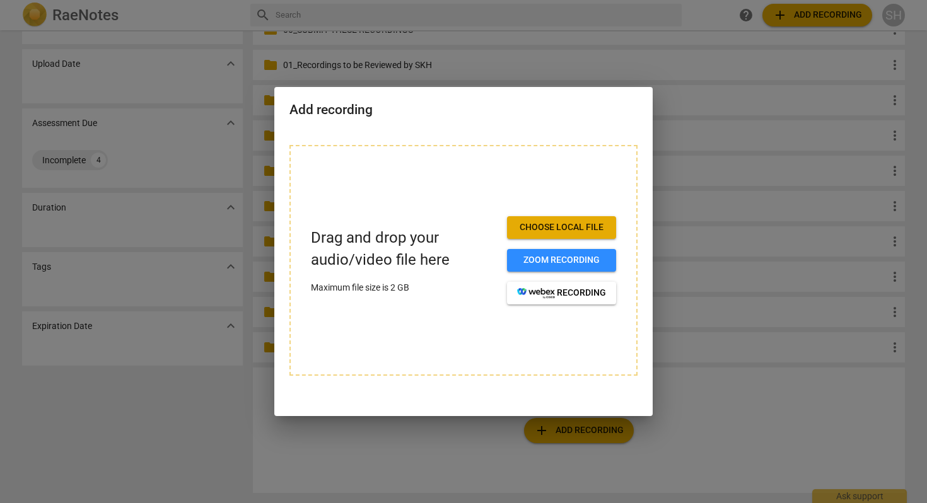
click at [612, 38] on div at bounding box center [463, 251] width 927 height 503
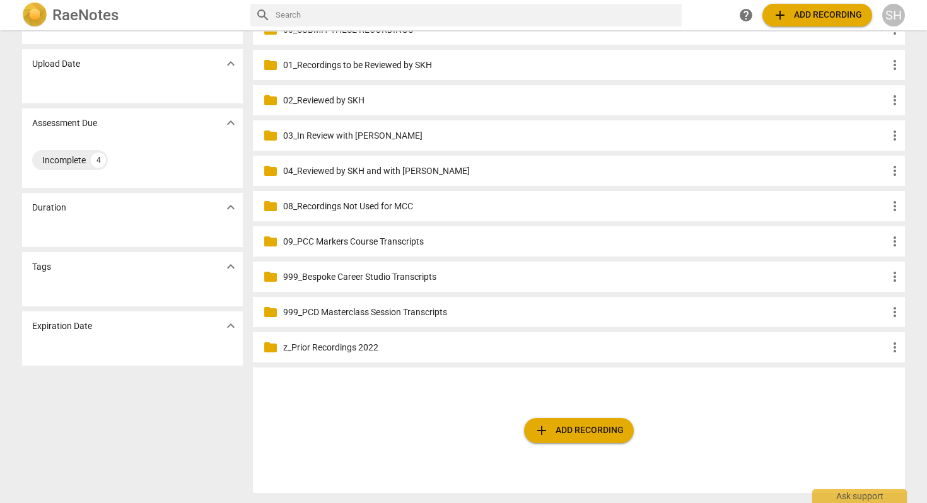
scroll to position [0, 0]
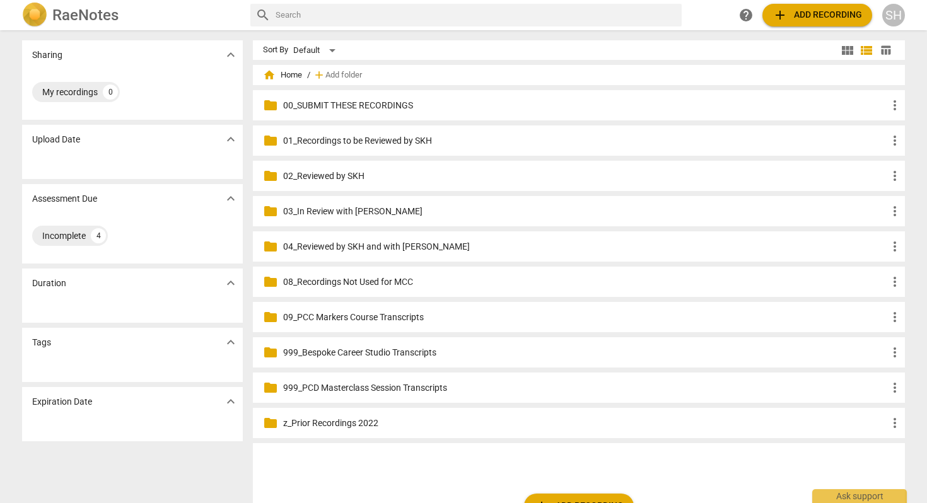
click at [286, 76] on span "home Home" at bounding box center [282, 75] width 39 height 13
click at [265, 79] on span "home" at bounding box center [269, 75] width 13 height 13
click at [286, 76] on span "home Home" at bounding box center [282, 75] width 39 height 13
click at [307, 210] on p "03_In Review with [PERSON_NAME]" at bounding box center [585, 211] width 604 height 13
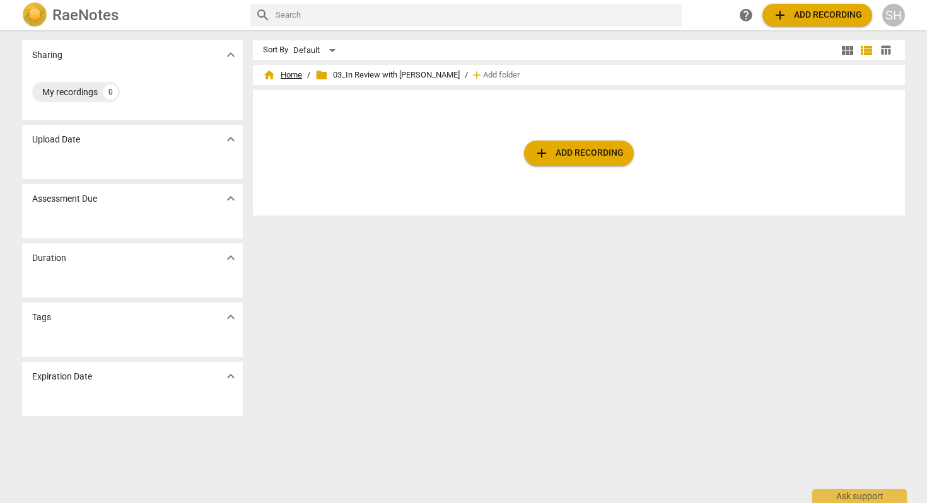
click at [287, 74] on span "home Home" at bounding box center [282, 75] width 39 height 13
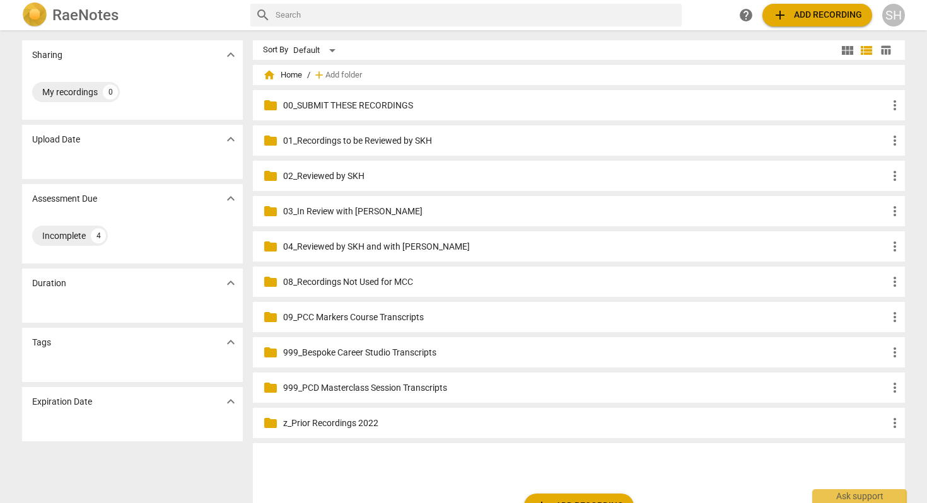
click at [331, 247] on p "04_Reviewed by SKH and with [PERSON_NAME]" at bounding box center [585, 246] width 604 height 13
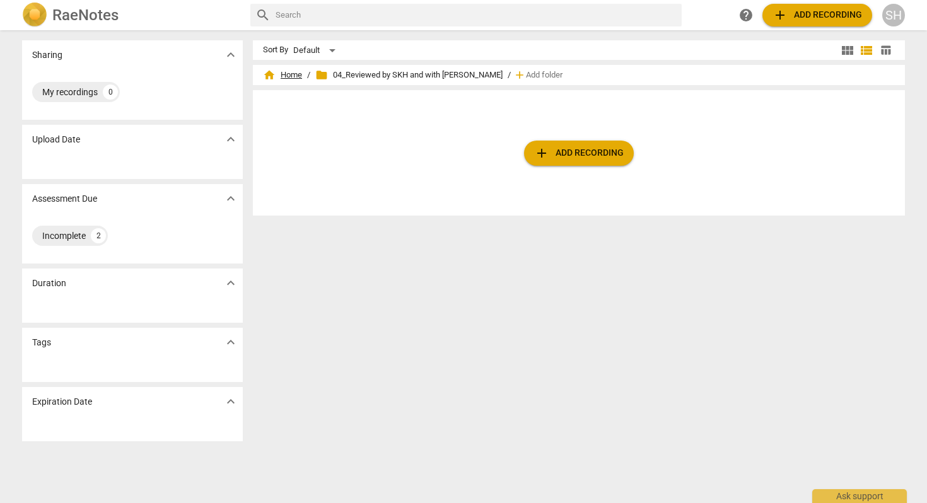
click at [289, 76] on span "home Home" at bounding box center [282, 75] width 39 height 13
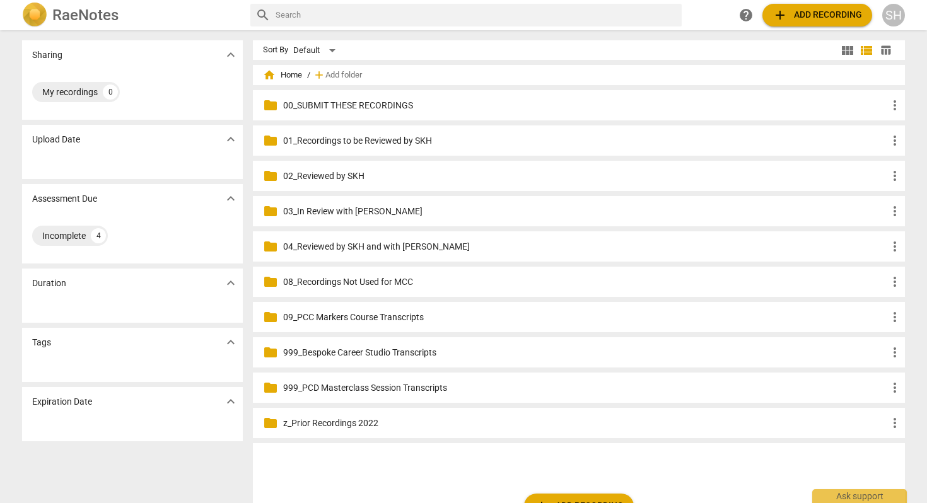
click at [361, 284] on p "08_Recordings Not Used for MCC" at bounding box center [585, 282] width 604 height 13
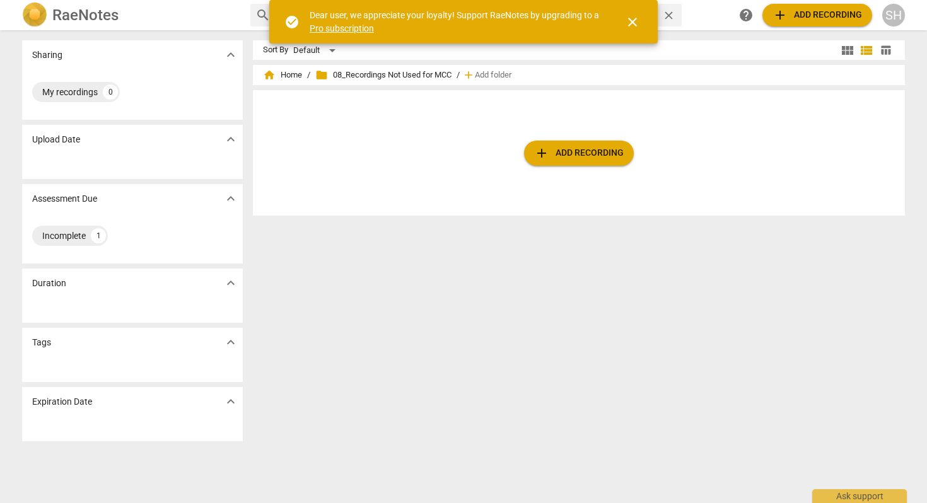
click at [638, 22] on span "close" at bounding box center [632, 22] width 15 height 15
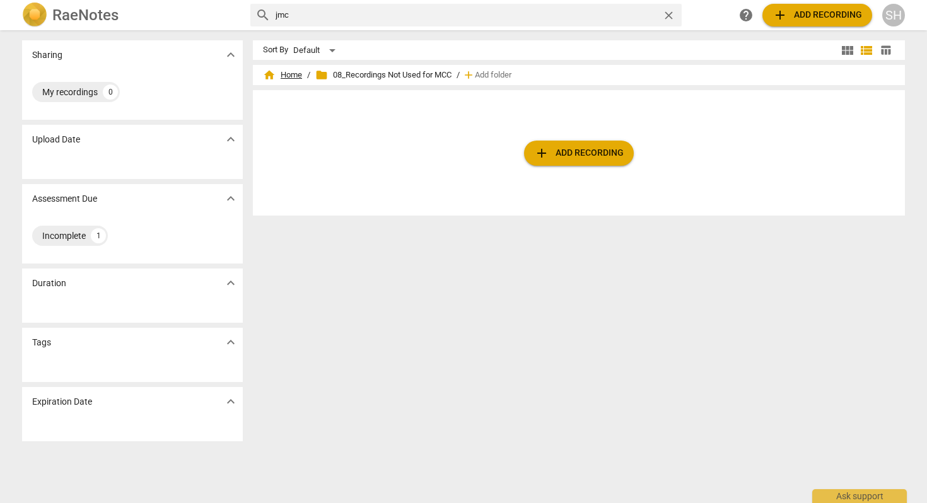
click at [284, 73] on span "home Home" at bounding box center [282, 75] width 39 height 13
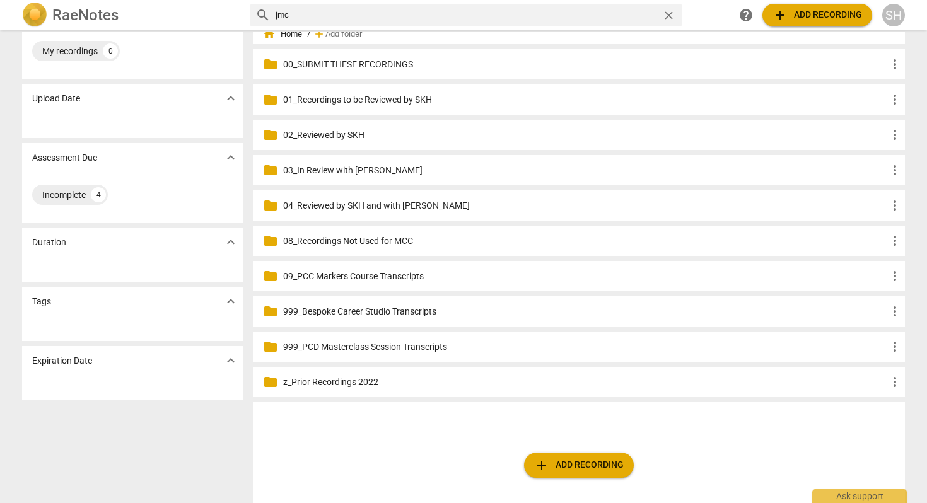
scroll to position [42, 0]
click at [69, 192] on div "Incomplete" at bounding box center [64, 194] width 44 height 13
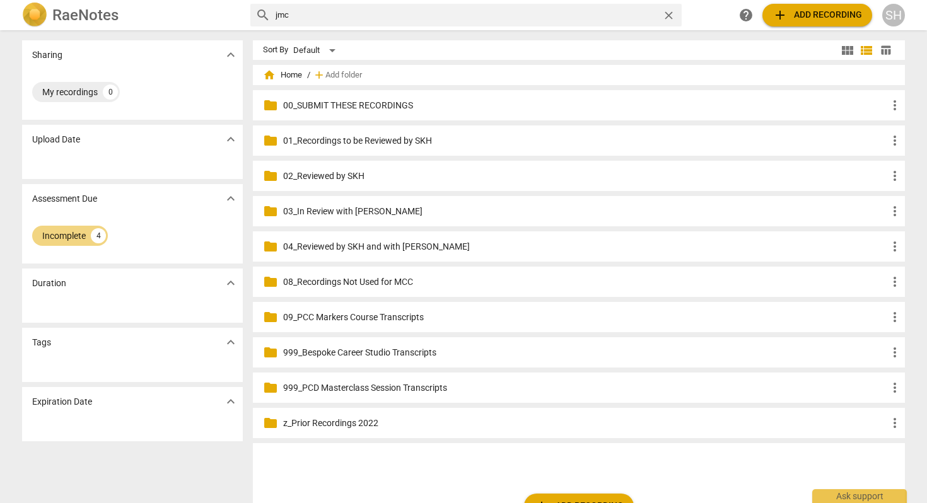
click at [892, 15] on div "SH" at bounding box center [893, 15] width 23 height 23
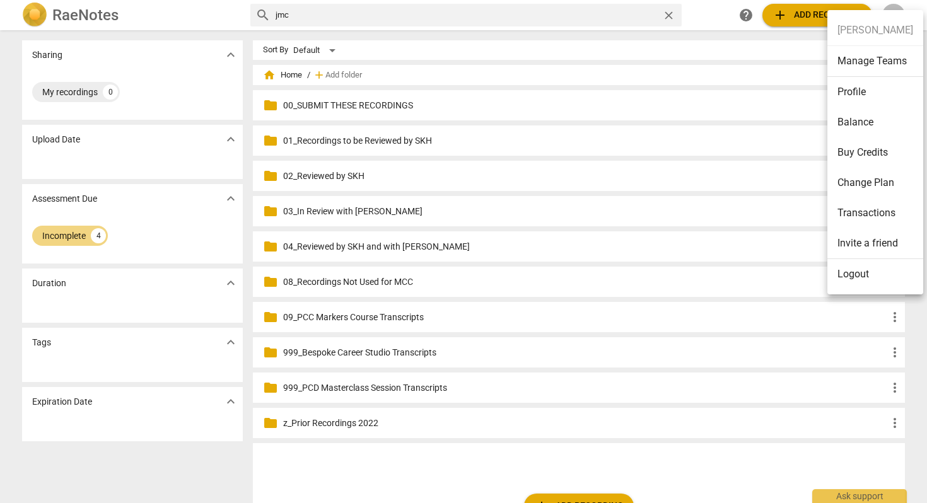
click at [856, 274] on li "Logout" at bounding box center [875, 274] width 96 height 30
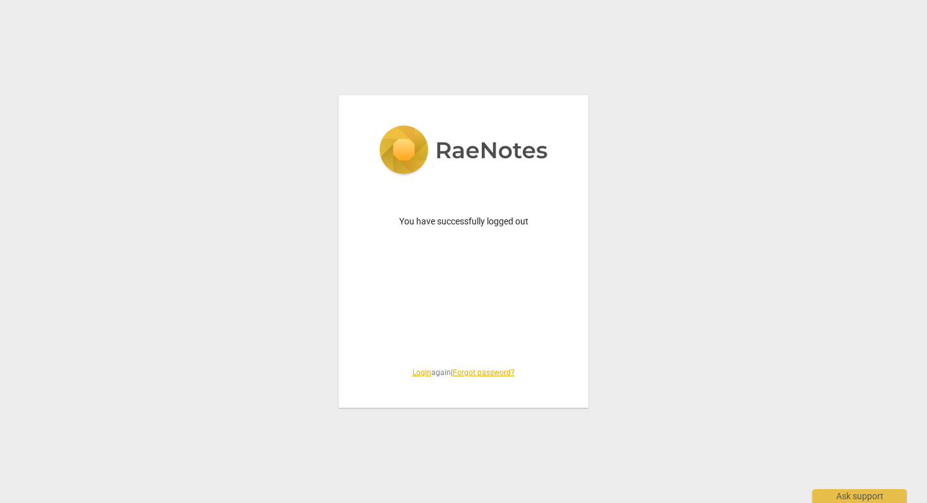
click at [422, 375] on link "Login" at bounding box center [421, 372] width 19 height 9
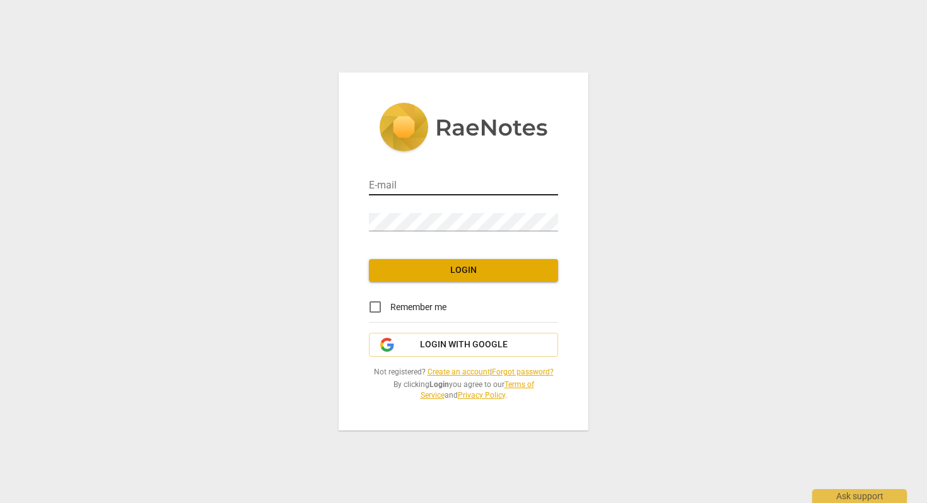
click at [394, 185] on input "email" at bounding box center [463, 186] width 189 height 18
type input "vendors@mettasolutions.com"
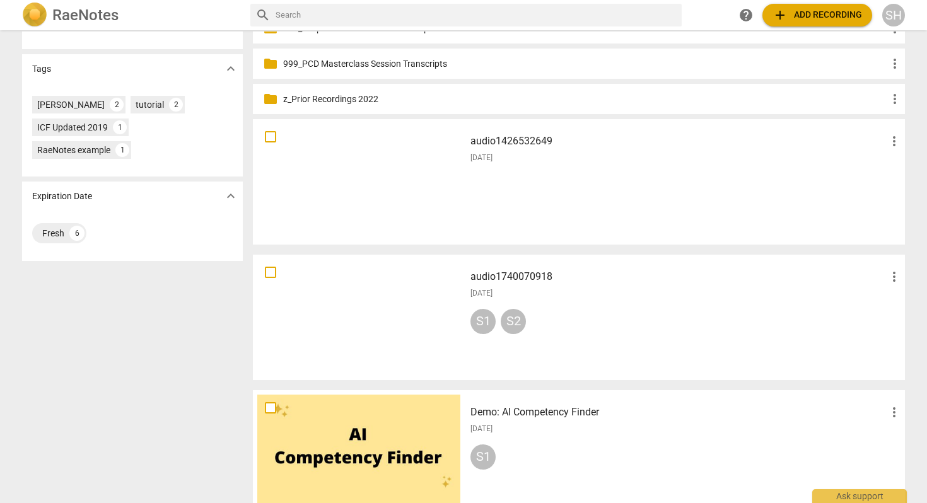
scroll to position [325, 0]
click at [52, 230] on div "Fresh" at bounding box center [53, 232] width 22 height 13
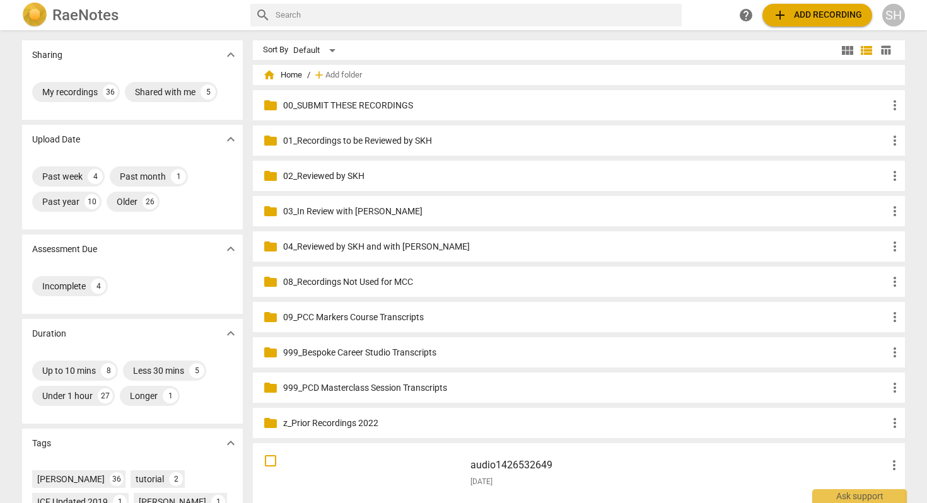
click at [322, 16] on input "text" at bounding box center [476, 15] width 401 height 20
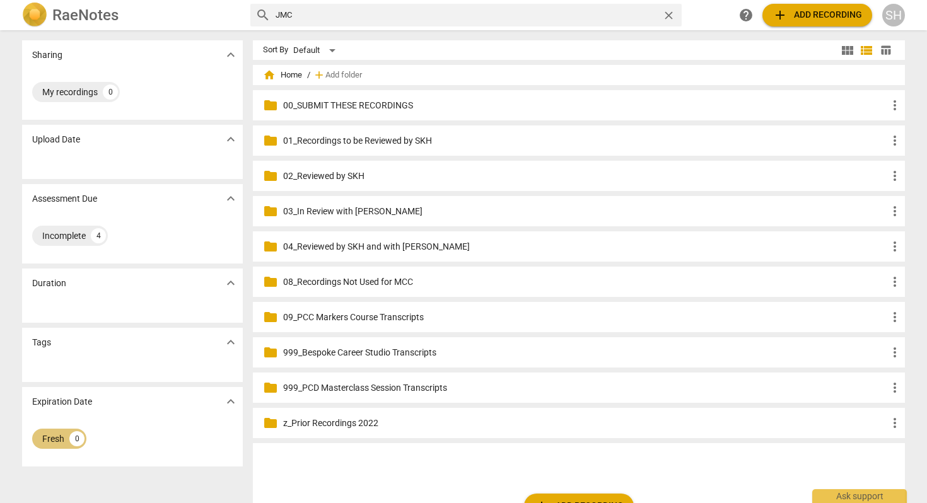
click at [63, 437] on div "Fresh 0" at bounding box center [59, 439] width 54 height 20
click at [348, 103] on p "00_SUBMIT THESE RECORDINGS" at bounding box center [585, 105] width 604 height 13
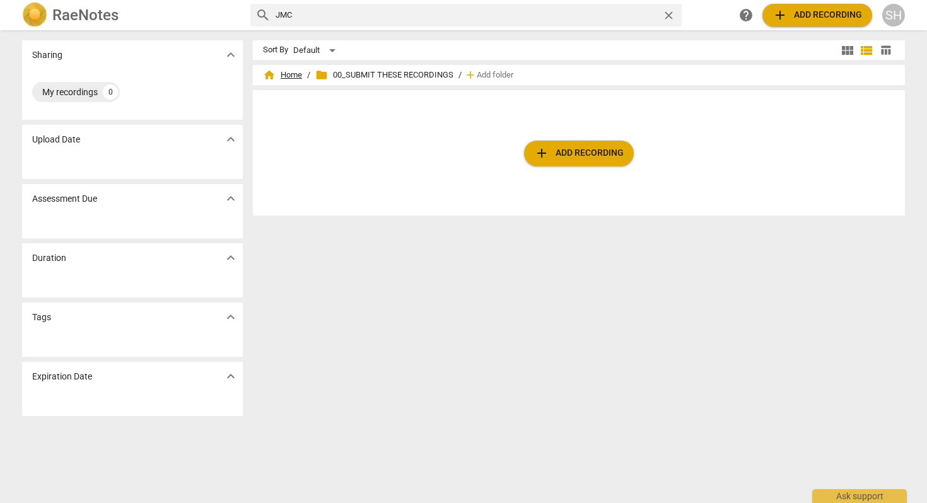
click at [289, 76] on span "home Home" at bounding box center [282, 75] width 39 height 13
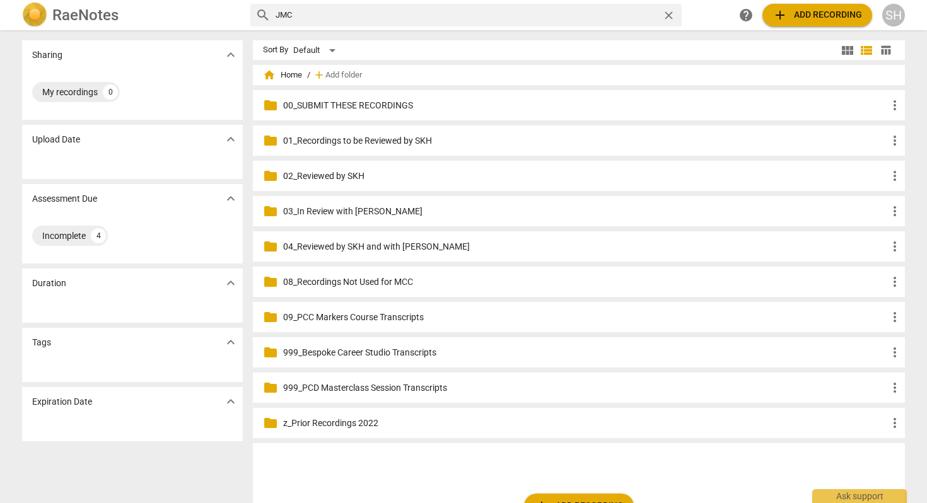
click at [308, 144] on p "01_Recordings to be Reviewed by SKH" at bounding box center [585, 140] width 604 height 13
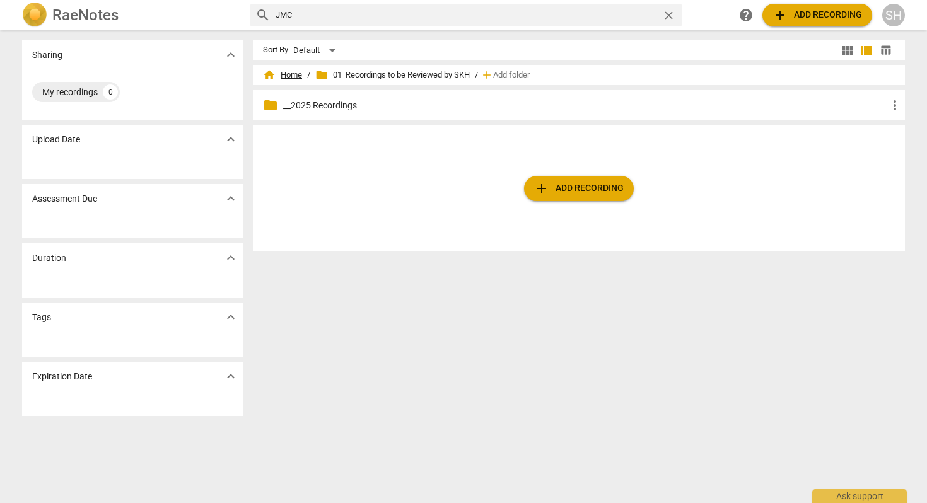
click at [291, 77] on span "home Home" at bounding box center [282, 75] width 39 height 13
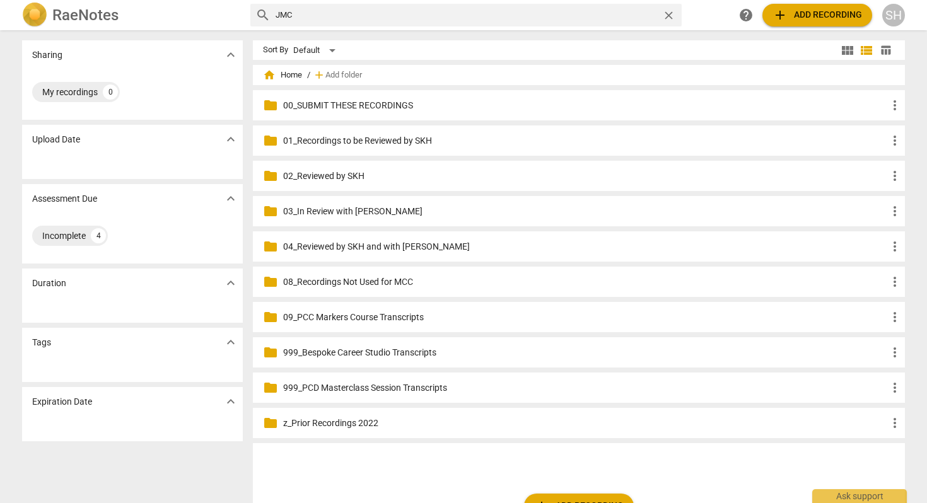
click at [310, 180] on p "02_Reviewed by SKH" at bounding box center [585, 176] width 604 height 13
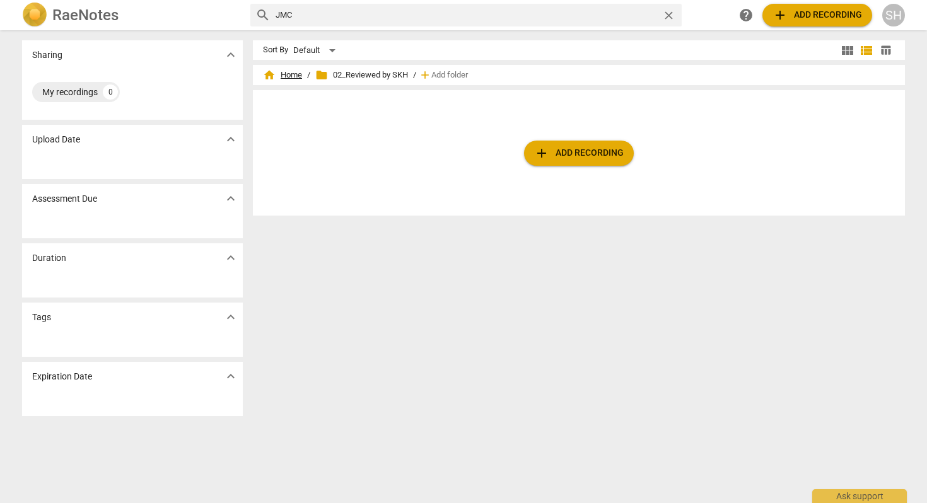
click at [284, 77] on span "home Home" at bounding box center [282, 75] width 39 height 13
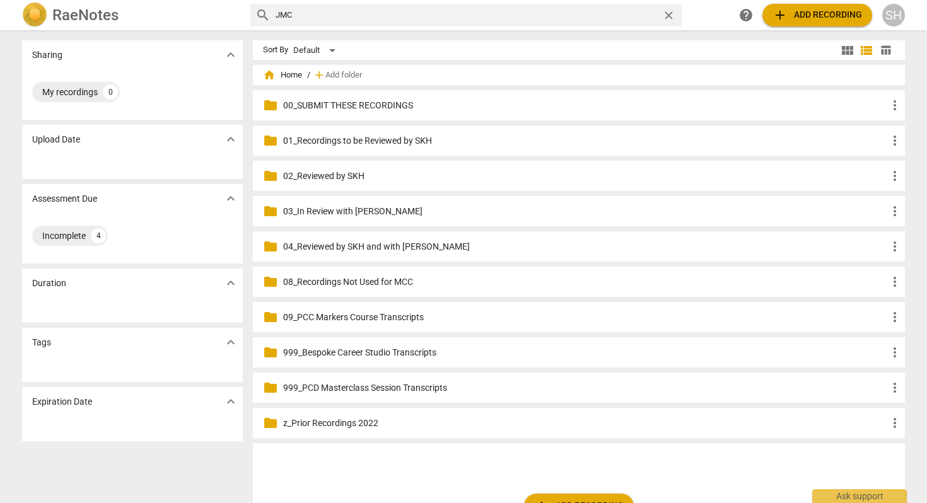
click at [299, 209] on p "03_In Review with [PERSON_NAME]" at bounding box center [585, 211] width 604 height 13
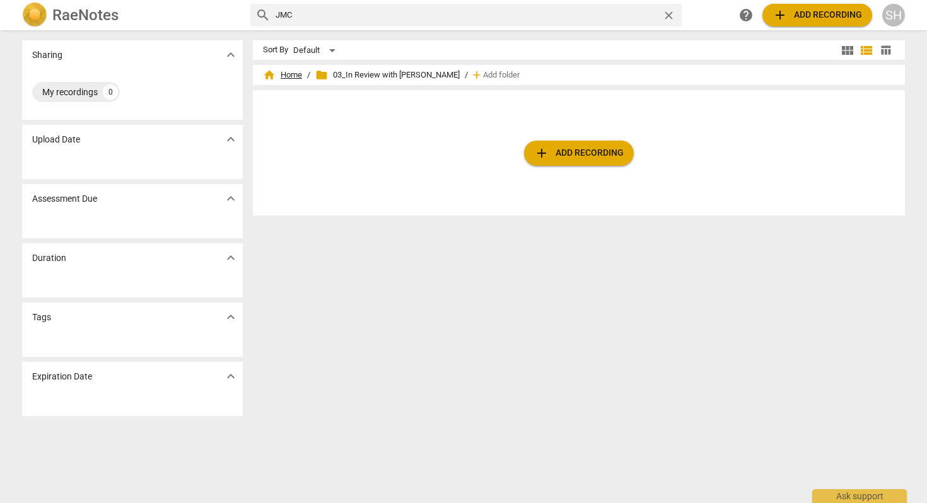
click at [289, 74] on span "home Home" at bounding box center [282, 75] width 39 height 13
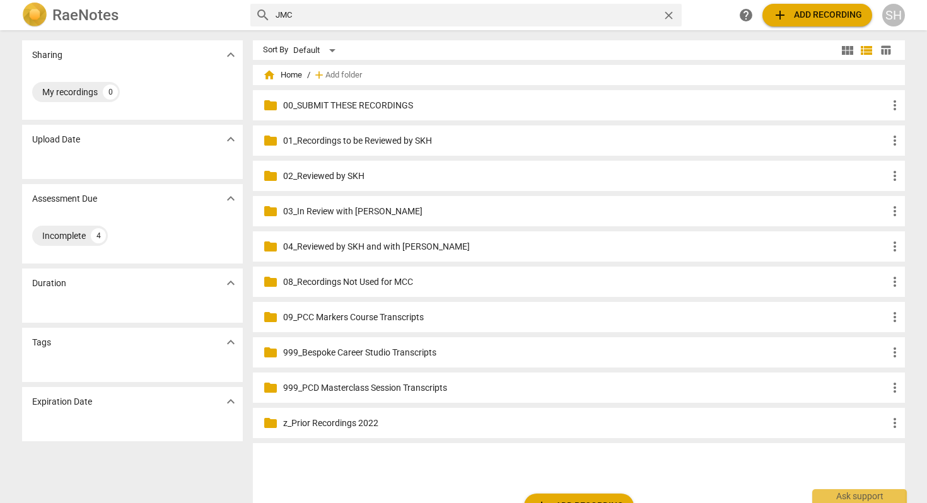
drag, startPoint x: 326, startPoint y: 15, endPoint x: 271, endPoint y: 10, distance: 55.7
click at [270, 10] on div "search JMC close" at bounding box center [465, 15] width 431 height 23
type input "2025.09.10"
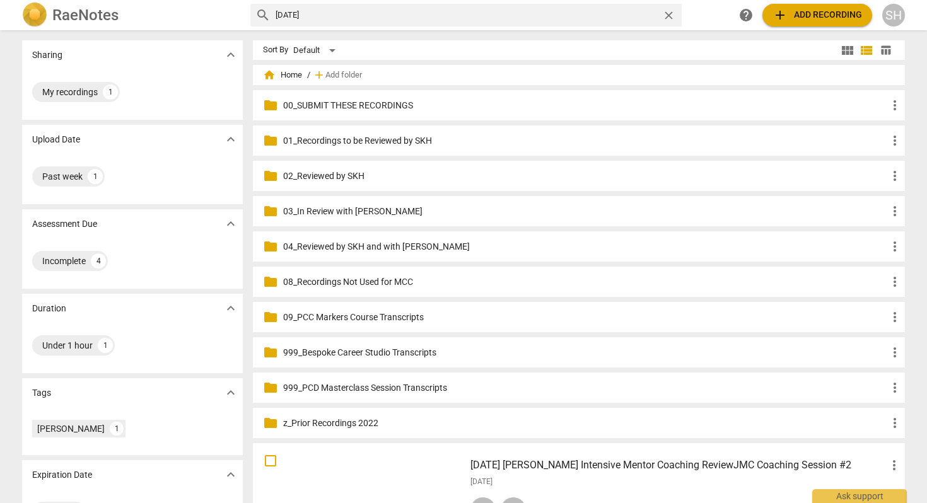
scroll to position [76, 0]
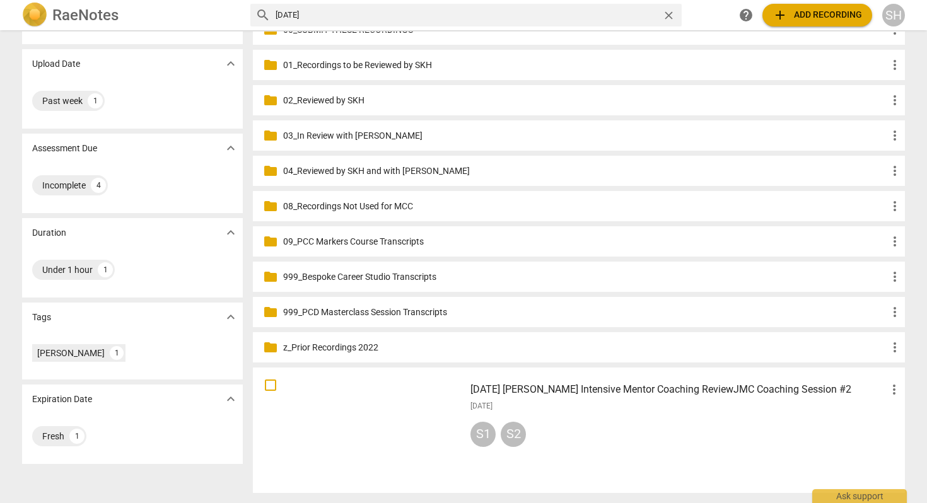
click at [756, 392] on h3 "2025.09.10 Sharon Hull Intensive Mentor Coaching ReviewJMC Coaching Session #2" at bounding box center [679, 389] width 416 height 15
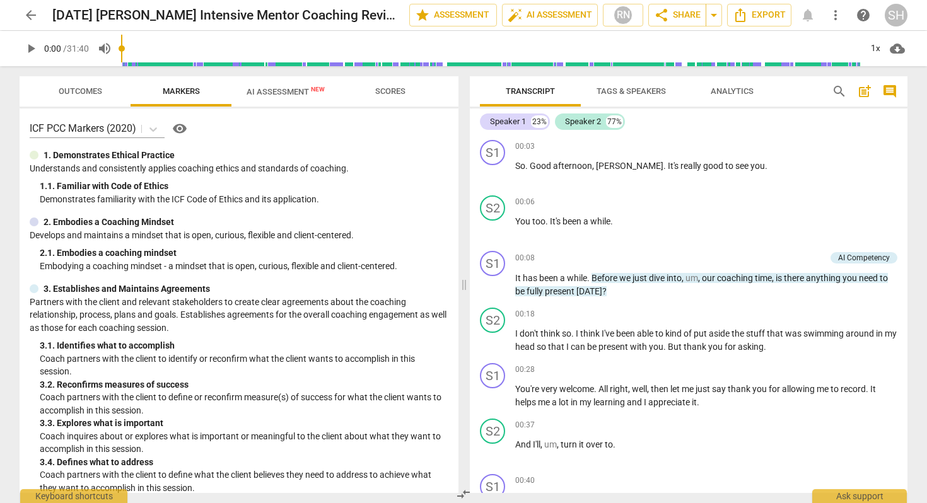
click at [280, 90] on span "AI Assessment New" at bounding box center [286, 91] width 78 height 9
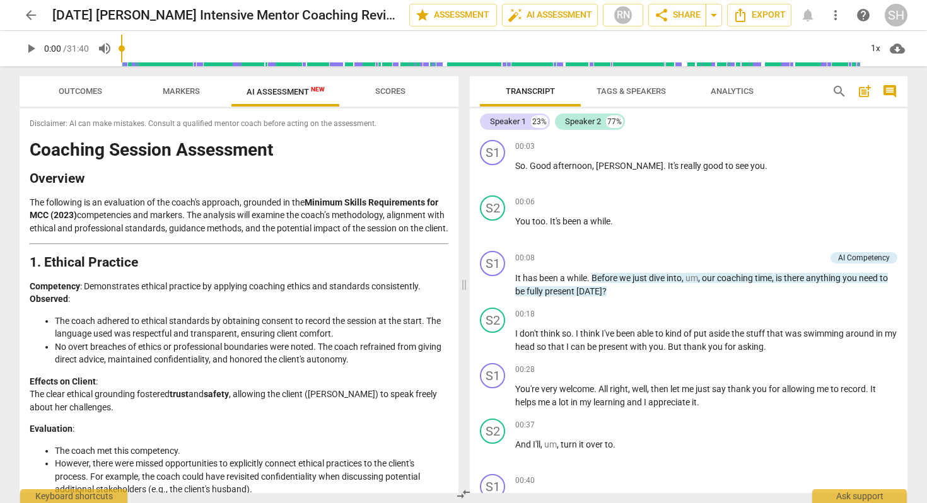
click at [30, 18] on span "arrow_back" at bounding box center [30, 15] width 15 height 15
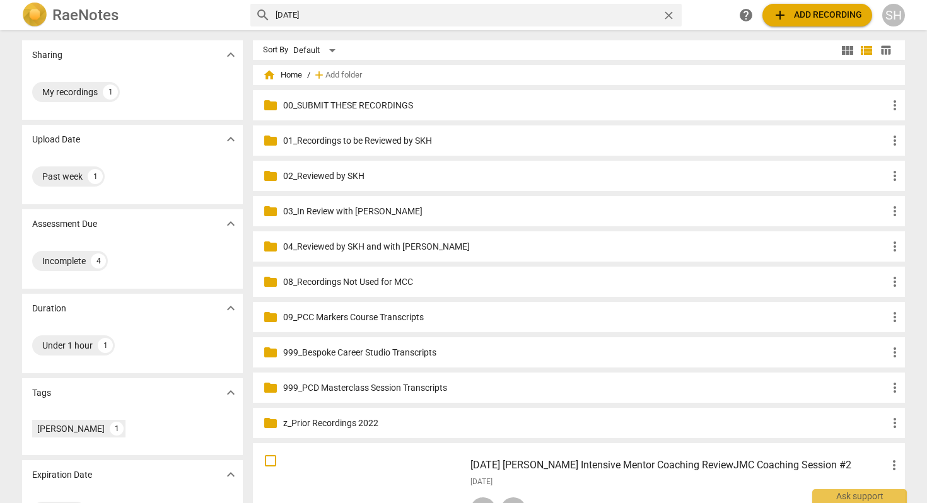
click at [893, 466] on span "more_vert" at bounding box center [894, 465] width 15 height 15
click at [893, 447] on li "Move" at bounding box center [892, 443] width 48 height 30
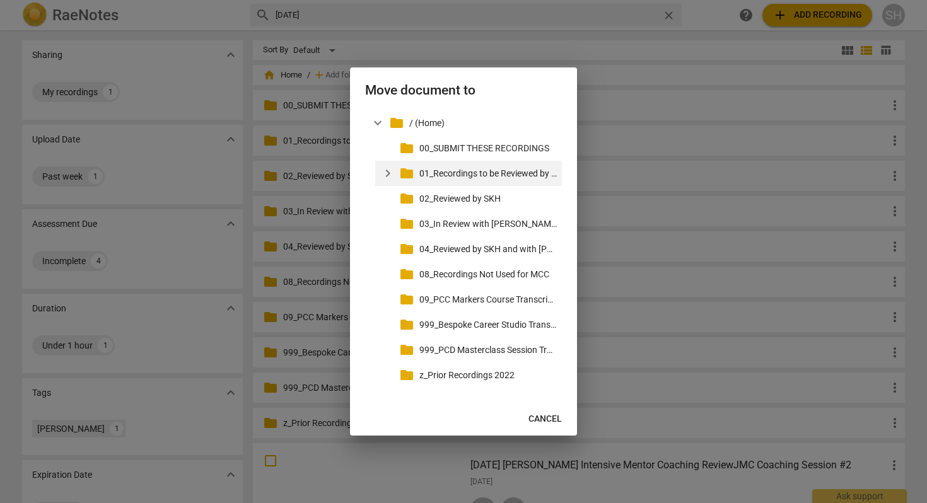
click at [386, 175] on span "expand_more" at bounding box center [387, 173] width 15 height 15
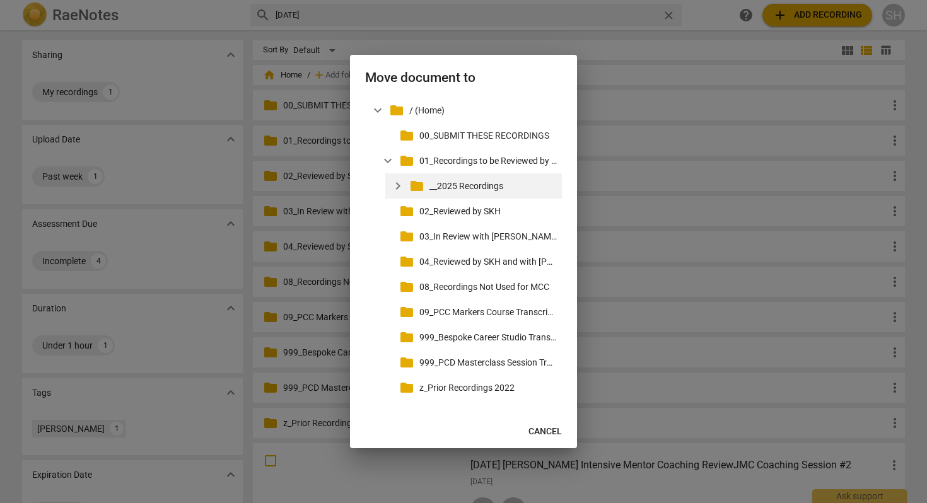
click at [397, 188] on span "expand_more" at bounding box center [397, 185] width 15 height 15
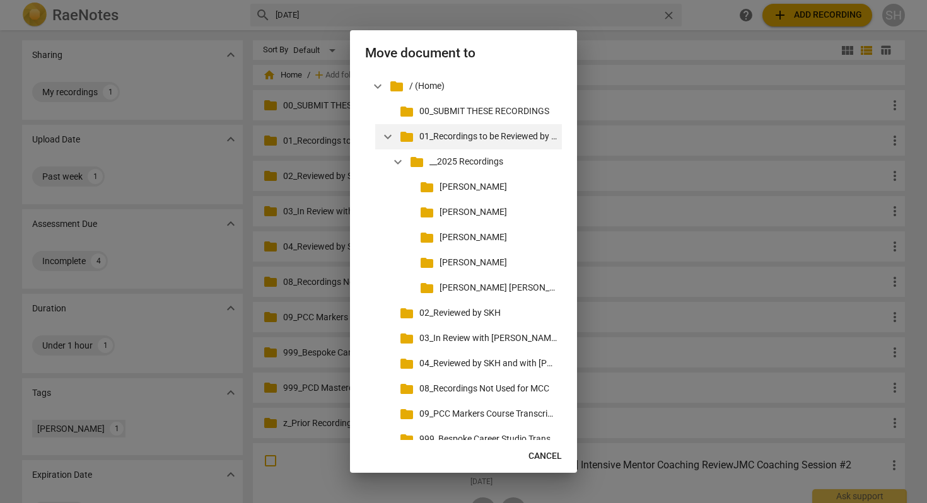
click at [462, 139] on p "01_Recordings to be Reviewed by SKH" at bounding box center [487, 136] width 137 height 13
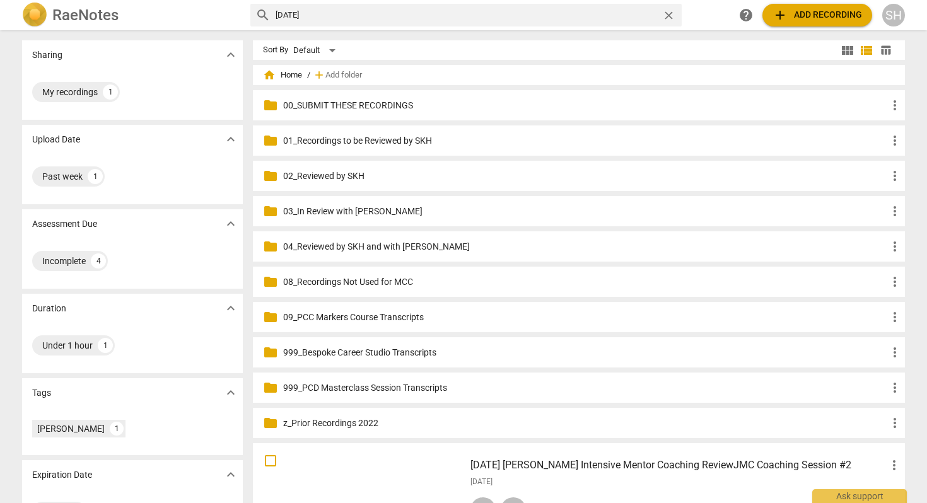
click at [891, 465] on span "more_vert" at bounding box center [894, 465] width 15 height 15
click at [893, 448] on li "Move" at bounding box center [892, 443] width 48 height 30
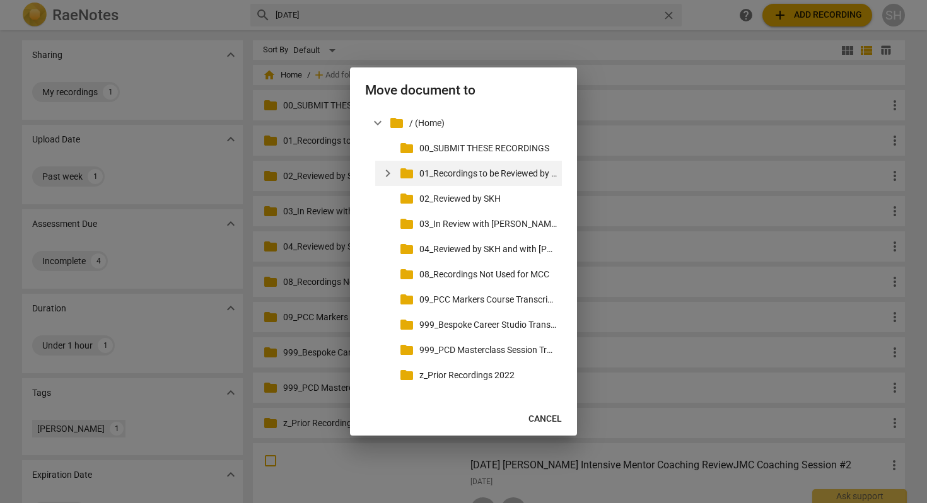
click at [447, 172] on p "01_Recordings to be Reviewed by SKH" at bounding box center [487, 173] width 137 height 13
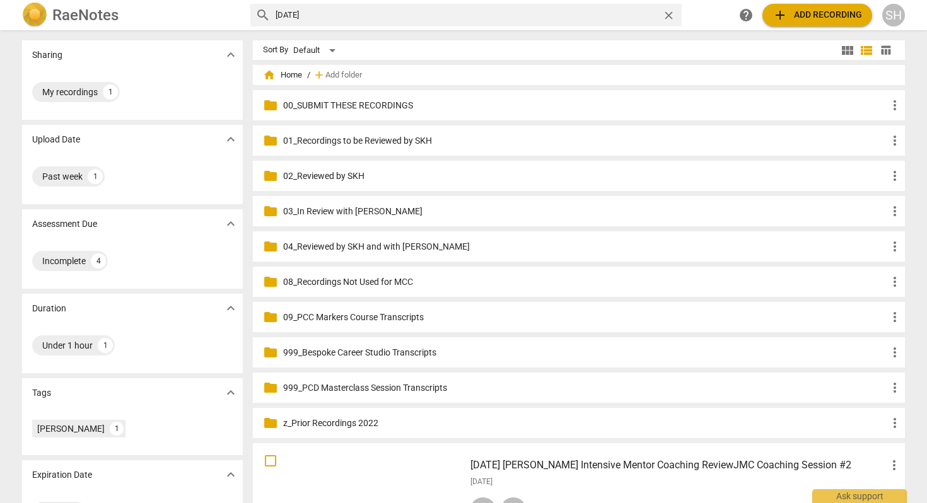
click at [360, 137] on p "01_Recordings to be Reviewed by SKH" at bounding box center [585, 140] width 604 height 13
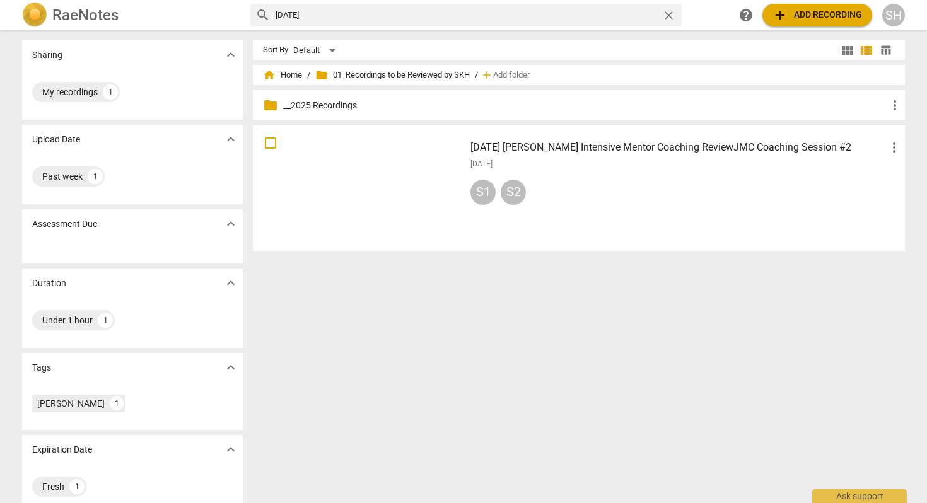
click at [321, 105] on p "__2025 Recordings" at bounding box center [585, 105] width 604 height 13
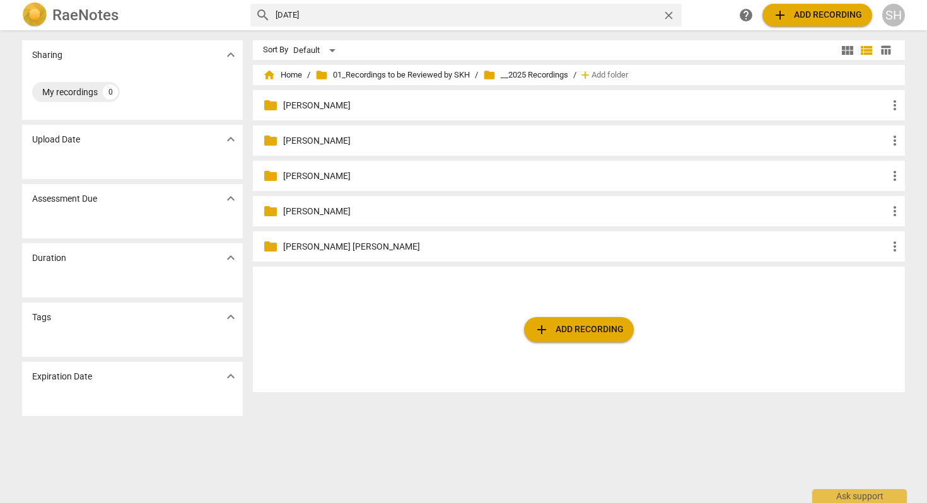
click at [307, 106] on p "[PERSON_NAME]" at bounding box center [585, 105] width 604 height 13
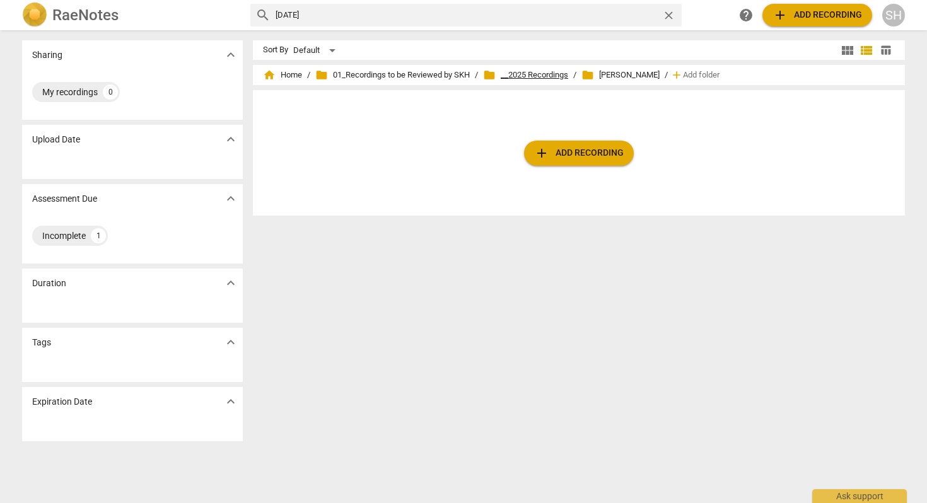
click at [527, 78] on span "folder __2025 Recordings" at bounding box center [525, 75] width 85 height 13
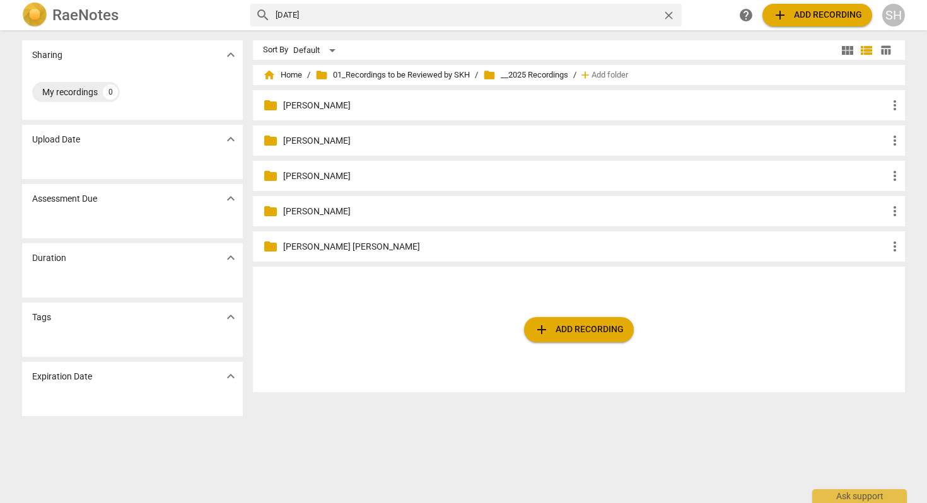
click at [315, 139] on p "[PERSON_NAME]" at bounding box center [585, 140] width 604 height 13
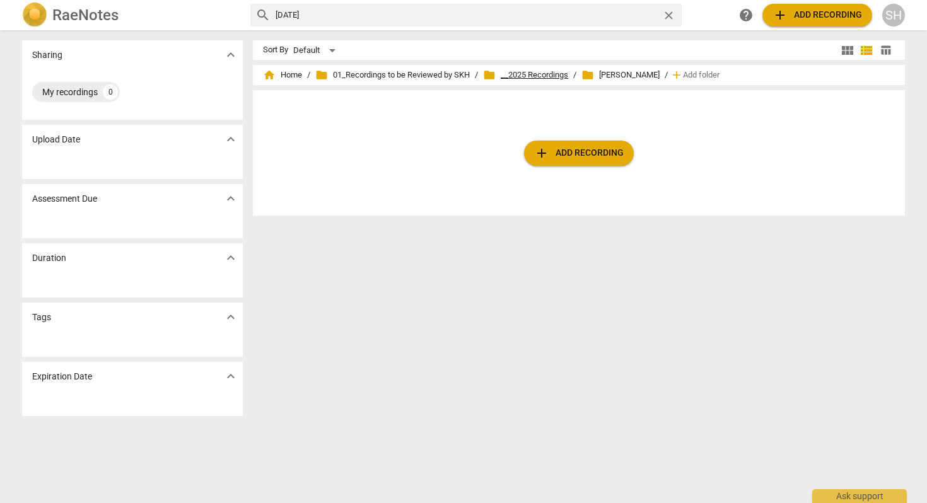
click at [554, 73] on span "folder __2025 Recordings" at bounding box center [525, 75] width 85 height 13
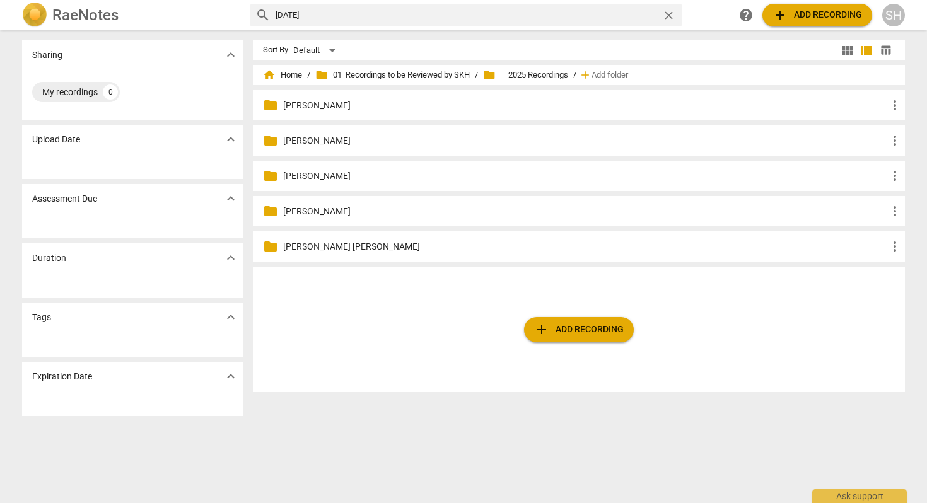
click at [319, 175] on p "[PERSON_NAME]" at bounding box center [585, 176] width 604 height 13
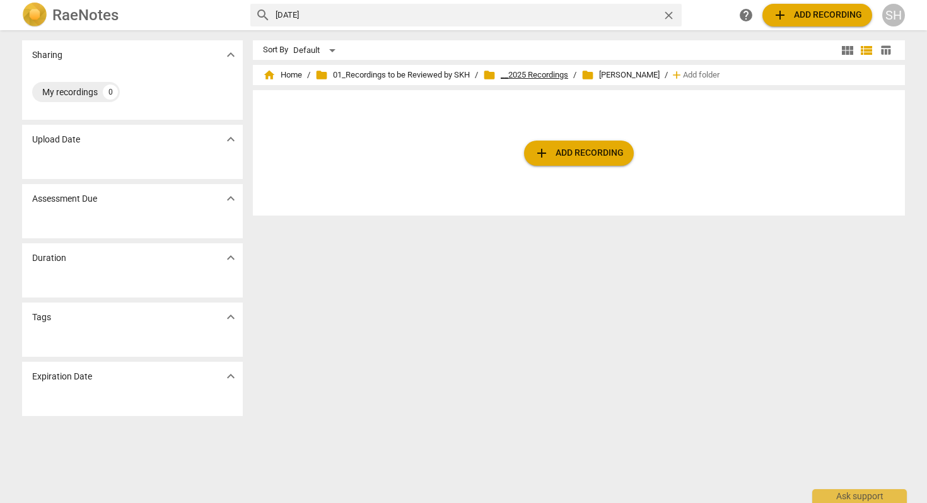
click at [554, 73] on span "folder __2025 Recordings" at bounding box center [525, 75] width 85 height 13
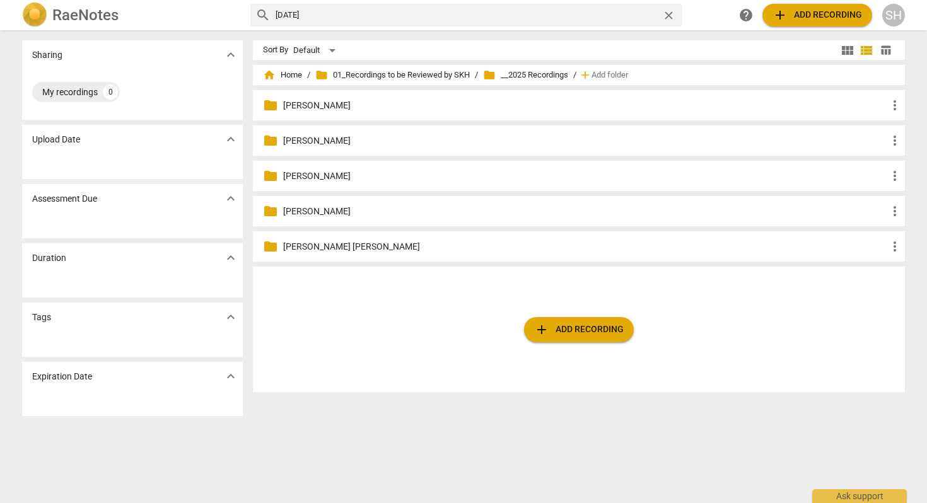
click at [302, 211] on p "[PERSON_NAME]" at bounding box center [585, 211] width 604 height 13
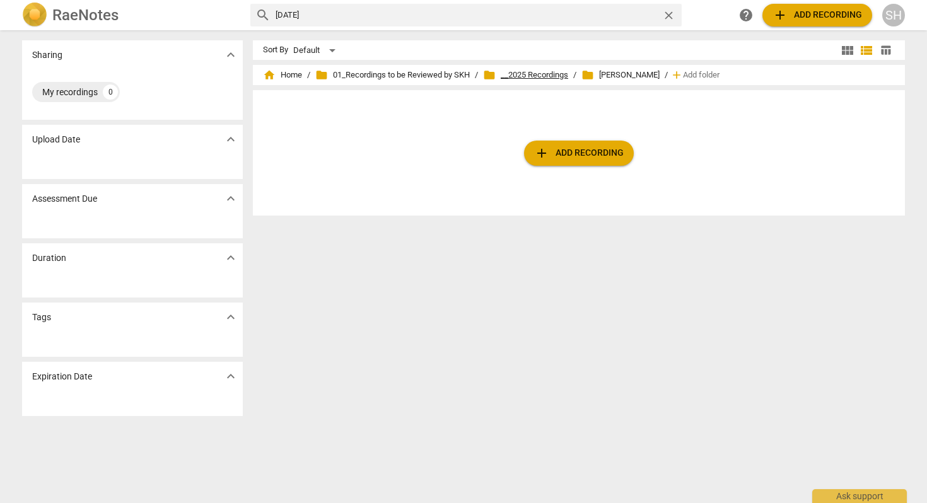
click at [539, 76] on span "folder __2025 Recordings" at bounding box center [525, 75] width 85 height 13
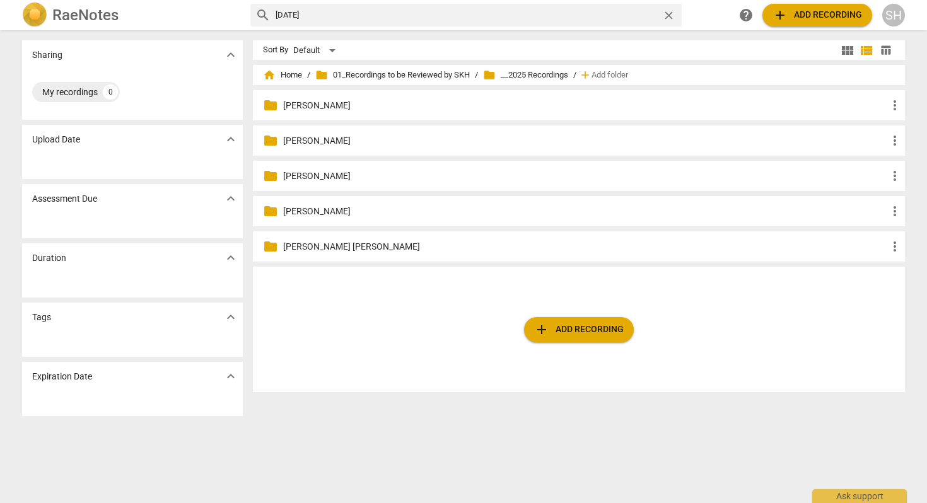
click at [310, 248] on p "[PERSON_NAME] [PERSON_NAME]" at bounding box center [585, 246] width 604 height 13
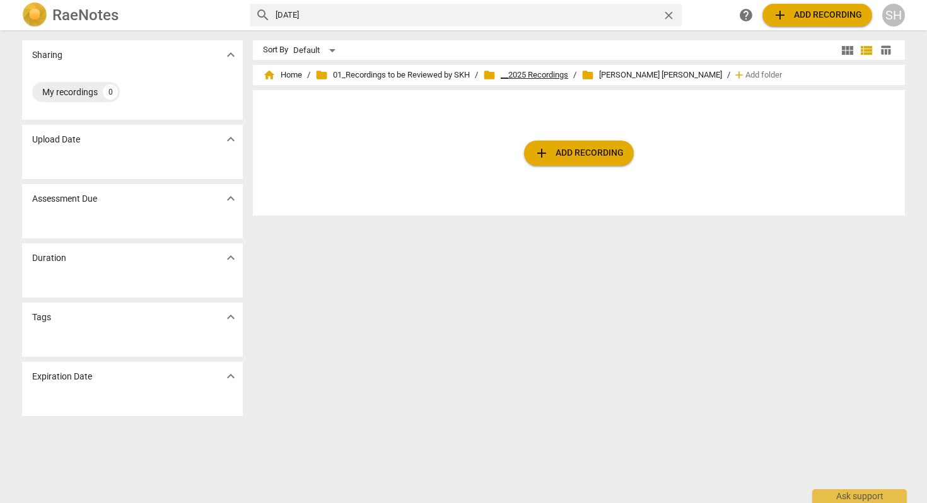
click at [544, 76] on span "folder __2025 Recordings" at bounding box center [525, 75] width 85 height 13
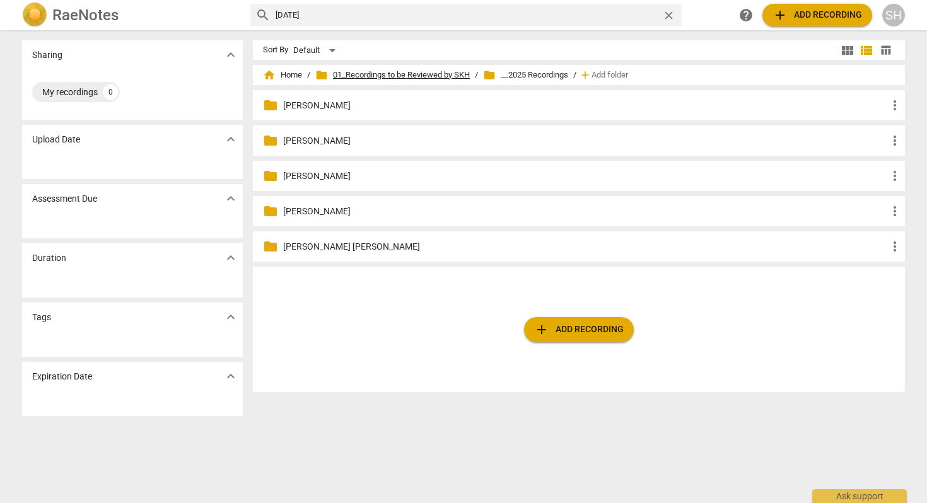
click at [402, 74] on span "folder 01_Recordings to be Reviewed by SKH" at bounding box center [392, 75] width 155 height 13
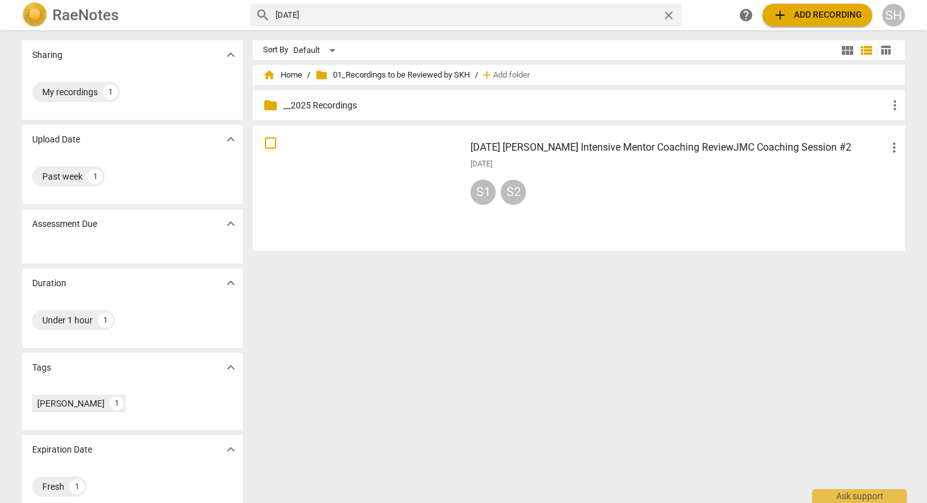
click at [570, 144] on h3 "2025.09.10 Sharon Hull Intensive Mentor Coaching ReviewJMC Coaching Session #2" at bounding box center [679, 147] width 416 height 15
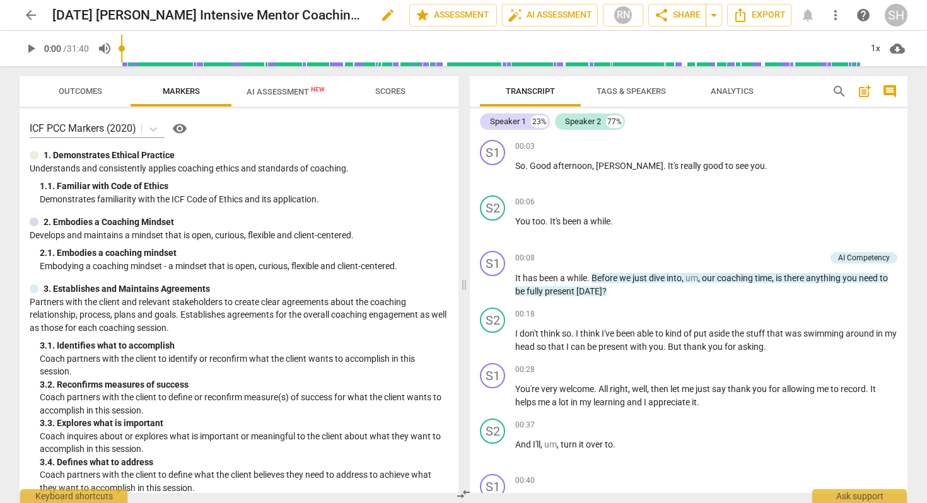
click at [196, 14] on h2 "2025.09.10 Sharon Hull Intensive Mentor Coaching ReviewJMC Coaching Session #2" at bounding box center [209, 16] width 314 height 16
click at [388, 13] on span "edit" at bounding box center [387, 15] width 15 height 15
click at [194, 13] on input "2025.09.10 Sharon Hull Intensive Mentor Coaching ReviewJMC Coaching Session #2" at bounding box center [202, 15] width 301 height 24
type input "2025.09.10 Sharon Hull POSSIBLE Intensive Mentor Coaching ReviewJMC Coaching Se…"
click at [33, 18] on span "arrow_back" at bounding box center [30, 15] width 15 height 15
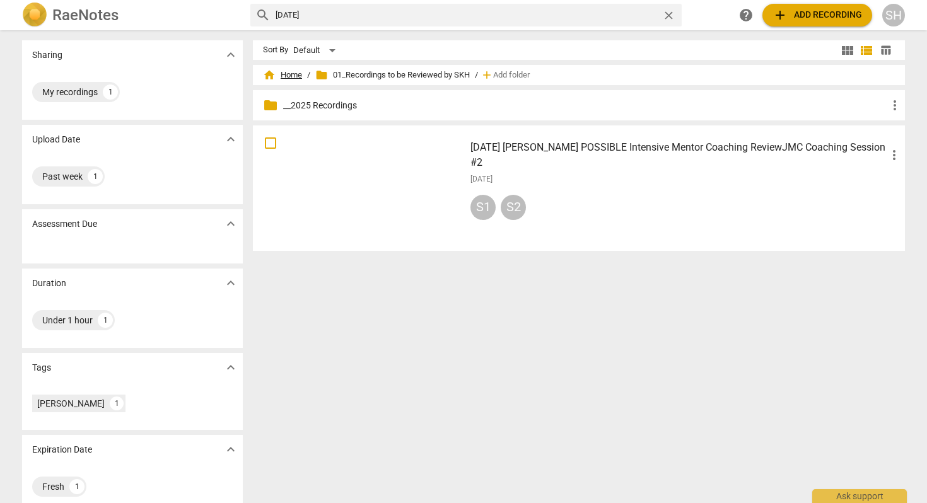
click at [292, 74] on span "home Home" at bounding box center [282, 75] width 39 height 13
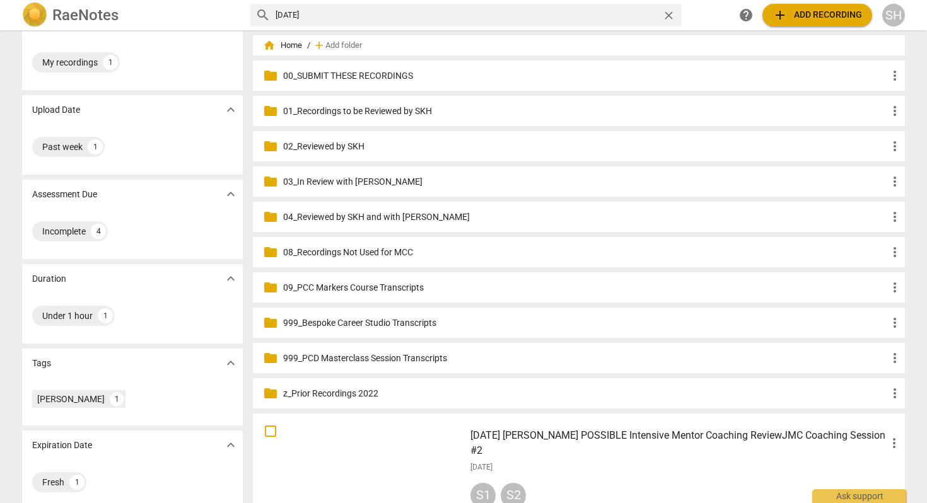
scroll to position [25, 0]
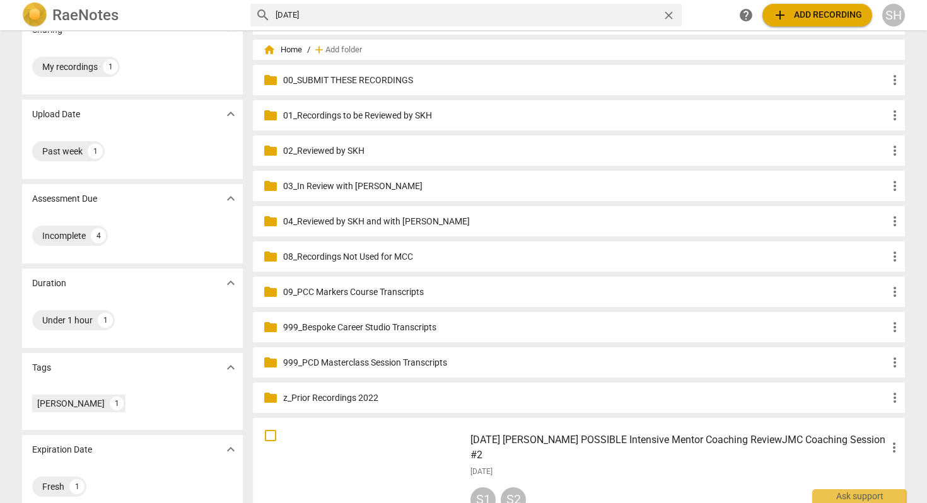
click at [330, 150] on p "02_Reviewed by SKH" at bounding box center [585, 150] width 604 height 13
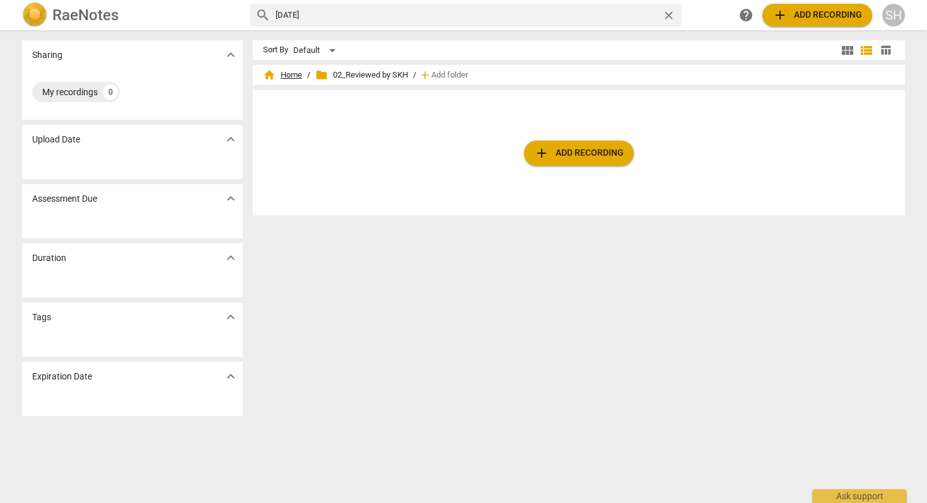
click at [293, 72] on span "home Home" at bounding box center [282, 75] width 39 height 13
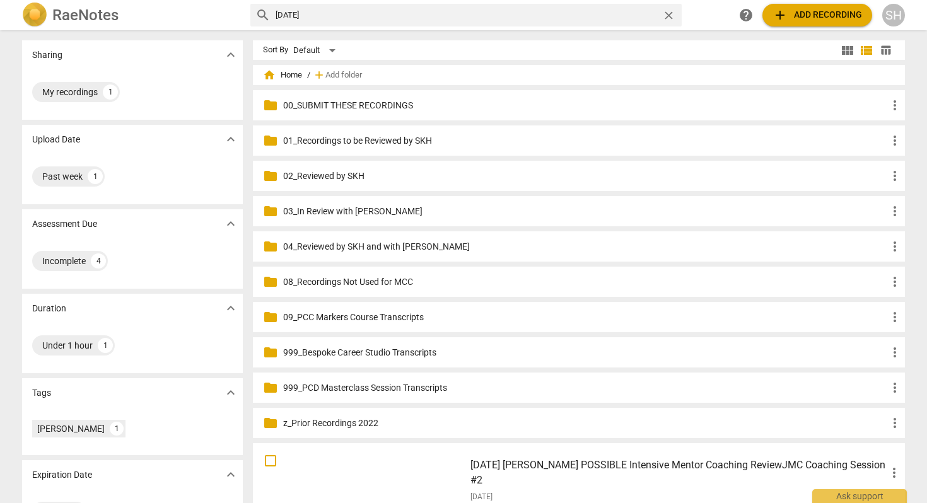
click at [356, 247] on p "04_Reviewed by SKH and with [PERSON_NAME]" at bounding box center [585, 246] width 604 height 13
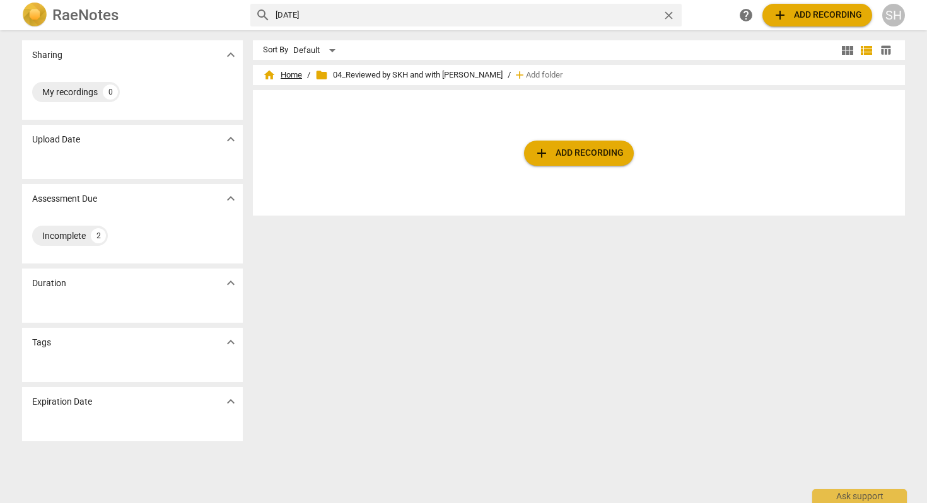
click at [296, 76] on span "home Home" at bounding box center [282, 75] width 39 height 13
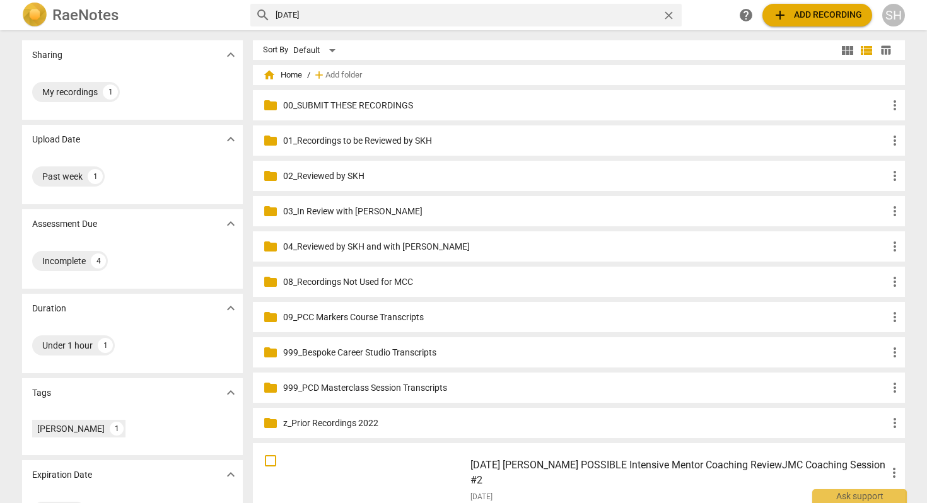
click at [349, 108] on p "00_SUBMIT THESE RECORDINGS" at bounding box center [585, 105] width 604 height 13
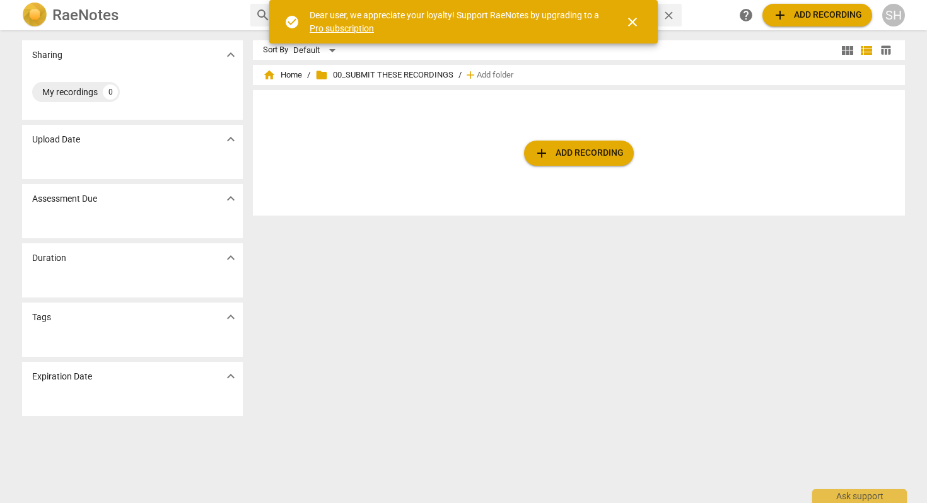
click at [637, 21] on span "close" at bounding box center [632, 22] width 15 height 15
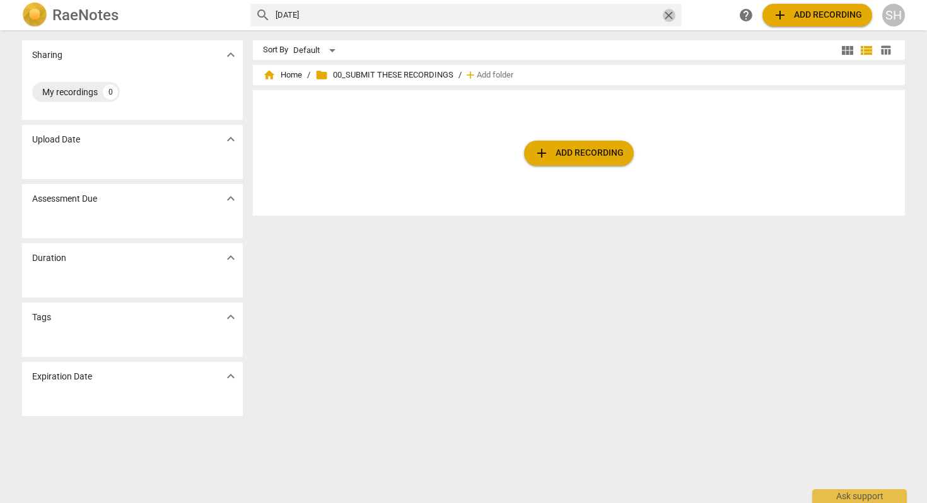
click at [669, 12] on span "close" at bounding box center [668, 15] width 13 height 13
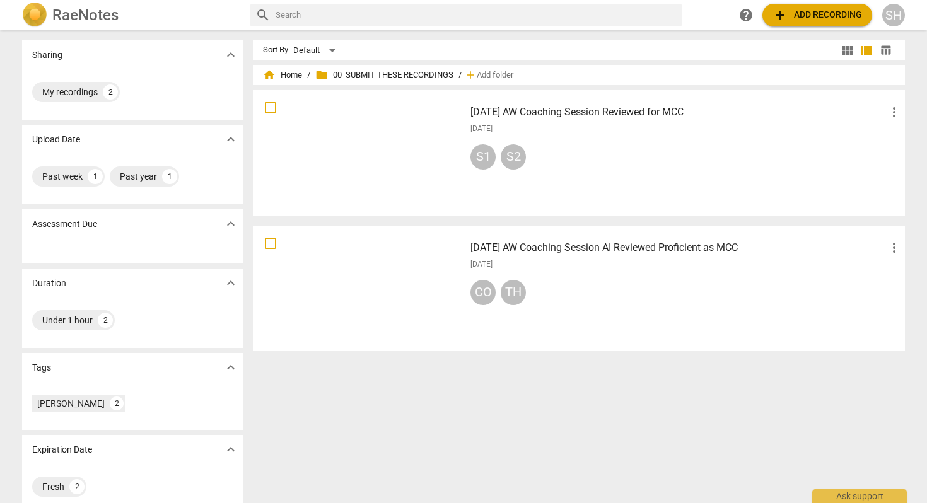
click at [544, 113] on h3 "[DATE] AW Coaching Session Reviewed for MCC" at bounding box center [679, 112] width 416 height 15
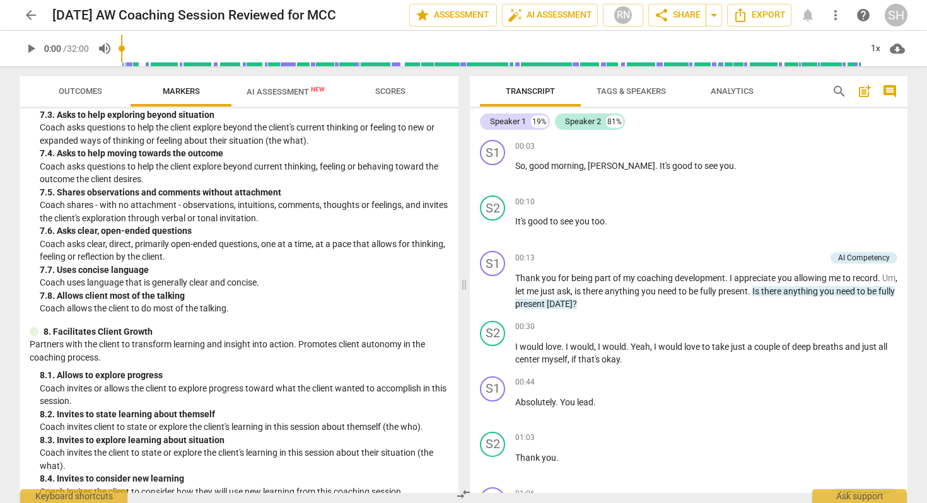
scroll to position [1328, 0]
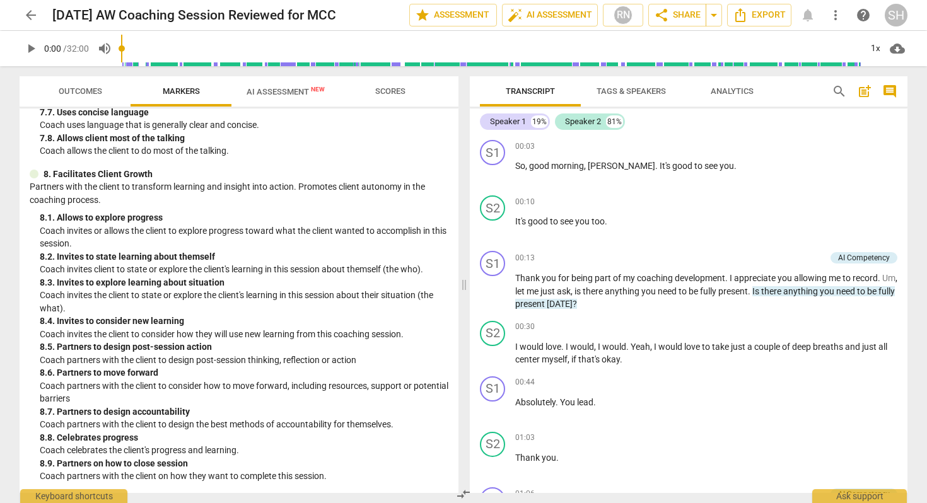
click at [289, 91] on span "AI Assessment New" at bounding box center [286, 91] width 78 height 9
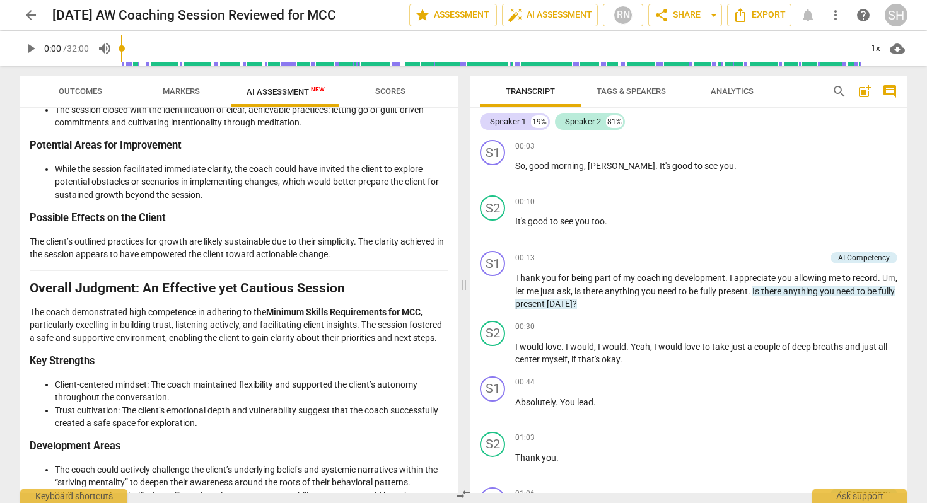
scroll to position [2552, 0]
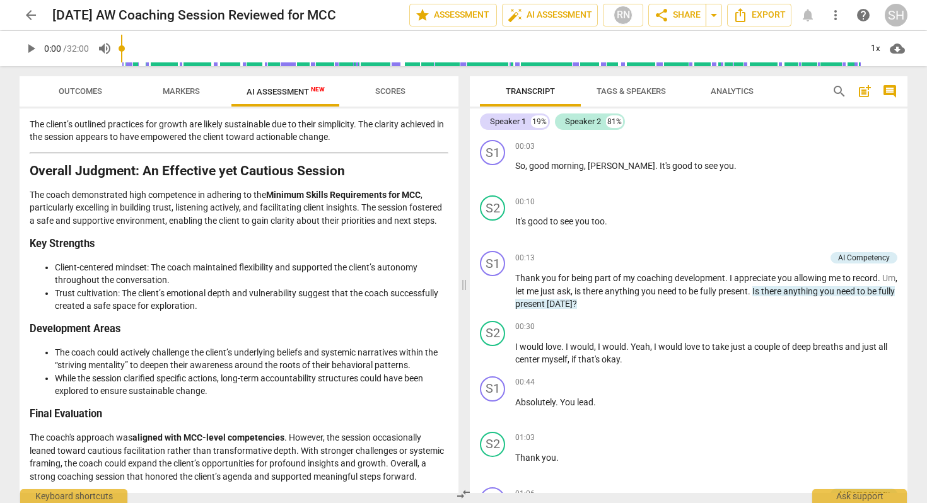
click at [28, 18] on span "arrow_back" at bounding box center [30, 15] width 15 height 15
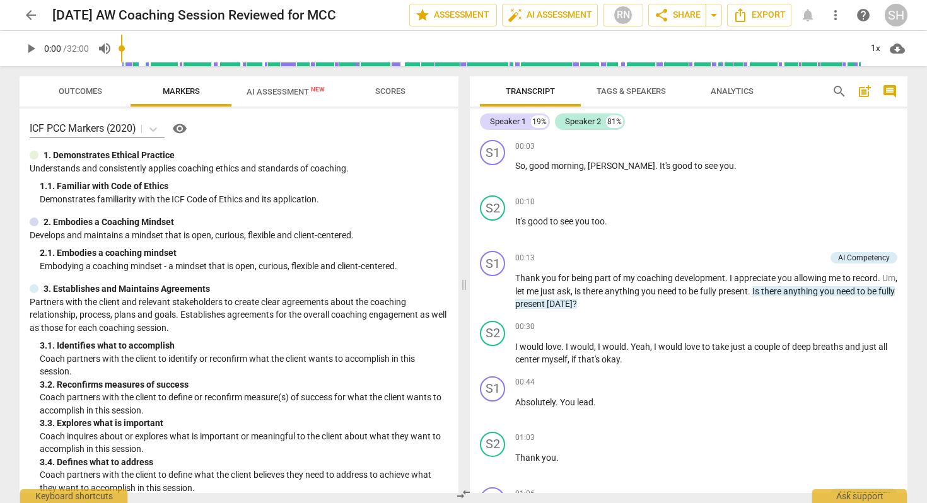
click at [27, 11] on span "arrow_back" at bounding box center [30, 15] width 15 height 15
click at [34, 12] on span "arrow_back" at bounding box center [30, 15] width 15 height 15
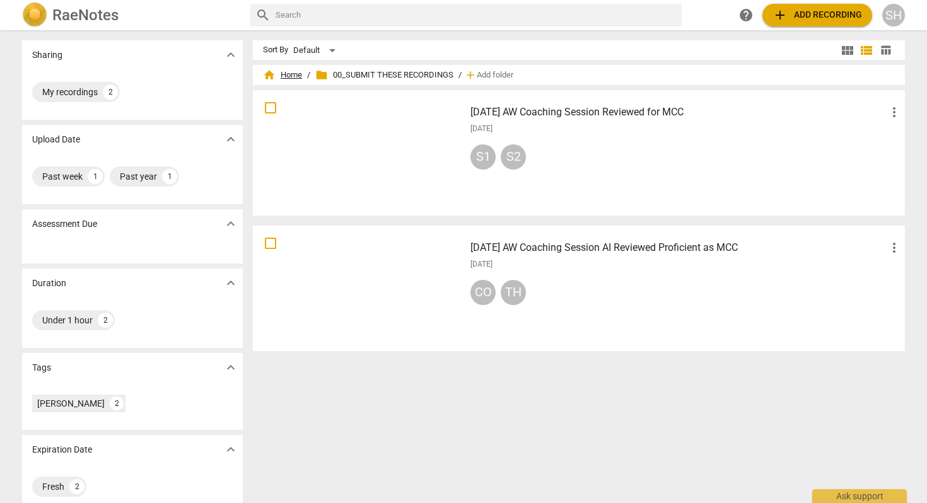
click at [295, 74] on span "home Home" at bounding box center [282, 75] width 39 height 13
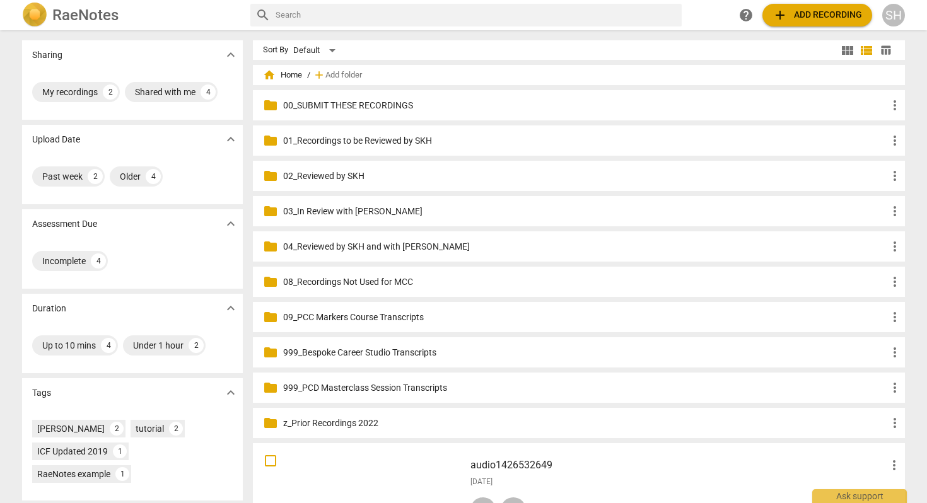
click at [393, 143] on p "01_Recordings to be Reviewed by SKH" at bounding box center [585, 140] width 604 height 13
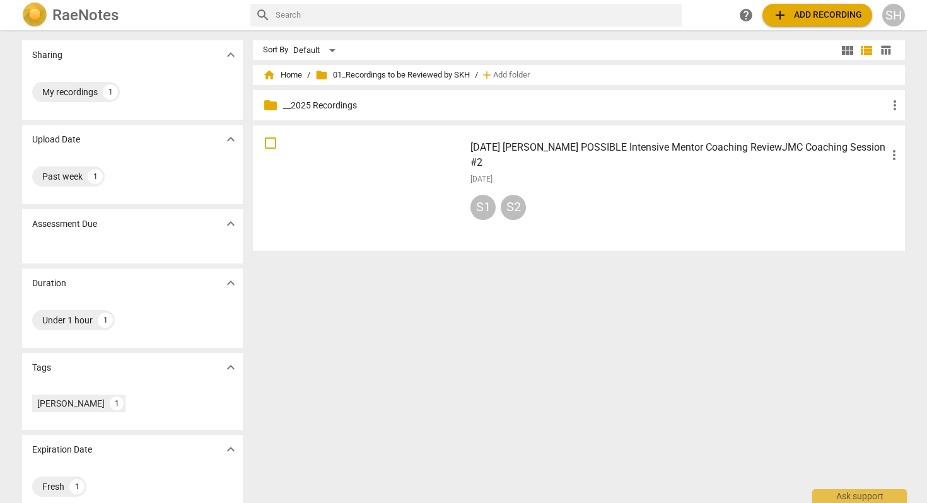
click at [573, 144] on h3 "[DATE] [PERSON_NAME] POSSIBLE Intensive Mentor Coaching ReviewJMC Coaching Sess…" at bounding box center [679, 155] width 416 height 30
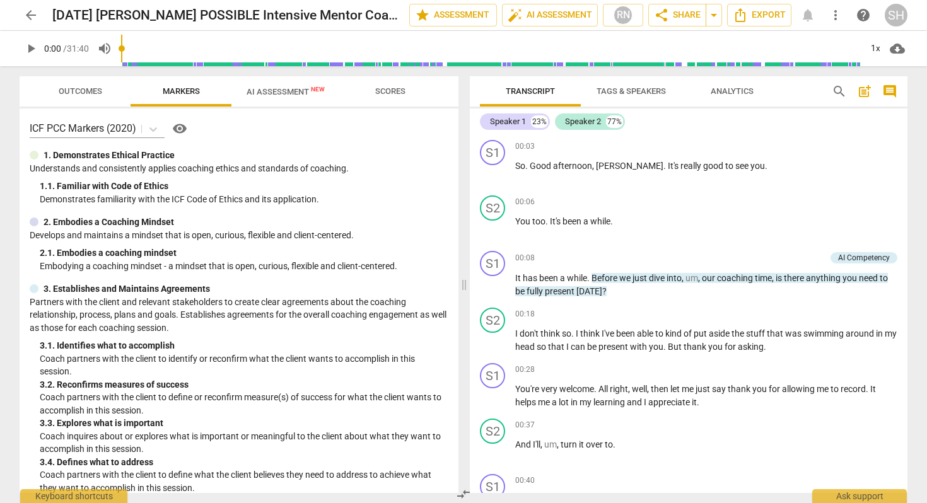
click at [268, 97] on span "AI Assessment New" at bounding box center [285, 91] width 108 height 19
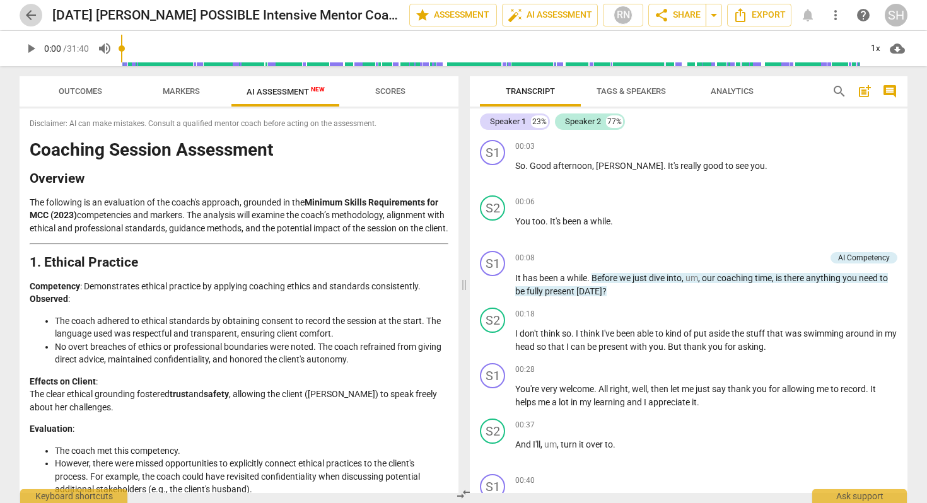
click at [34, 15] on span "arrow_back" at bounding box center [30, 15] width 15 height 15
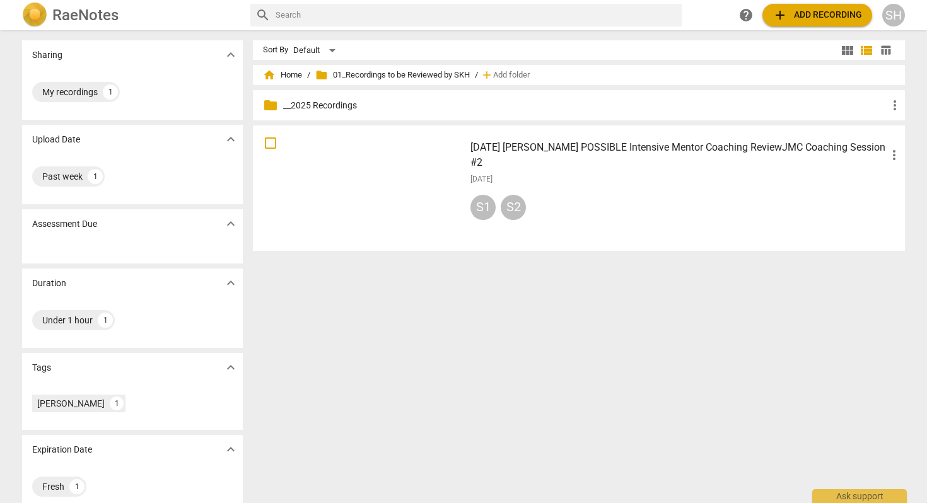
click at [825, 16] on span "add Add recording" at bounding box center [818, 15] width 90 height 15
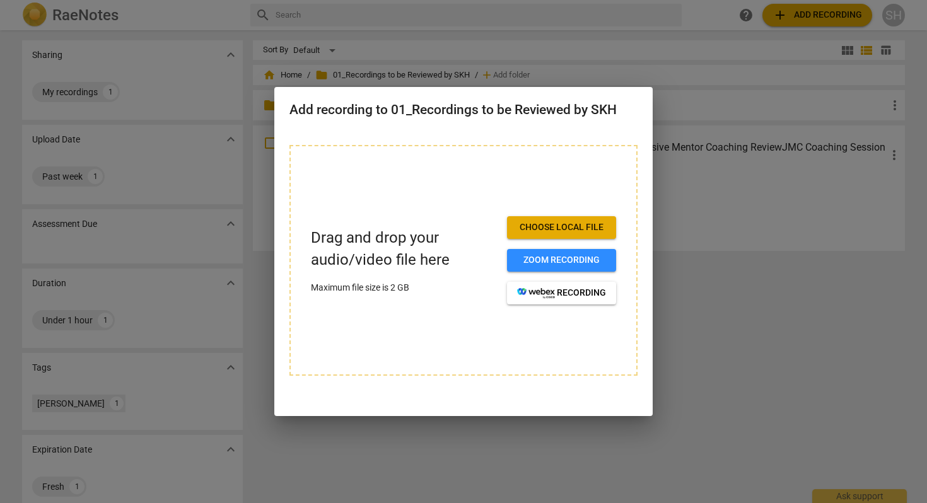
click at [525, 230] on span "Choose local file" at bounding box center [561, 227] width 89 height 13
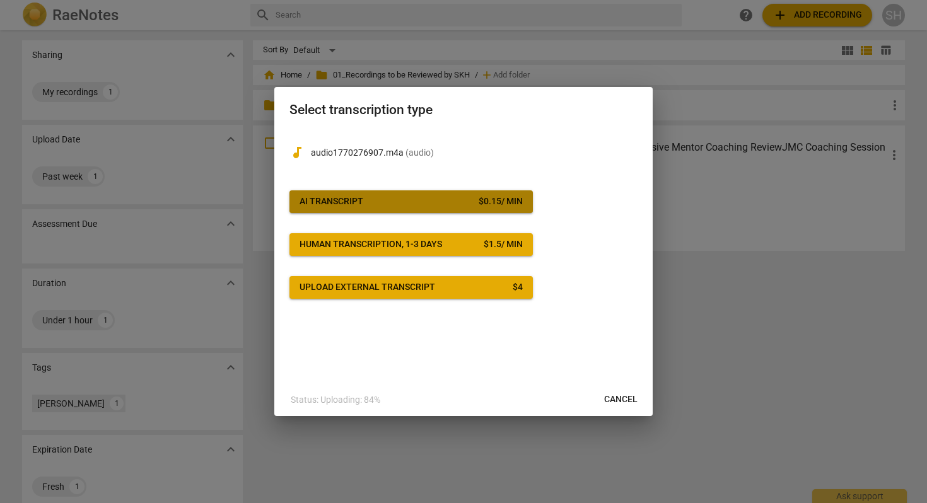
click at [401, 204] on span "AI Transcript $ 0.15 / min" at bounding box center [411, 202] width 223 height 13
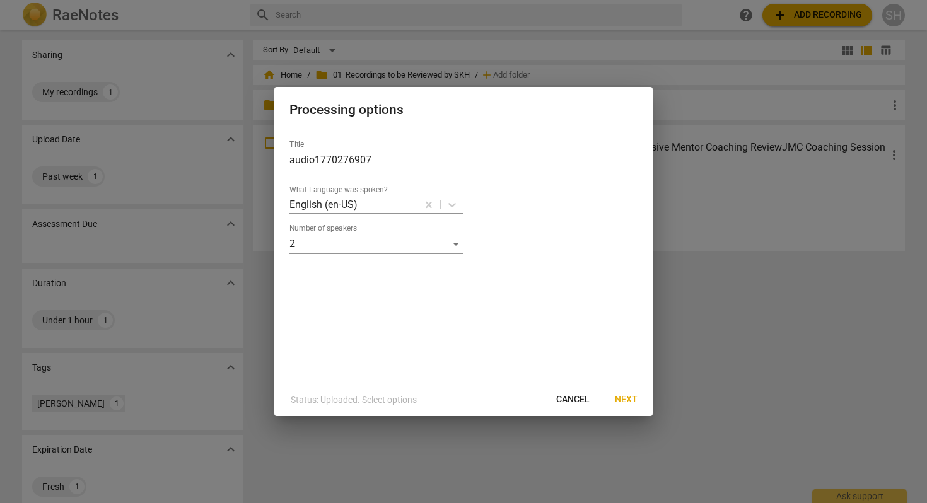
click at [623, 396] on span "Next" at bounding box center [626, 400] width 23 height 13
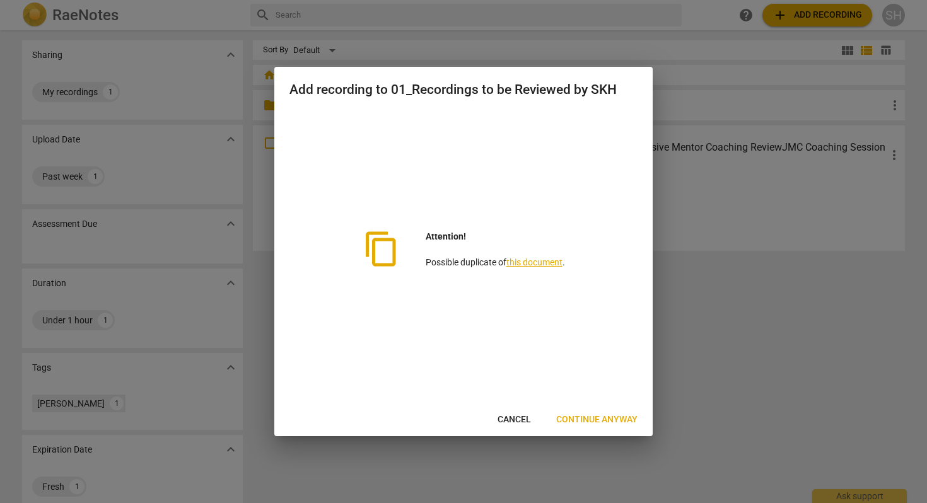
click at [534, 262] on link "this document" at bounding box center [534, 262] width 56 height 10
click at [516, 423] on span "Cancel" at bounding box center [514, 420] width 33 height 13
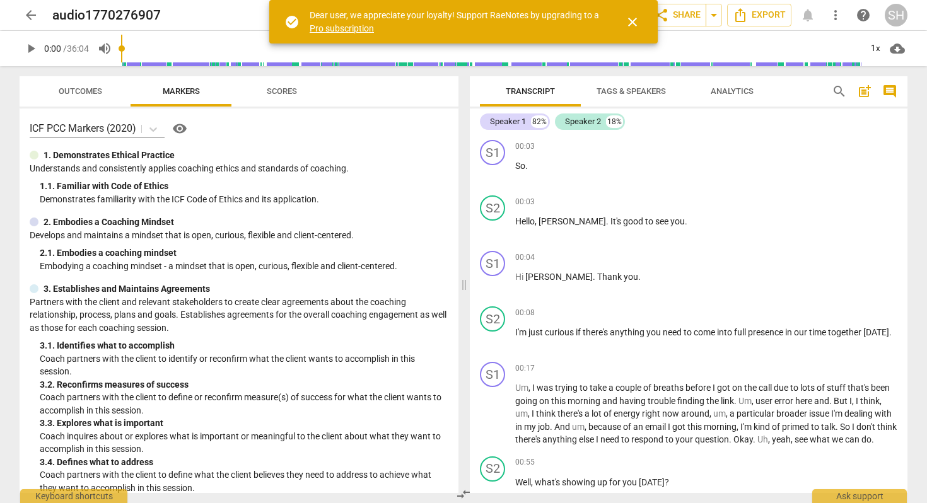
click at [634, 24] on span "close" at bounding box center [632, 22] width 15 height 15
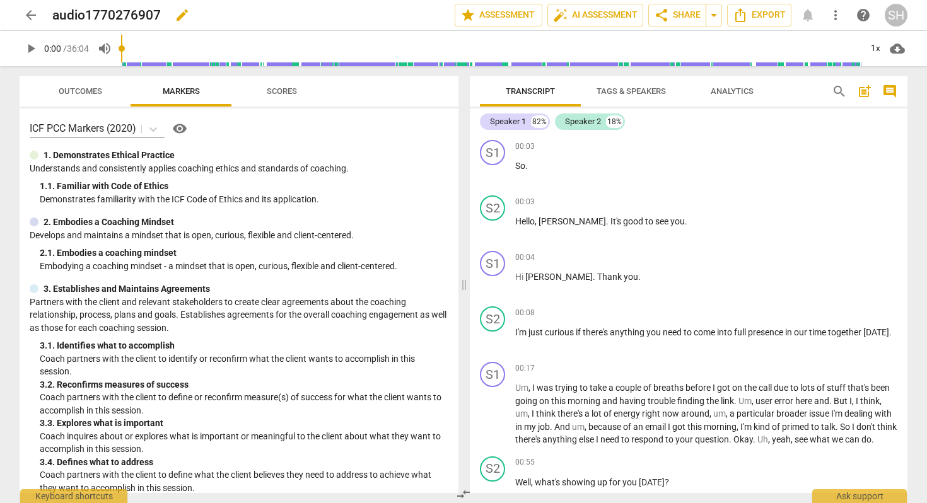
click at [179, 16] on span "edit" at bounding box center [182, 15] width 15 height 15
drag, startPoint x: 166, startPoint y: 14, endPoint x: 49, endPoint y: 14, distance: 116.7
click at [49, 14] on div "arrow_back audio1770276907 done clear star Assessment auto_fix_high AI Assessme…" at bounding box center [464, 15] width 888 height 24
type input "2025.07.03 JW Coaching Session AI Reviewed"
click at [407, 15] on span "done" at bounding box center [410, 15] width 15 height 15
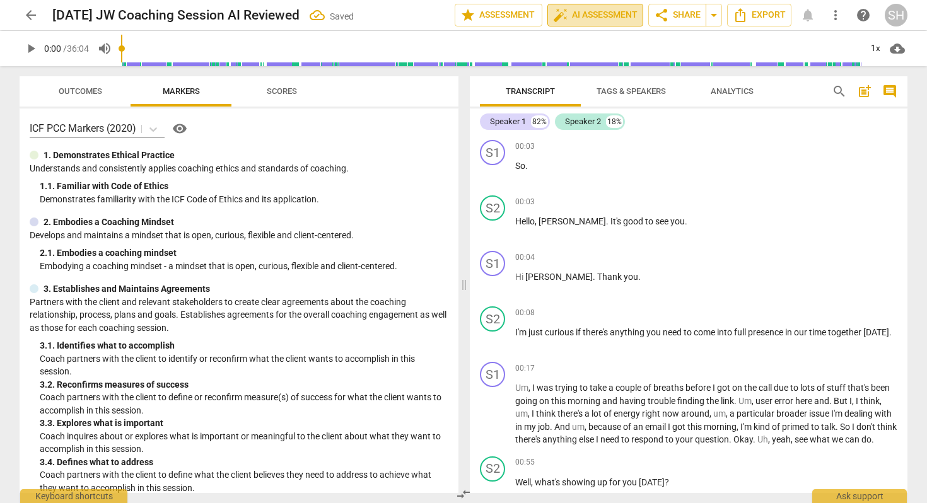
click at [602, 13] on span "auto_fix_high AI Assessment" at bounding box center [595, 15] width 85 height 15
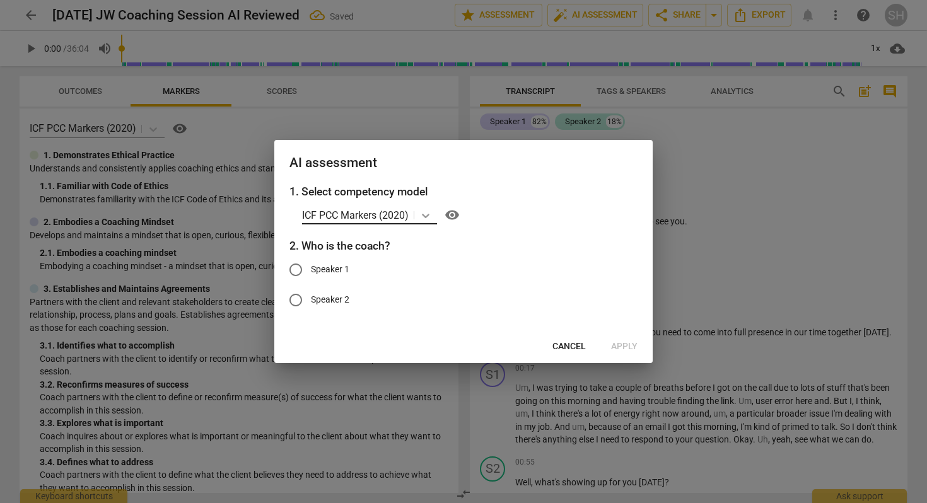
click at [428, 215] on icon at bounding box center [425, 215] width 13 height 13
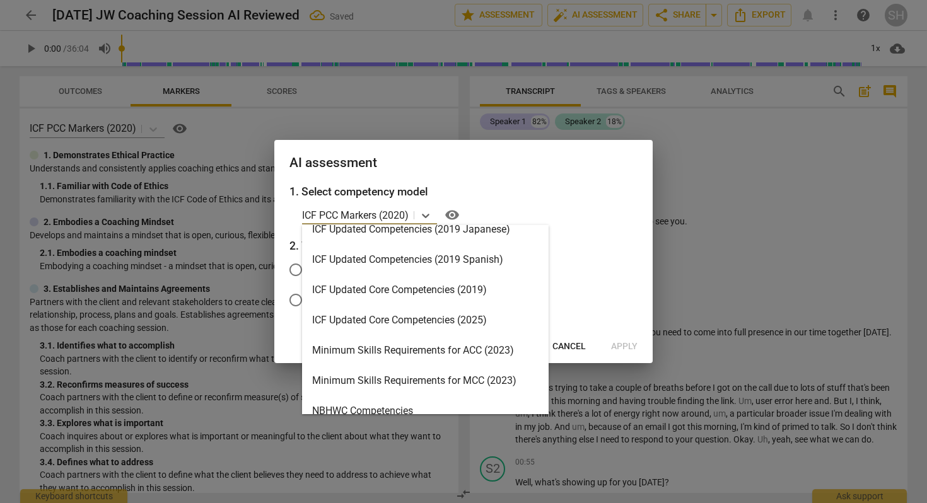
scroll to position [197, 0]
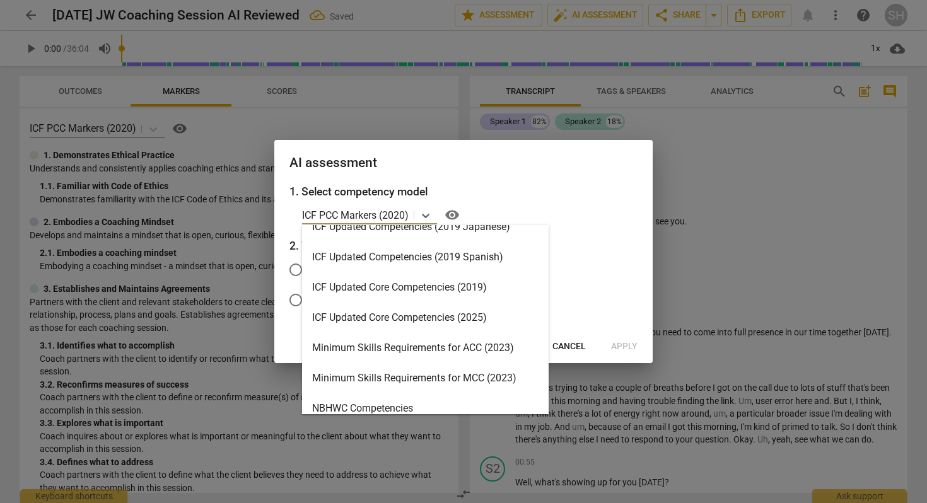
click at [409, 375] on div "Minimum Skills Requirements for MCC (2023)" at bounding box center [425, 378] width 247 height 30
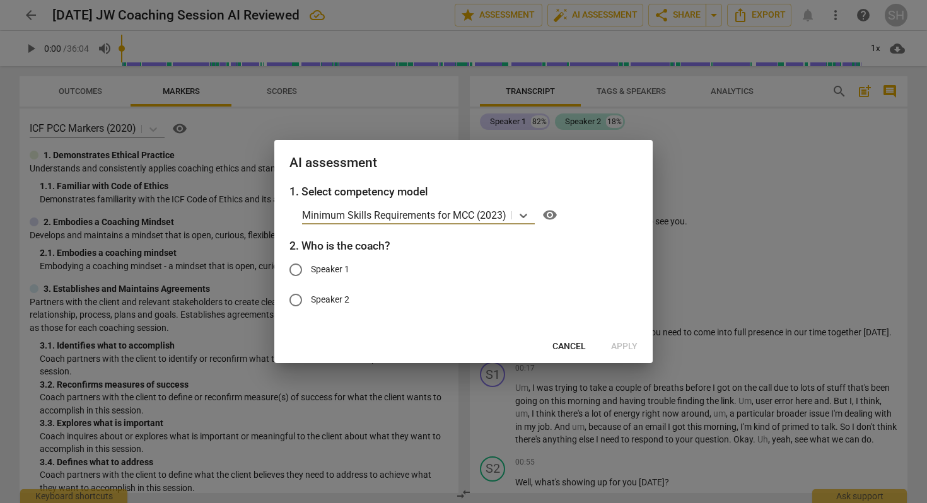
click at [307, 262] on input "Speaker 1" at bounding box center [296, 270] width 30 height 30
radio input "true"
click at [619, 346] on span "Apply" at bounding box center [624, 347] width 26 height 13
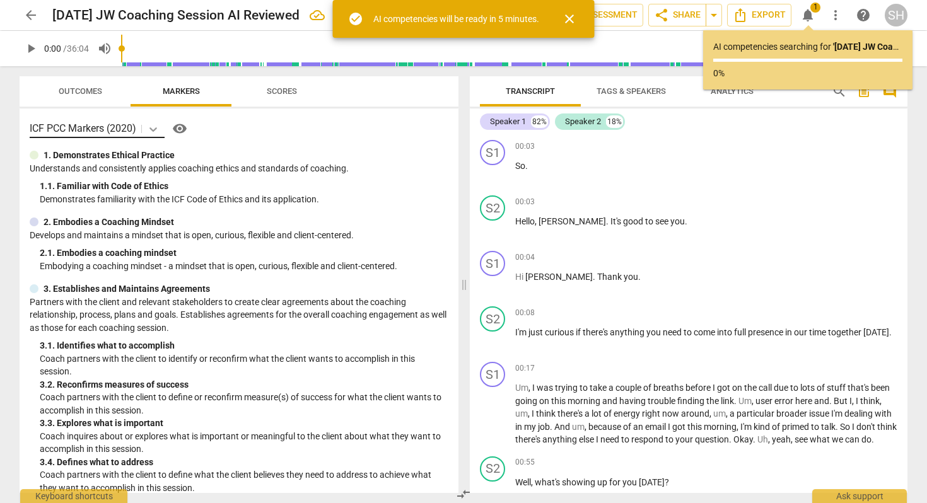
click at [154, 127] on icon at bounding box center [153, 129] width 13 height 13
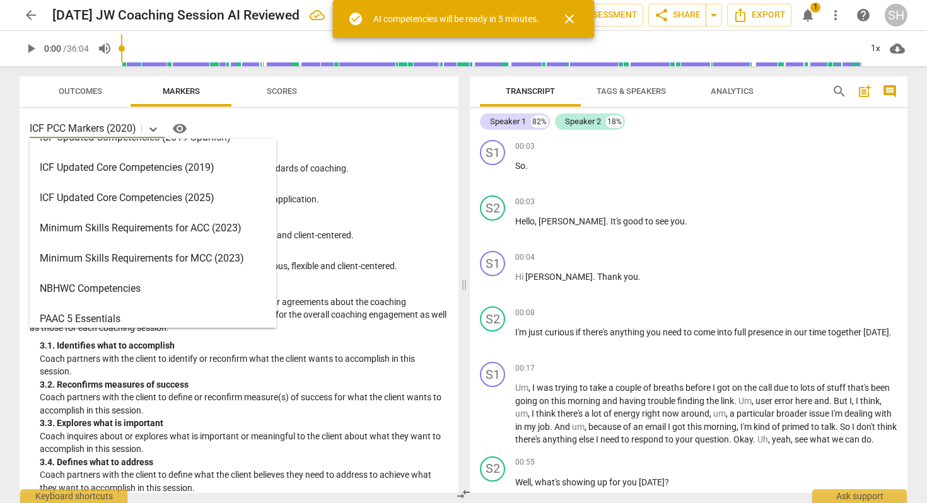
scroll to position [234, 0]
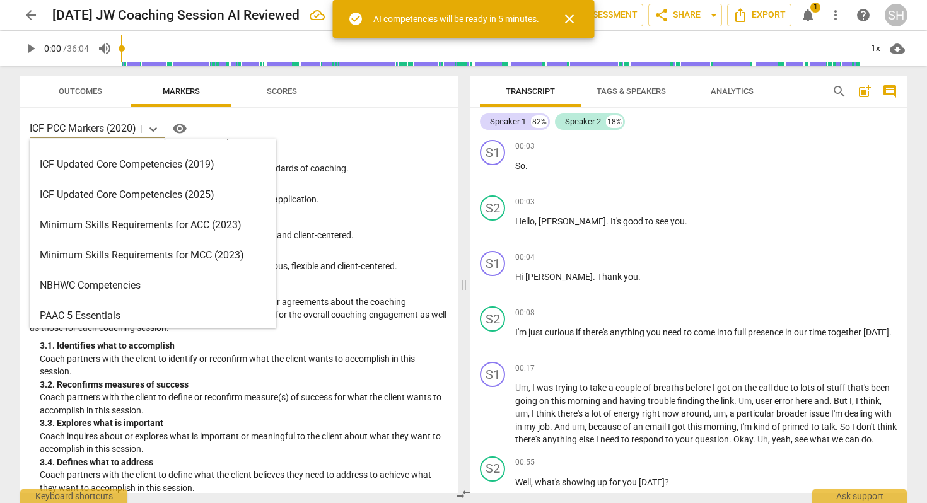
click at [146, 254] on div "Minimum Skills Requirements for MCC (2023)" at bounding box center [153, 255] width 247 height 30
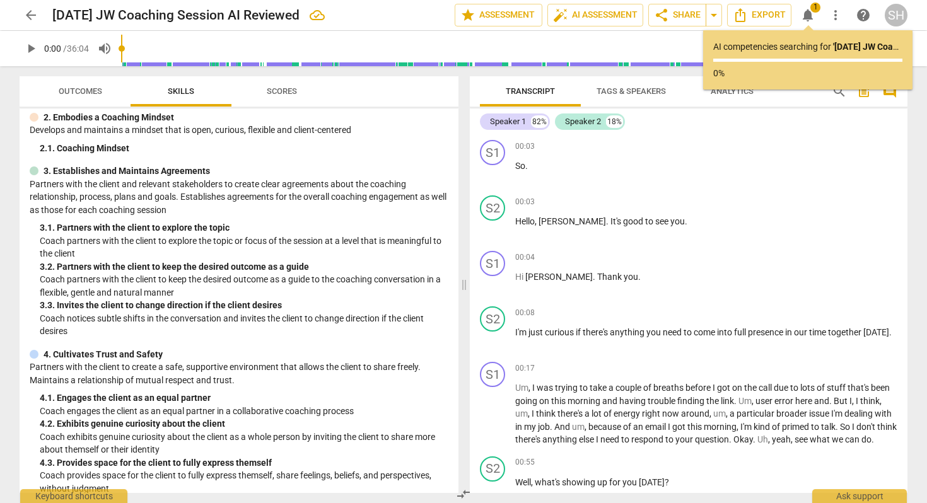
scroll to position [95, 0]
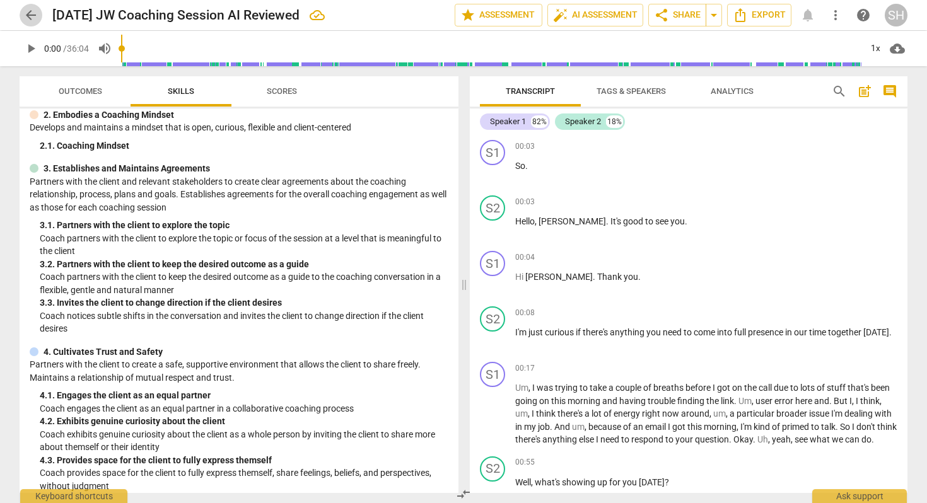
click at [35, 16] on span "arrow_back" at bounding box center [30, 15] width 15 height 15
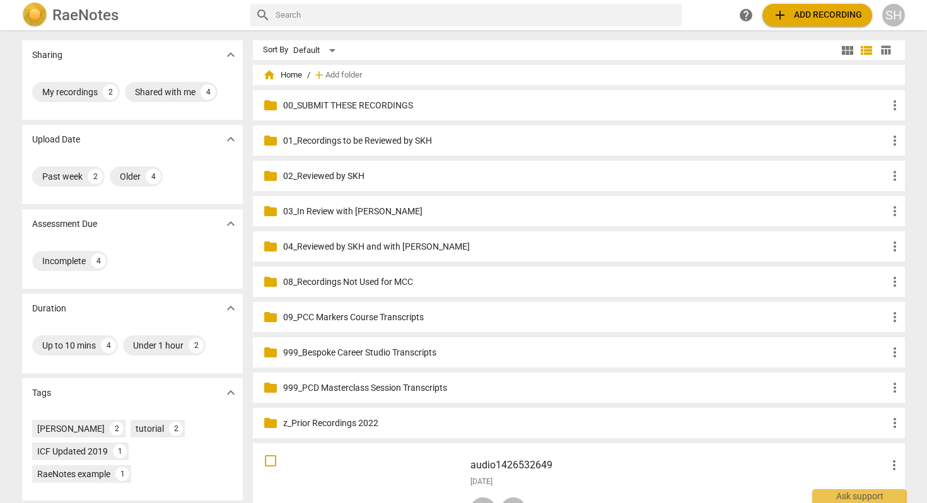
click at [355, 141] on p "01_Recordings to be Reviewed by SKH" at bounding box center [585, 140] width 604 height 13
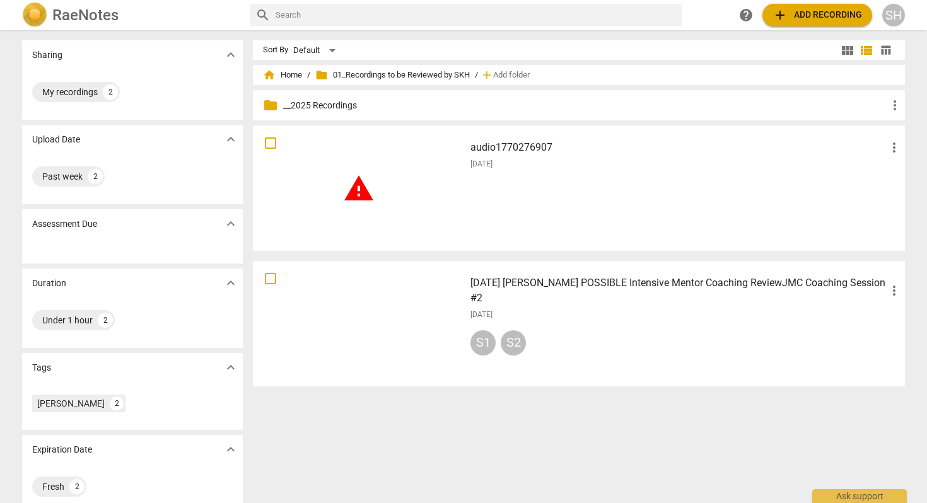
click at [513, 149] on h3 "audio1770276907" at bounding box center [679, 147] width 416 height 15
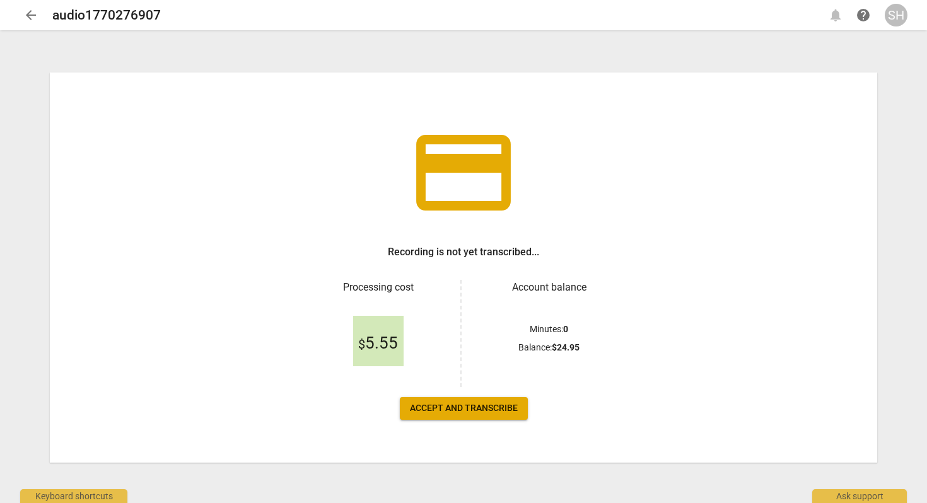
click at [465, 409] on span "Accept and transcribe" at bounding box center [464, 408] width 108 height 13
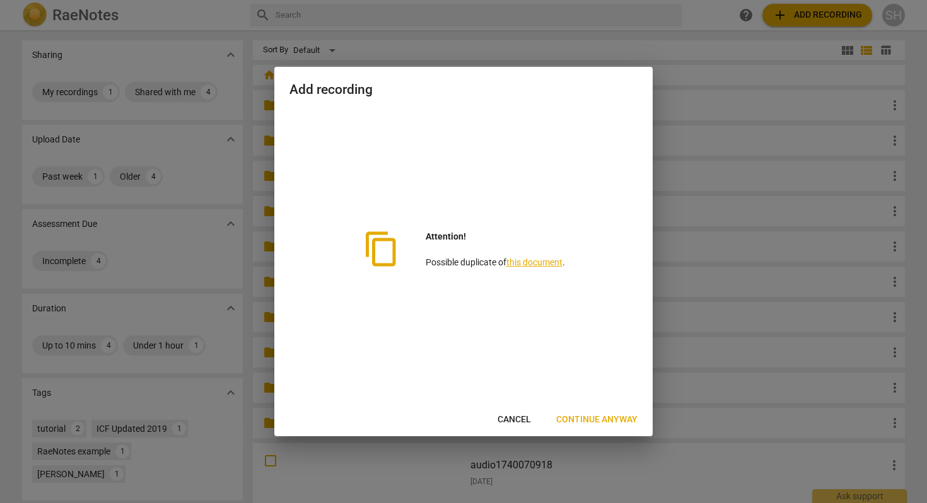
click at [518, 421] on span "Cancel" at bounding box center [514, 420] width 33 height 13
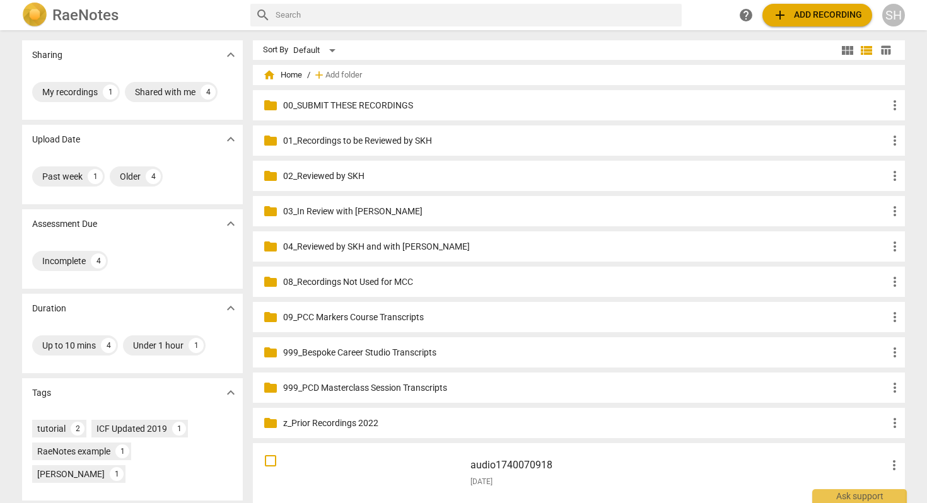
click at [517, 463] on h3 "audio1740070918" at bounding box center [679, 465] width 416 height 15
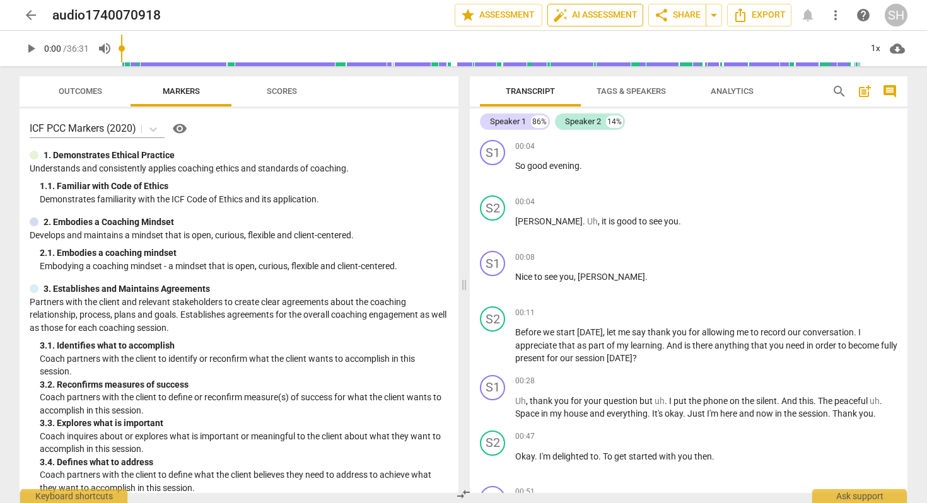
click at [593, 15] on span "auto_fix_high AI Assessment" at bounding box center [595, 15] width 85 height 15
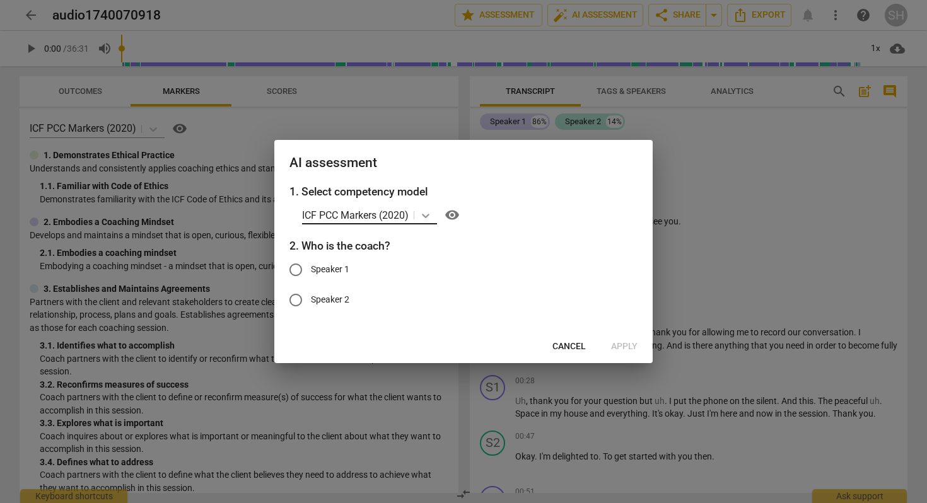
click at [427, 214] on icon at bounding box center [425, 215] width 13 height 13
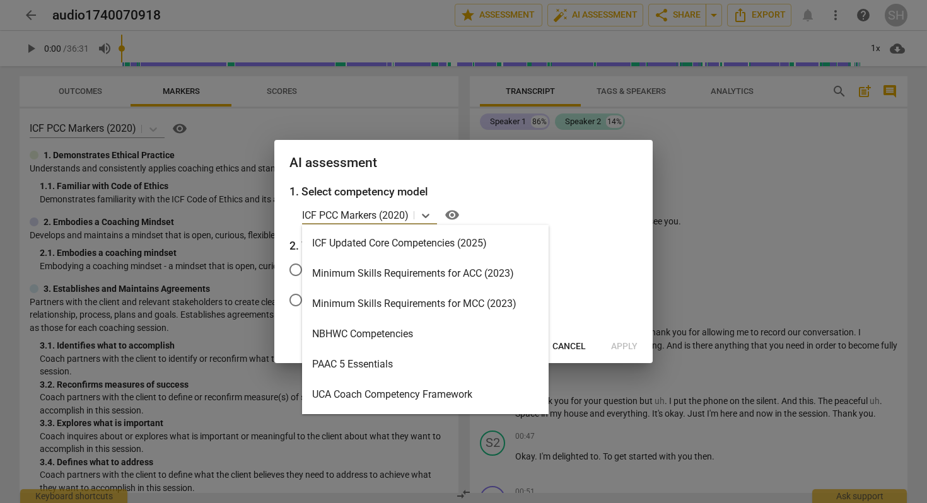
scroll to position [300, 0]
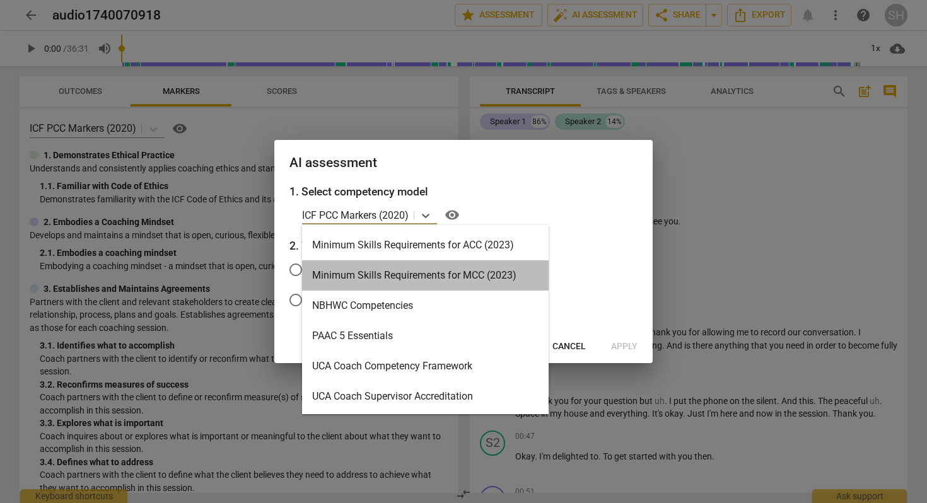
click at [418, 276] on div "Minimum Skills Requirements for MCC (2023)" at bounding box center [425, 275] width 247 height 30
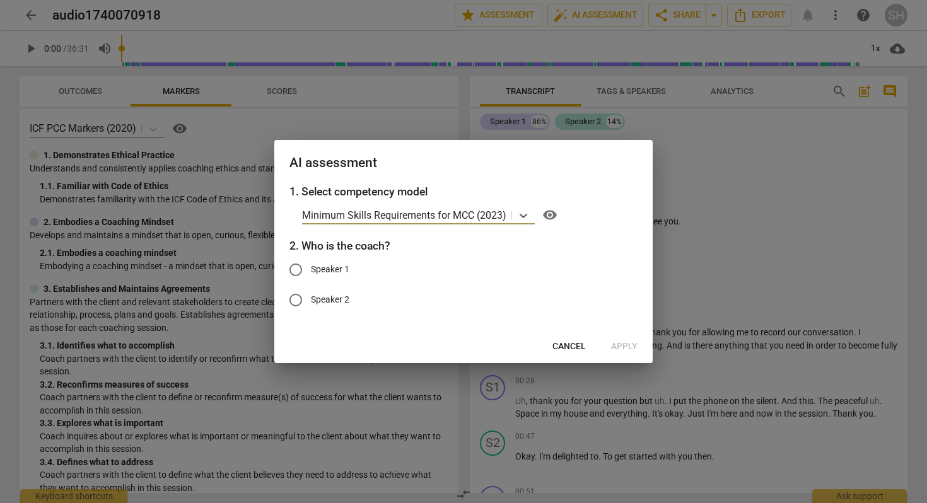
click at [330, 267] on span "Speaker 1" at bounding box center [330, 269] width 38 height 13
click at [311, 267] on input "Speaker 1" at bounding box center [296, 270] width 30 height 30
radio input "true"
click at [619, 348] on span "Apply" at bounding box center [624, 347] width 26 height 13
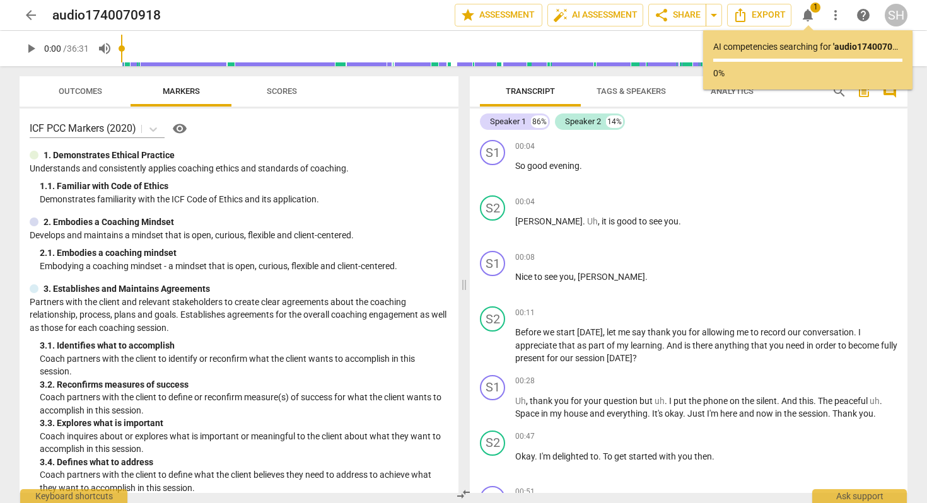
click at [768, 51] on p "AI competencies searching for ' audio1740070918 ' ..." at bounding box center [807, 46] width 189 height 13
click at [736, 44] on p "AI competencies searching for ' audio1740070918 ' ..." at bounding box center [807, 46] width 189 height 13
